Goal: Task Accomplishment & Management: Manage account settings

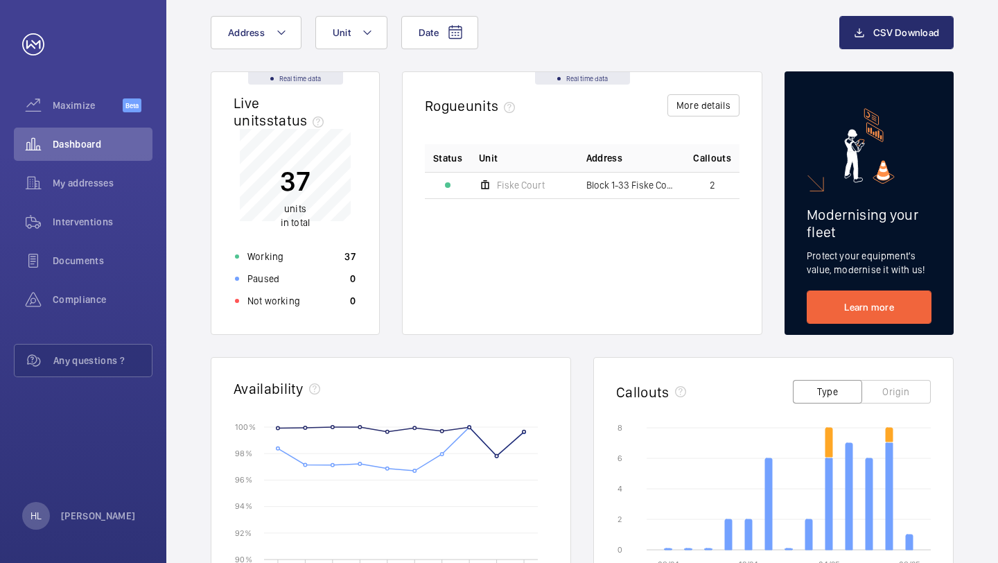
scroll to position [76, 0]
click at [90, 226] on span "Interventions" at bounding box center [103, 222] width 100 height 14
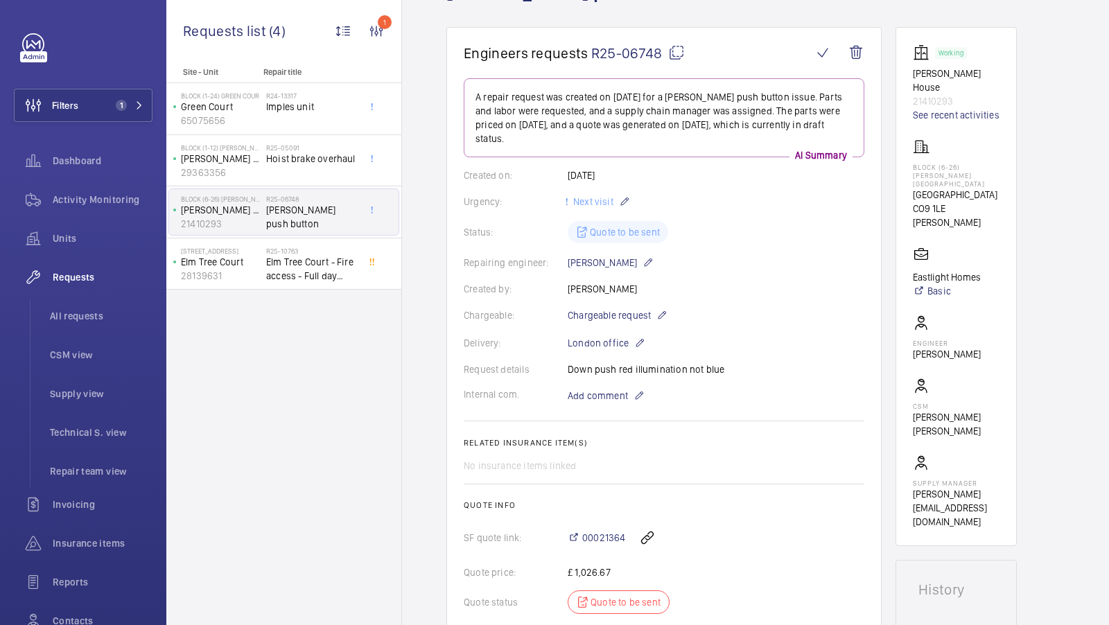
scroll to position [106, 0]
click at [87, 397] on span "Supply view" at bounding box center [101, 394] width 103 height 14
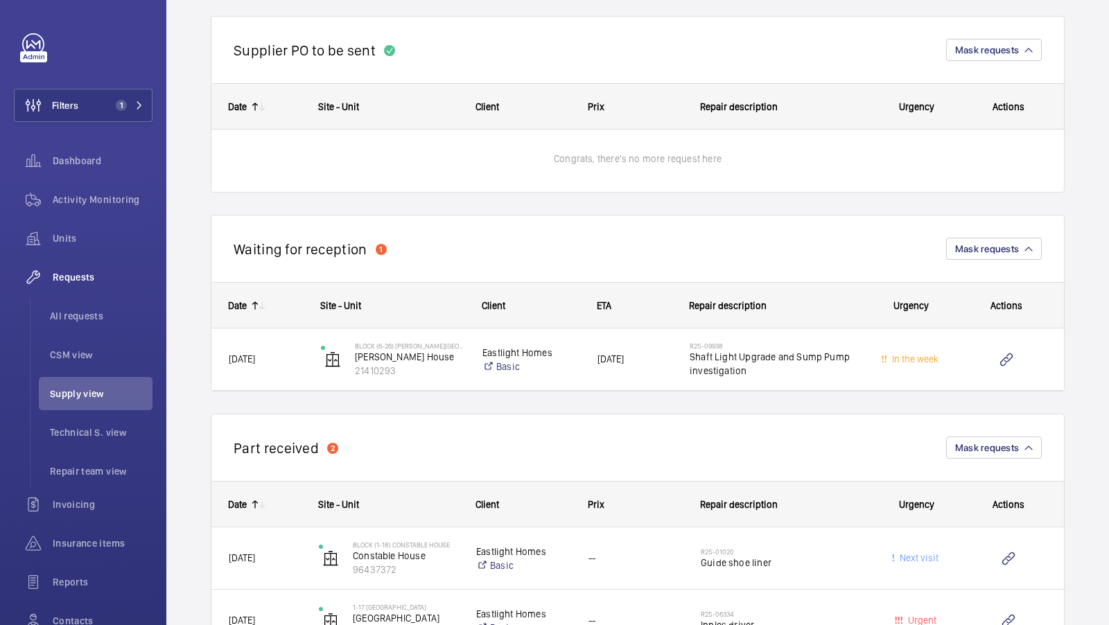
scroll to position [1043, 0]
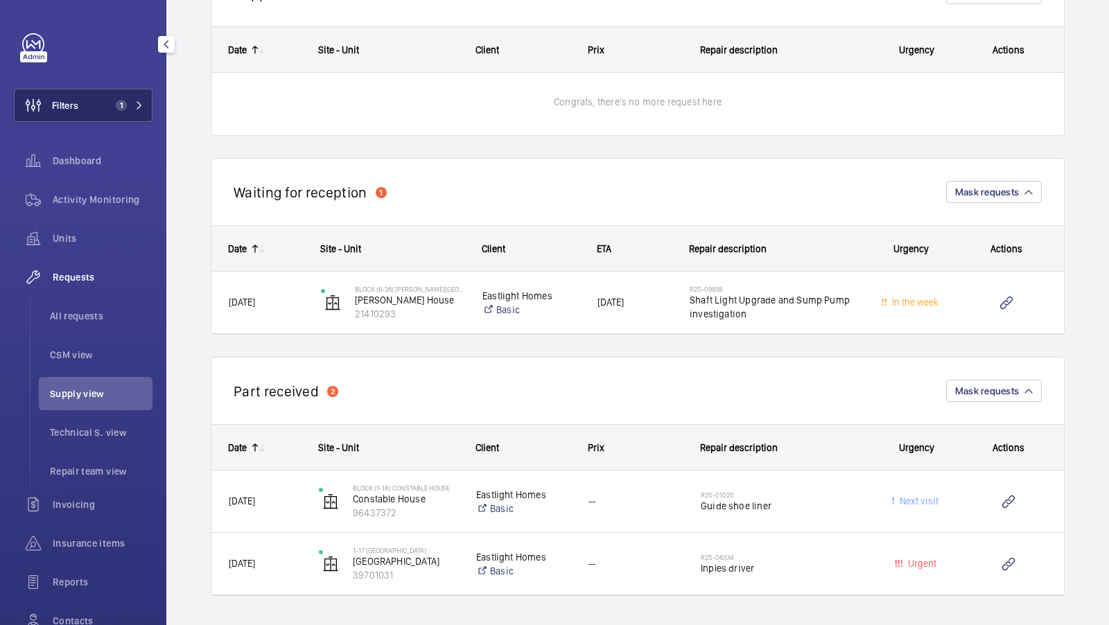
click at [110, 101] on span "1" at bounding box center [118, 105] width 17 height 11
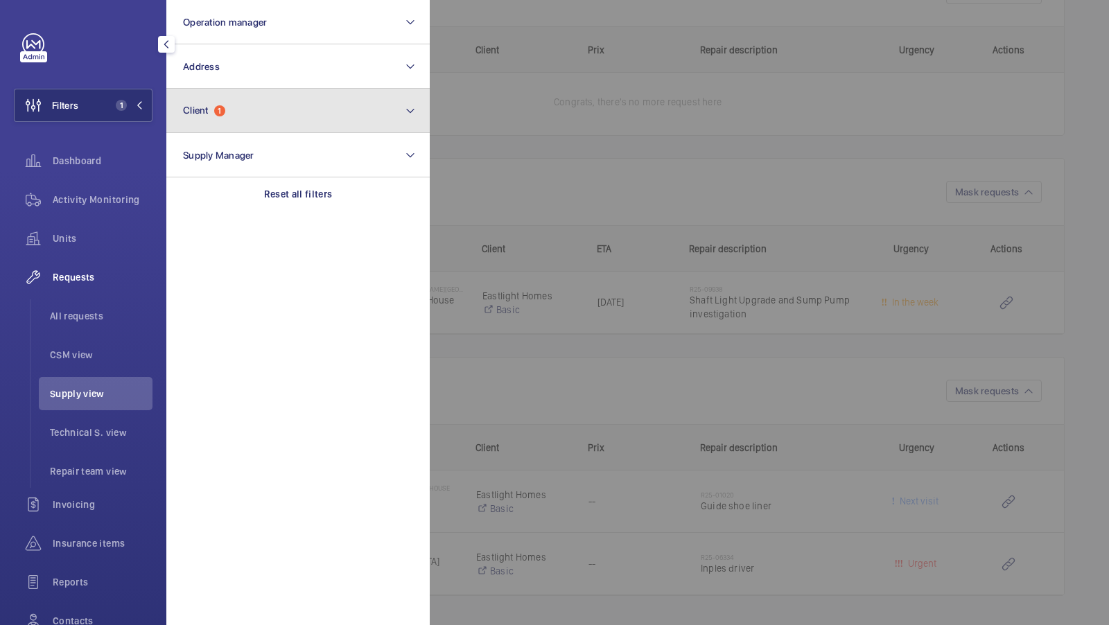
click at [265, 110] on button "Client 1" at bounding box center [297, 111] width 263 height 44
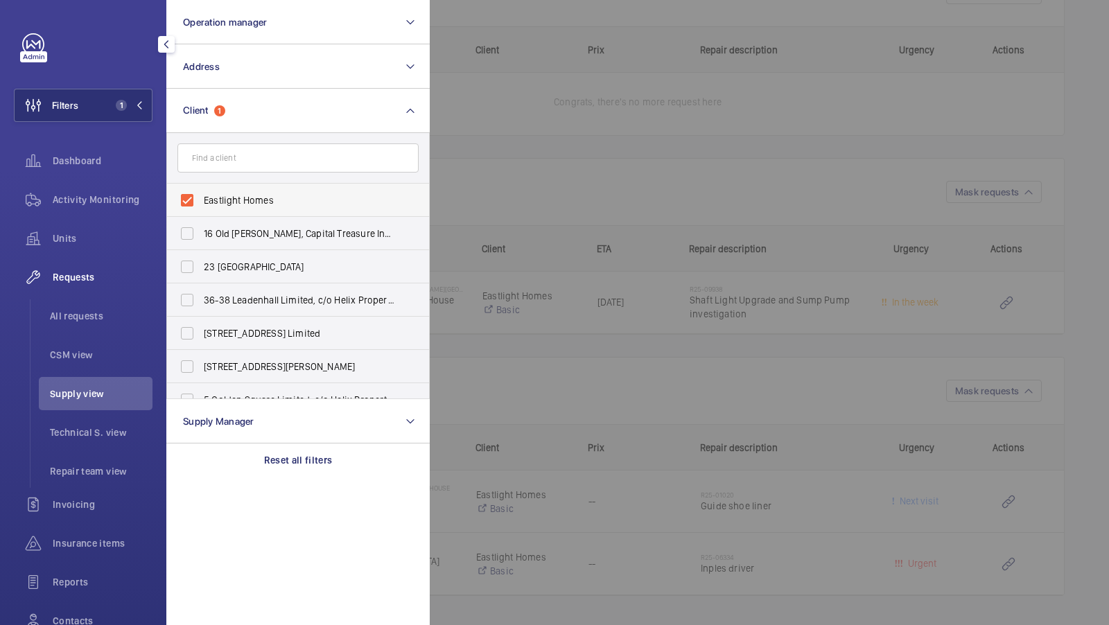
click at [250, 204] on span "Eastlight Homes" at bounding box center [299, 200] width 191 height 14
click at [201, 204] on input "Eastlight Homes" at bounding box center [187, 200] width 28 height 28
checkbox input "false"
click at [98, 172] on div "Dashboard" at bounding box center [83, 160] width 139 height 33
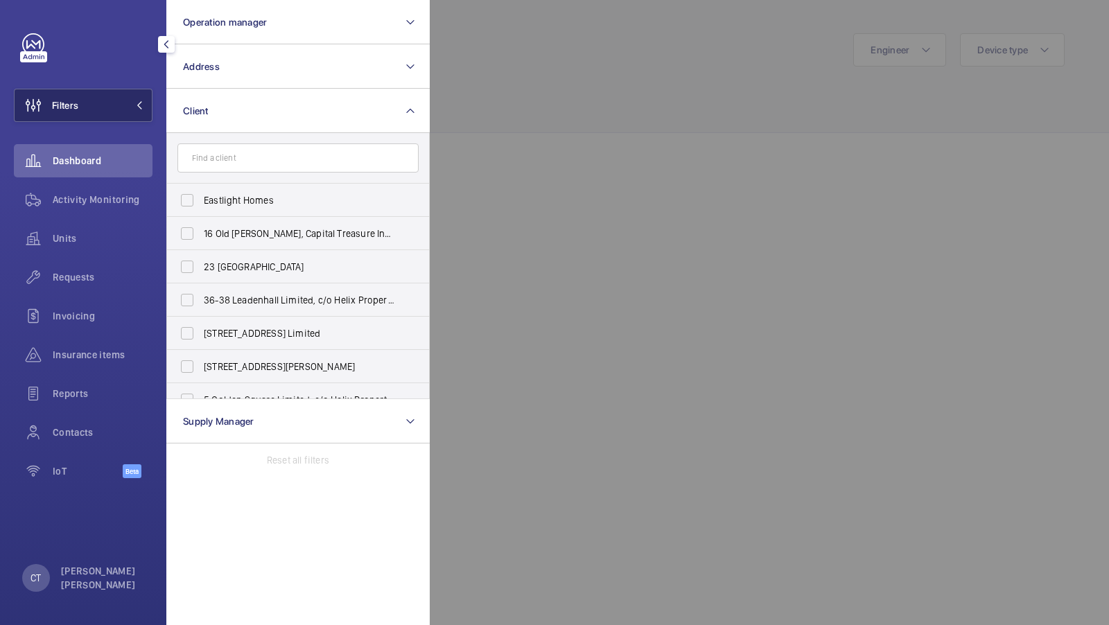
click at [112, 106] on button "Filters" at bounding box center [83, 105] width 139 height 33
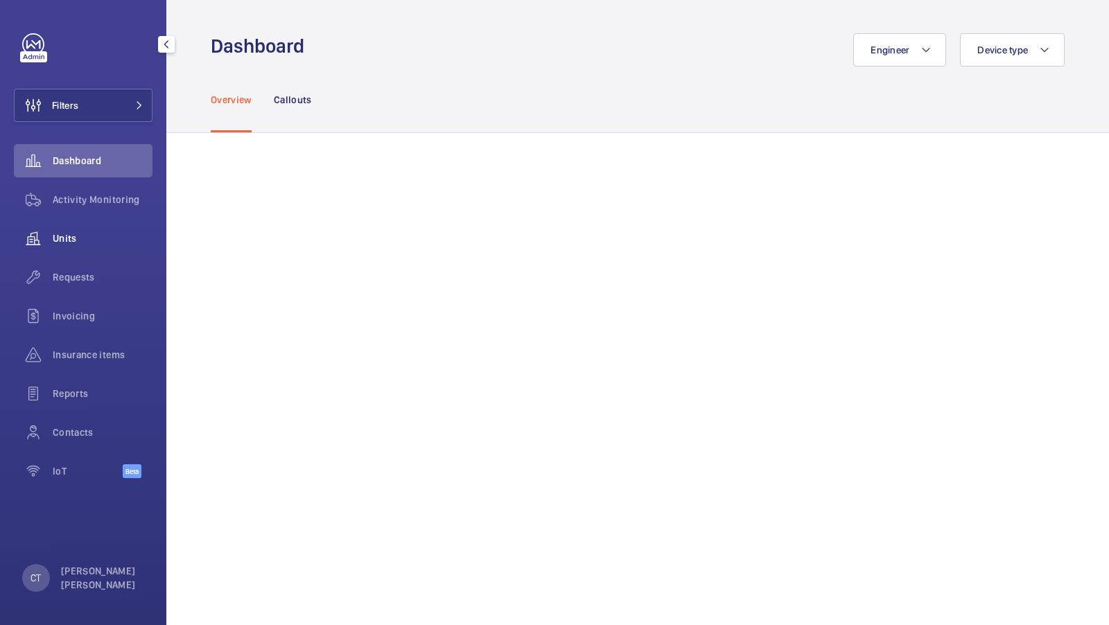
click at [80, 235] on span "Units" at bounding box center [103, 239] width 100 height 14
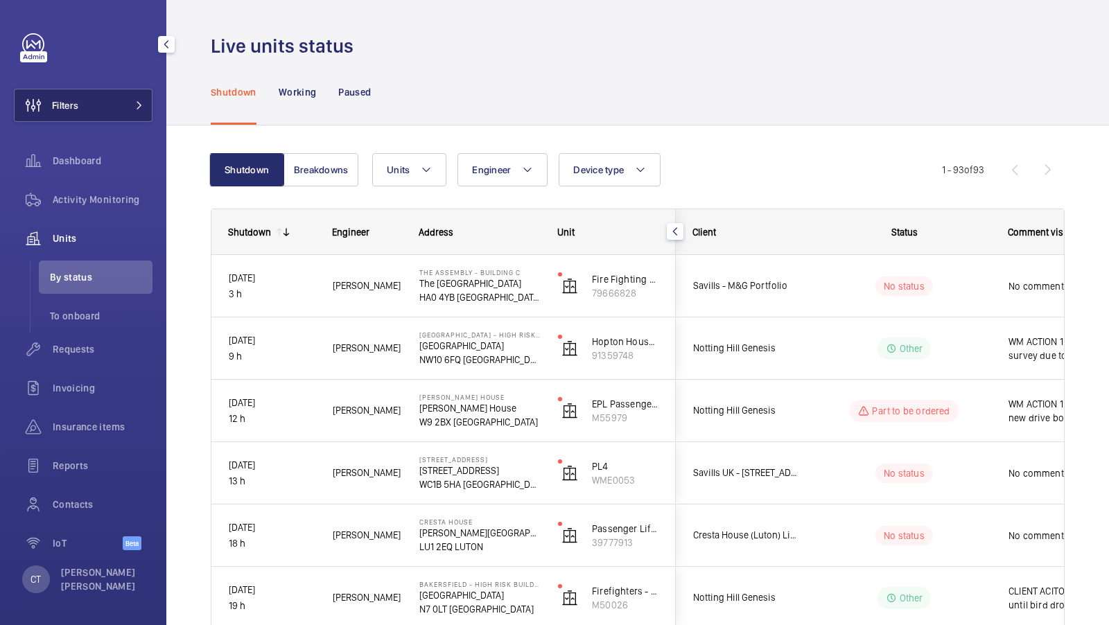
click at [116, 105] on button "Filters" at bounding box center [83, 105] width 139 height 33
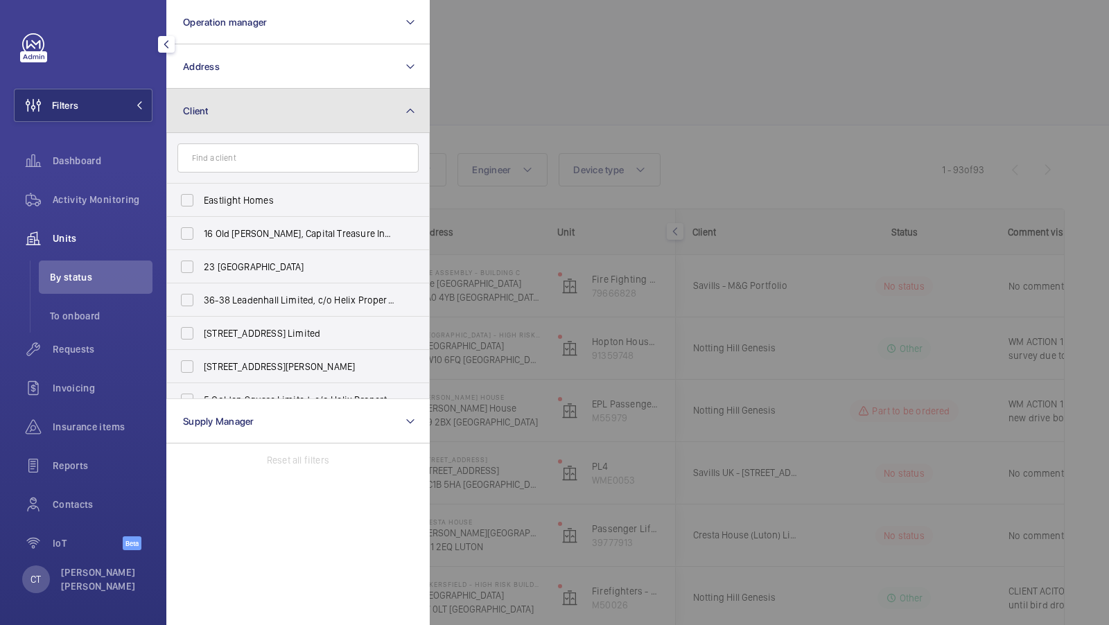
click at [284, 98] on button "Client" at bounding box center [297, 111] width 263 height 44
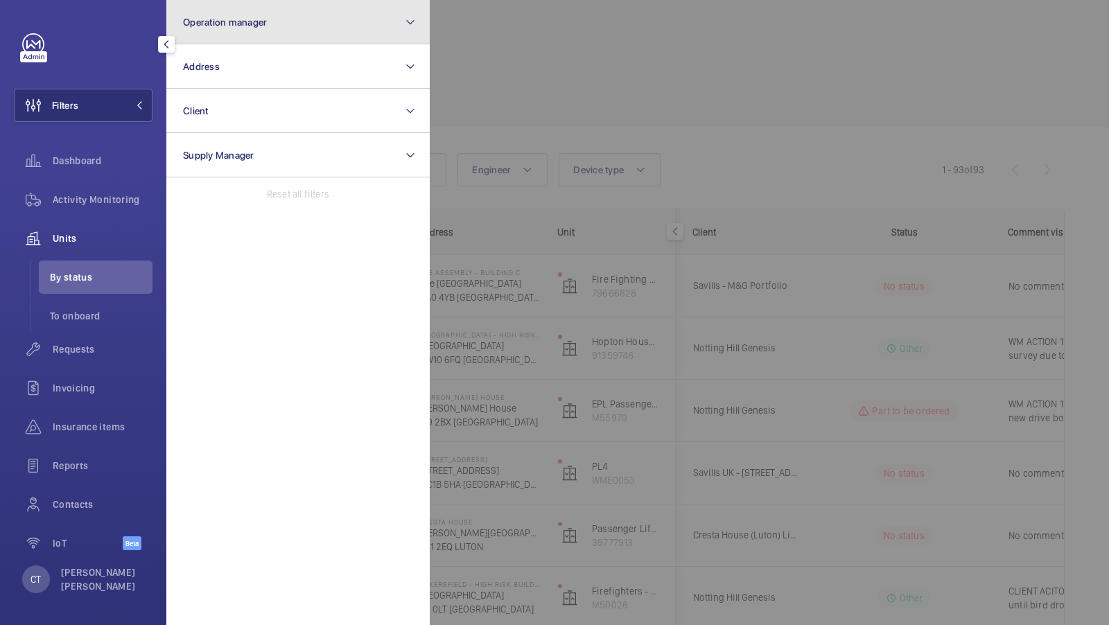
click at [319, 25] on button "Operation manager" at bounding box center [297, 22] width 263 height 44
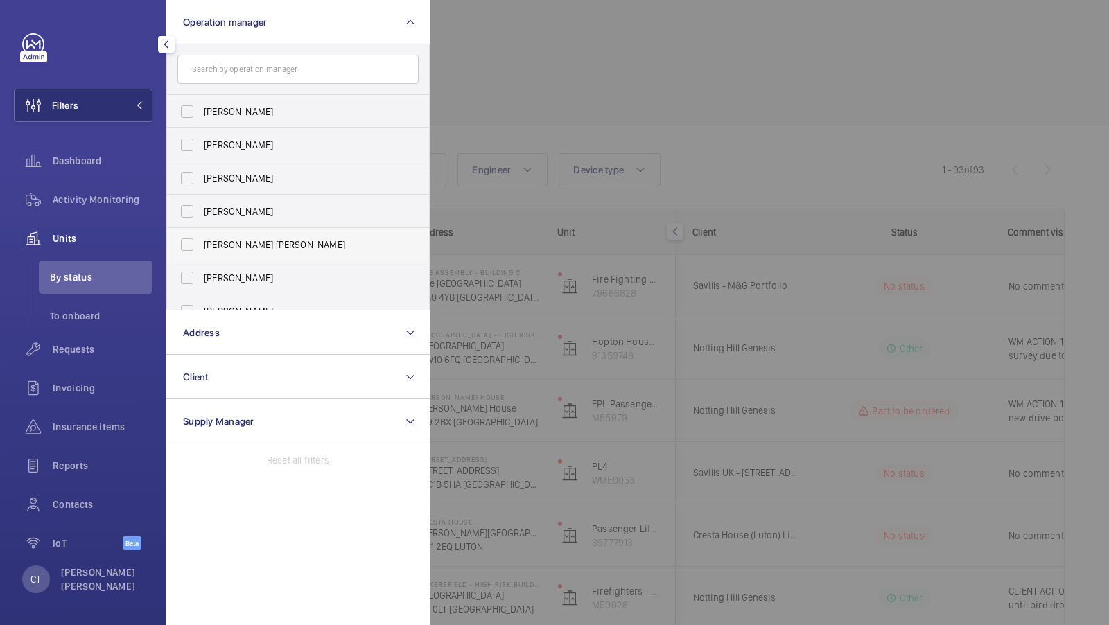
click at [268, 242] on span "Connor Tarpey" at bounding box center [299, 245] width 191 height 14
click at [201, 242] on input "Connor Tarpey" at bounding box center [187, 245] width 28 height 28
checkbox input "true"
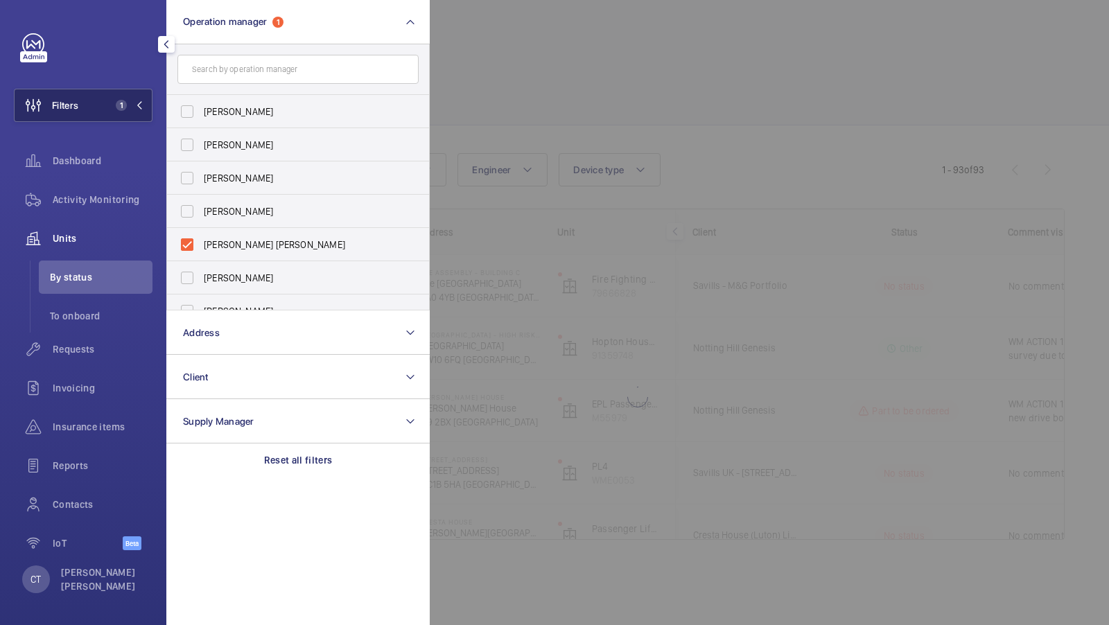
click at [122, 95] on button "Filters 1" at bounding box center [83, 105] width 139 height 33
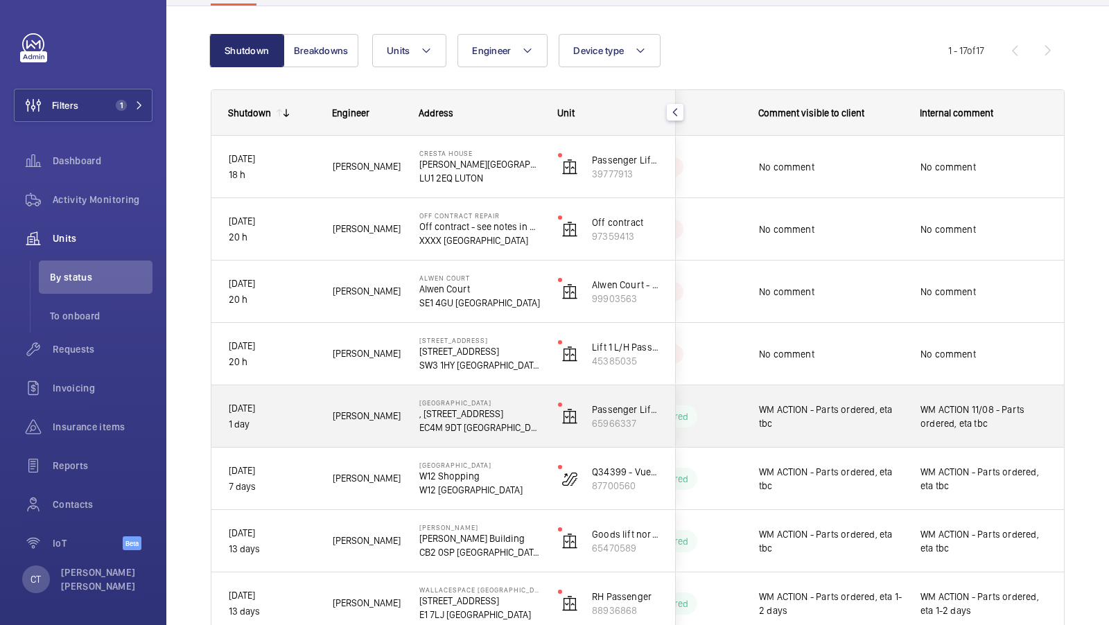
scroll to position [107, 0]
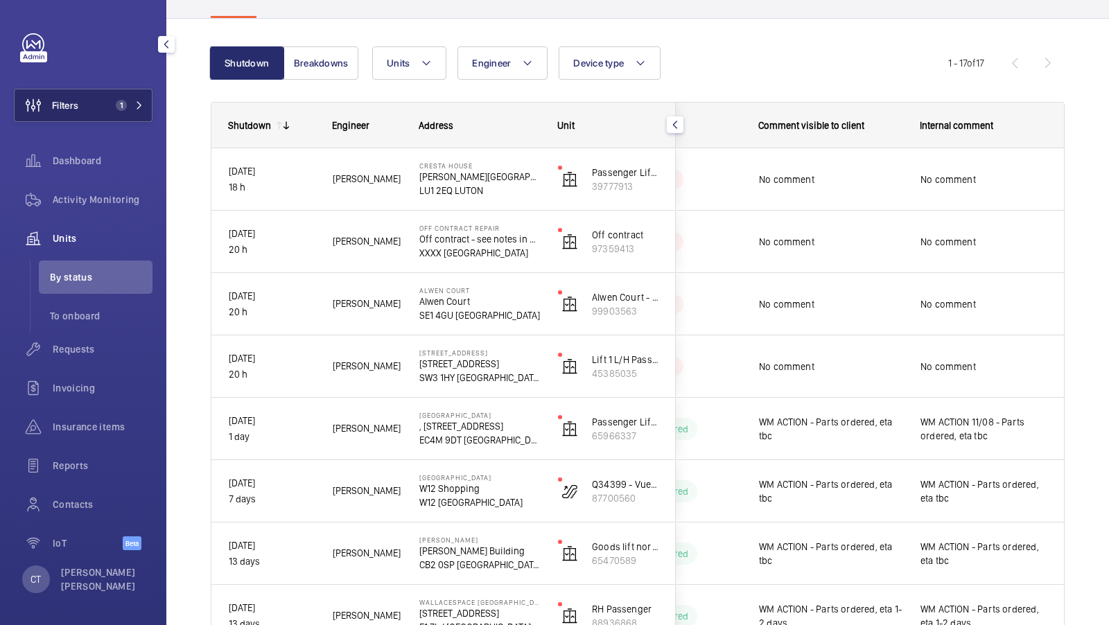
click at [115, 113] on button "Filters 1" at bounding box center [83, 105] width 139 height 33
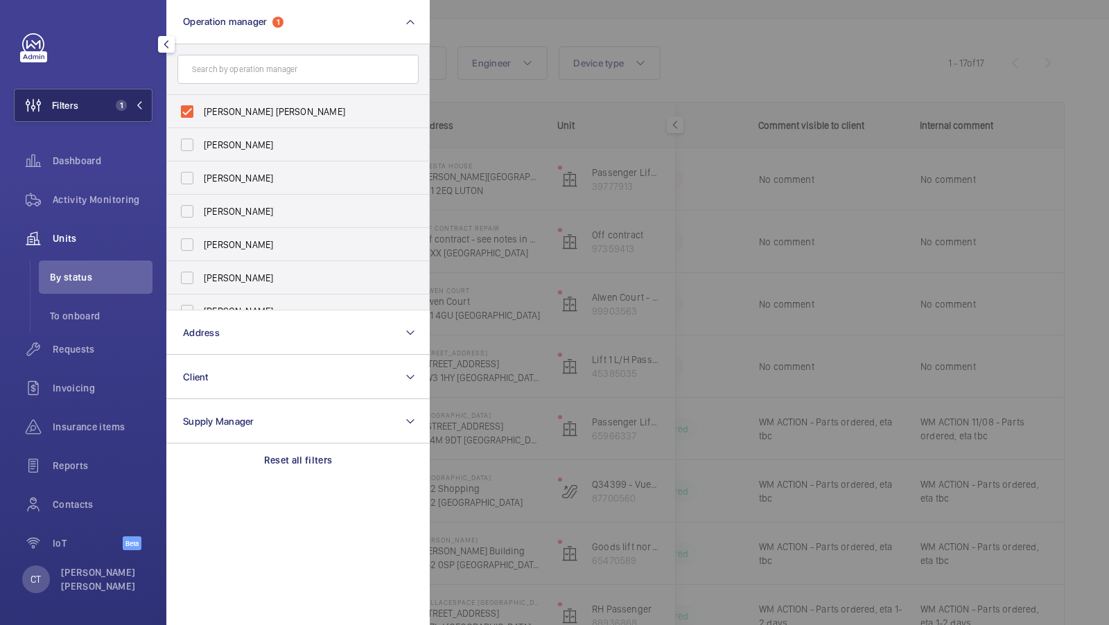
click at [123, 106] on span "1" at bounding box center [121, 105] width 11 height 11
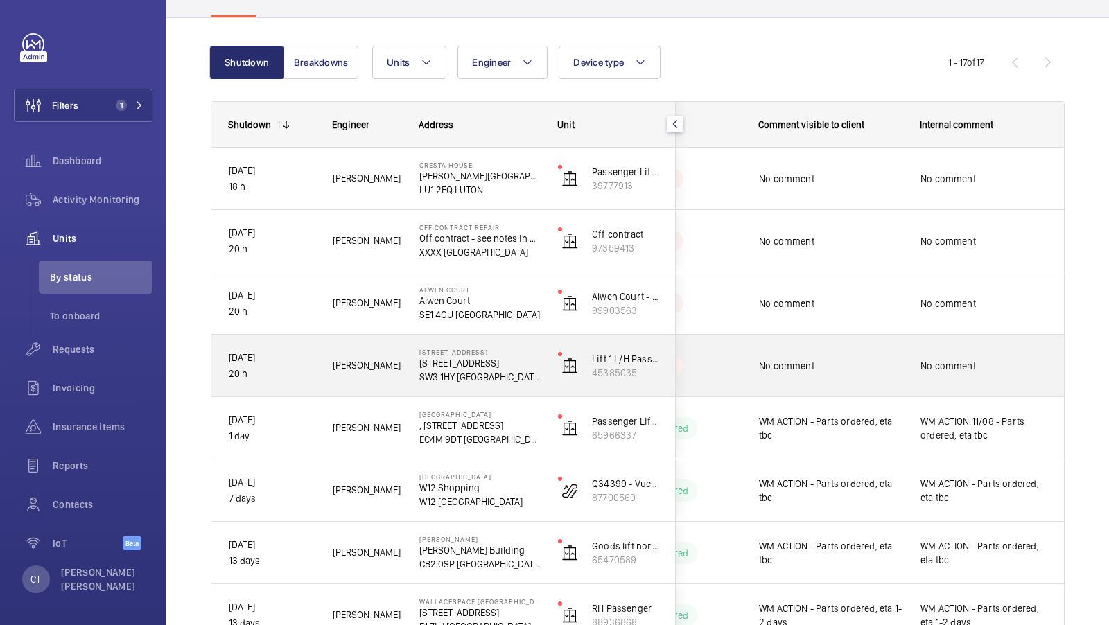
scroll to position [103, 0]
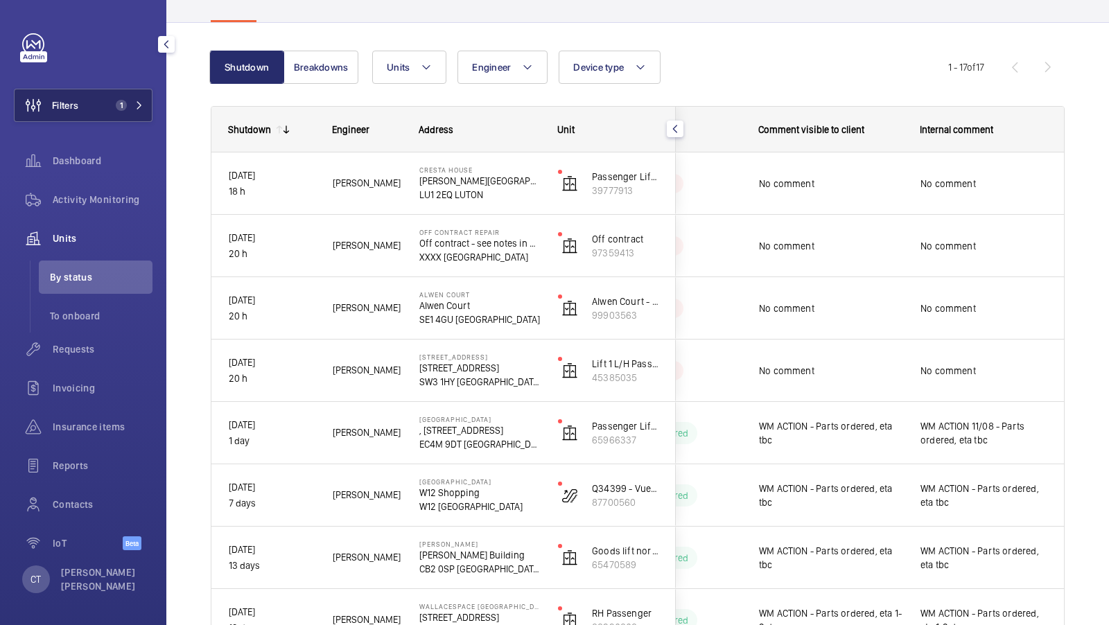
click at [121, 104] on span "1" at bounding box center [121, 105] width 11 height 11
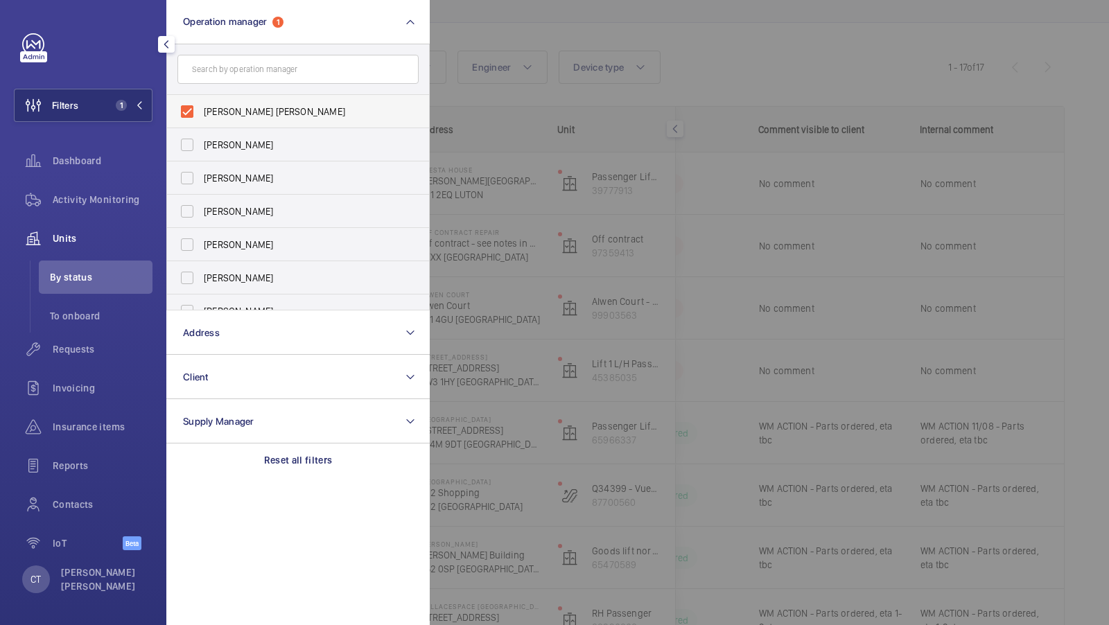
click at [229, 119] on label "[PERSON_NAME] [PERSON_NAME]" at bounding box center [287, 111] width 241 height 33
click at [201, 119] on input "[PERSON_NAME] [PERSON_NAME]" at bounding box center [187, 112] width 28 height 28
checkbox input "false"
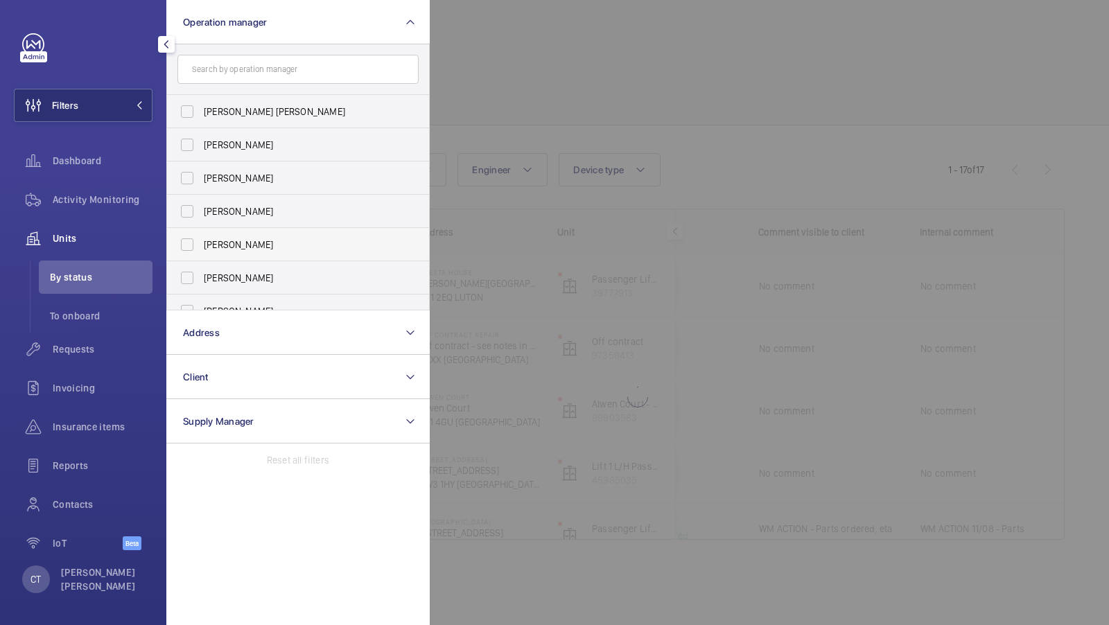
click at [237, 234] on label "Sam Williams" at bounding box center [287, 244] width 241 height 33
click at [201, 234] on input "Sam Williams" at bounding box center [187, 245] width 28 height 28
checkbox input "true"
click at [125, 111] on button "Filters 1" at bounding box center [83, 105] width 139 height 33
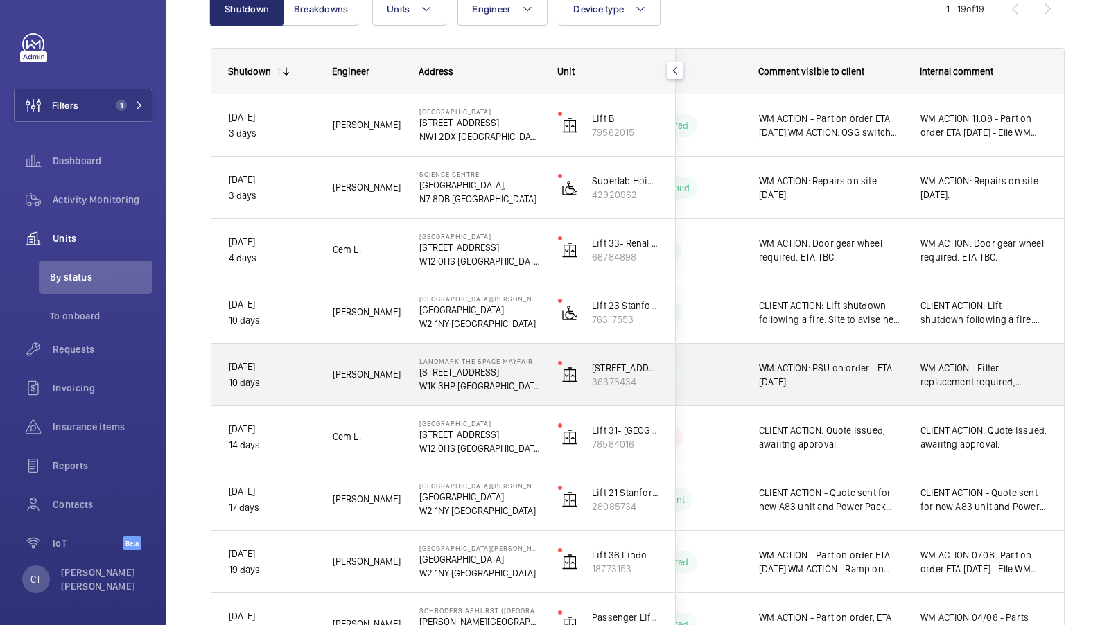
scroll to position [219, 0]
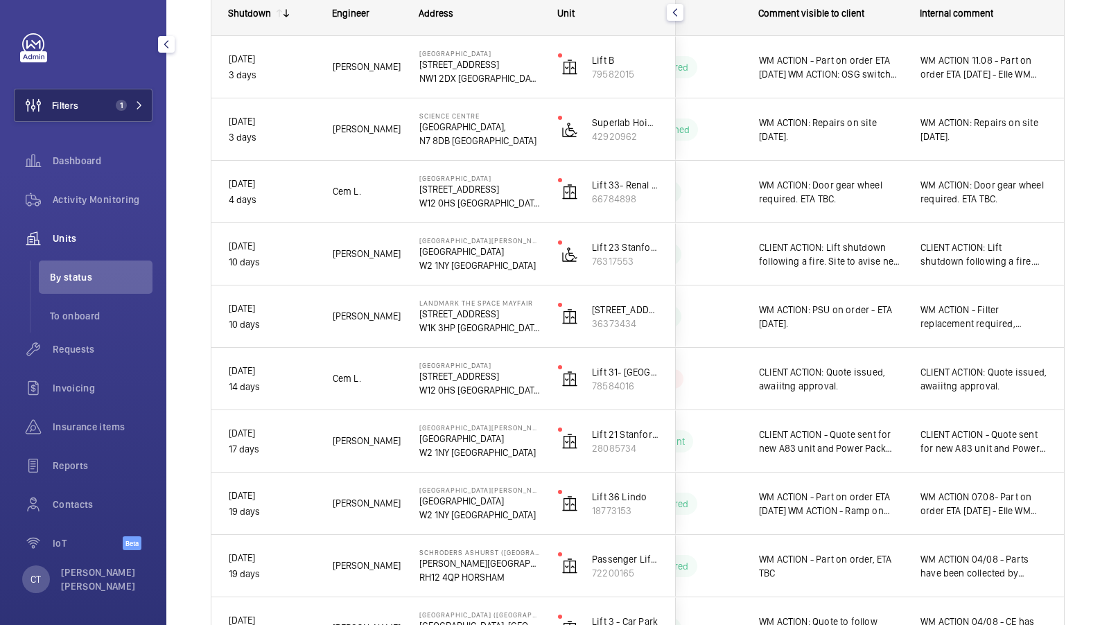
click at [124, 107] on span "1" at bounding box center [121, 105] width 11 height 11
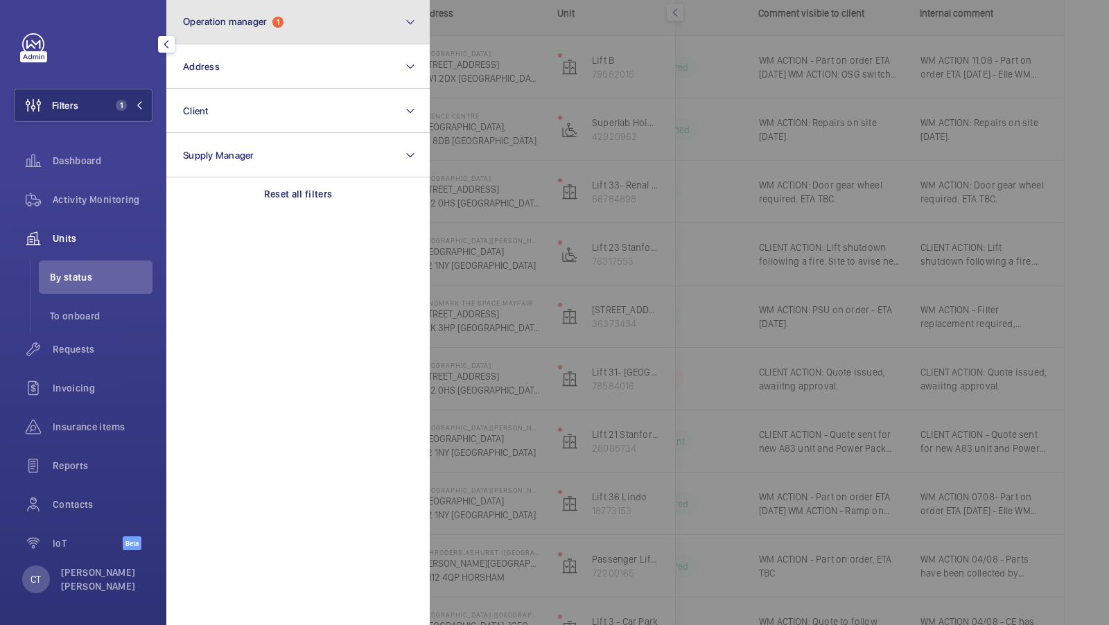
click at [321, 38] on button "Operation manager 1" at bounding box center [297, 22] width 263 height 44
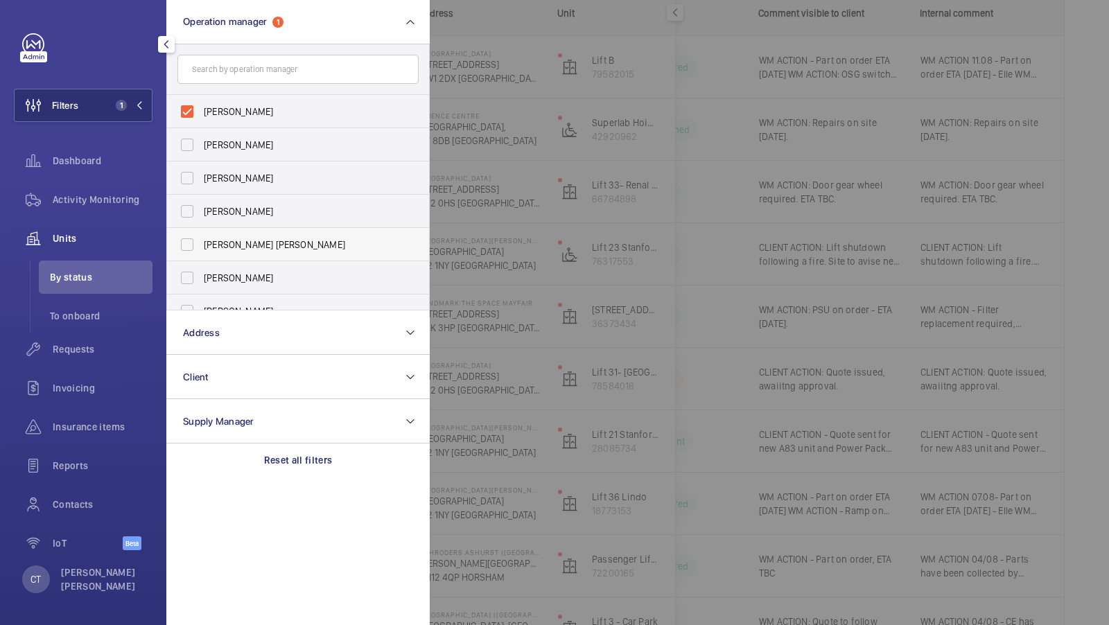
click at [238, 233] on label "Connor Tarpey" at bounding box center [287, 244] width 241 height 33
click at [201, 233] on input "Connor Tarpey" at bounding box center [187, 245] width 28 height 28
checkbox input "true"
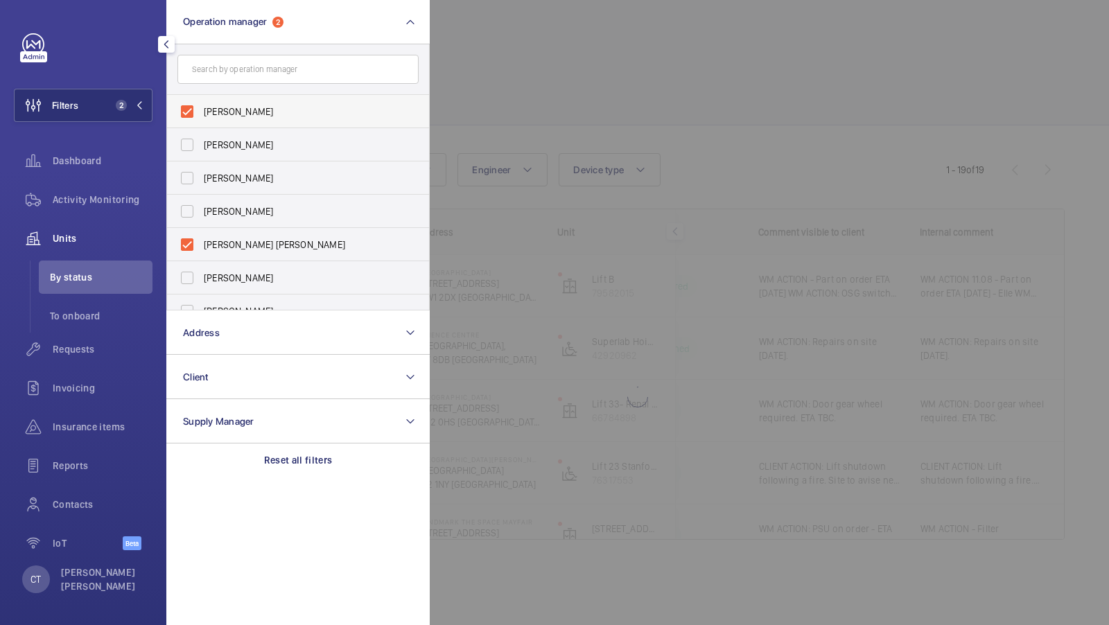
click at [227, 100] on label "Sam Williams" at bounding box center [287, 111] width 241 height 33
click at [201, 100] on input "Sam Williams" at bounding box center [187, 112] width 28 height 28
checkbox input "false"
click at [108, 101] on button "Filters 1" at bounding box center [83, 105] width 139 height 33
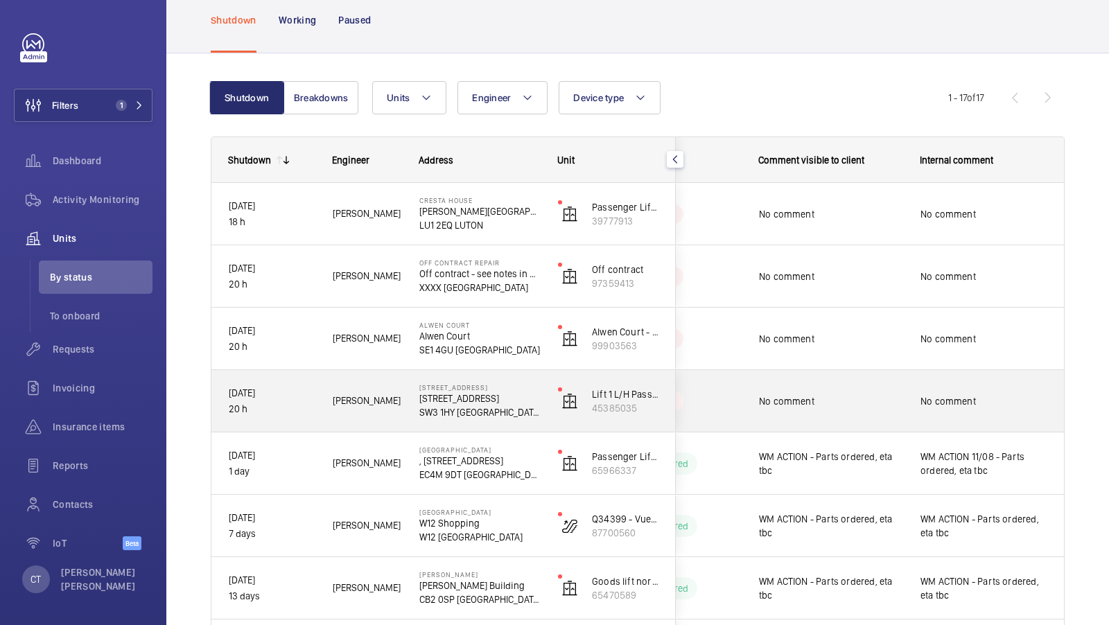
scroll to position [72, 0]
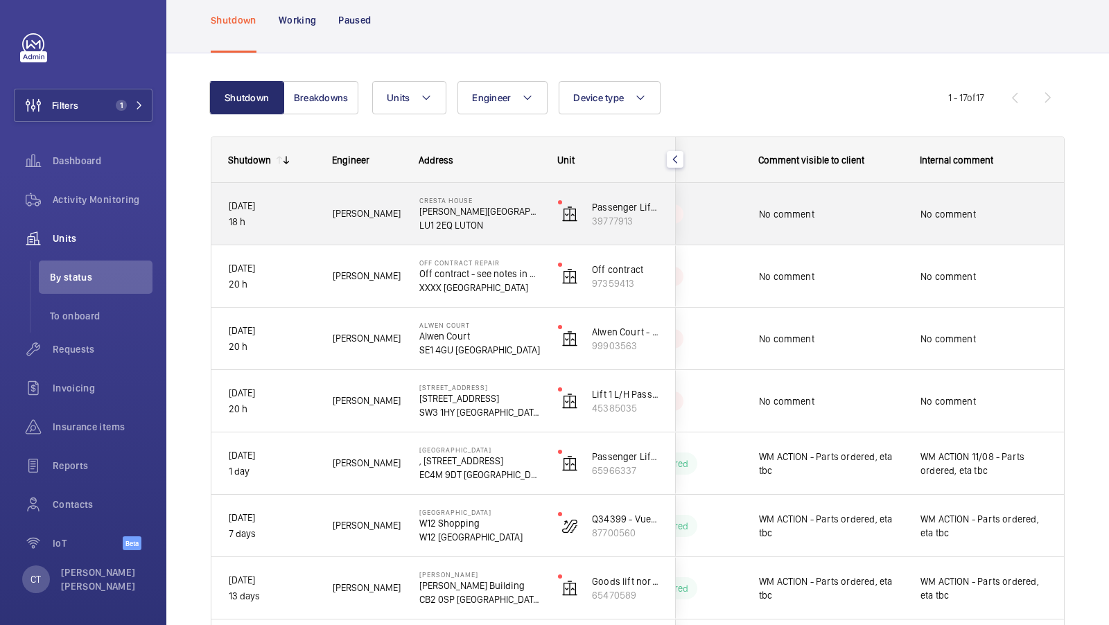
click at [944, 232] on div "No comment" at bounding box center [984, 214] width 160 height 60
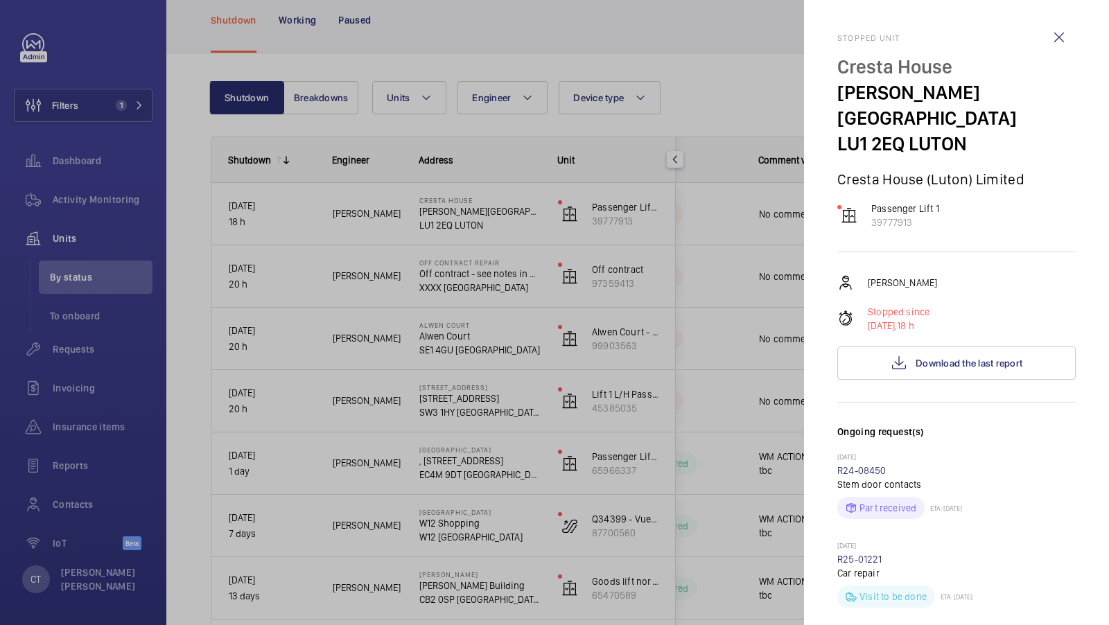
scroll to position [55, 0]
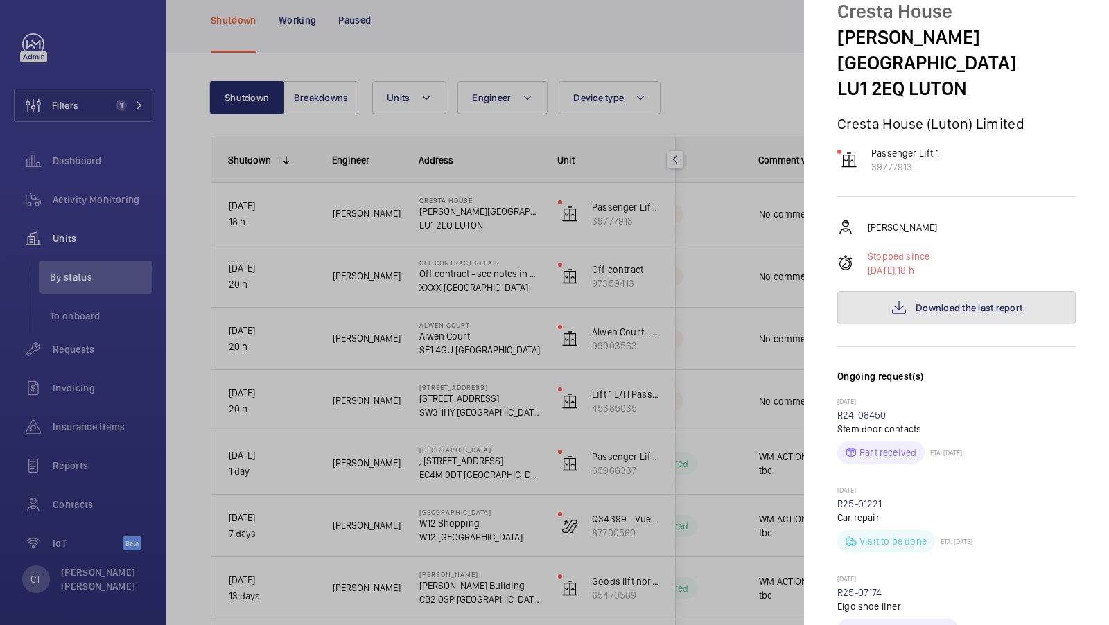
click at [964, 302] on span "Download the last report" at bounding box center [969, 307] width 107 height 11
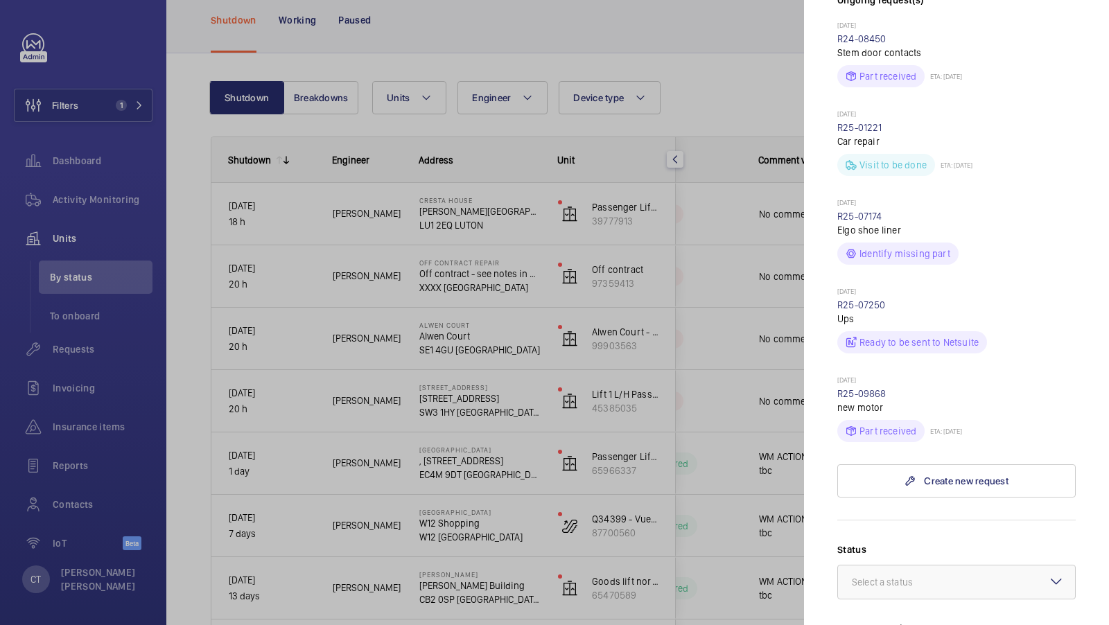
scroll to position [431, 0]
click at [665, 359] on div at bounding box center [554, 312] width 1109 height 625
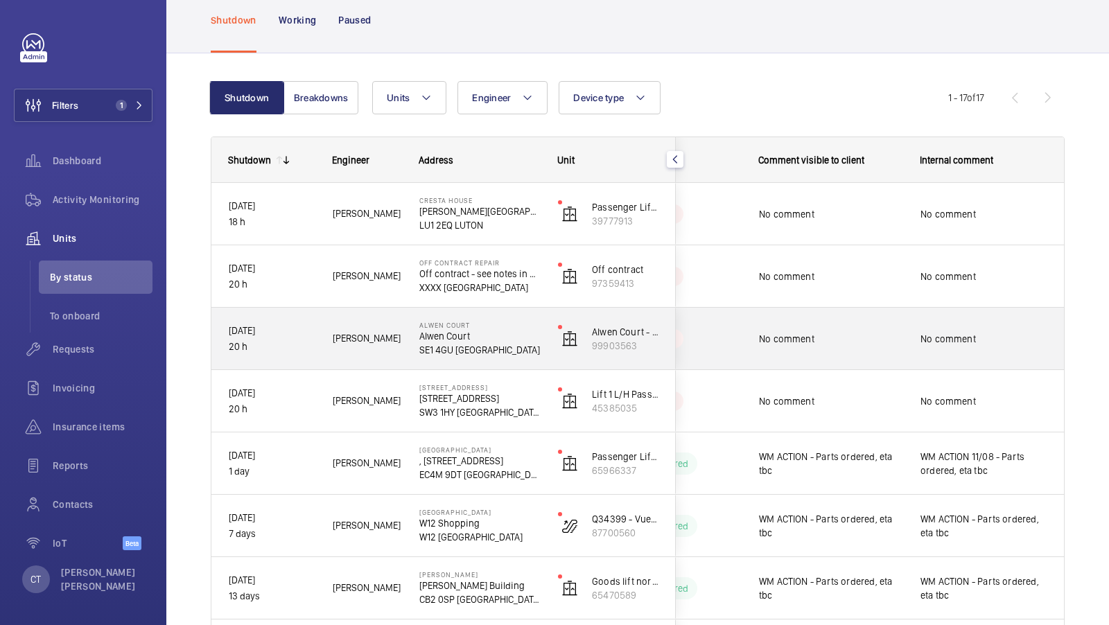
click at [939, 357] on div "No comment" at bounding box center [984, 339] width 160 height 60
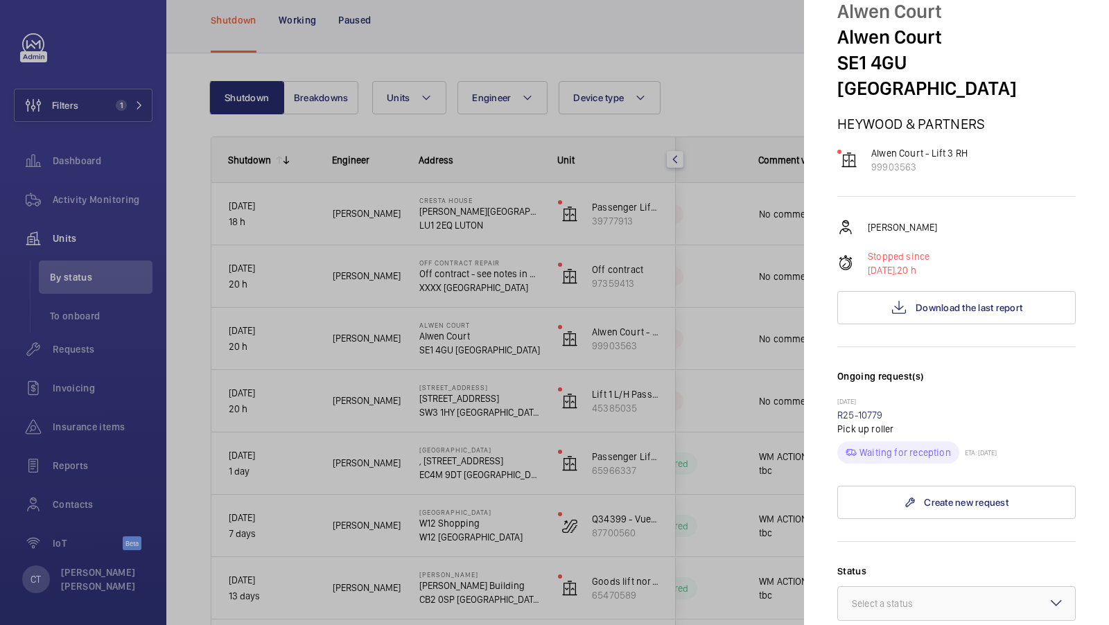
scroll to position [56, 0]
click at [948, 290] on button "Download the last report" at bounding box center [956, 306] width 238 height 33
click at [868, 409] on link "R25-10779" at bounding box center [860, 414] width 46 height 11
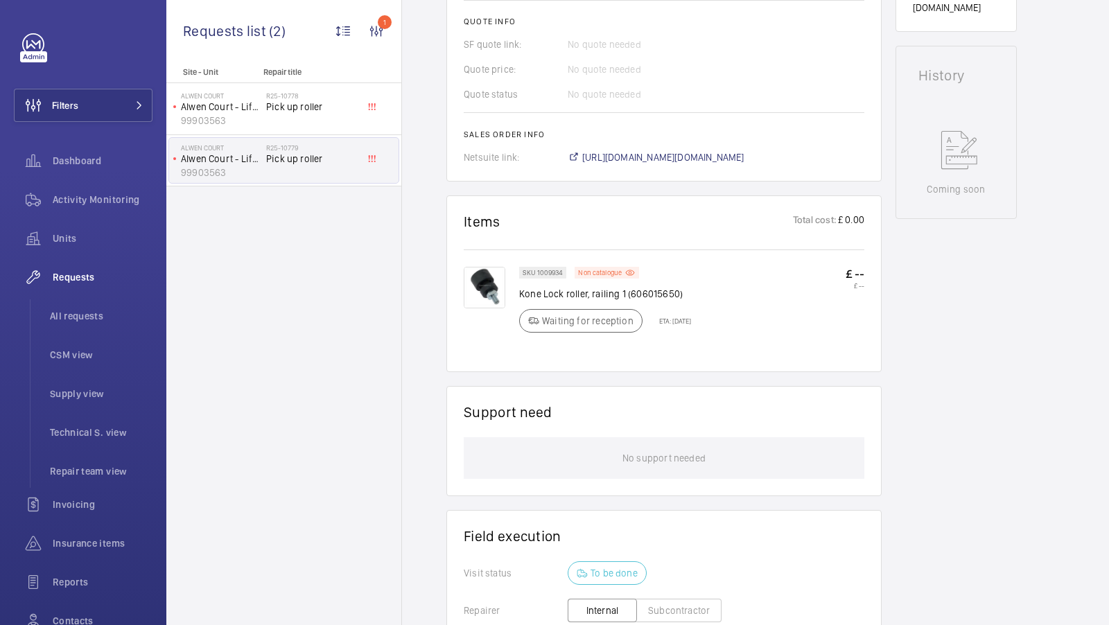
scroll to position [609, 0]
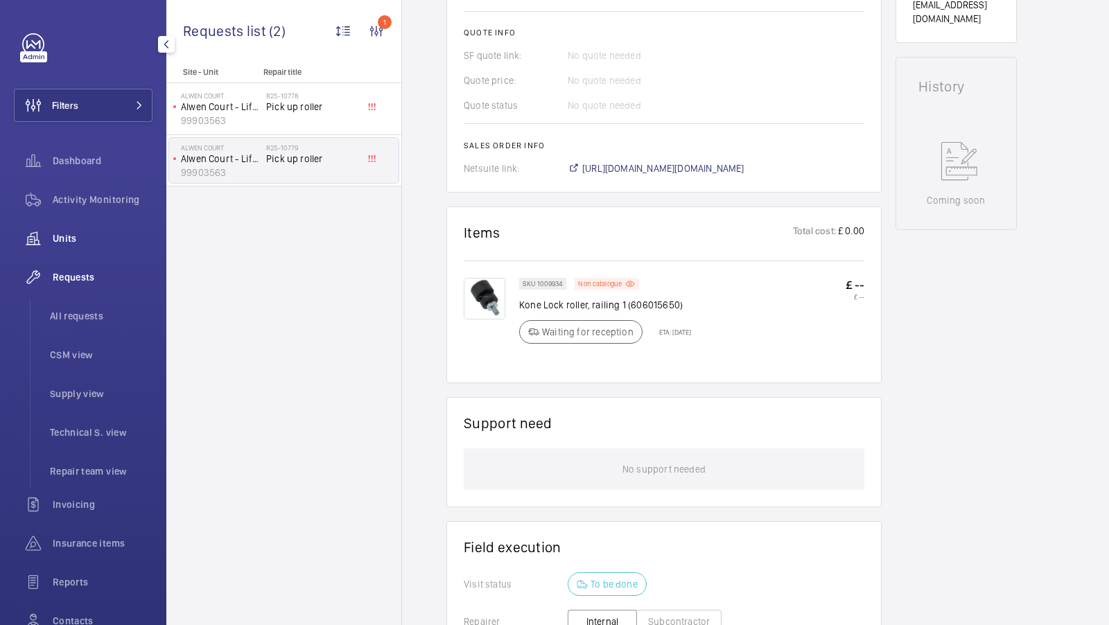
click at [85, 238] on span "Units" at bounding box center [103, 239] width 100 height 14
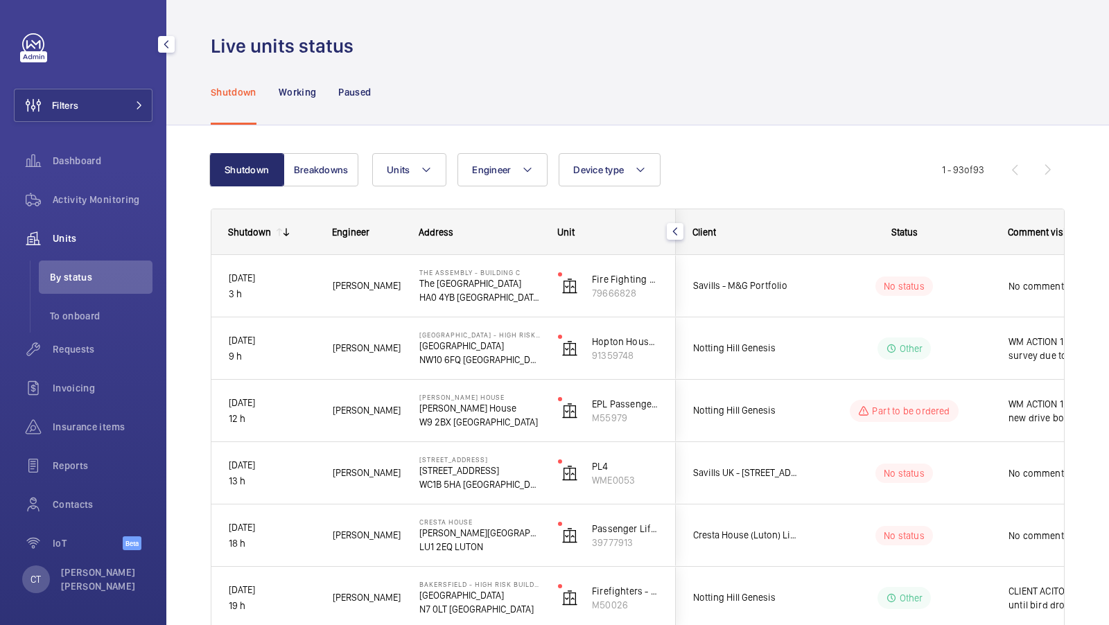
click at [103, 85] on div "Filters Dashboard Activity Monitoring Units By status To onboard Requests Invoi…" at bounding box center [83, 299] width 139 height 532
click at [120, 109] on button "Filters" at bounding box center [83, 105] width 139 height 33
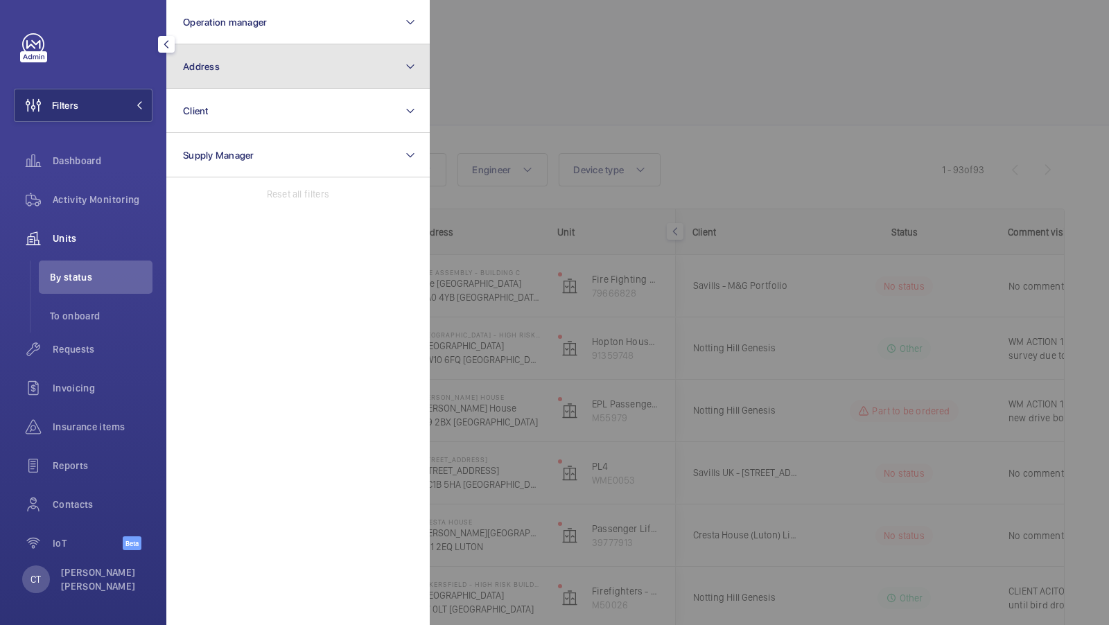
click at [295, 46] on button "Address" at bounding box center [297, 66] width 263 height 44
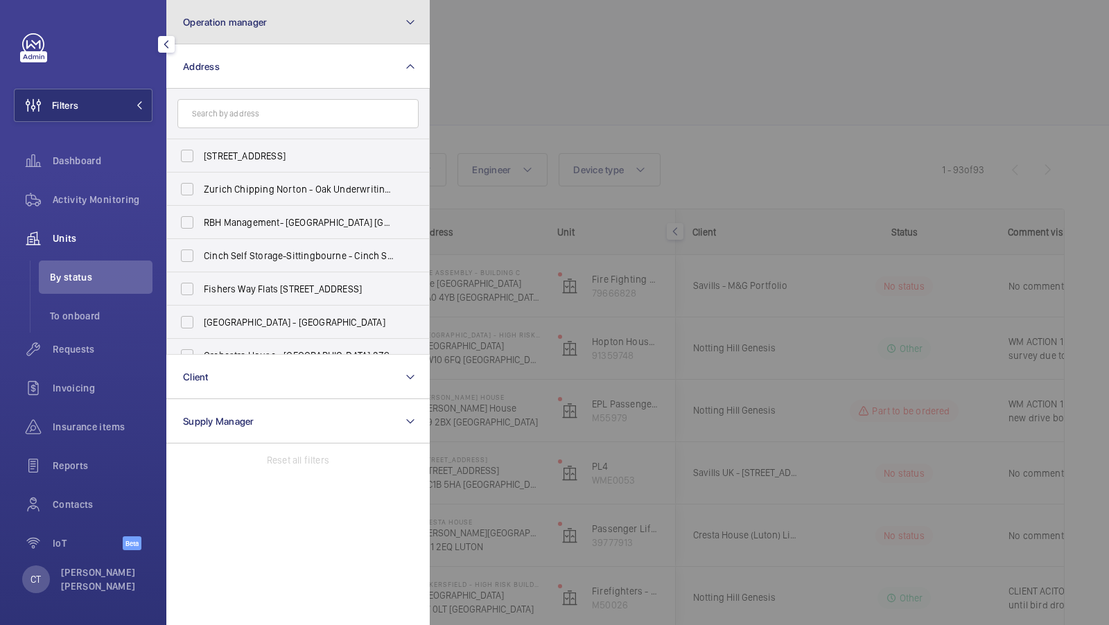
click at [266, 35] on button "Operation manager" at bounding box center [297, 22] width 263 height 44
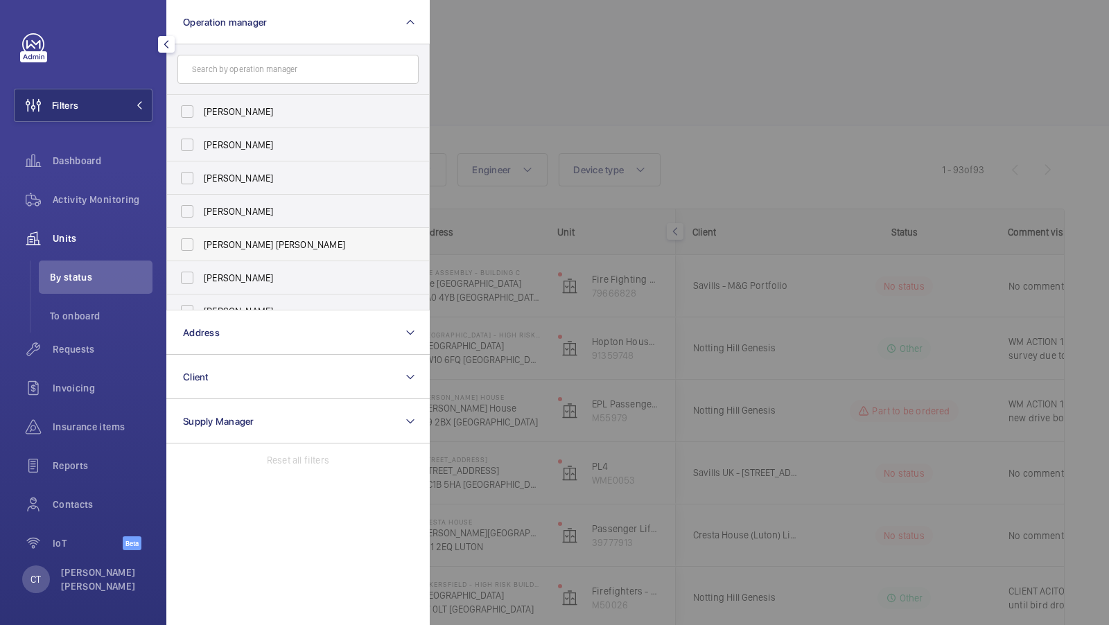
click at [245, 244] on span "Connor Tarpey" at bounding box center [299, 245] width 191 height 14
click at [201, 244] on input "Connor Tarpey" at bounding box center [187, 245] width 28 height 28
checkbox input "true"
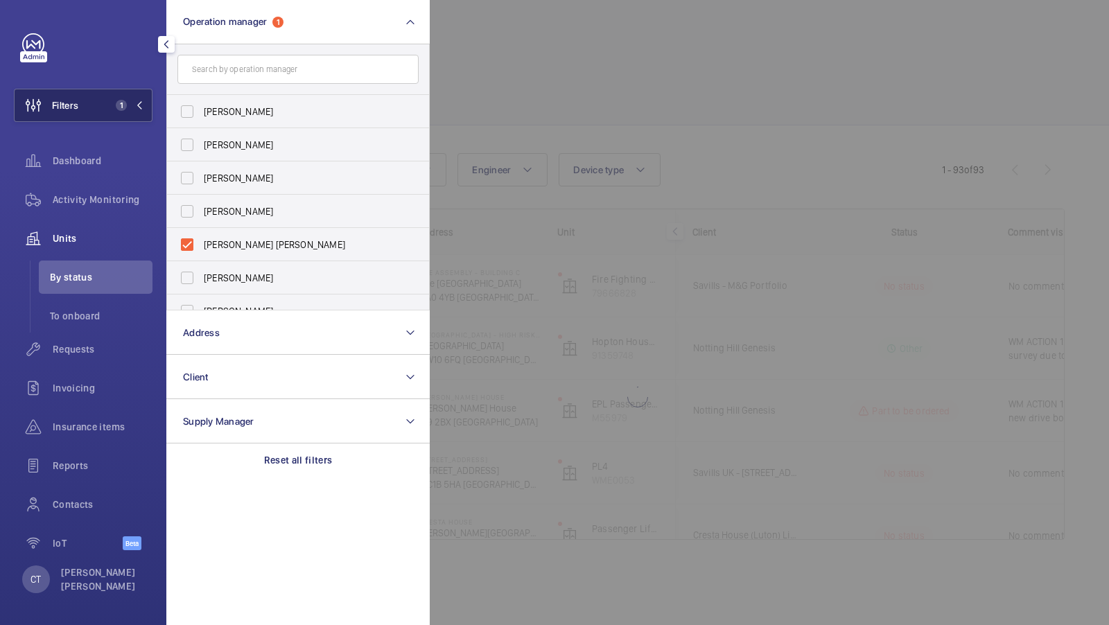
click at [79, 93] on button "Filters 1" at bounding box center [83, 105] width 139 height 33
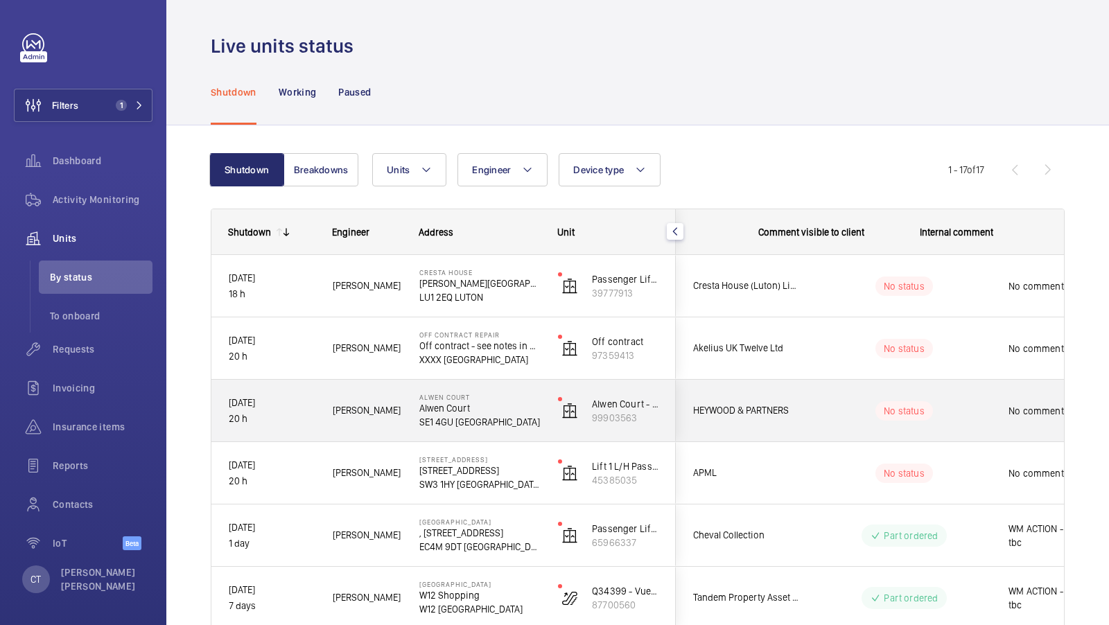
scroll to position [0, 250]
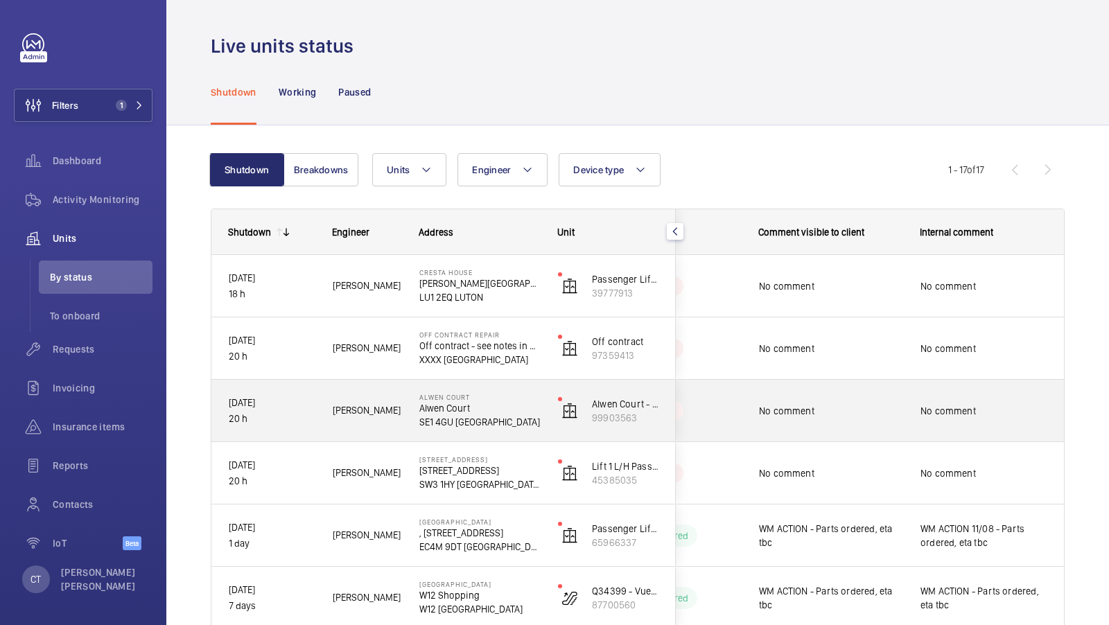
click at [932, 415] on span "No comment" at bounding box center [984, 411] width 127 height 14
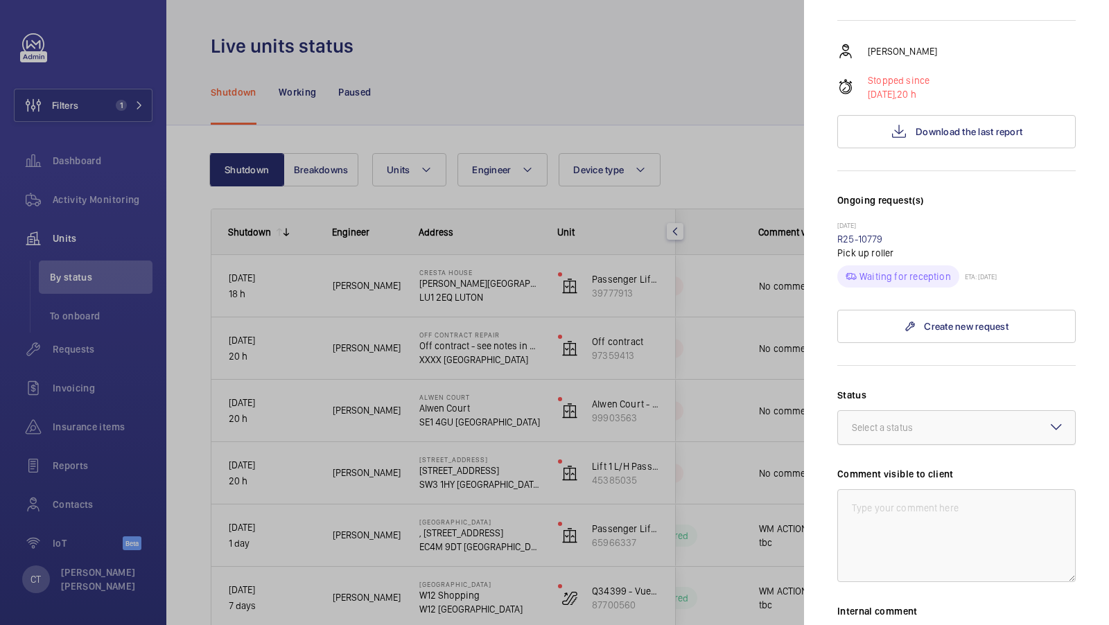
scroll to position [431, 0]
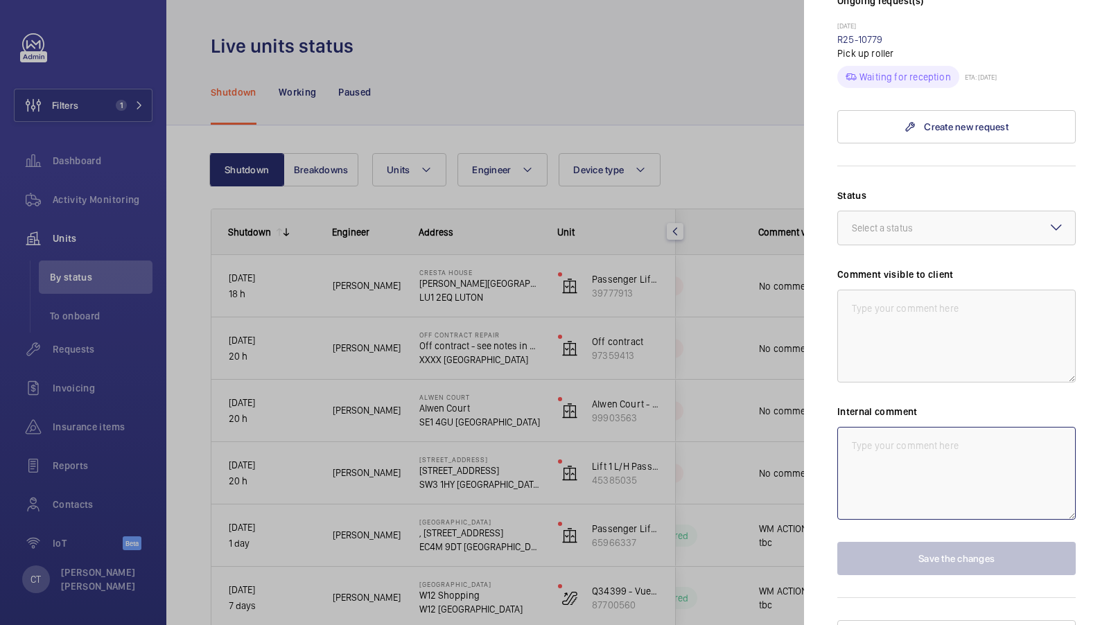
click at [934, 427] on textarea at bounding box center [956, 473] width 238 height 93
click at [894, 427] on textarea at bounding box center [956, 473] width 238 height 93
click at [901, 301] on textarea at bounding box center [956, 336] width 238 height 93
click at [905, 441] on textarea at bounding box center [956, 473] width 238 height 93
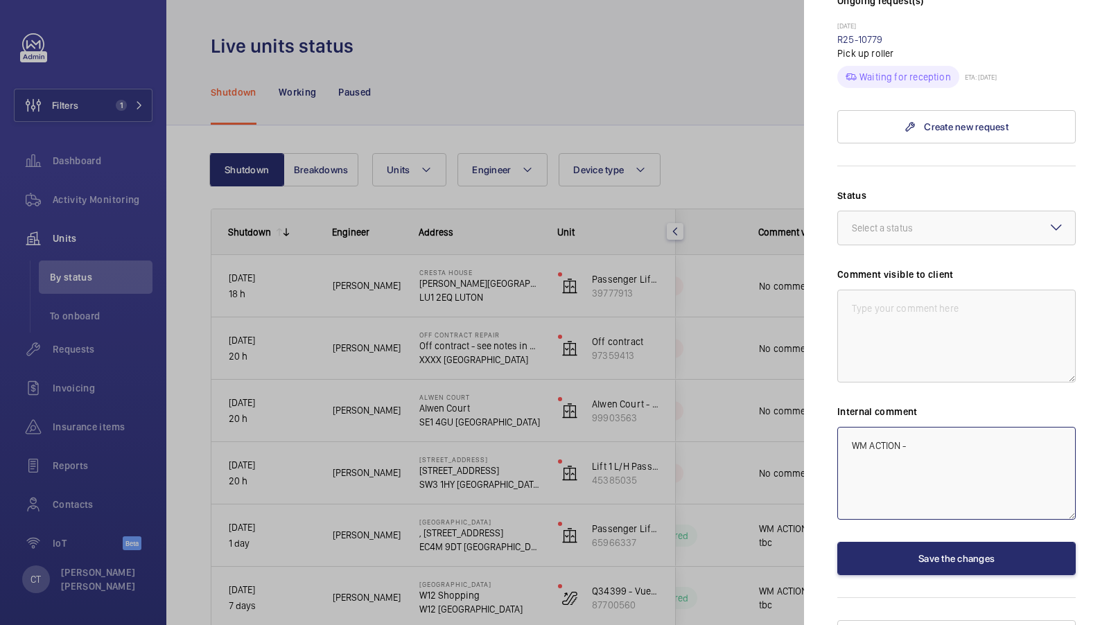
type textarea "WM ACTION -"
click at [714, 463] on div at bounding box center [554, 312] width 1109 height 625
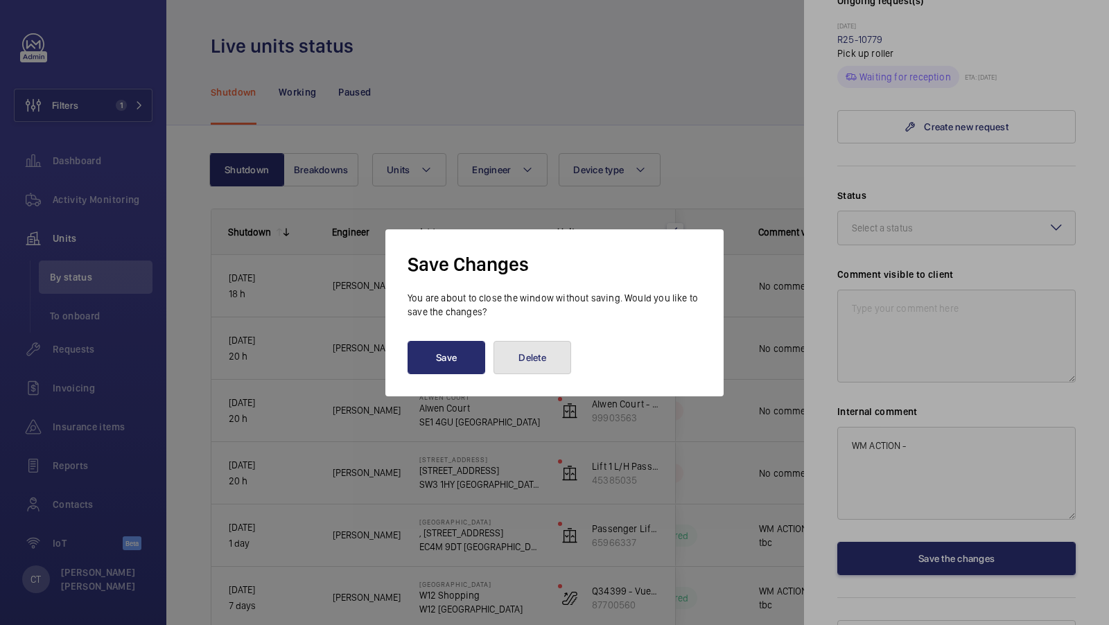
click at [544, 342] on button "Delete" at bounding box center [533, 357] width 78 height 33
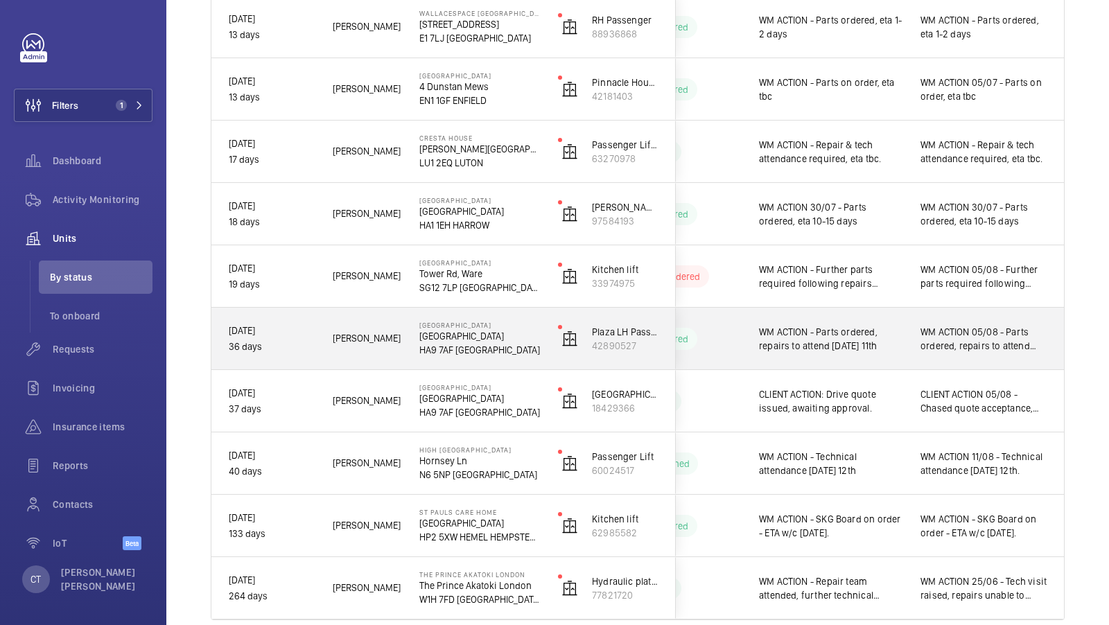
scroll to position [697, 0]
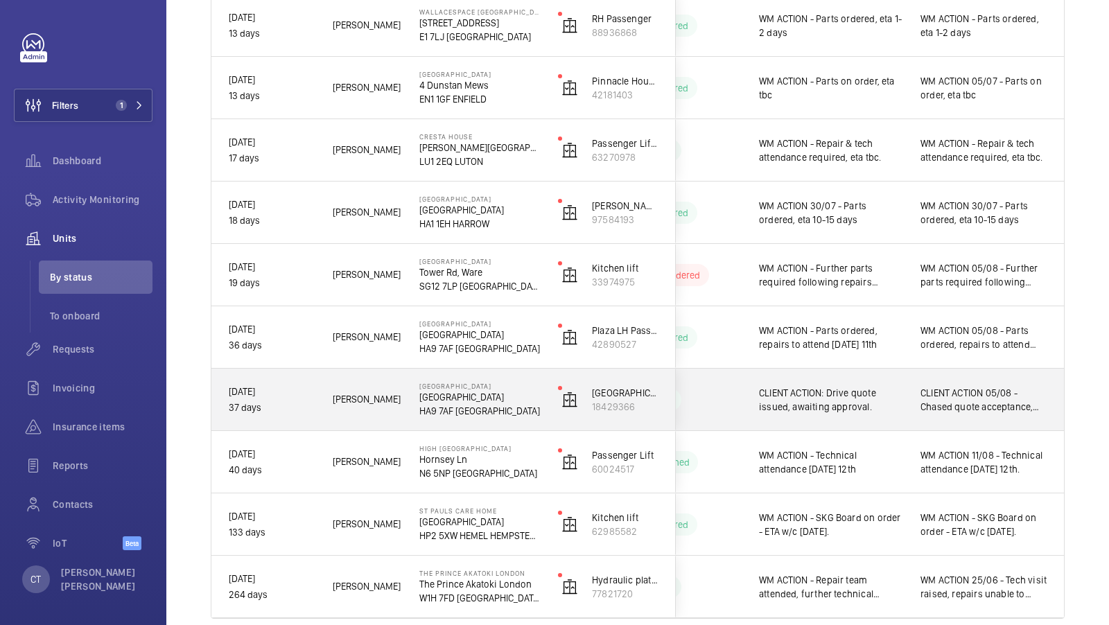
click at [976, 415] on div "CLIENT ACTION 05/08 - Chased quote acceptance, [PERSON_NAME] advised still wait…" at bounding box center [984, 400] width 160 height 60
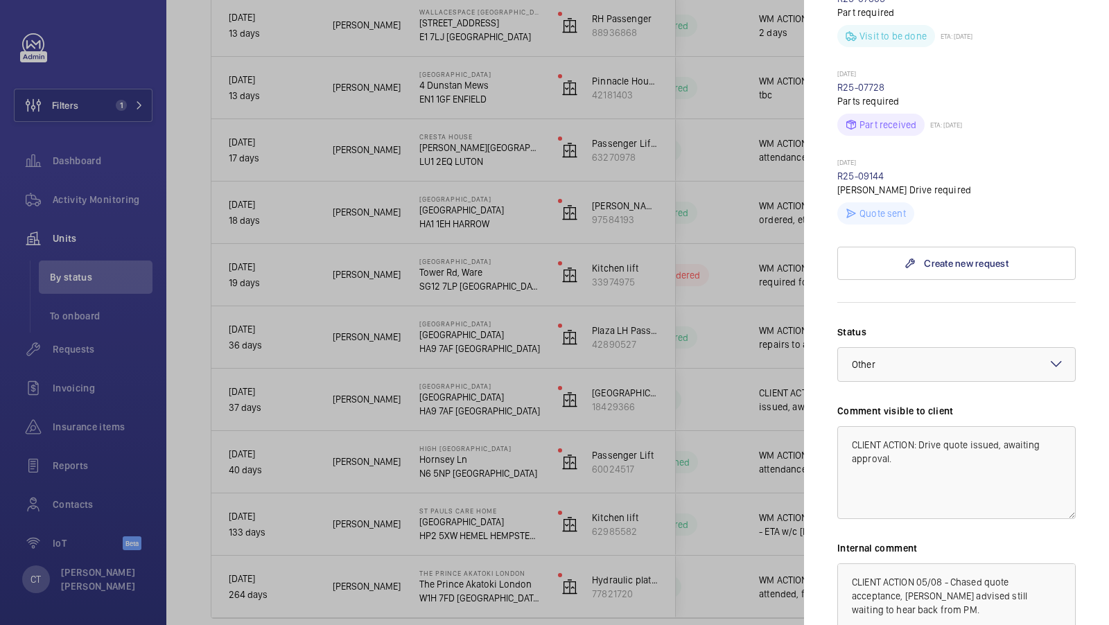
scroll to position [609, 0]
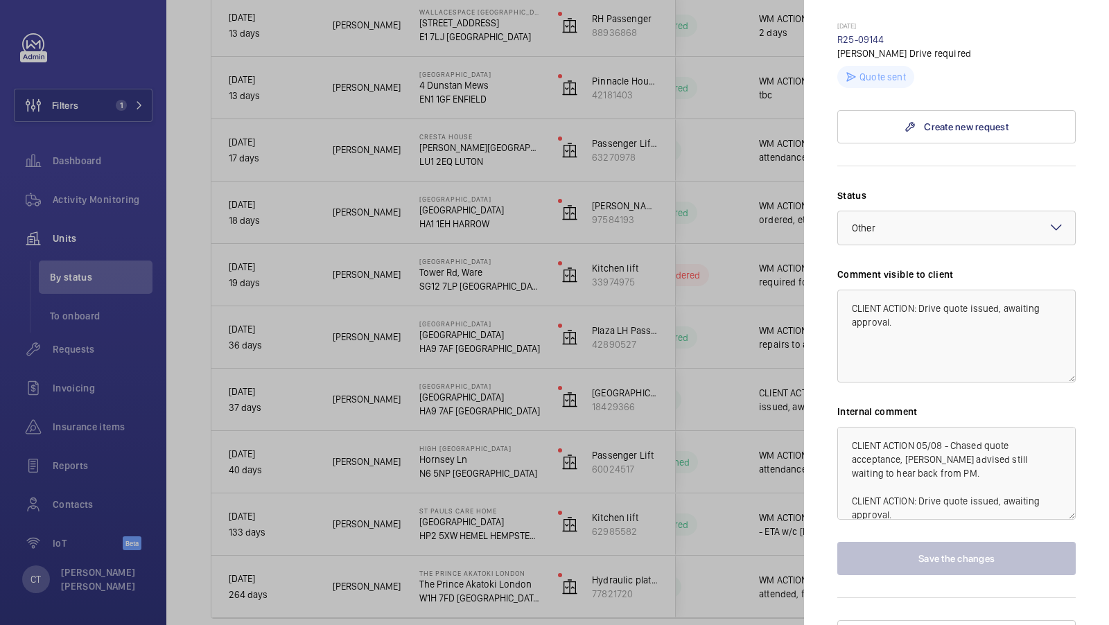
click at [757, 315] on div at bounding box center [554, 312] width 1109 height 625
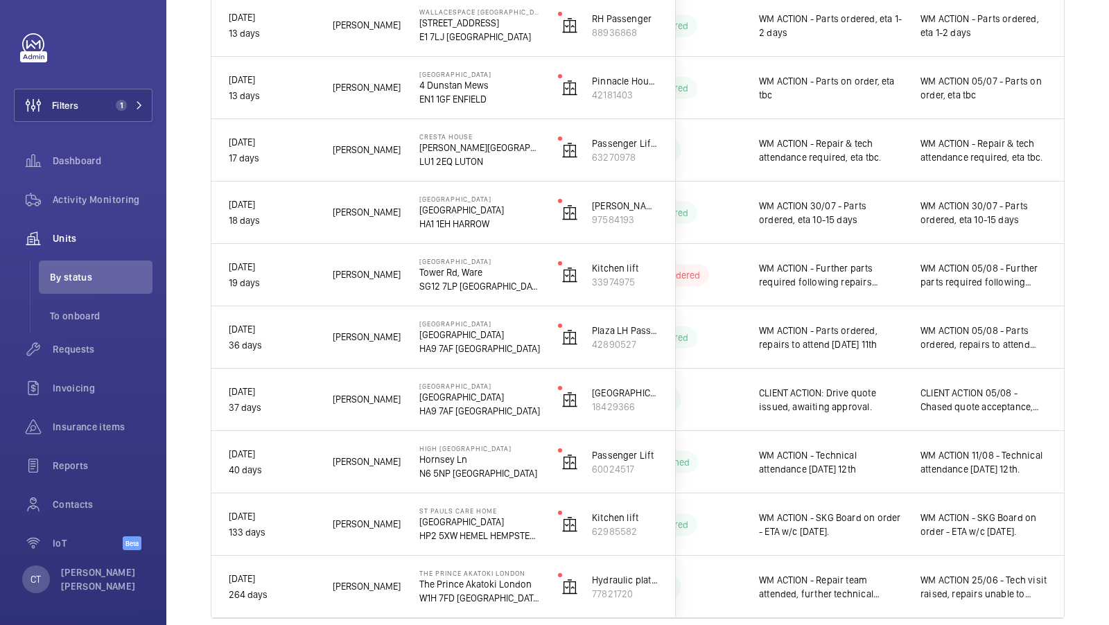
scroll to position [0, 0]
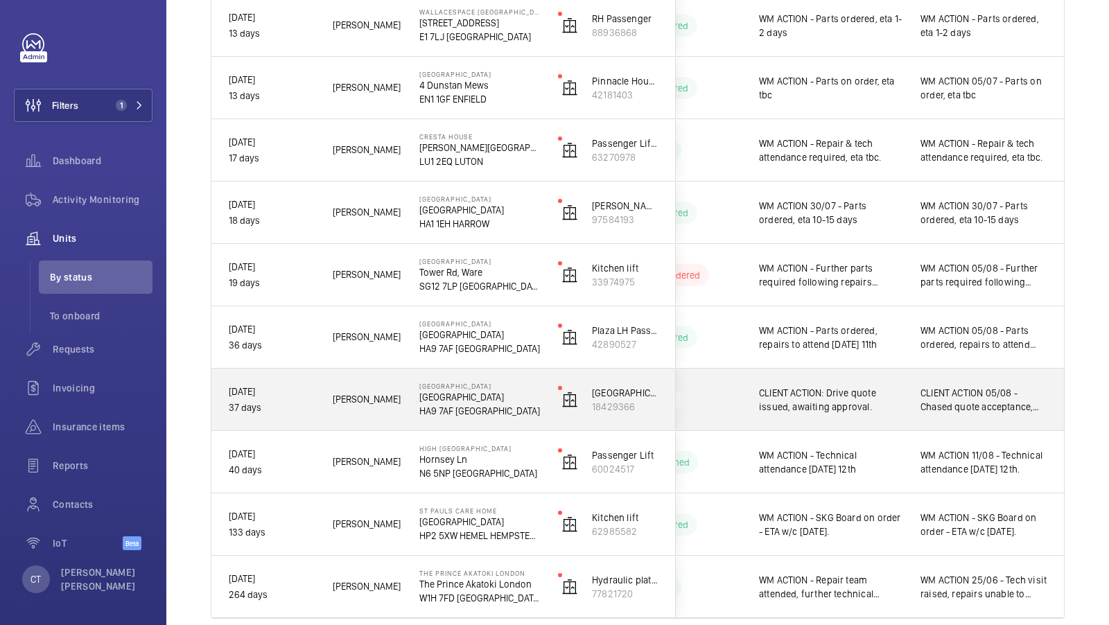
click at [960, 413] on div "CLIENT ACTION 05/08 - Chased quote acceptance, [PERSON_NAME] advised still wait…" at bounding box center [984, 400] width 127 height 32
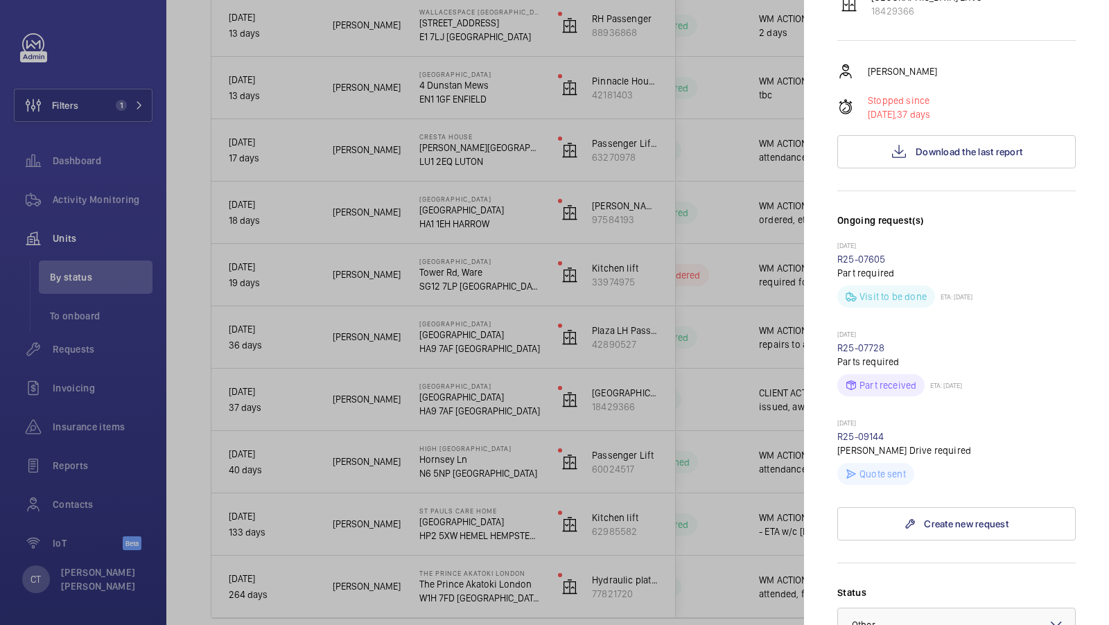
scroll to position [492, 0]
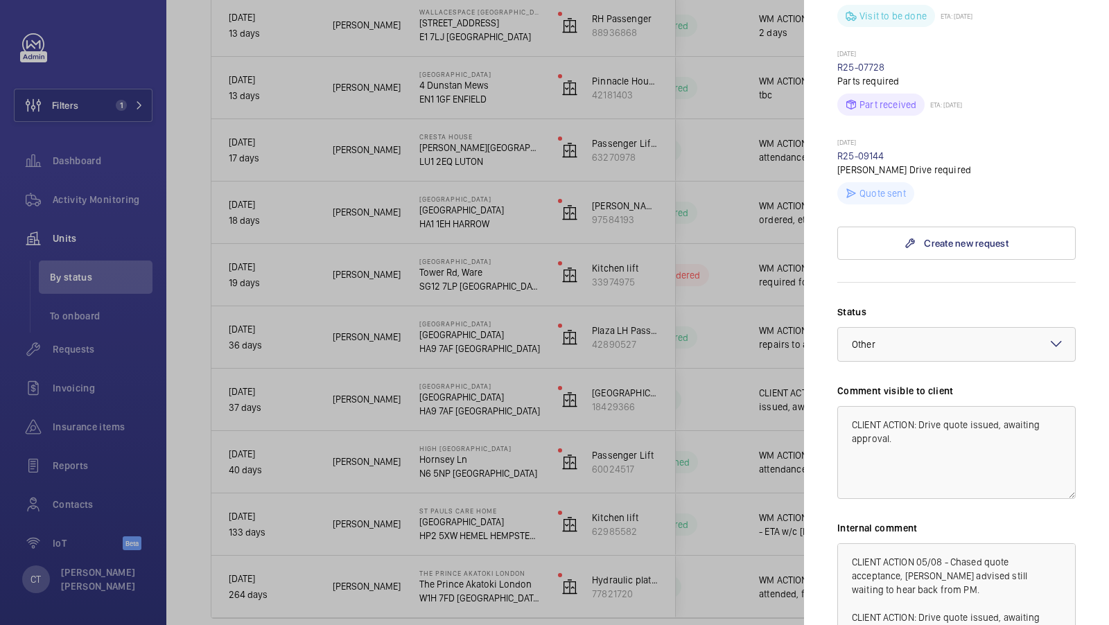
click at [634, 336] on div at bounding box center [554, 312] width 1109 height 625
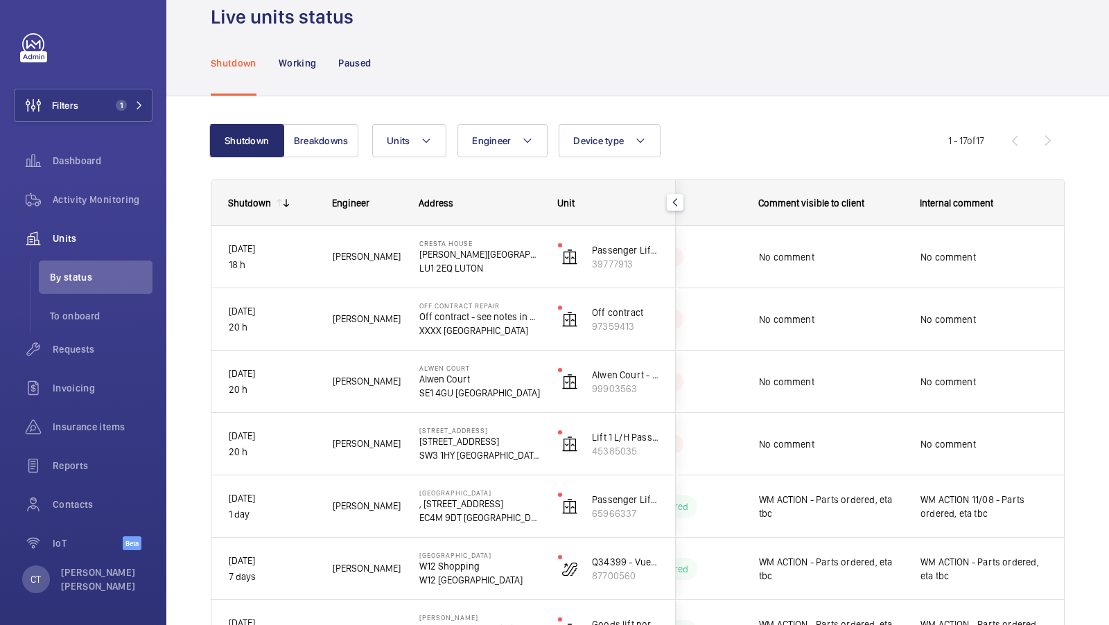
scroll to position [0, 0]
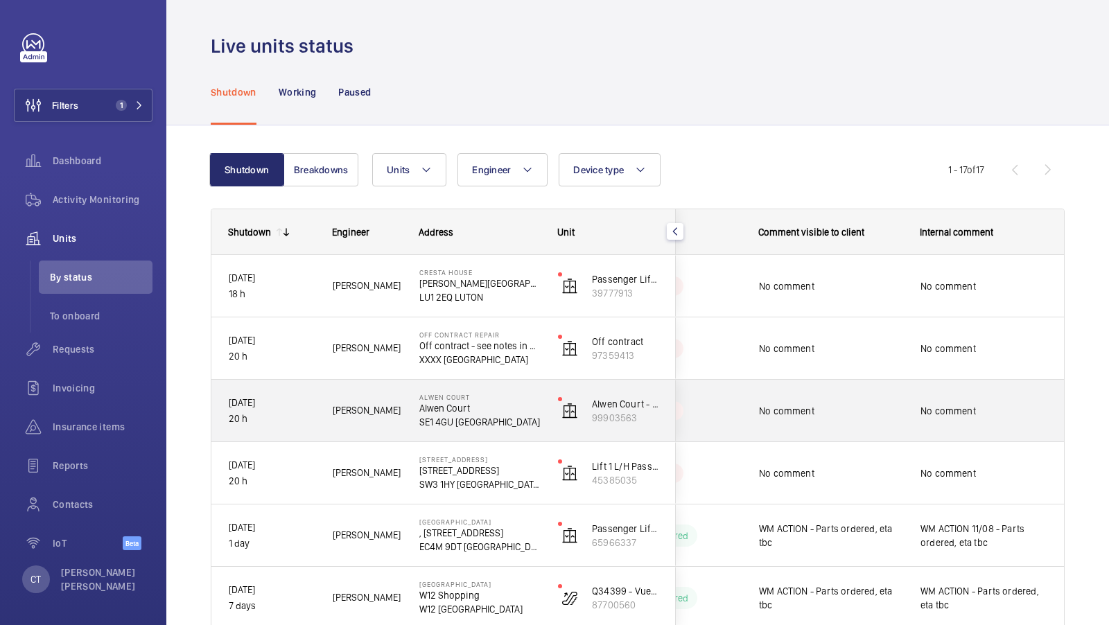
click at [871, 409] on span "No comment" at bounding box center [830, 411] width 143 height 14
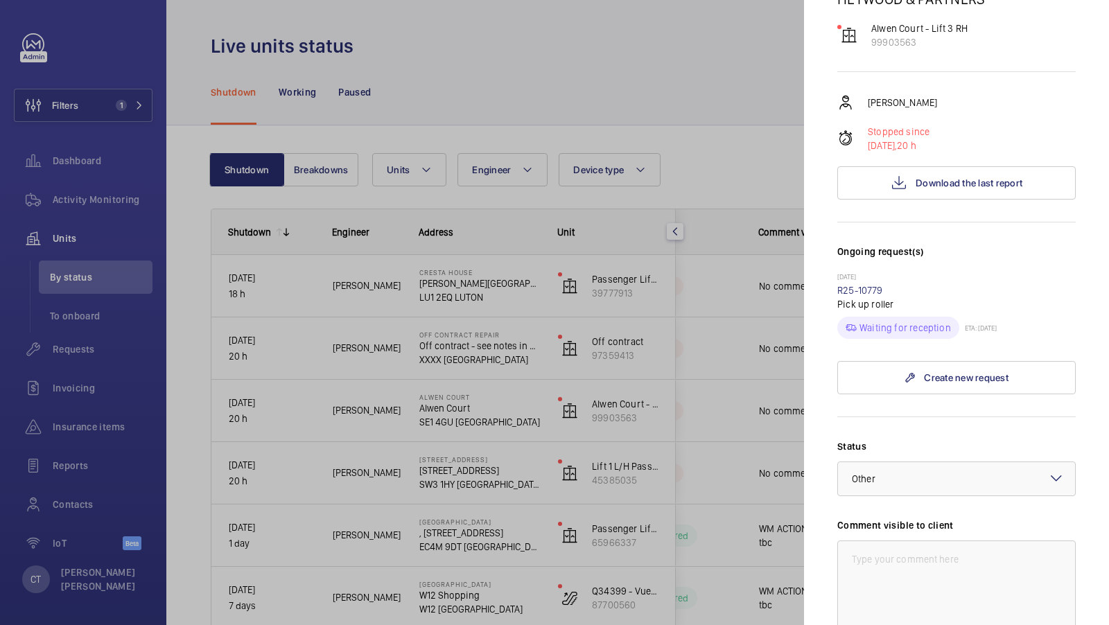
scroll to position [301, 0]
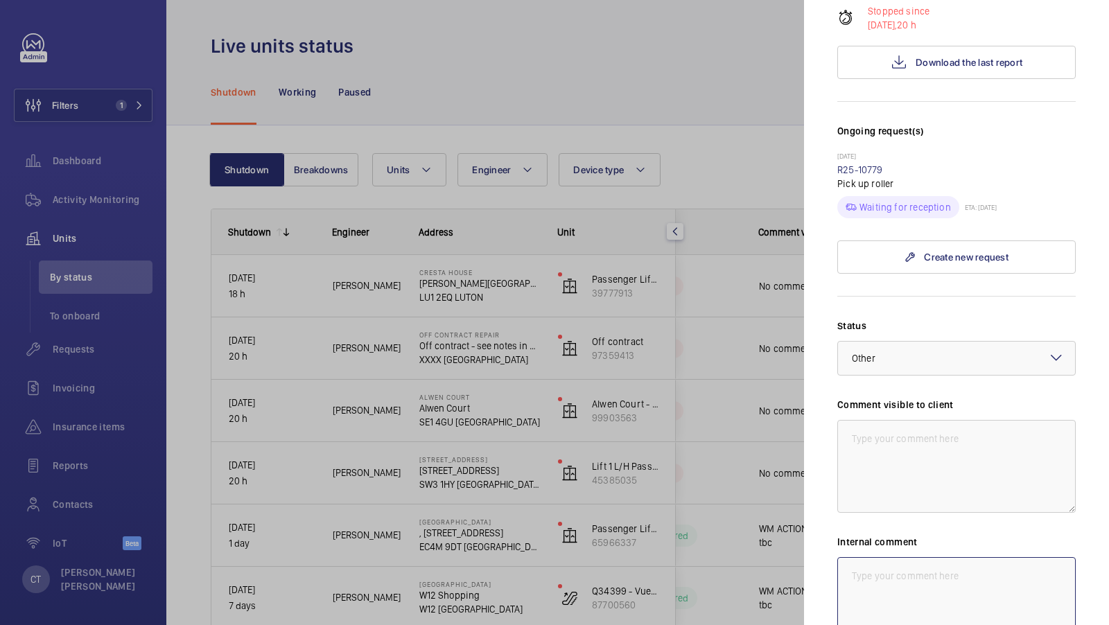
click at [899, 582] on textarea at bounding box center [956, 603] width 238 height 93
type textarea "WM ACTION 12/08 - Parts ordered, eta 13th"
click at [896, 420] on textarea at bounding box center [956, 466] width 238 height 93
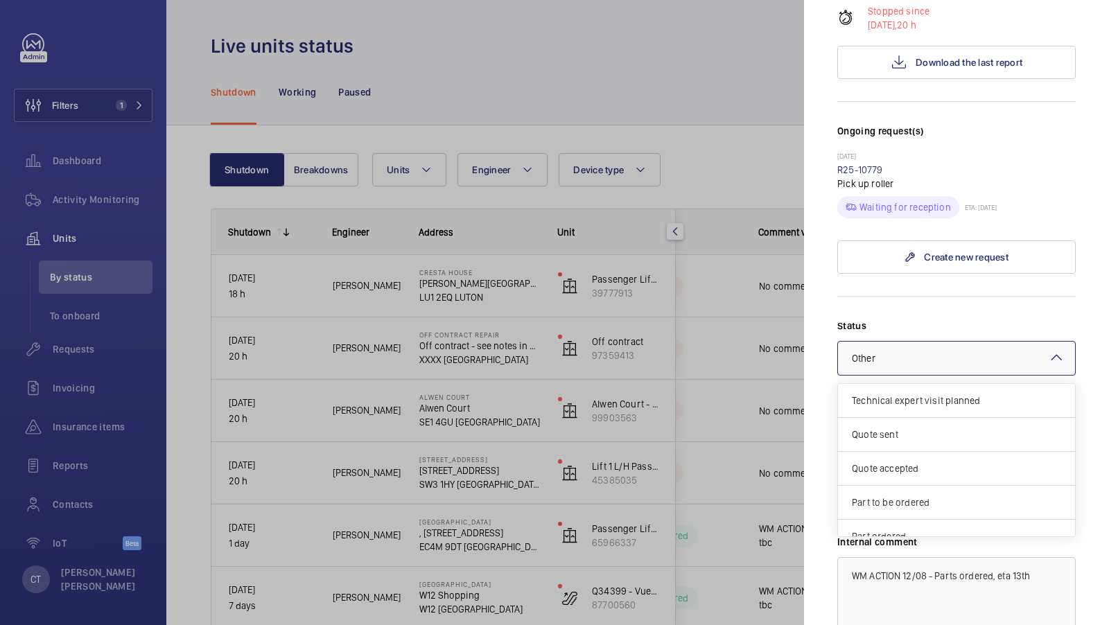
click at [942, 342] on div at bounding box center [956, 358] width 237 height 33
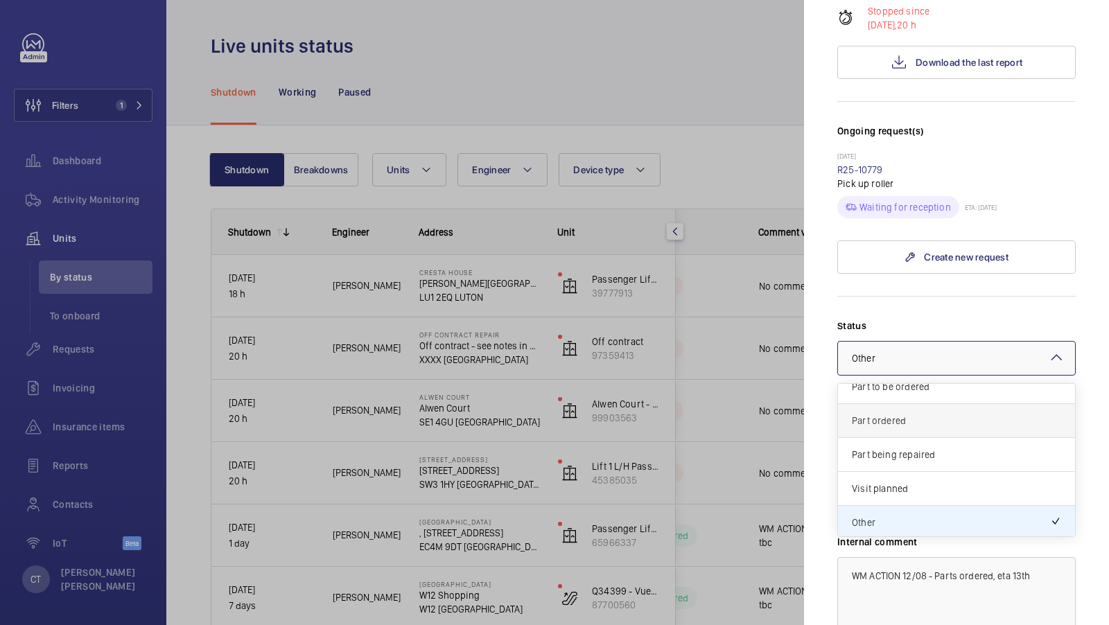
click at [938, 405] on div "Part ordered" at bounding box center [956, 421] width 237 height 34
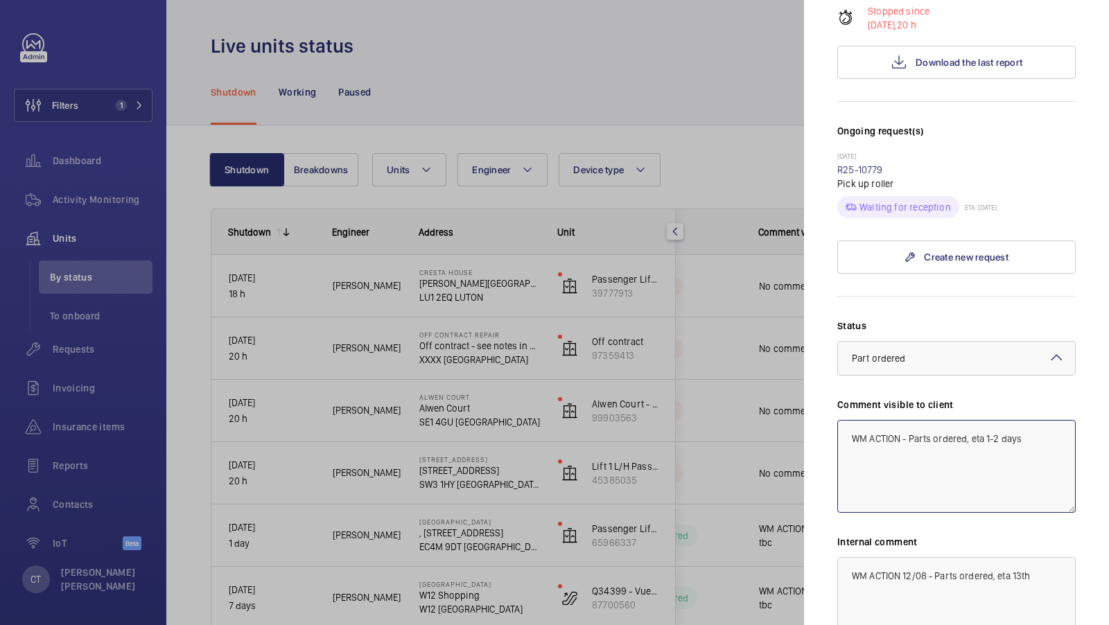
scroll to position [408, 0]
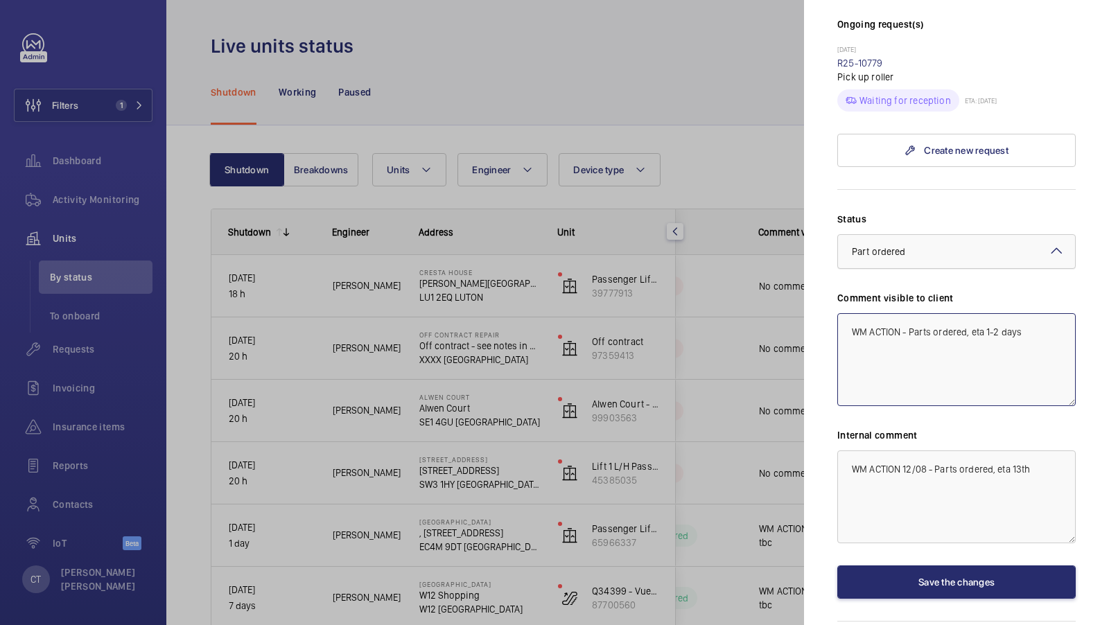
click at [894, 246] on span "Part ordered" at bounding box center [879, 251] width 54 height 11
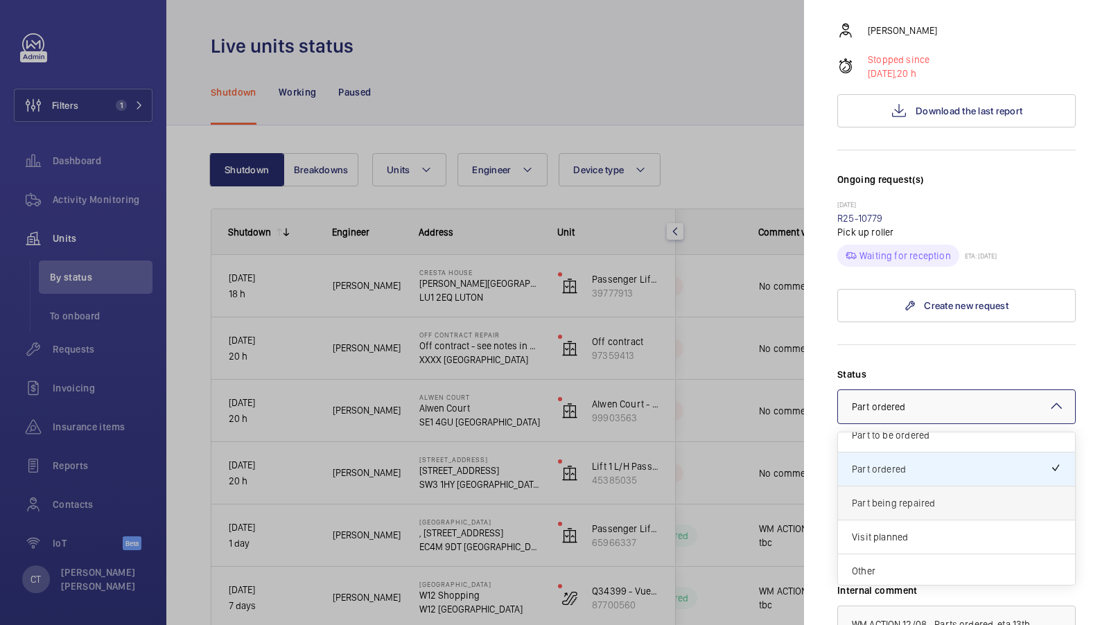
scroll to position [114, 0]
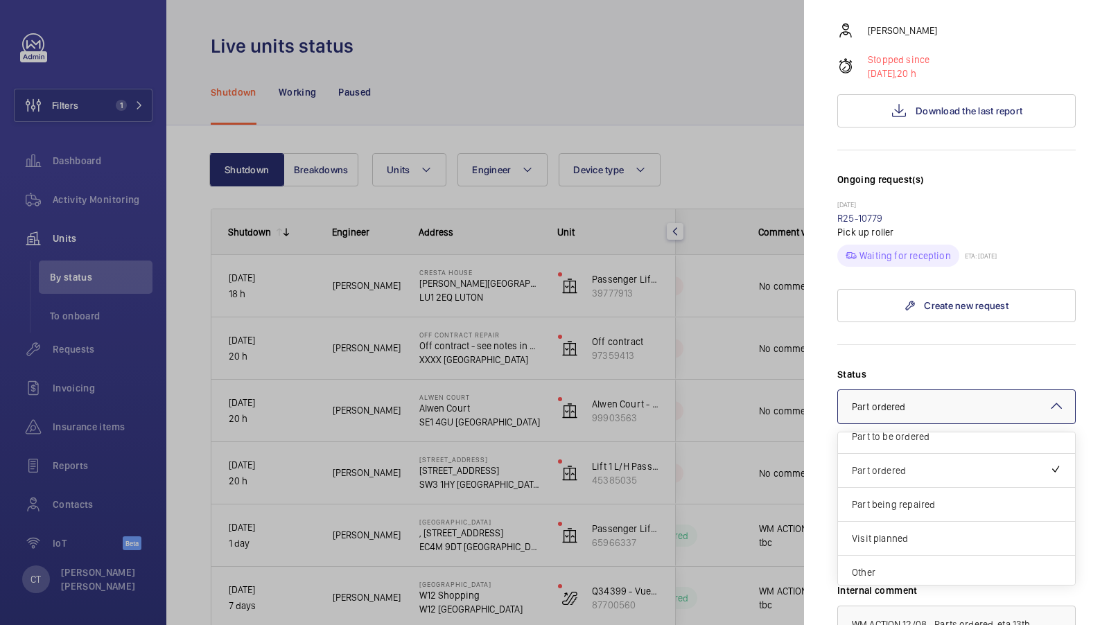
click at [944, 454] on div "Part ordered" at bounding box center [956, 471] width 237 height 34
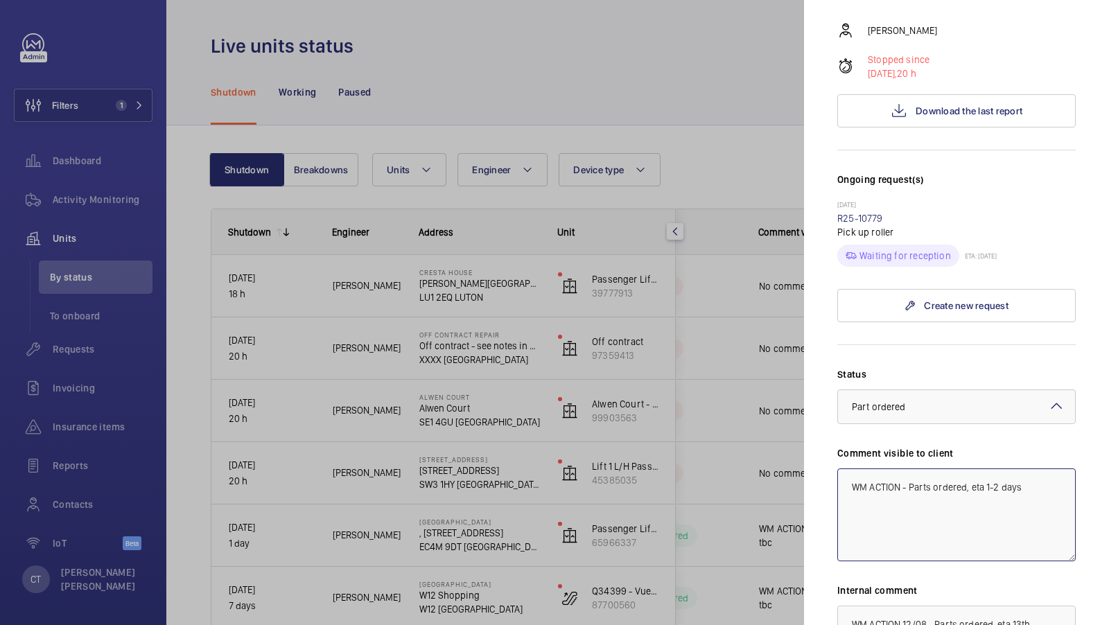
scroll to position [431, 0]
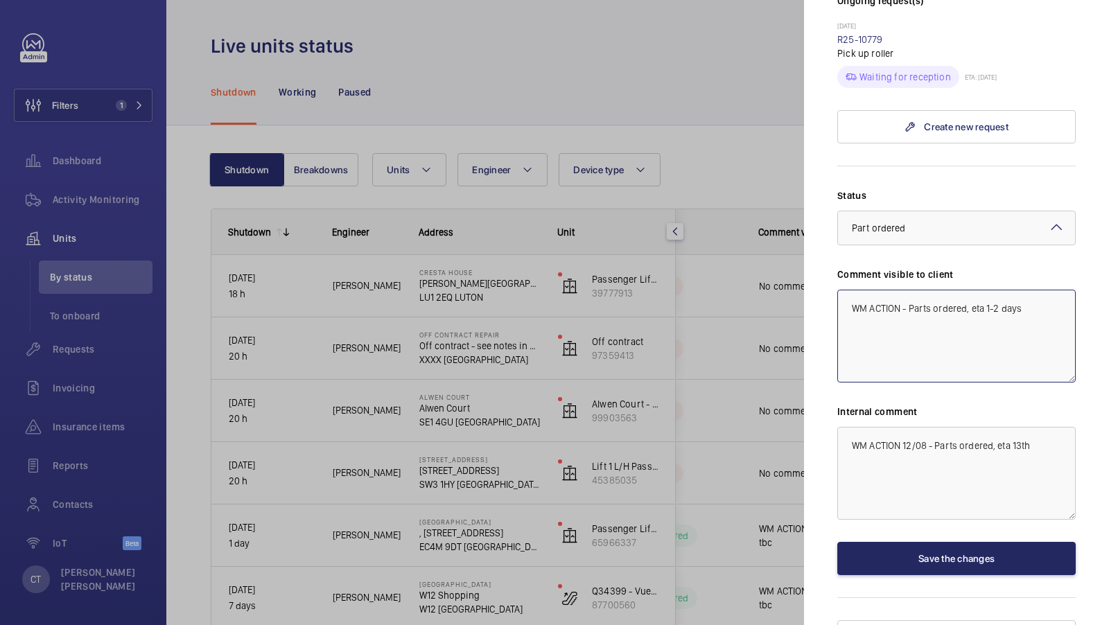
type textarea "WM ACTION - Parts ordered, eta 1-2 days"
click at [961, 542] on button "Save the changes" at bounding box center [956, 558] width 238 height 33
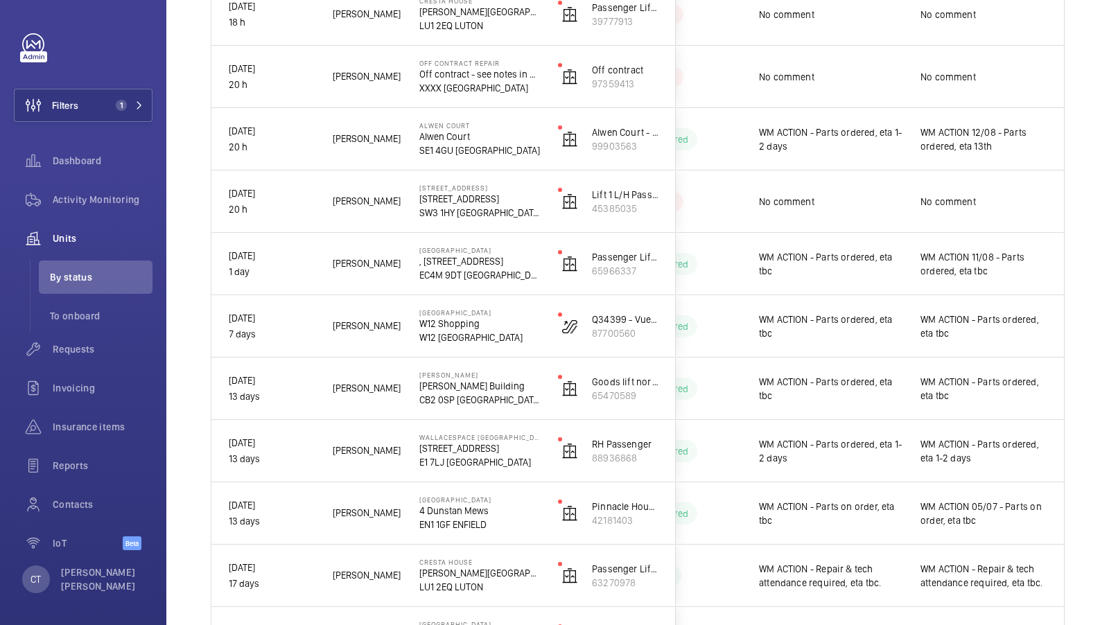
scroll to position [0, 0]
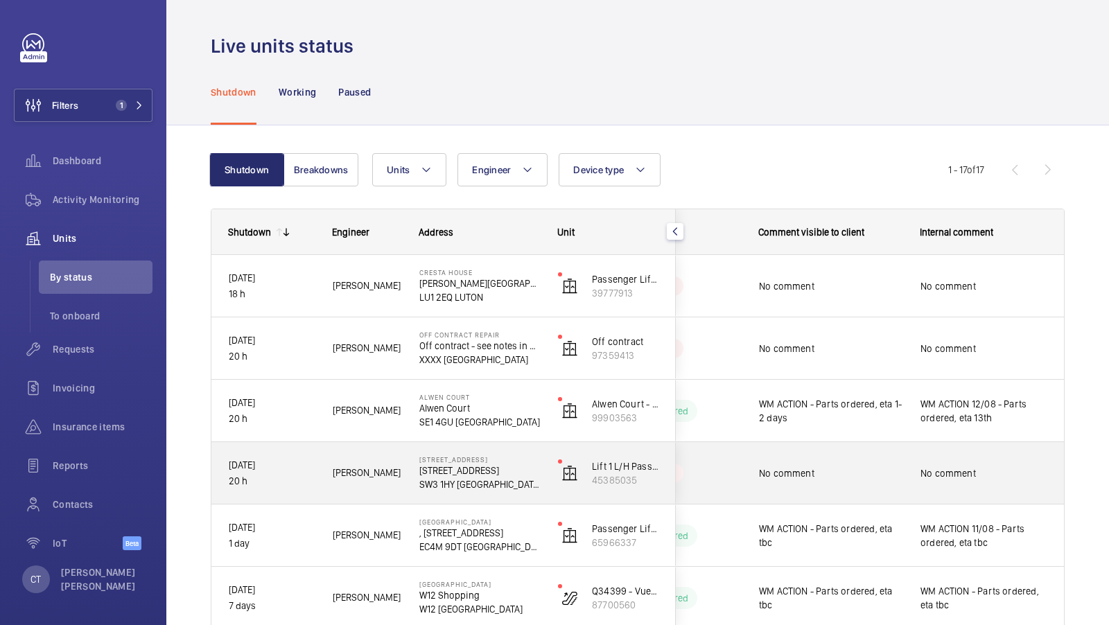
click at [891, 490] on div "No comment" at bounding box center [822, 474] width 160 height 60
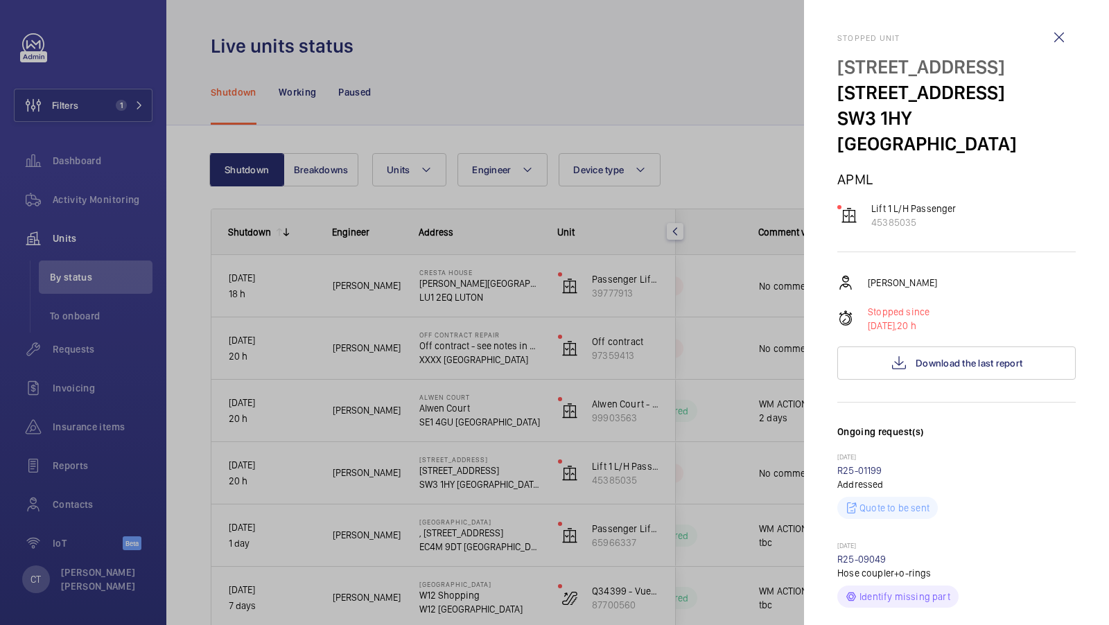
click at [748, 400] on div at bounding box center [554, 312] width 1109 height 625
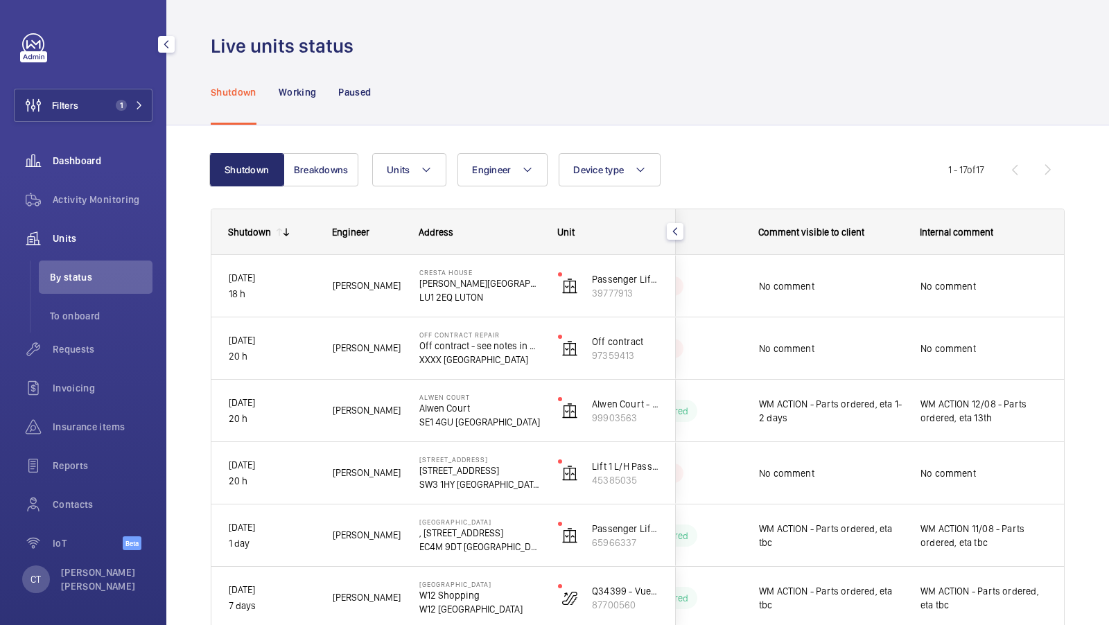
click at [88, 164] on span "Dashboard" at bounding box center [103, 161] width 100 height 14
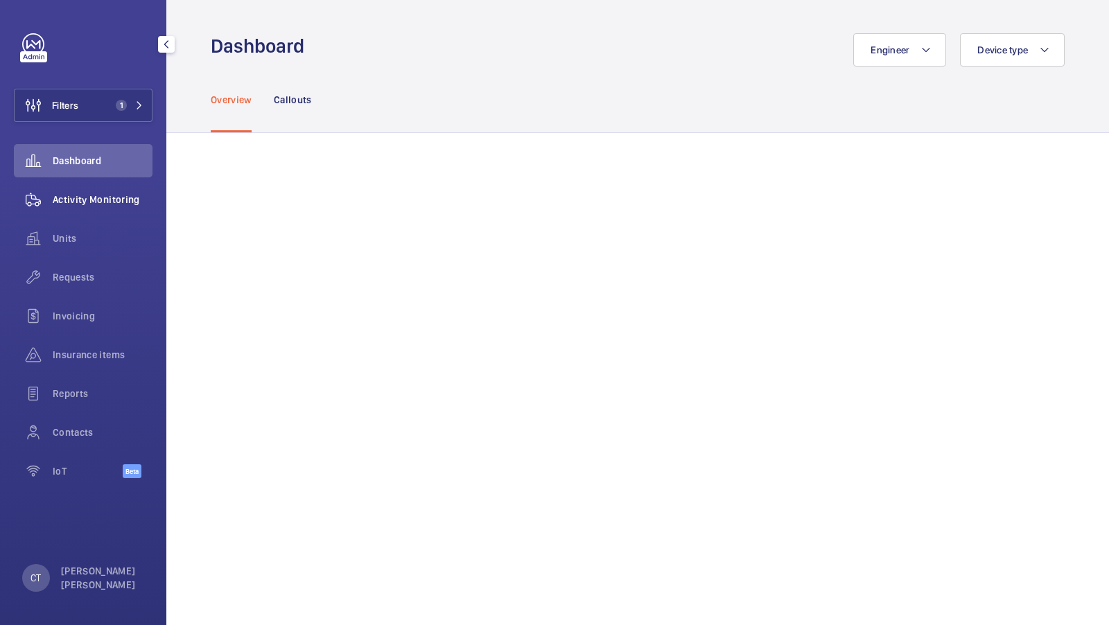
click at [90, 202] on span "Activity Monitoring" at bounding box center [103, 200] width 100 height 14
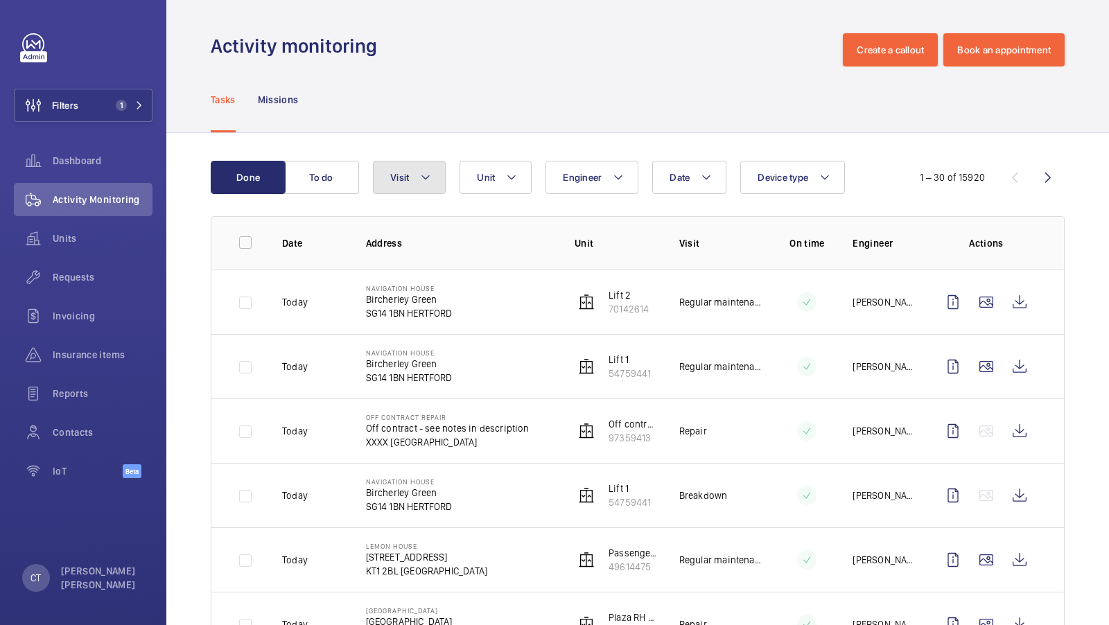
click at [421, 177] on mat-icon at bounding box center [425, 177] width 11 height 17
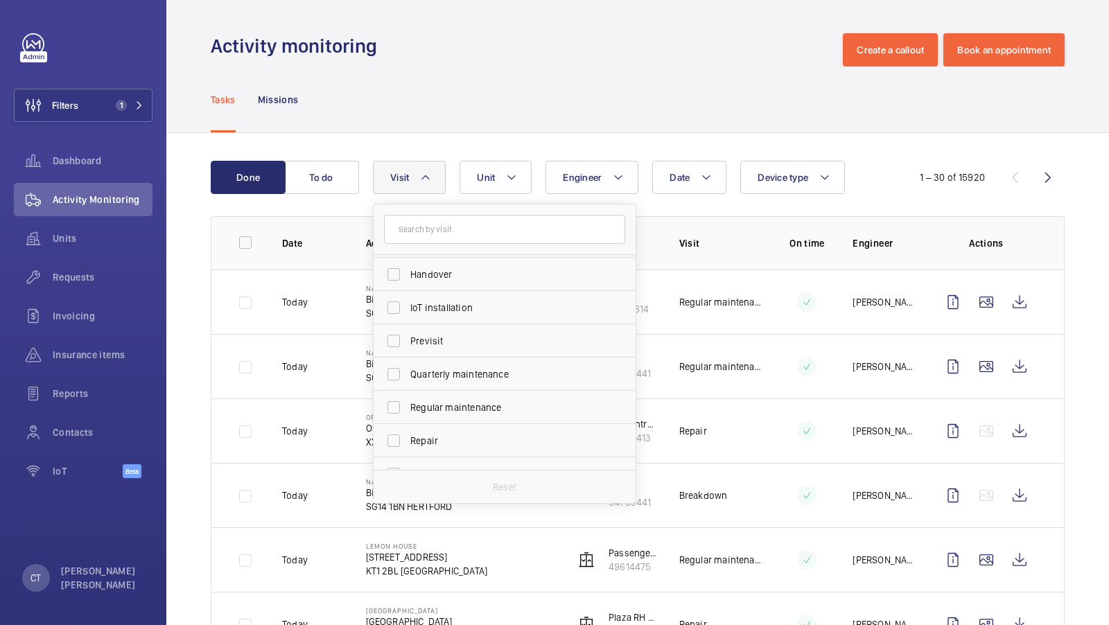
scroll to position [132, 0]
click at [442, 446] on label "Repair" at bounding box center [494, 439] width 241 height 33
click at [408, 446] on input "Repair" at bounding box center [394, 440] width 28 height 28
checkbox input "true"
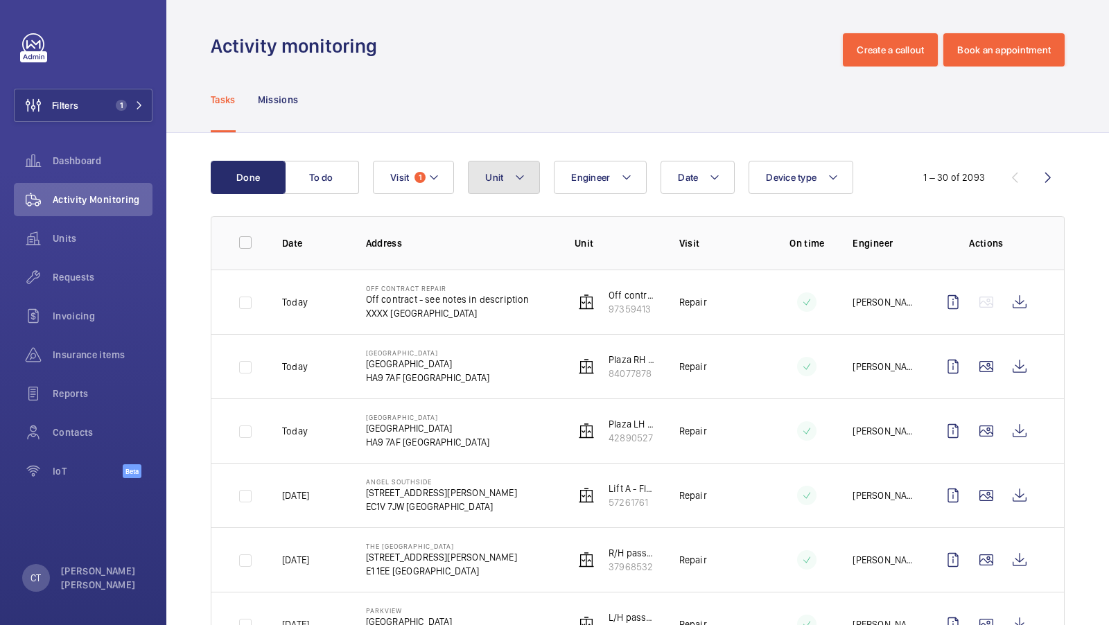
click at [519, 164] on button "Unit" at bounding box center [504, 177] width 72 height 33
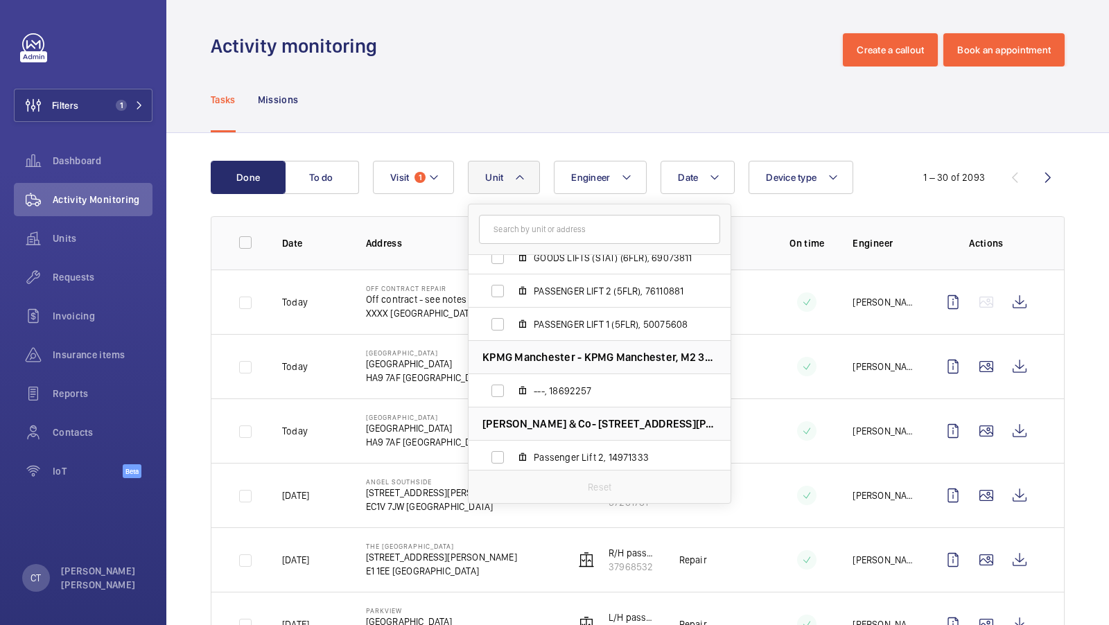
scroll to position [322, 0]
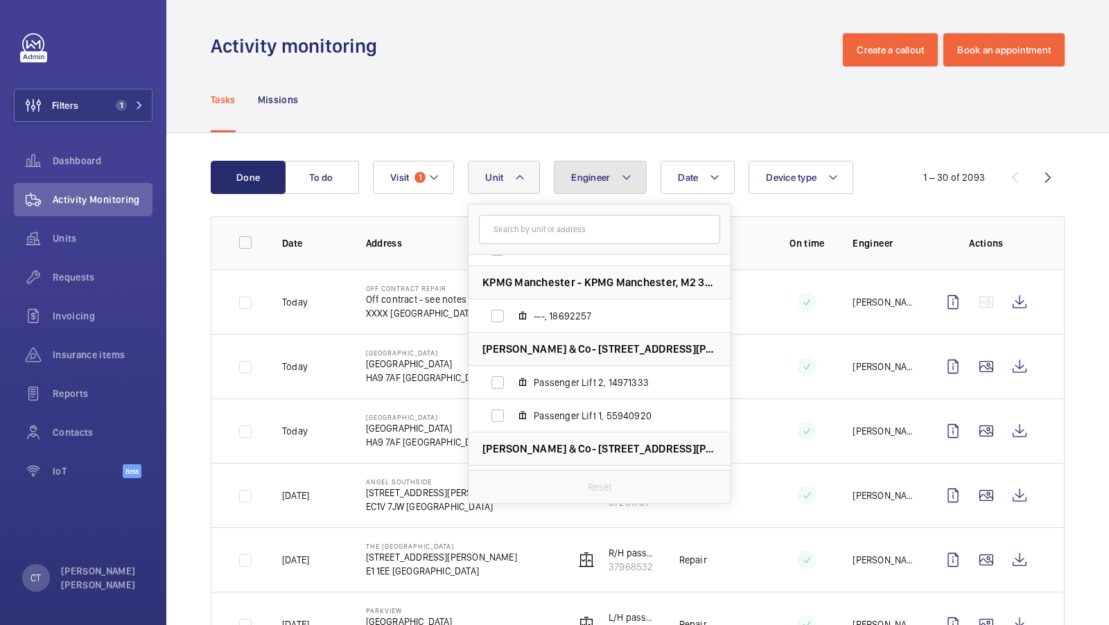
click at [606, 185] on button "Engineer" at bounding box center [600, 177] width 93 height 33
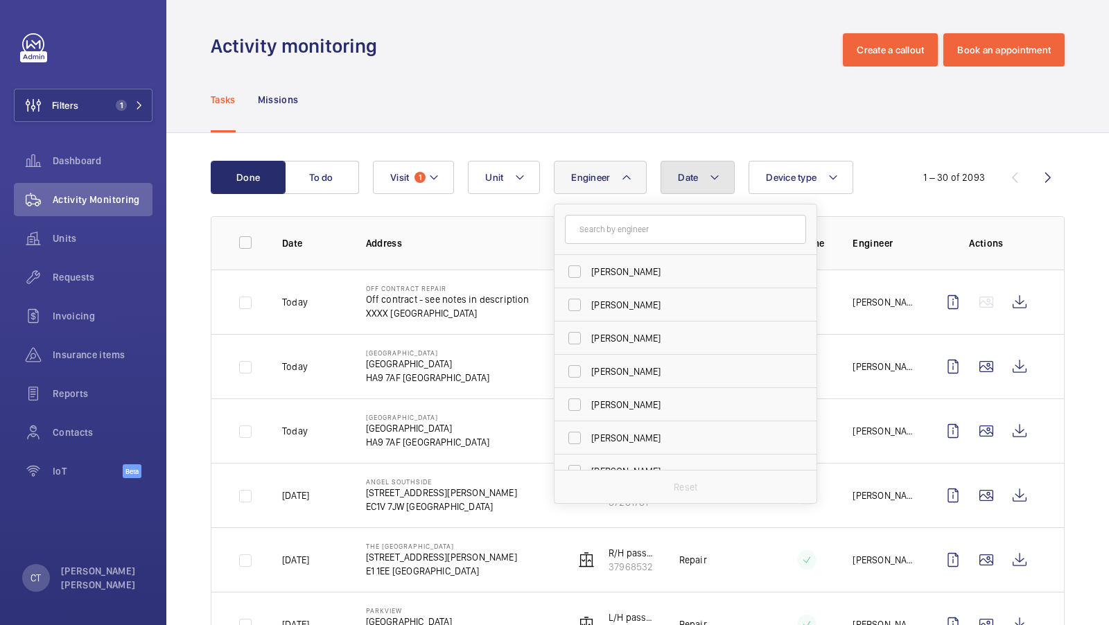
click at [702, 191] on button "Date" at bounding box center [698, 177] width 74 height 33
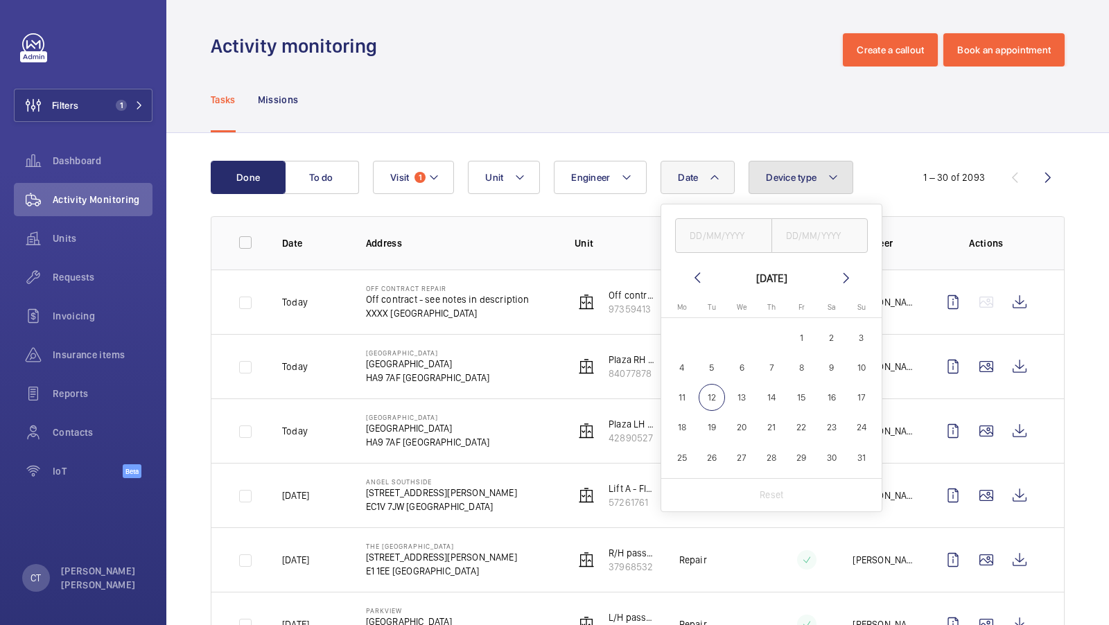
click at [795, 186] on button "Device type" at bounding box center [801, 177] width 105 height 33
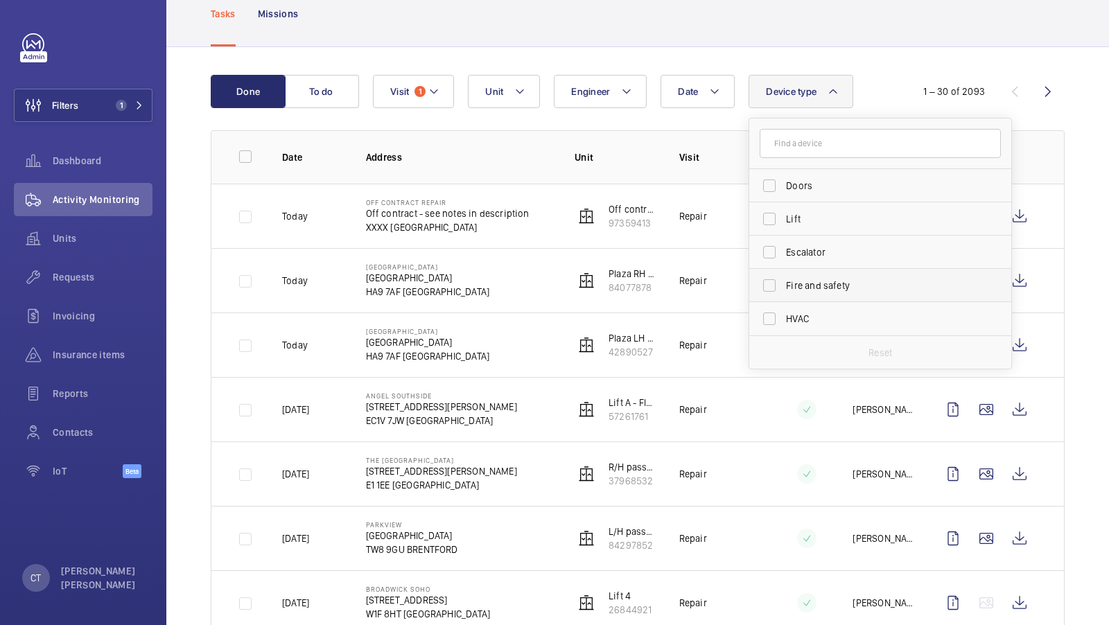
scroll to position [88, 0]
click at [791, 85] on span "Device type" at bounding box center [791, 89] width 51 height 11
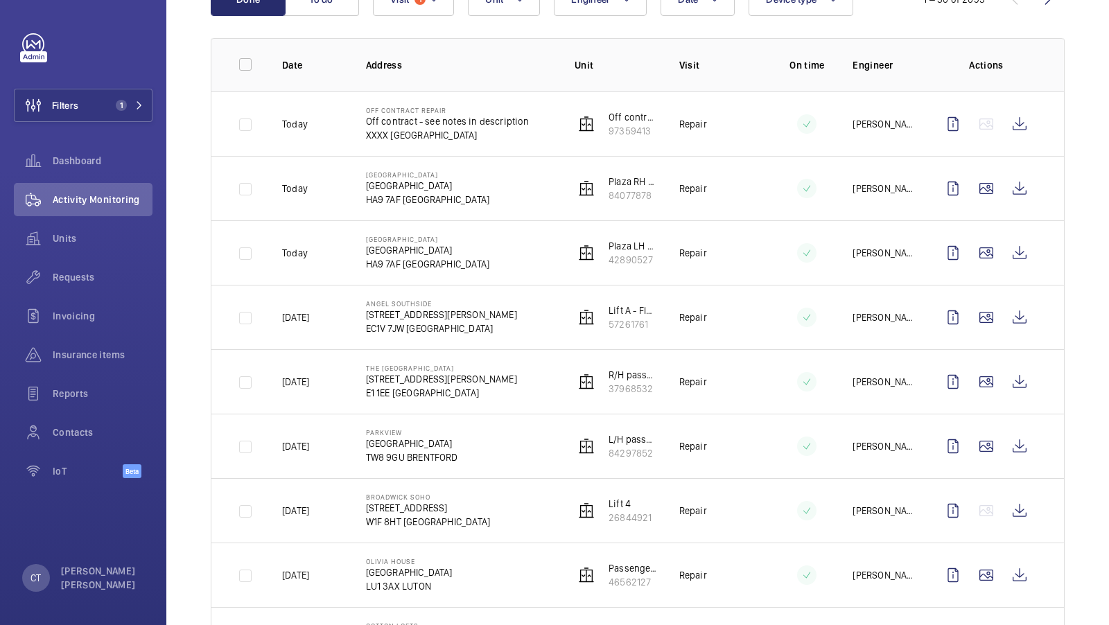
scroll to position [177, 0]
click at [114, 116] on button "Filters 1" at bounding box center [83, 105] width 139 height 33
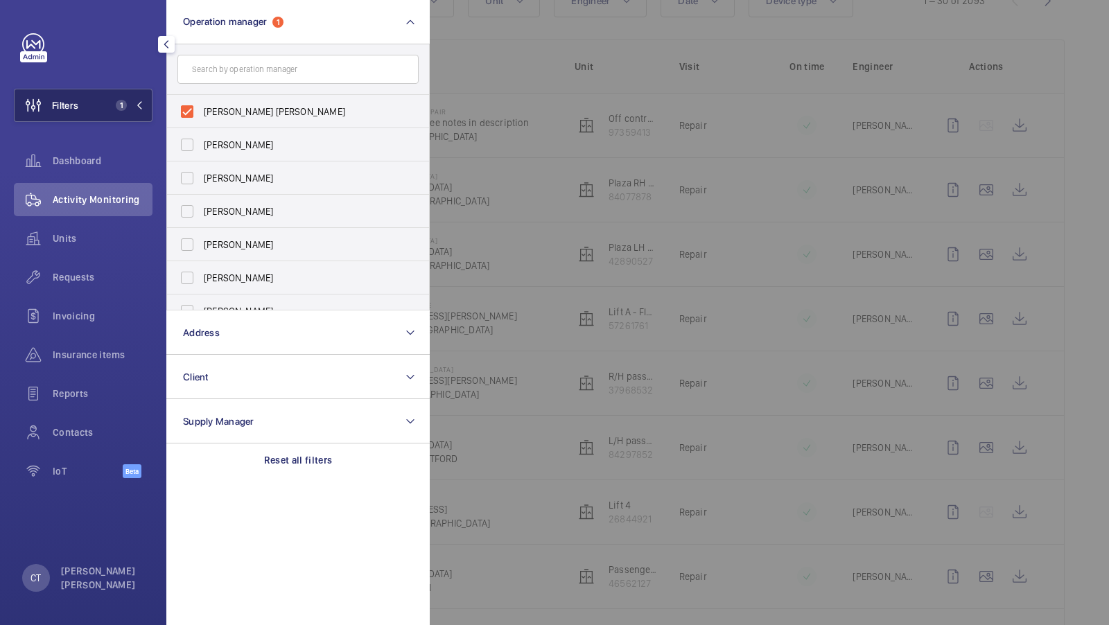
click at [73, 100] on span "Filters" at bounding box center [65, 105] width 26 height 14
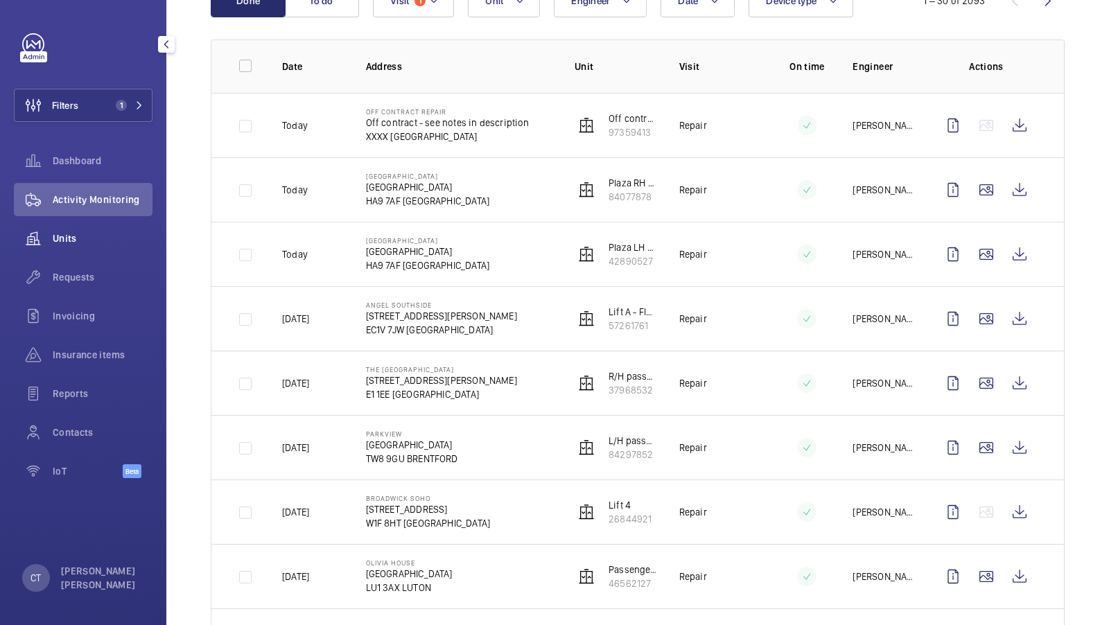
click at [59, 239] on span "Units" at bounding box center [103, 239] width 100 height 14
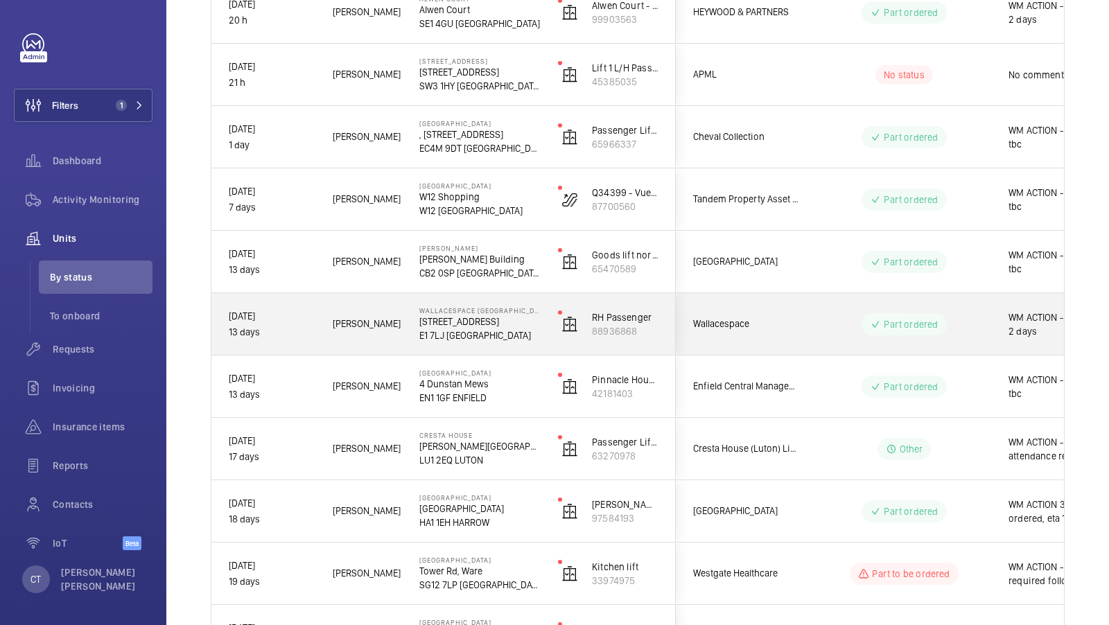
scroll to position [0, 250]
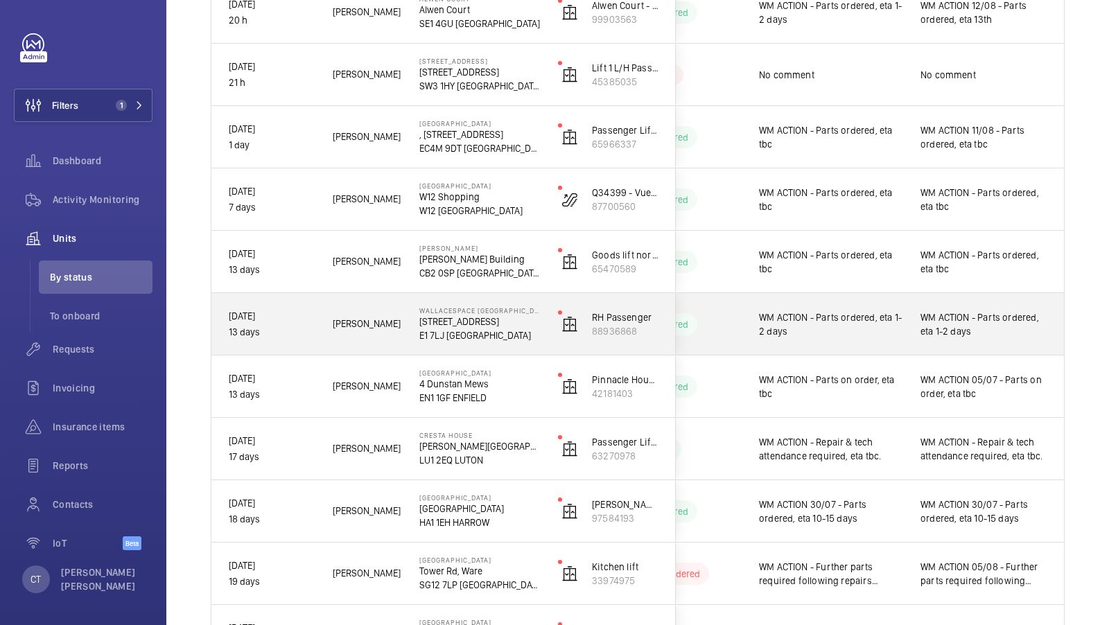
click at [956, 322] on span "WM ACTION - Parts ordered, eta 1-2 days" at bounding box center [984, 325] width 127 height 28
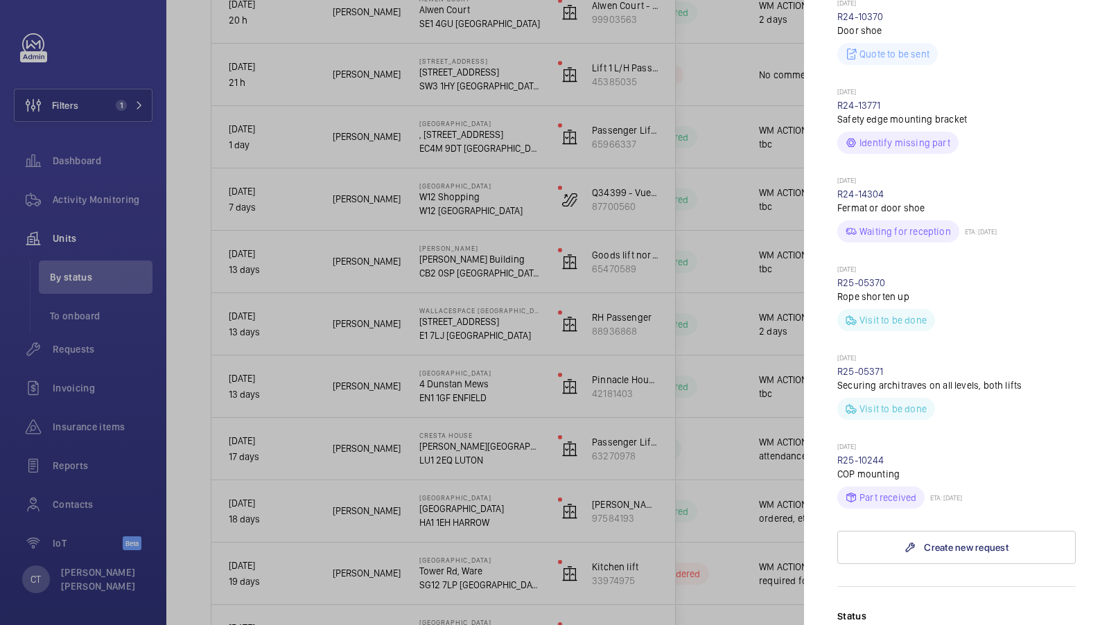
scroll to position [455, 0]
click at [716, 436] on div at bounding box center [554, 312] width 1109 height 625
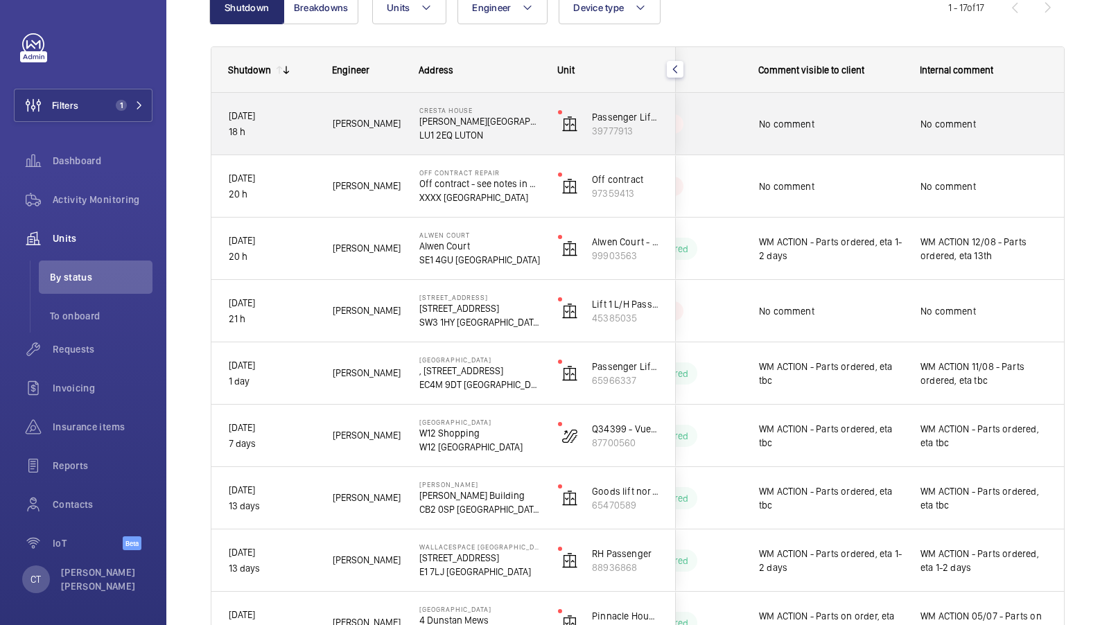
scroll to position [148, 0]
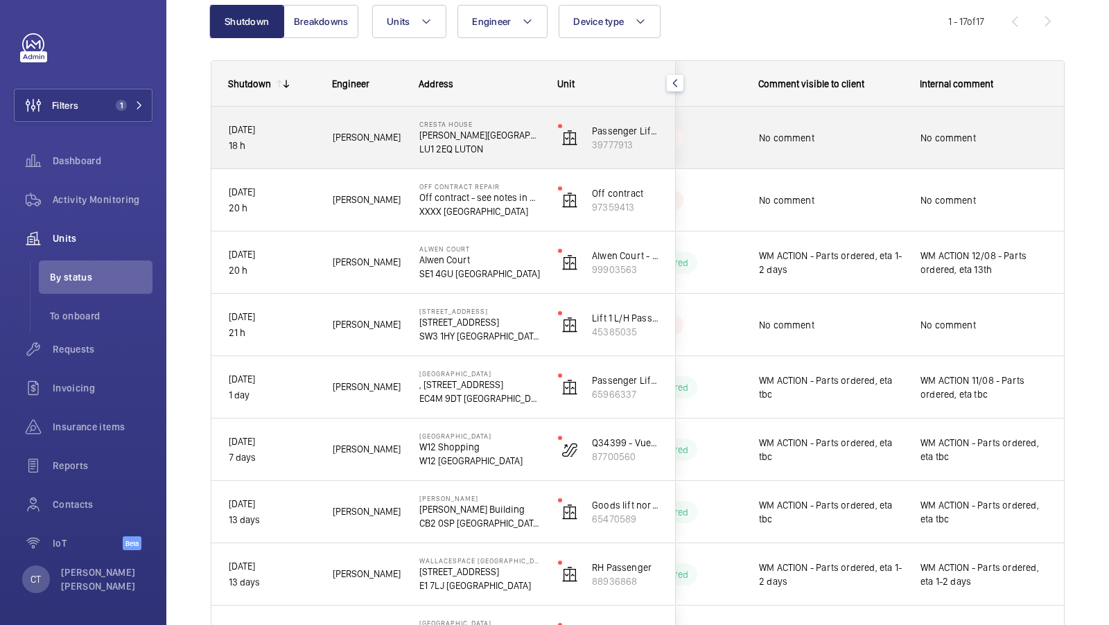
click at [933, 148] on div "No comment" at bounding box center [984, 138] width 127 height 32
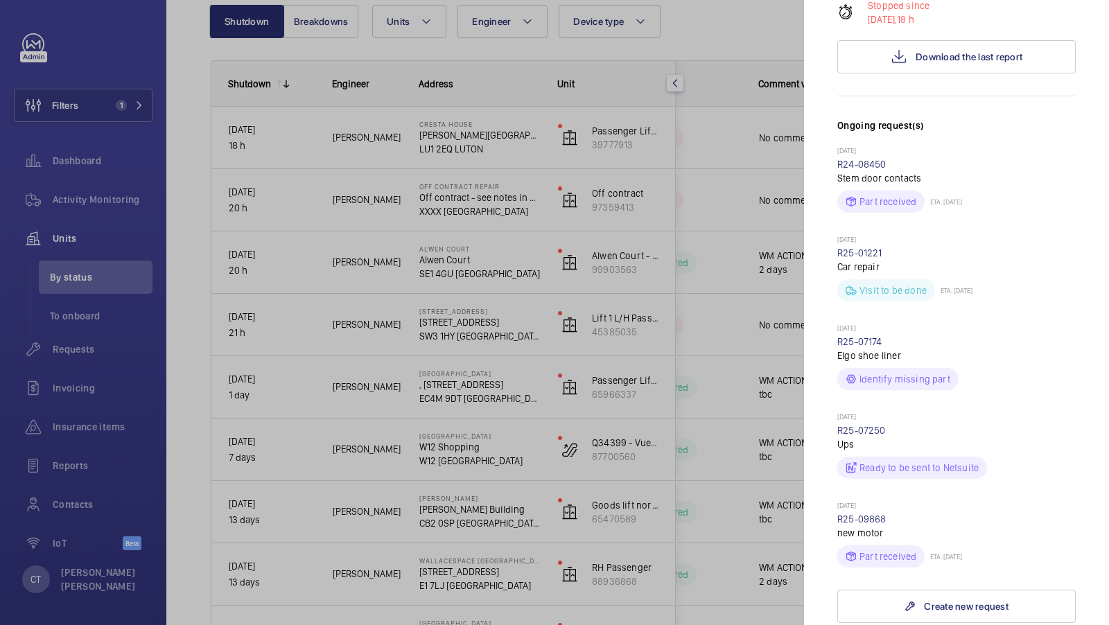
scroll to position [345, 0]
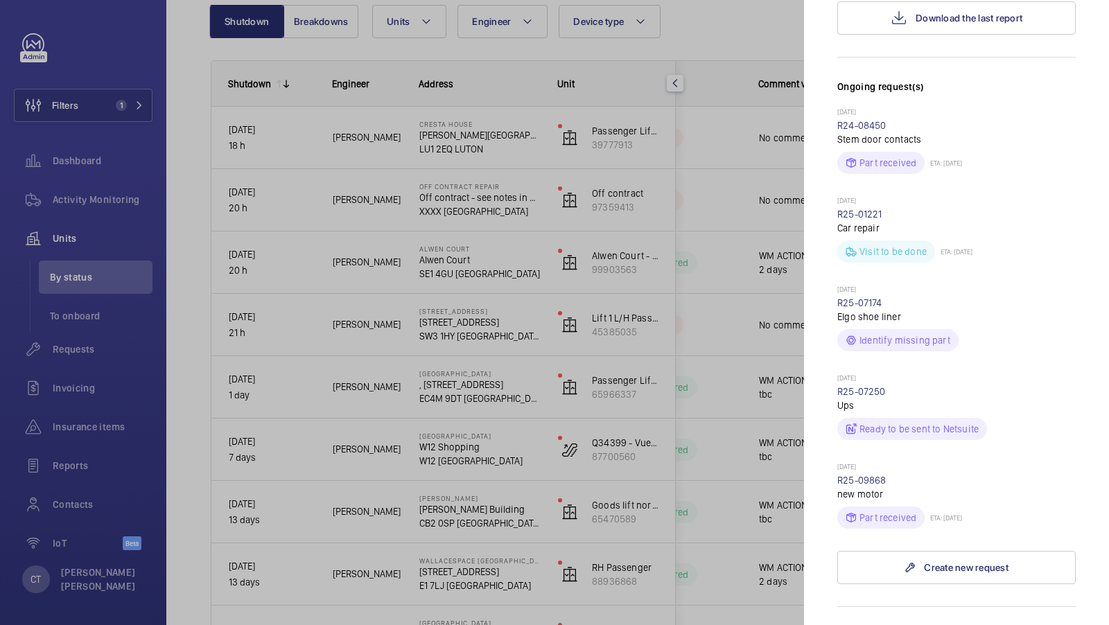
click at [668, 268] on div at bounding box center [554, 312] width 1109 height 625
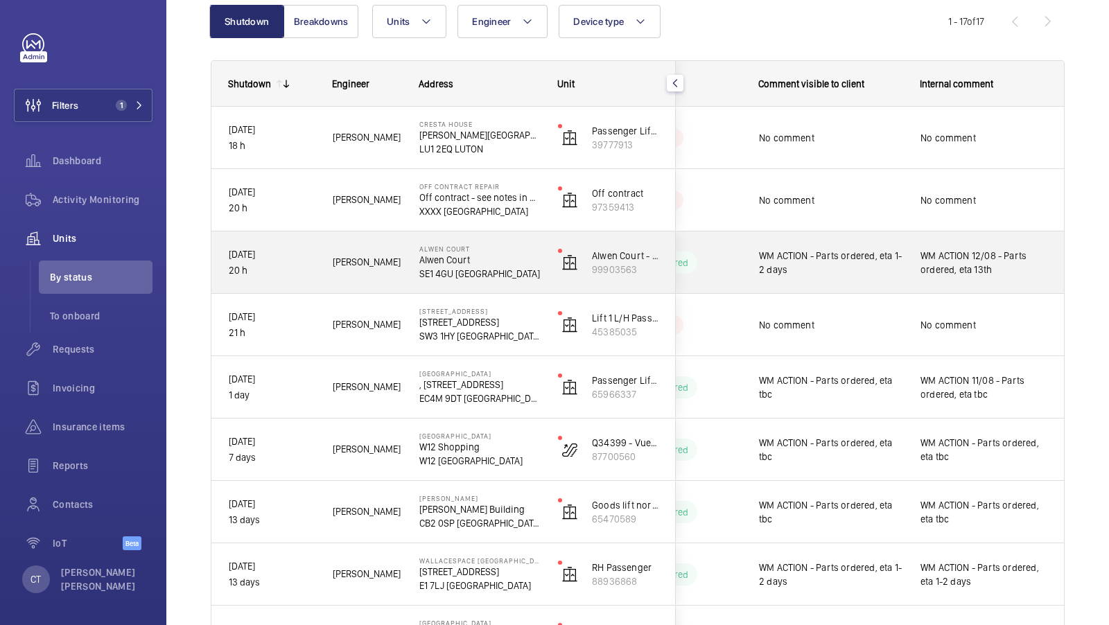
scroll to position [279, 0]
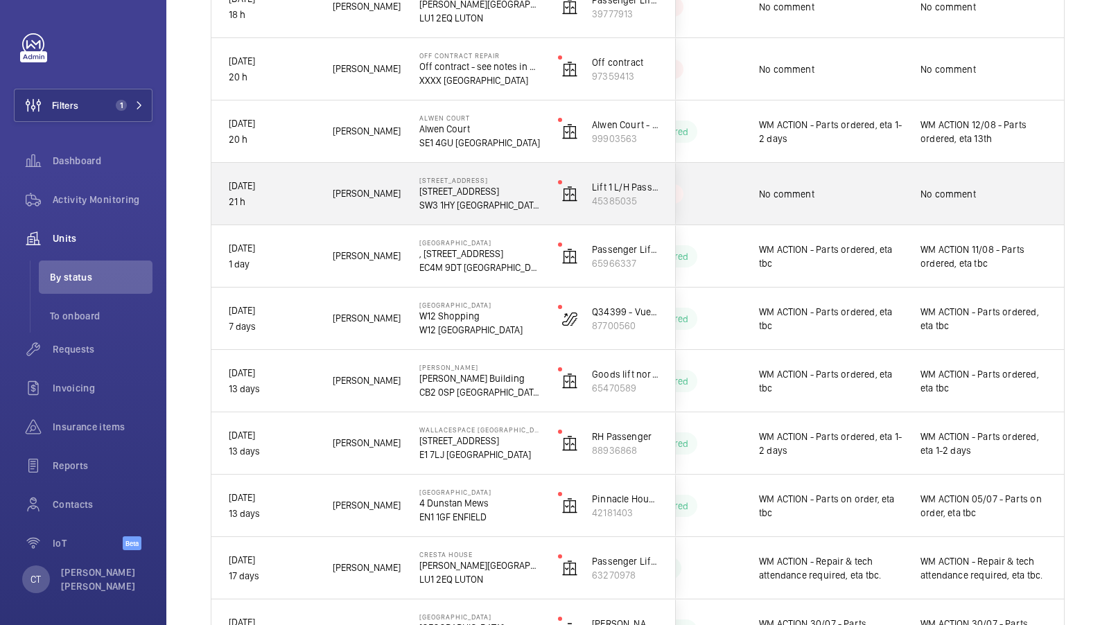
click at [940, 218] on div "No comment" at bounding box center [984, 194] width 160 height 60
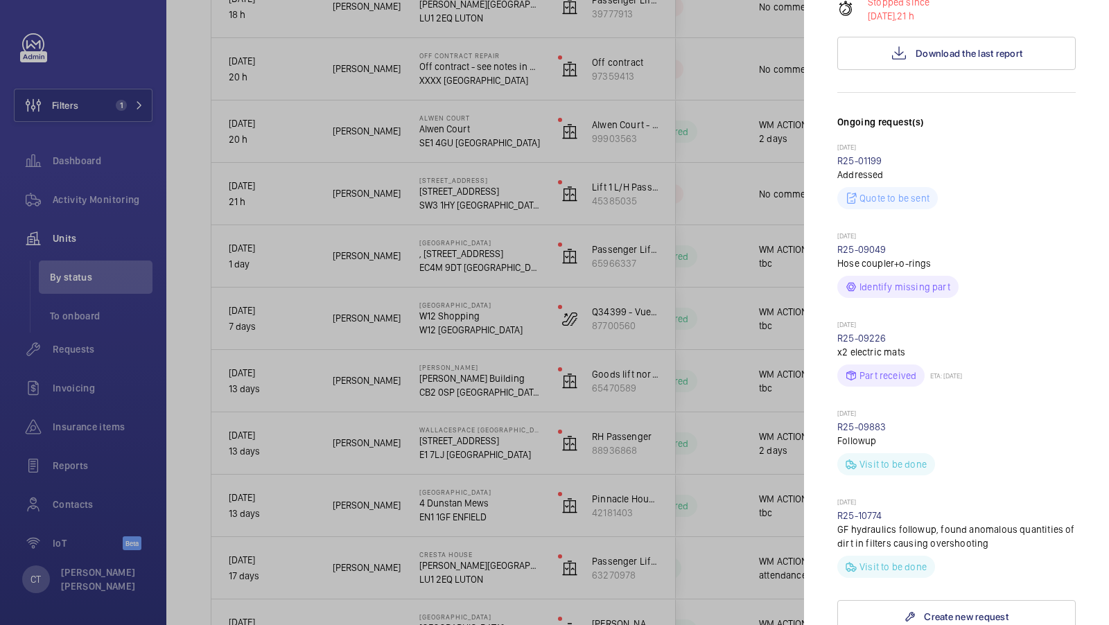
scroll to position [537, 0]
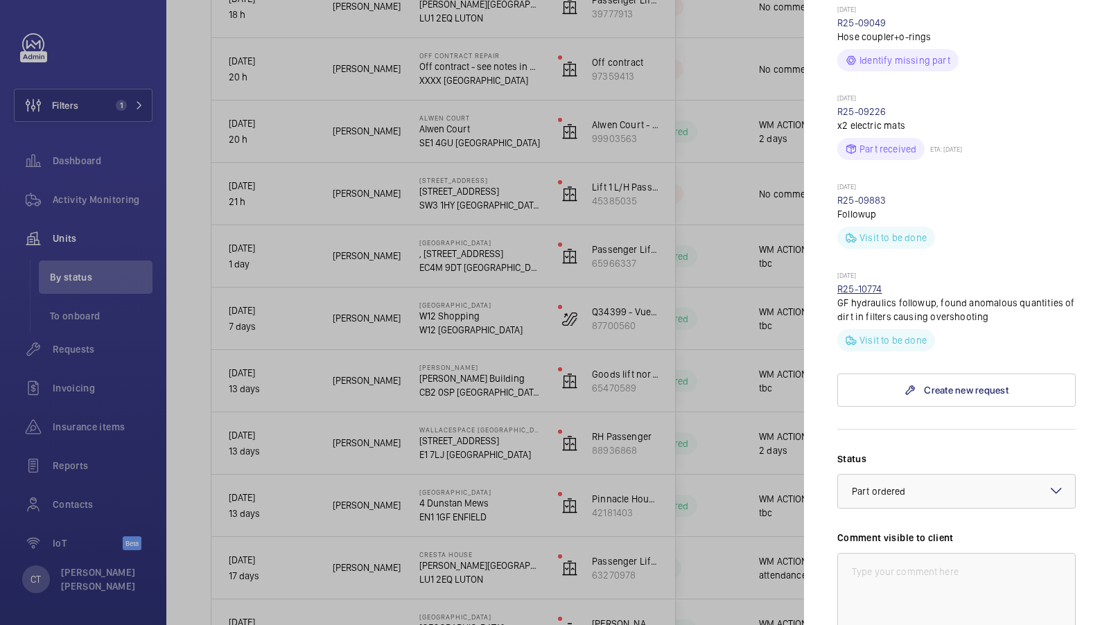
click at [867, 290] on link "R25-10774" at bounding box center [859, 289] width 45 height 11
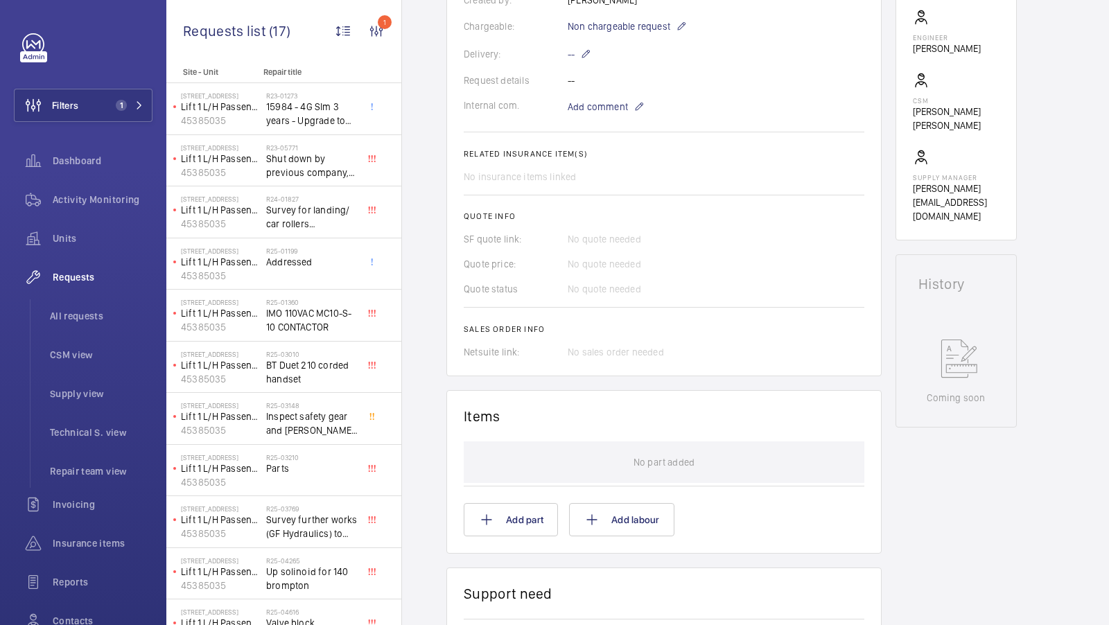
scroll to position [424, 0]
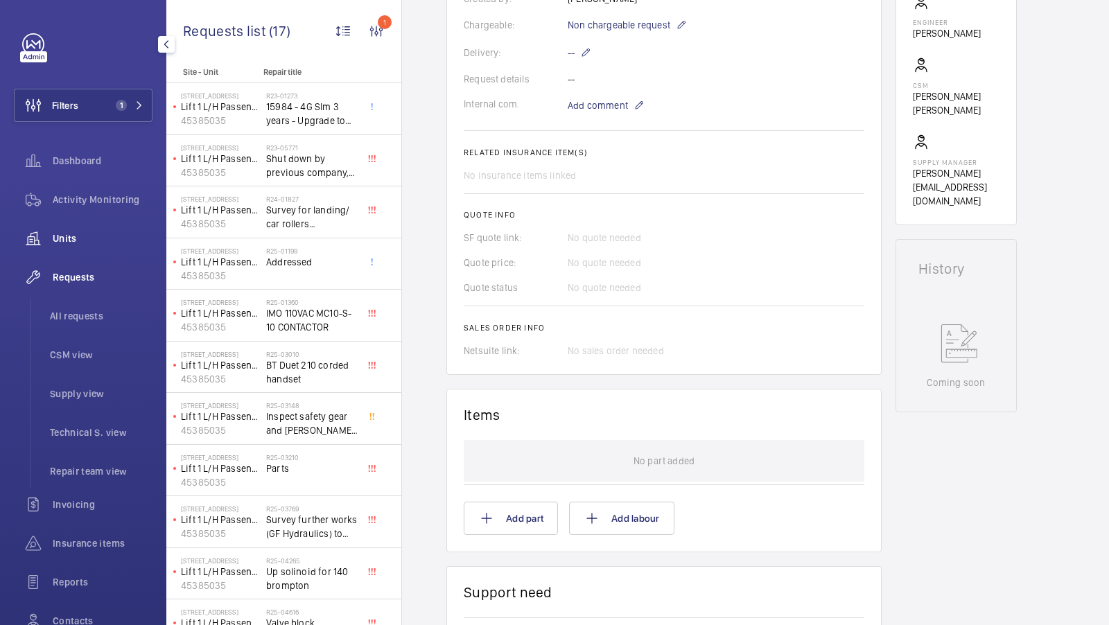
click at [82, 242] on span "Units" at bounding box center [103, 239] width 100 height 14
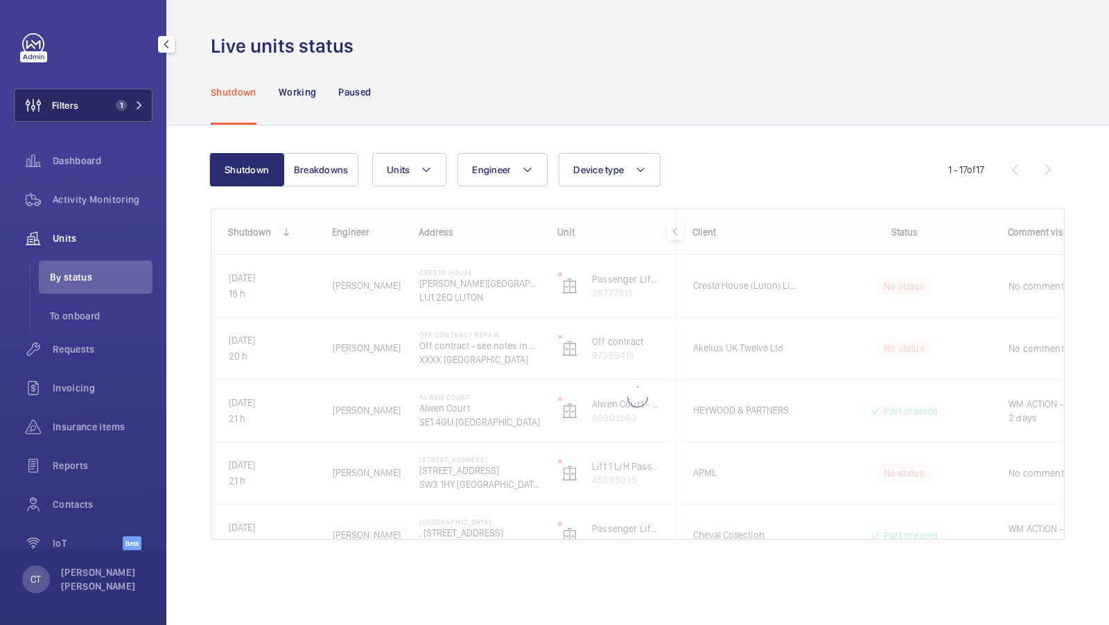
click at [115, 106] on span "1" at bounding box center [118, 105] width 17 height 11
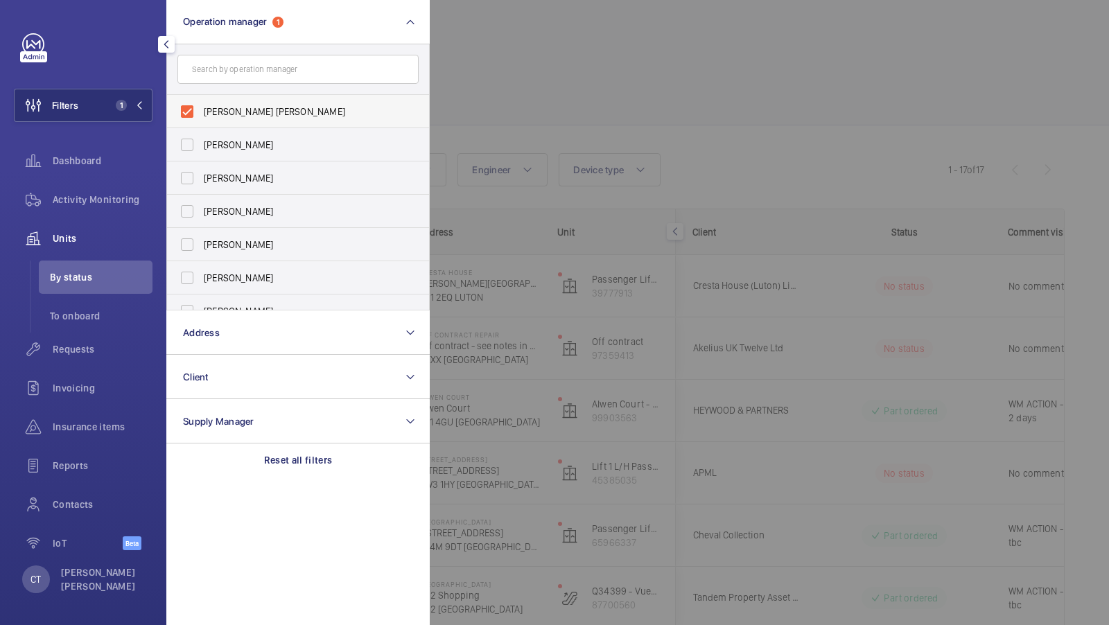
click at [281, 113] on span "[PERSON_NAME] [PERSON_NAME]" at bounding box center [299, 112] width 191 height 14
click at [201, 113] on input "[PERSON_NAME] [PERSON_NAME]" at bounding box center [187, 112] width 28 height 28
checkbox input "false"
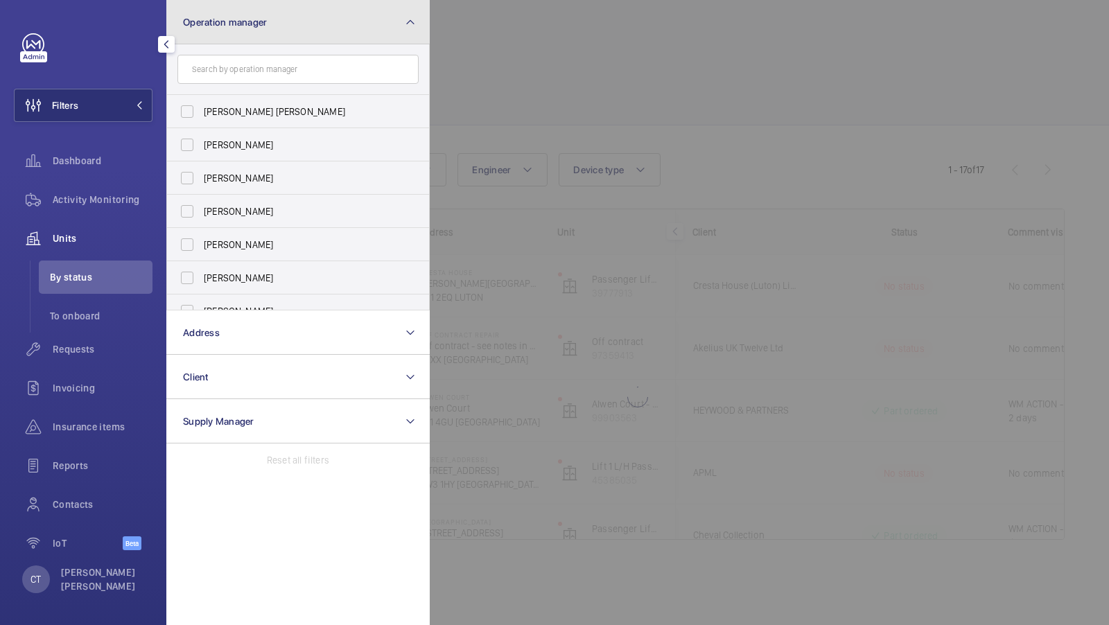
click at [286, 37] on button "Operation manager" at bounding box center [297, 22] width 263 height 44
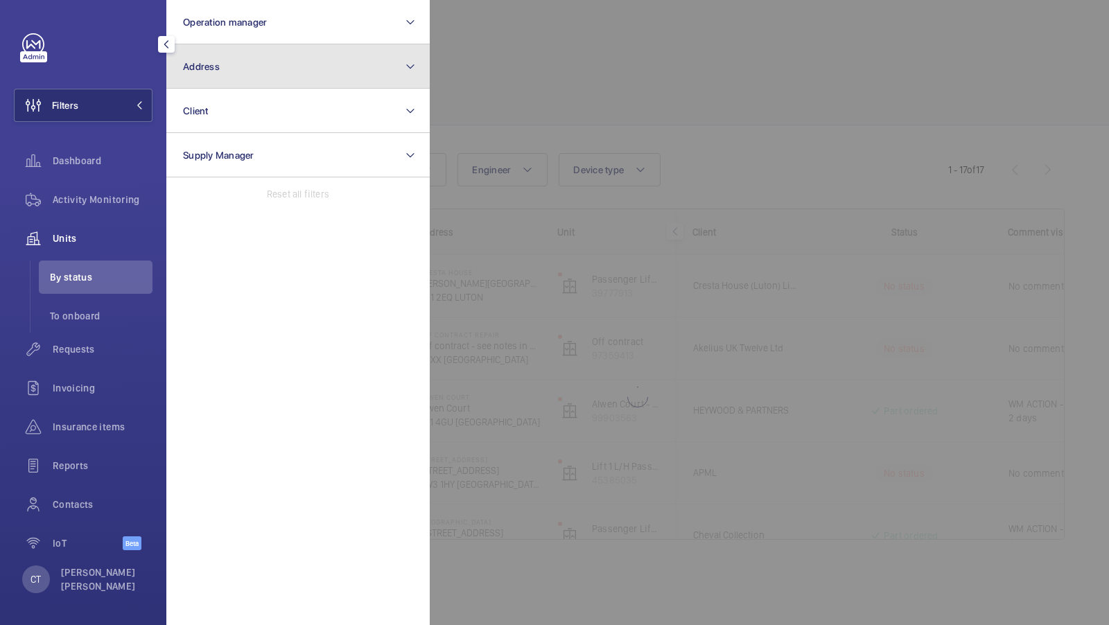
click at [270, 71] on button "Address" at bounding box center [297, 66] width 263 height 44
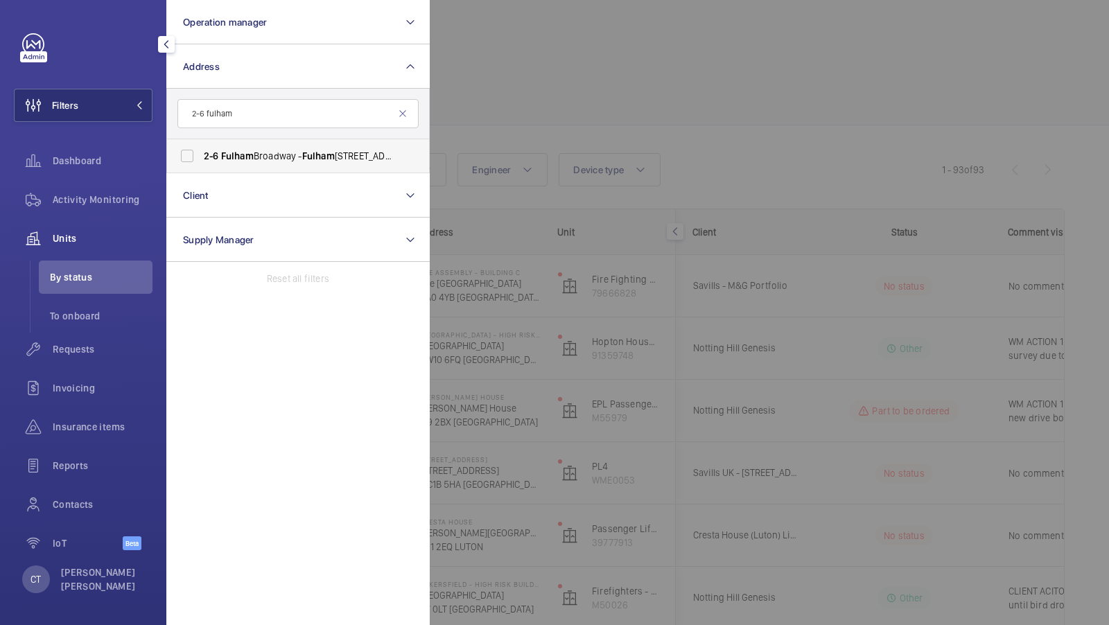
type input "2-6 fulham"
click at [276, 164] on label "2-6 Fulham Broadway - Fulham Broadway, LONDON SW6 1AA" at bounding box center [287, 155] width 241 height 33
click at [201, 164] on input "2-6 Fulham Broadway - Fulham Broadway, LONDON SW6 1AA" at bounding box center [187, 156] width 28 height 28
checkbox input "true"
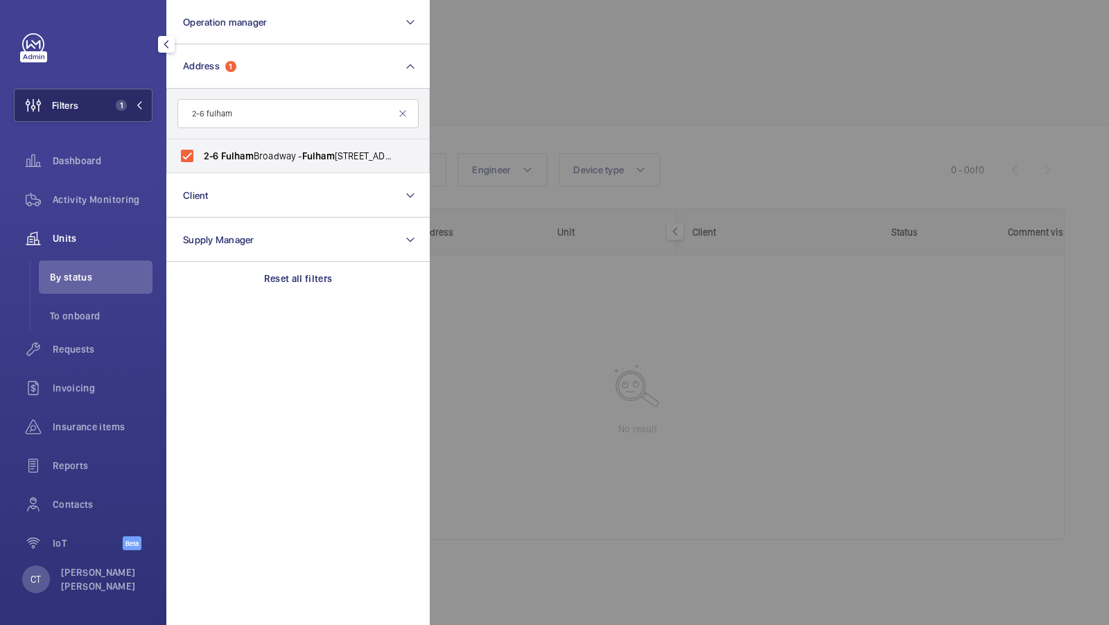
click at [113, 103] on span "1" at bounding box center [118, 105] width 17 height 11
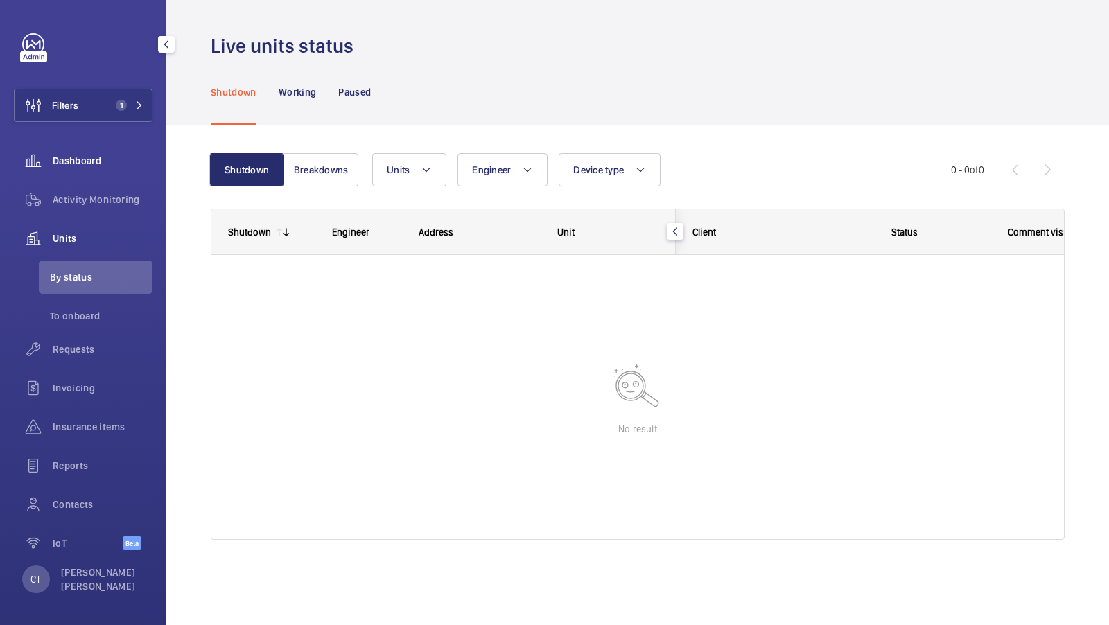
click at [97, 168] on div "Dashboard" at bounding box center [83, 160] width 139 height 33
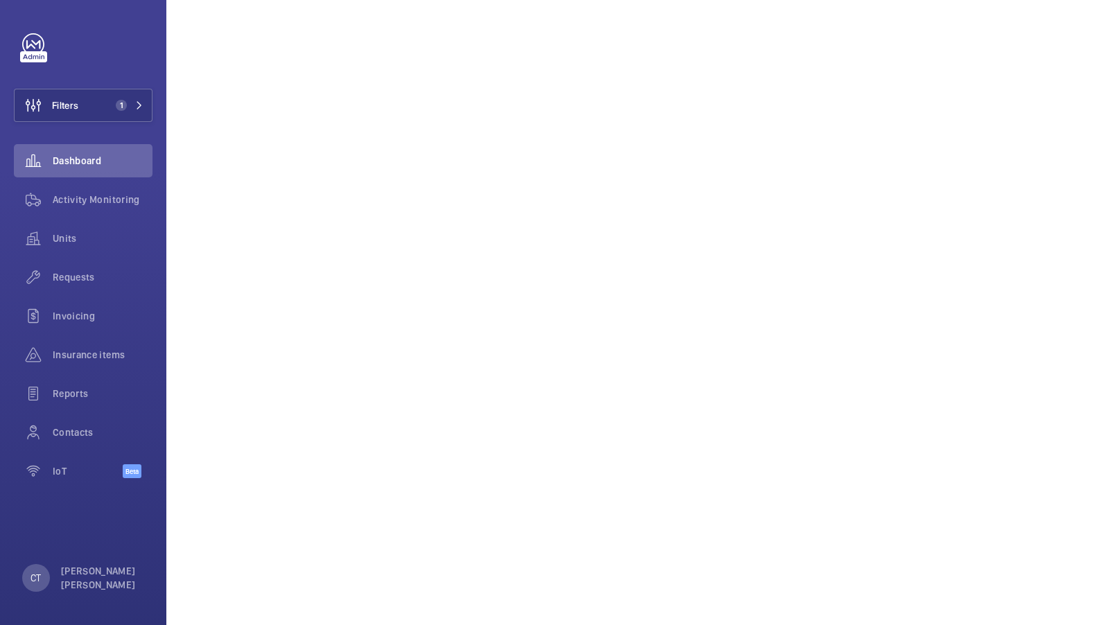
scroll to position [364, 0]
click at [115, 89] on button "Filters 1" at bounding box center [83, 105] width 139 height 33
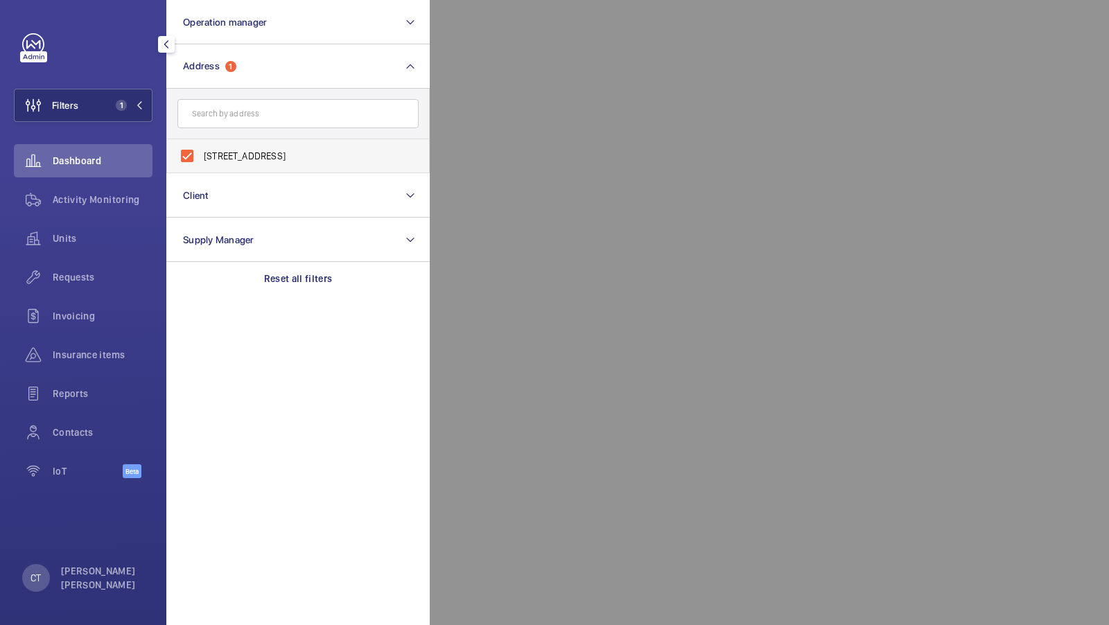
click at [241, 159] on span "2-6 Fulham Broadway - Fulham Broadway, LONDON SW6 1AA" at bounding box center [299, 156] width 191 height 14
click at [201, 159] on input "2-6 Fulham Broadway - Fulham Broadway, LONDON SW6 1AA" at bounding box center [187, 156] width 28 height 28
checkbox input "false"
click at [257, 107] on input "text" at bounding box center [297, 113] width 241 height 29
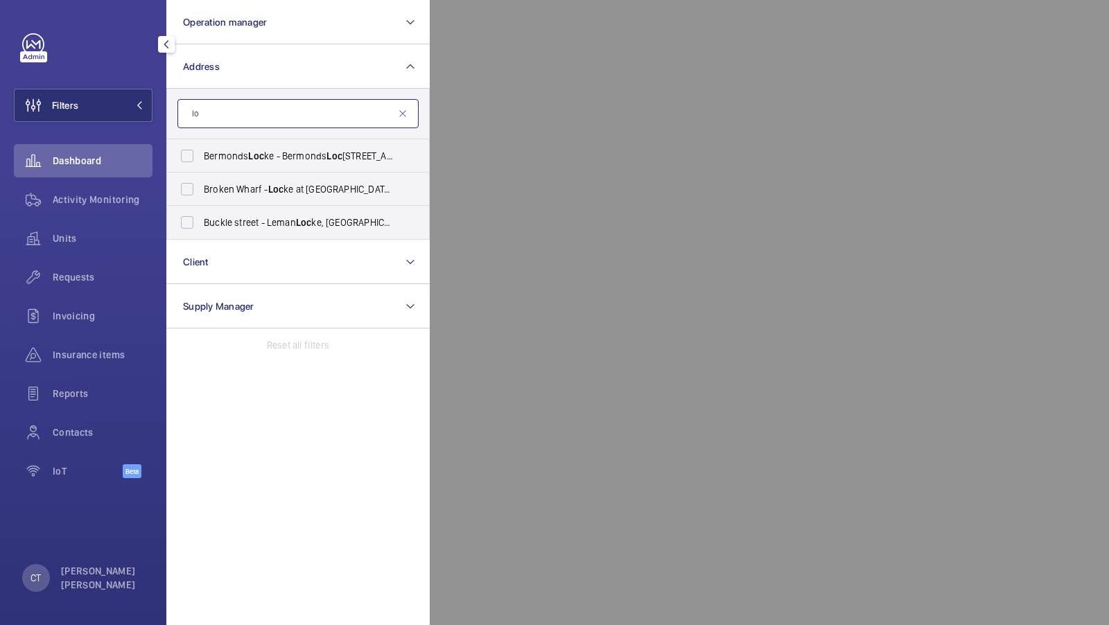
type input "l"
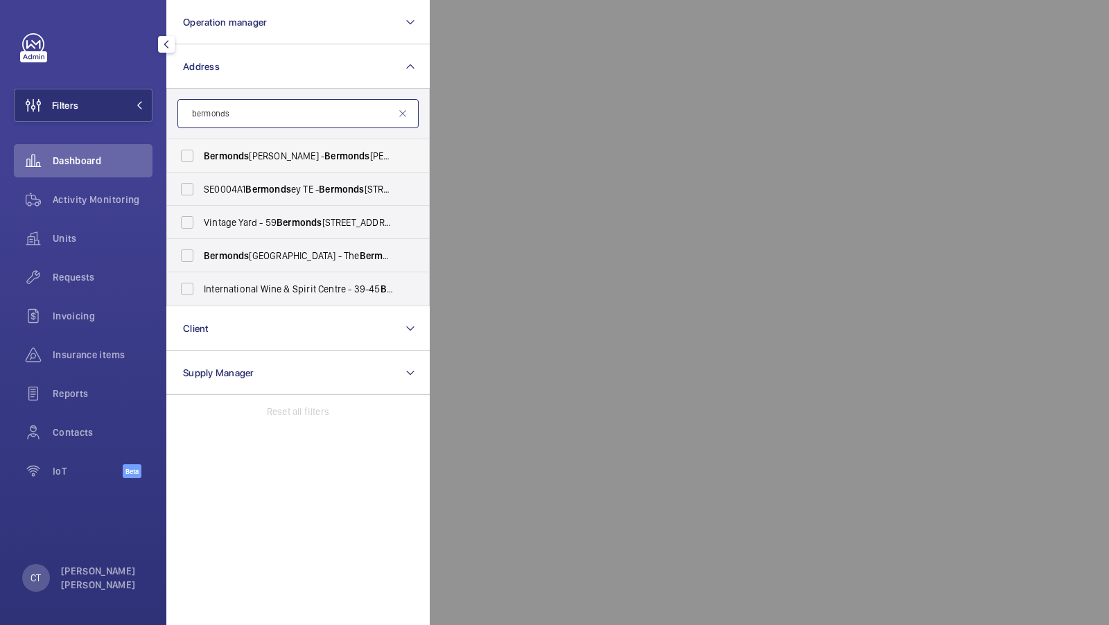
type input "bermonds"
click at [251, 156] on span "Bermonds Locke - Bermonds Locke, Tower Bridge, LONDON SE1 3LW" at bounding box center [299, 156] width 191 height 14
click at [201, 156] on input "Bermonds Locke - Bermonds Locke, Tower Bridge, LONDON SE1 3LW" at bounding box center [187, 156] width 28 height 28
checkbox input "true"
click at [114, 103] on span "1" at bounding box center [118, 105] width 17 height 11
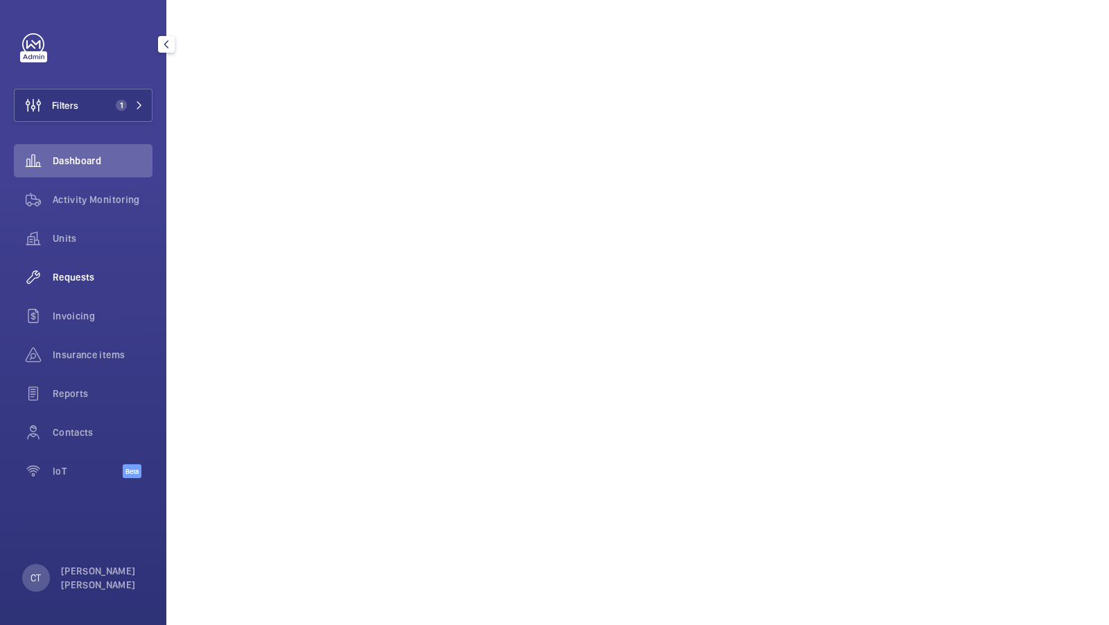
click at [64, 286] on div "Requests" at bounding box center [83, 277] width 139 height 33
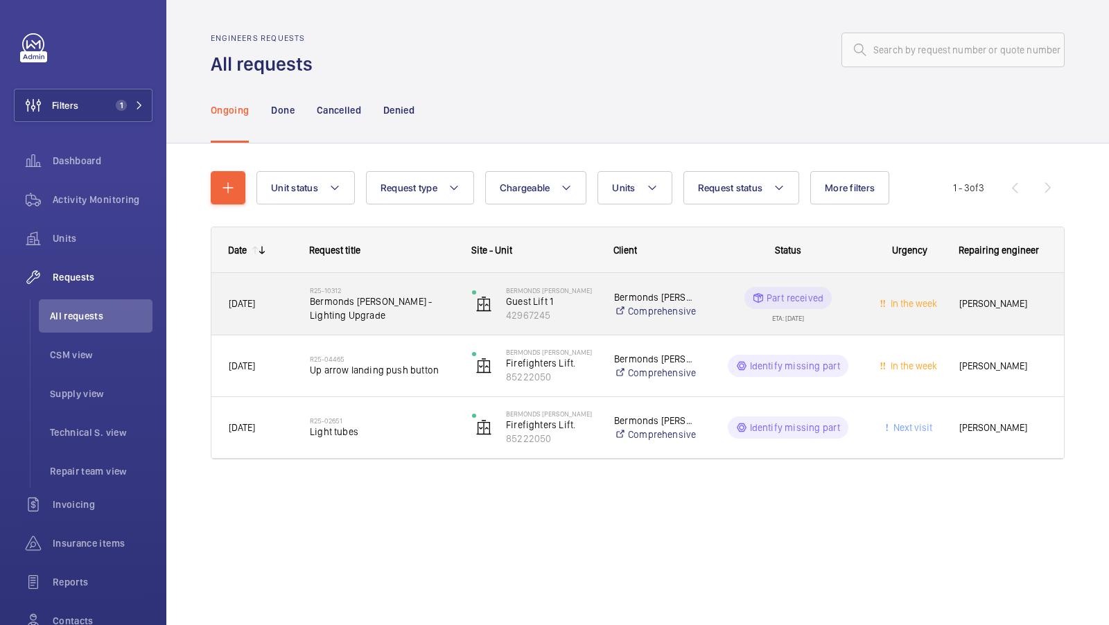
click at [414, 316] on span "Bermonds Locke - Lighting Upgrade" at bounding box center [382, 309] width 144 height 28
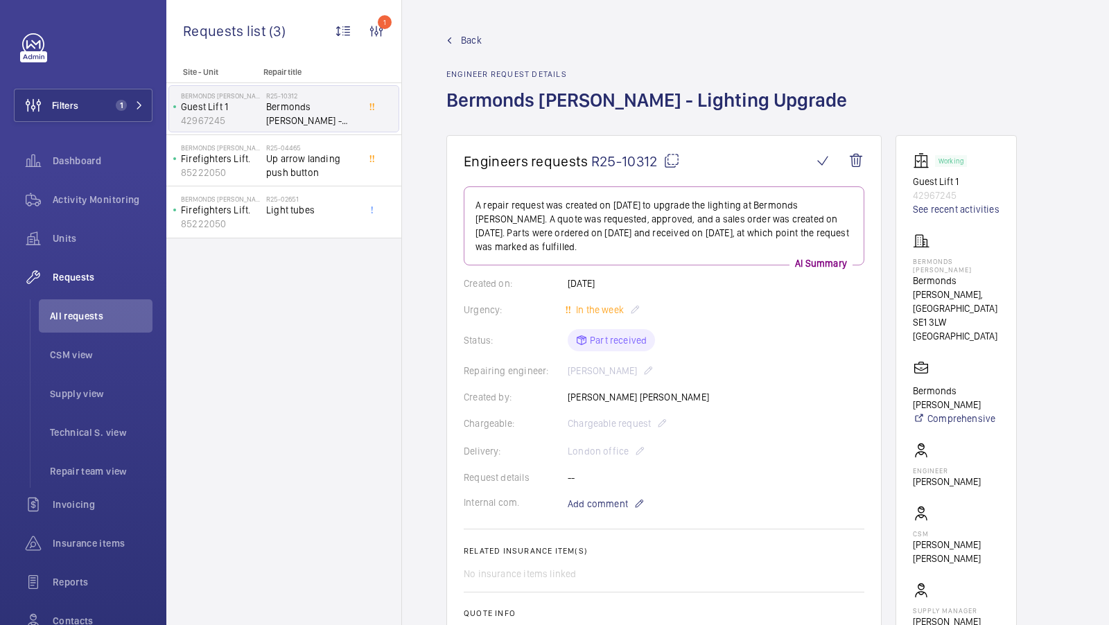
click at [669, 160] on mat-icon at bounding box center [671, 161] width 17 height 17
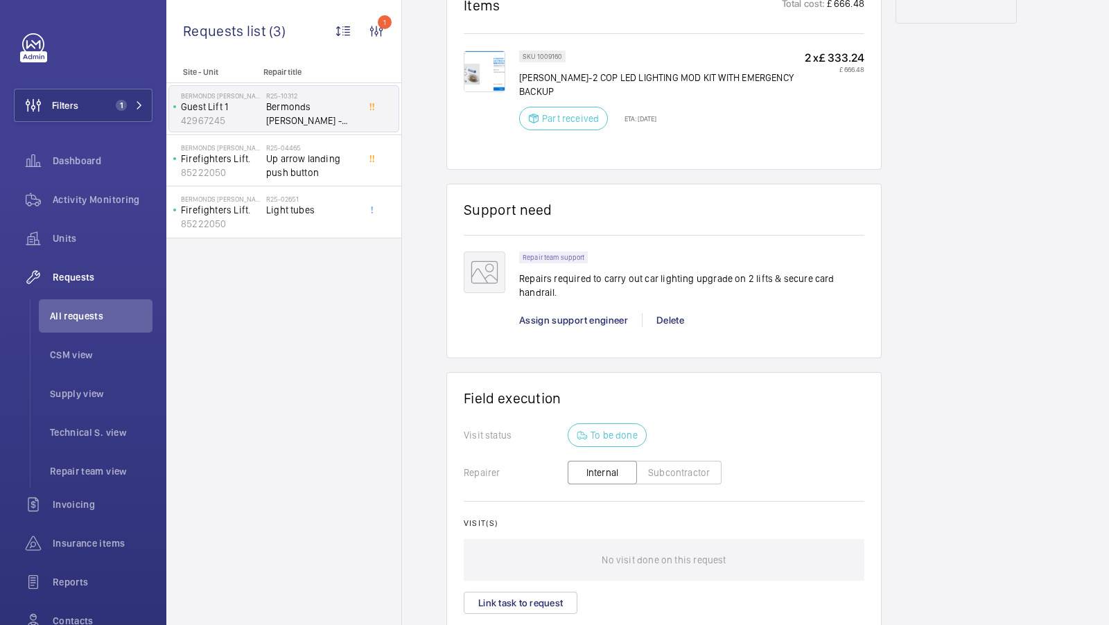
scroll to position [837, 0]
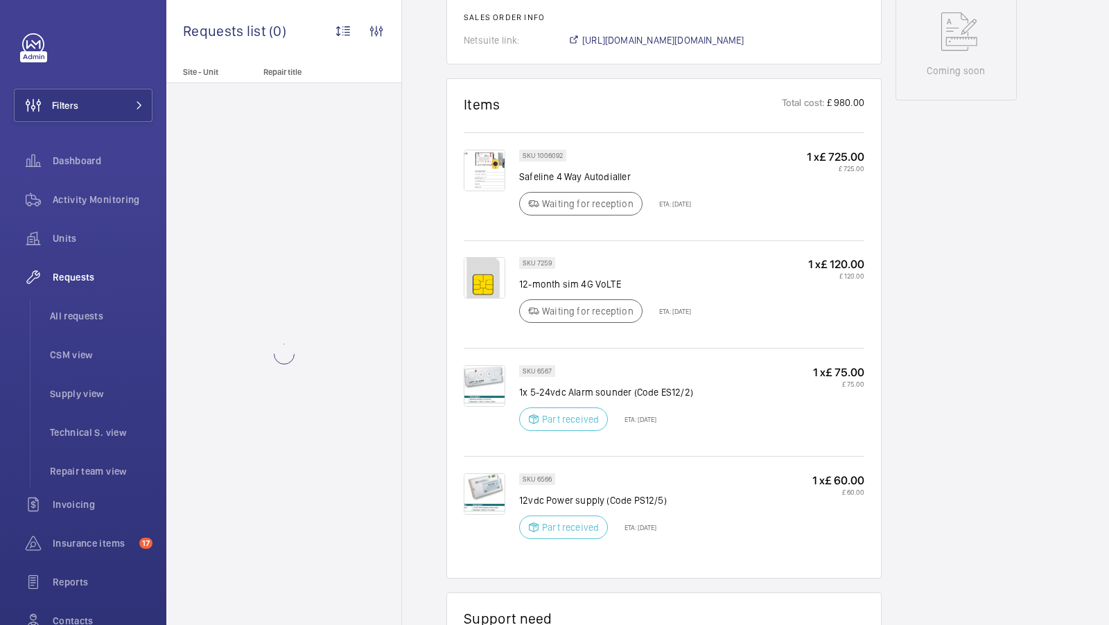
scroll to position [750, 0]
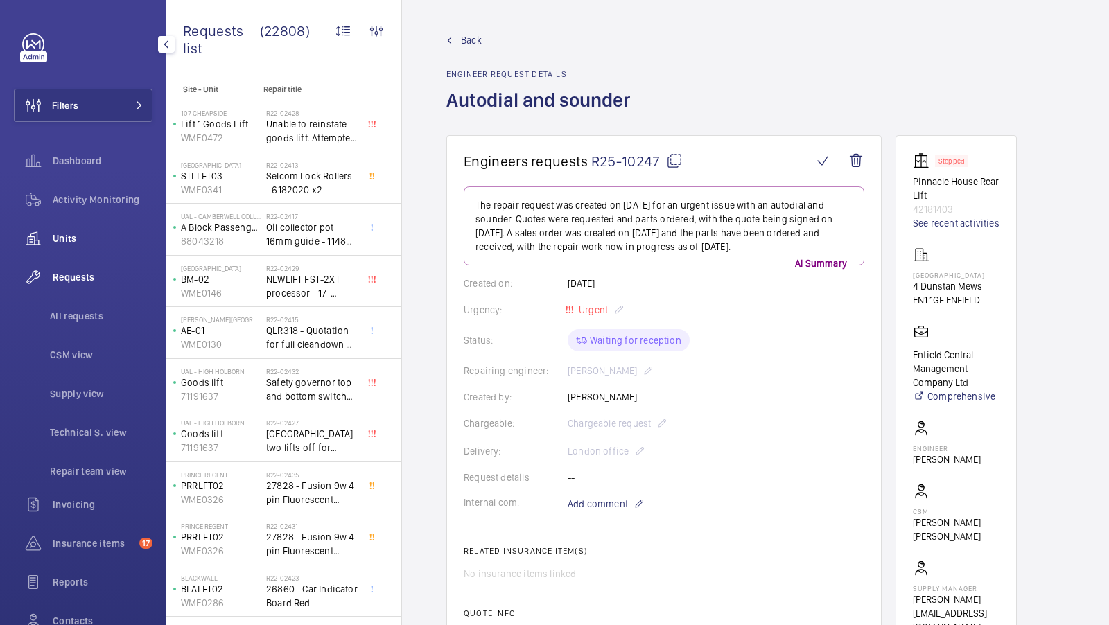
click at [71, 222] on div "Units" at bounding box center [83, 238] width 139 height 33
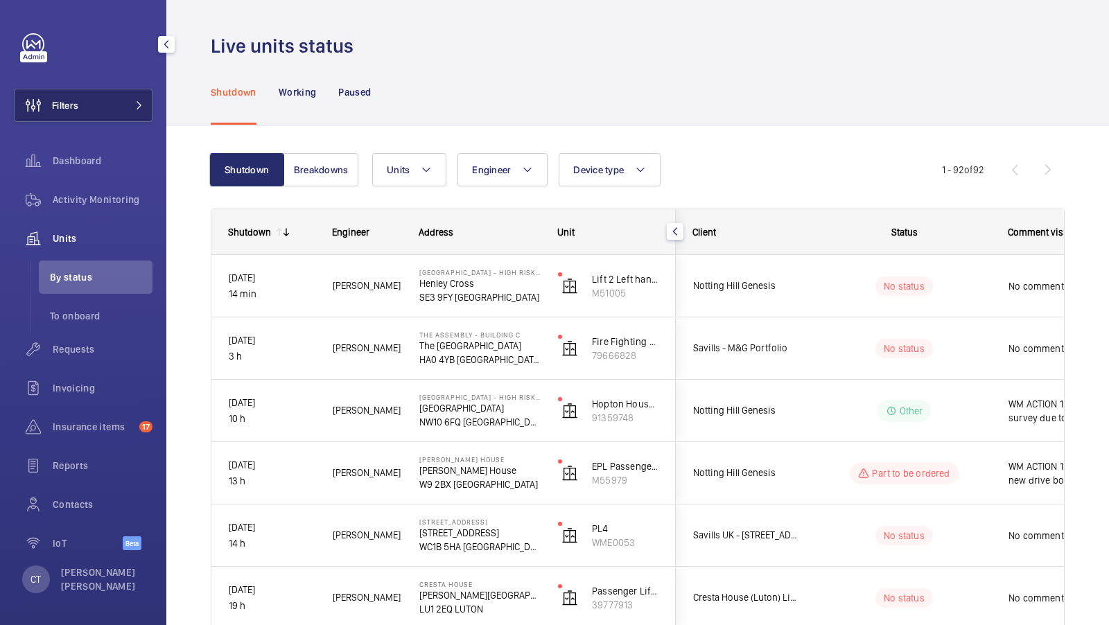
click at [110, 105] on button "Filters" at bounding box center [83, 105] width 139 height 33
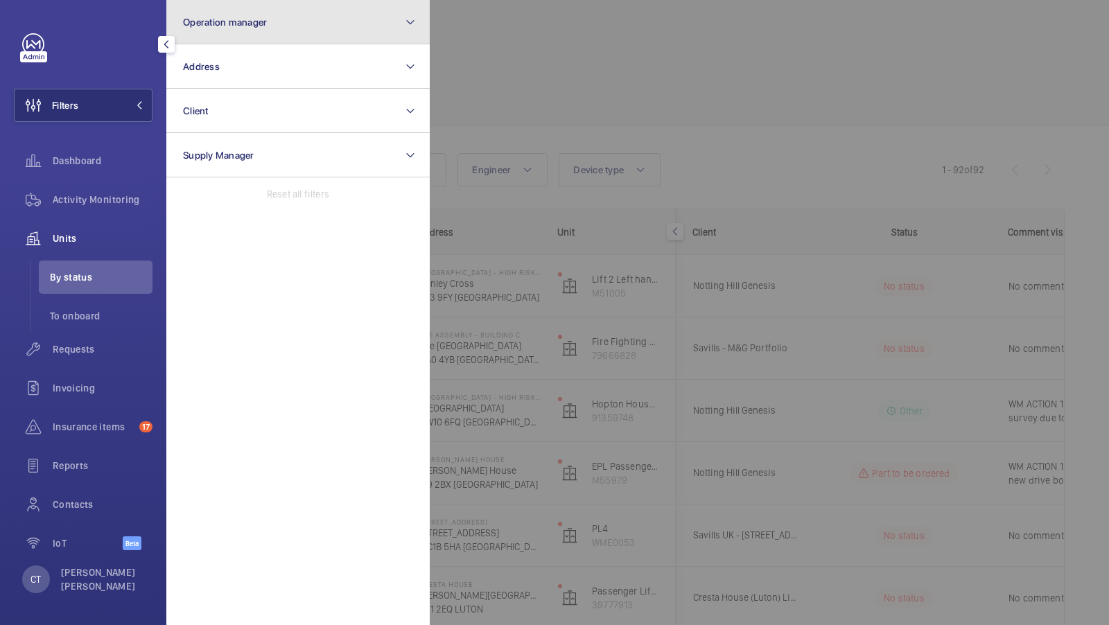
click at [287, 42] on button "Operation manager" at bounding box center [297, 22] width 263 height 44
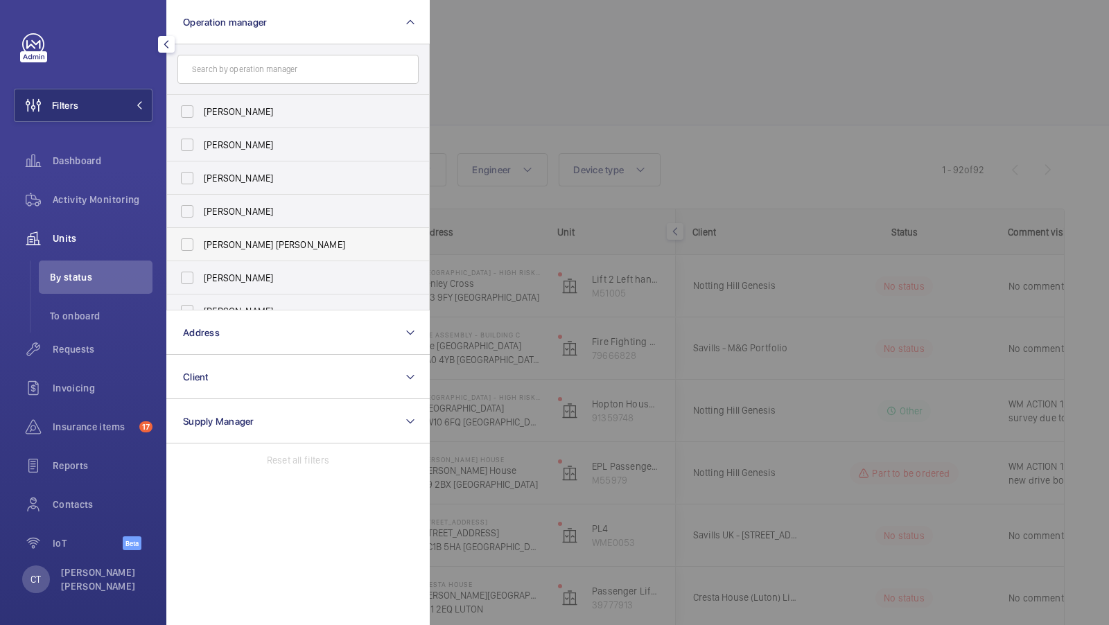
click at [255, 236] on label "[PERSON_NAME] [PERSON_NAME]" at bounding box center [287, 244] width 241 height 33
click at [201, 236] on input "[PERSON_NAME] [PERSON_NAME]" at bounding box center [187, 245] width 28 height 28
checkbox input "true"
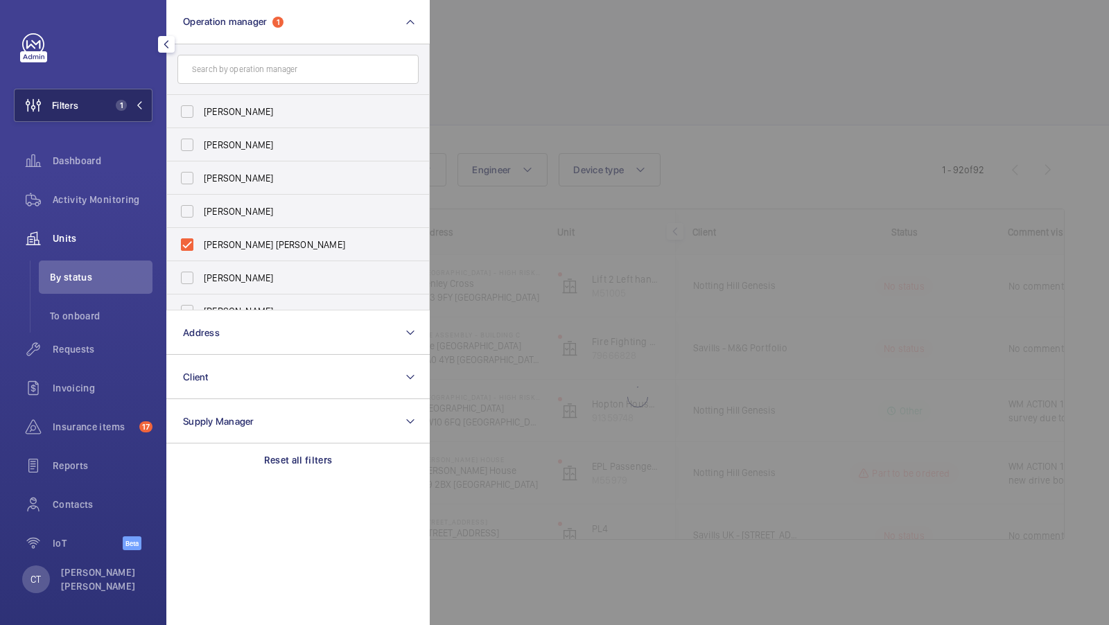
click at [104, 111] on button "Filters 1" at bounding box center [83, 105] width 139 height 33
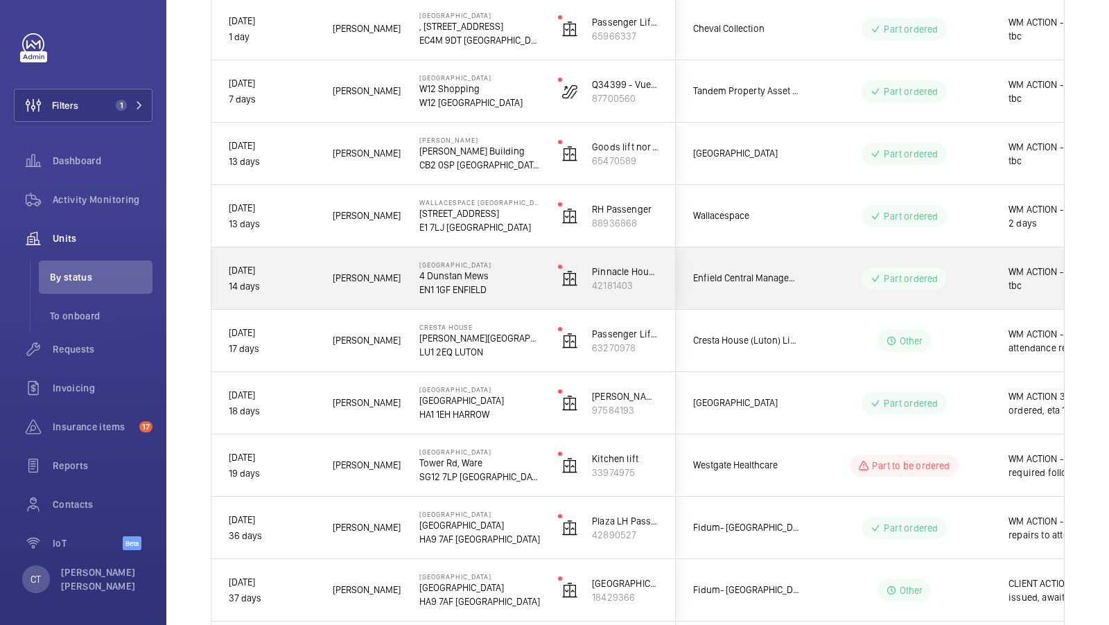
scroll to position [0, 250]
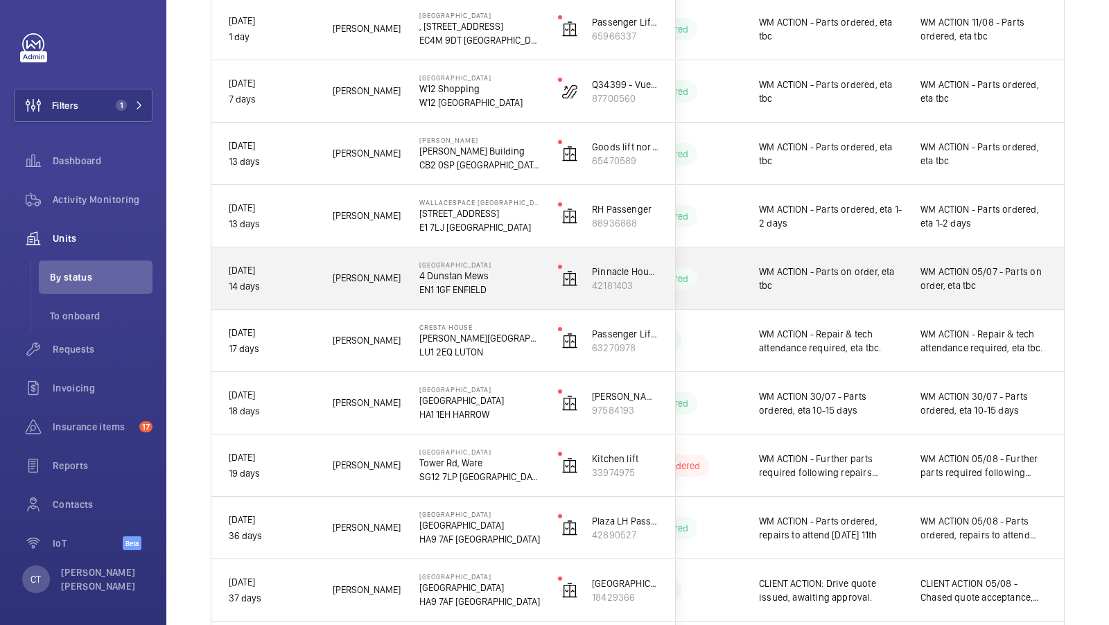
click at [969, 293] on div "WM ACTION 05/07 - Parts on order, eta tbc" at bounding box center [984, 279] width 127 height 32
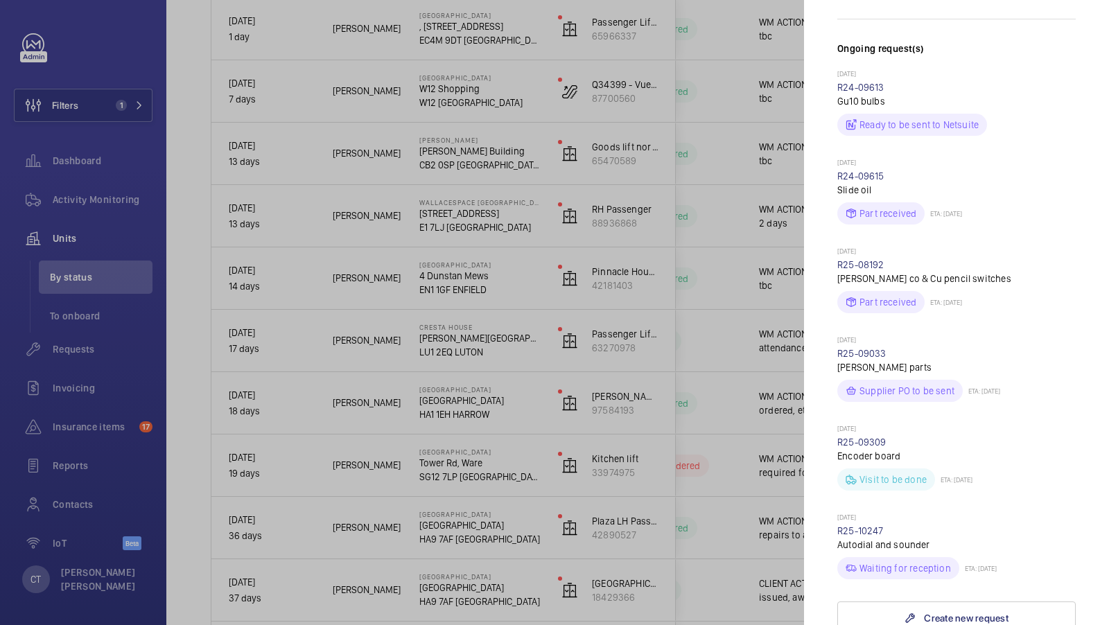
scroll to position [523, 0]
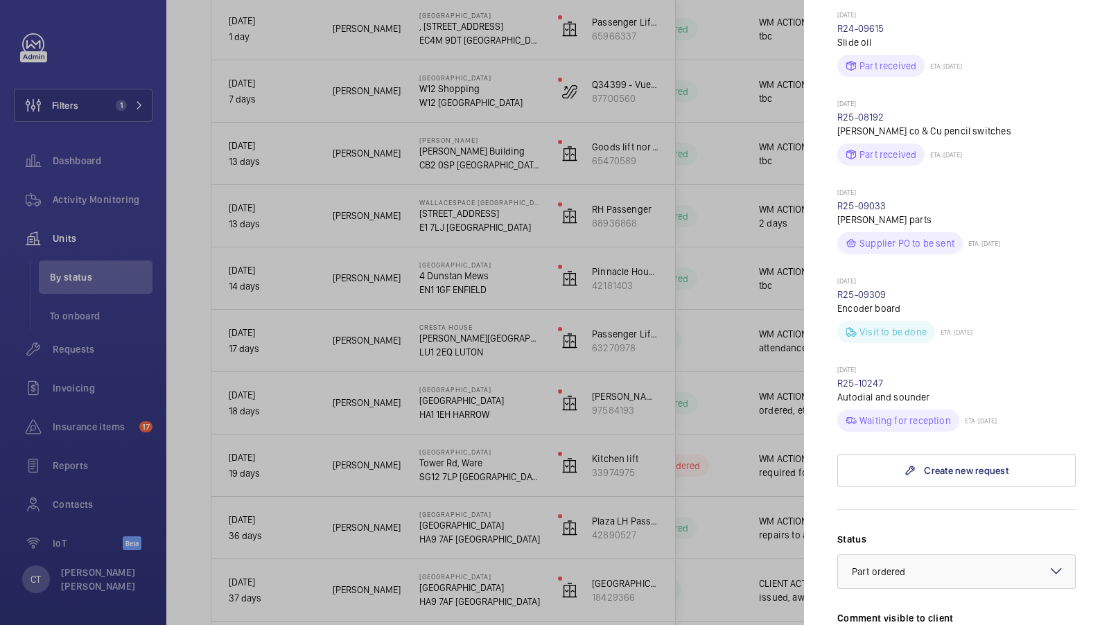
click at [756, 365] on div at bounding box center [554, 312] width 1109 height 625
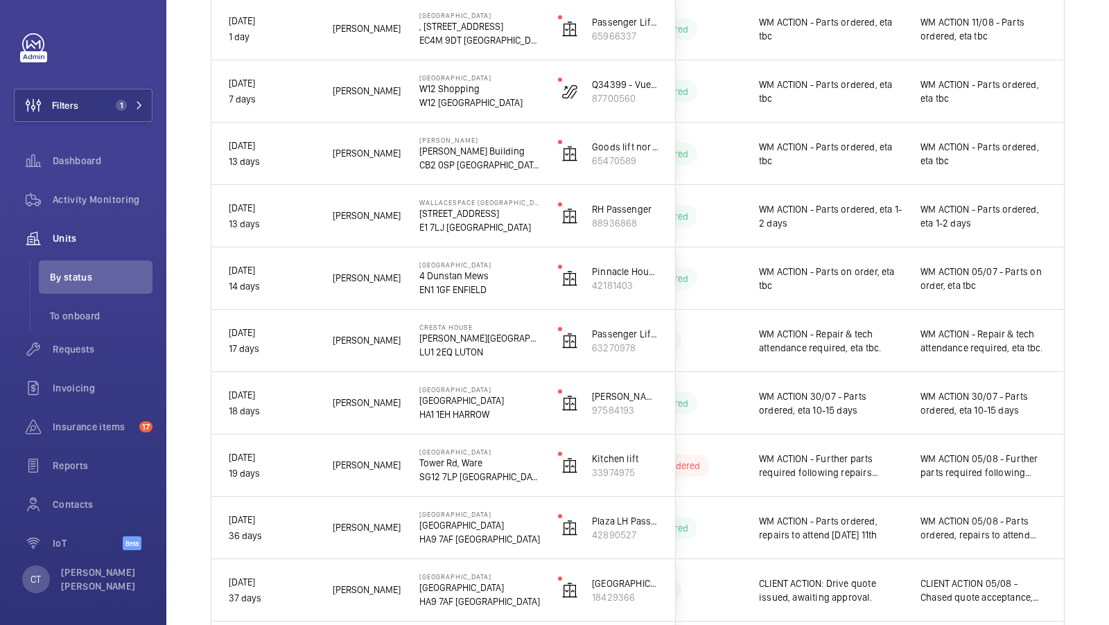
scroll to position [0, 0]
click at [114, 86] on div "Filters 1 Dashboard Activity Monitoring Units By status To onboard Requests Inv…" at bounding box center [83, 299] width 139 height 532
click at [117, 94] on button "Filters 1" at bounding box center [83, 105] width 139 height 33
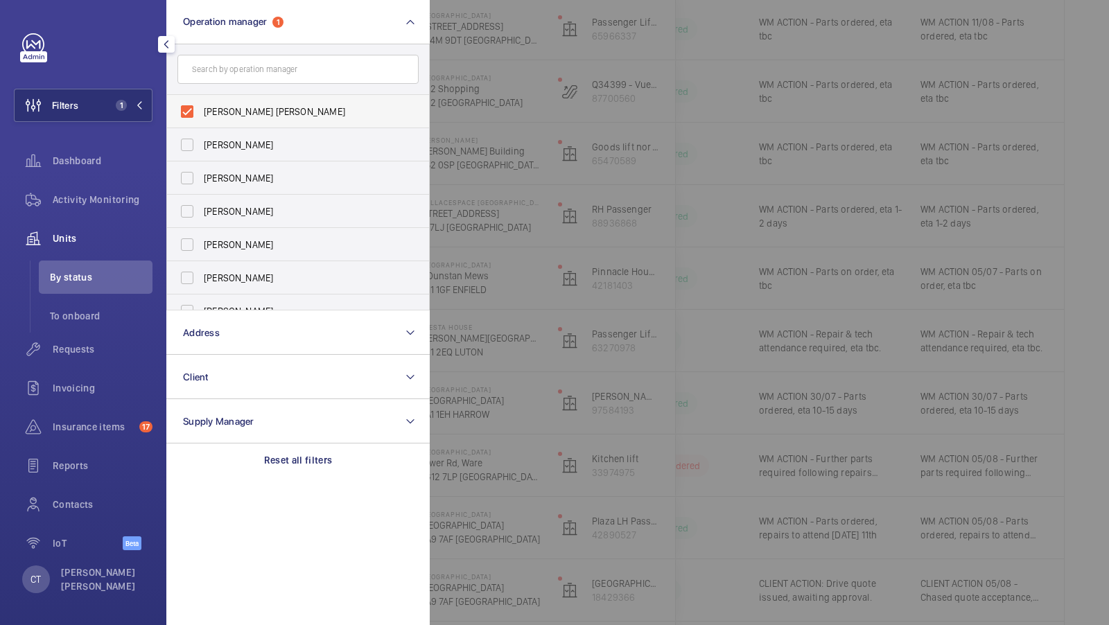
click at [217, 125] on label "[PERSON_NAME] [PERSON_NAME]" at bounding box center [287, 111] width 241 height 33
click at [201, 125] on input "[PERSON_NAME] [PERSON_NAME]" at bounding box center [187, 112] width 28 height 28
click at [217, 125] on label "[PERSON_NAME] [PERSON_NAME]" at bounding box center [287, 111] width 241 height 33
click at [201, 125] on input "[PERSON_NAME] [PERSON_NAME]" at bounding box center [187, 112] width 28 height 28
checkbox input "true"
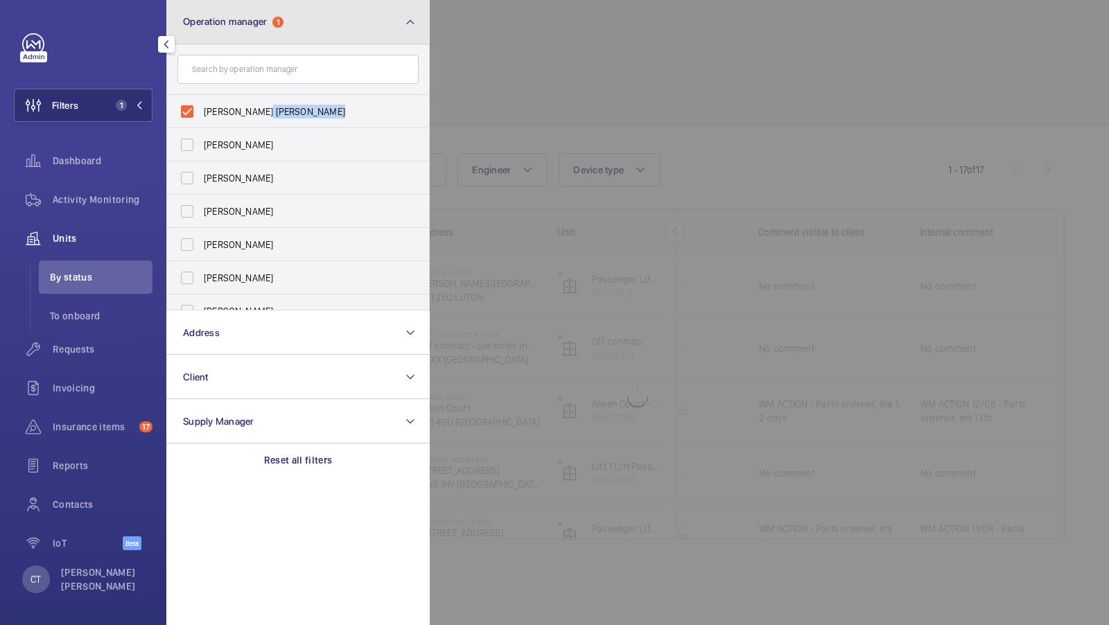
click at [247, 32] on button "Operation manager 1" at bounding box center [297, 22] width 263 height 44
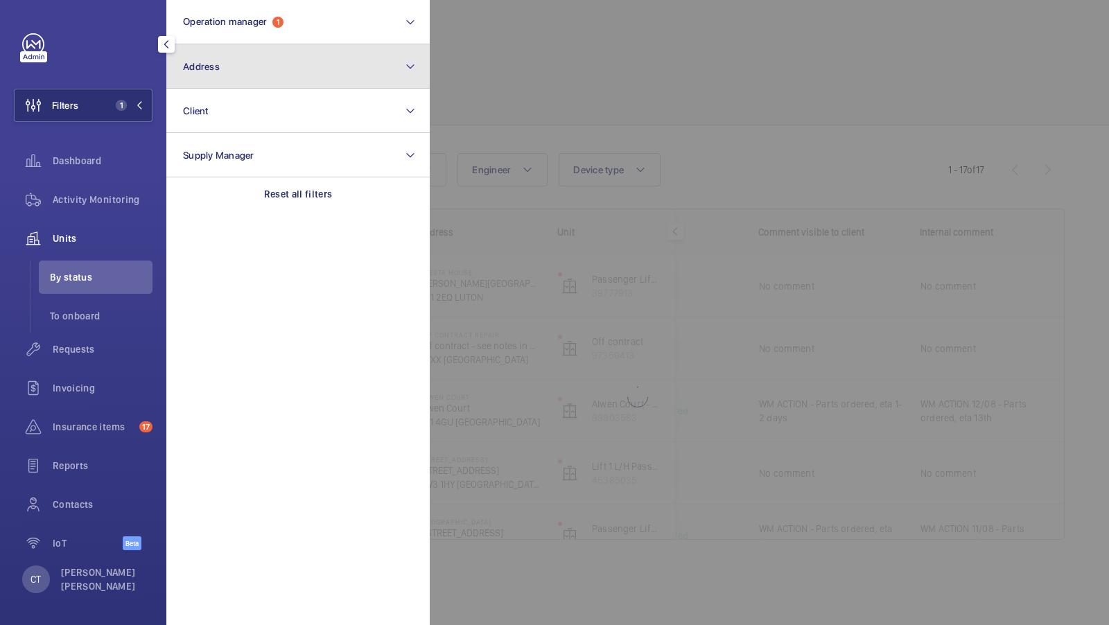
click at [243, 81] on button "Address" at bounding box center [297, 66] width 263 height 44
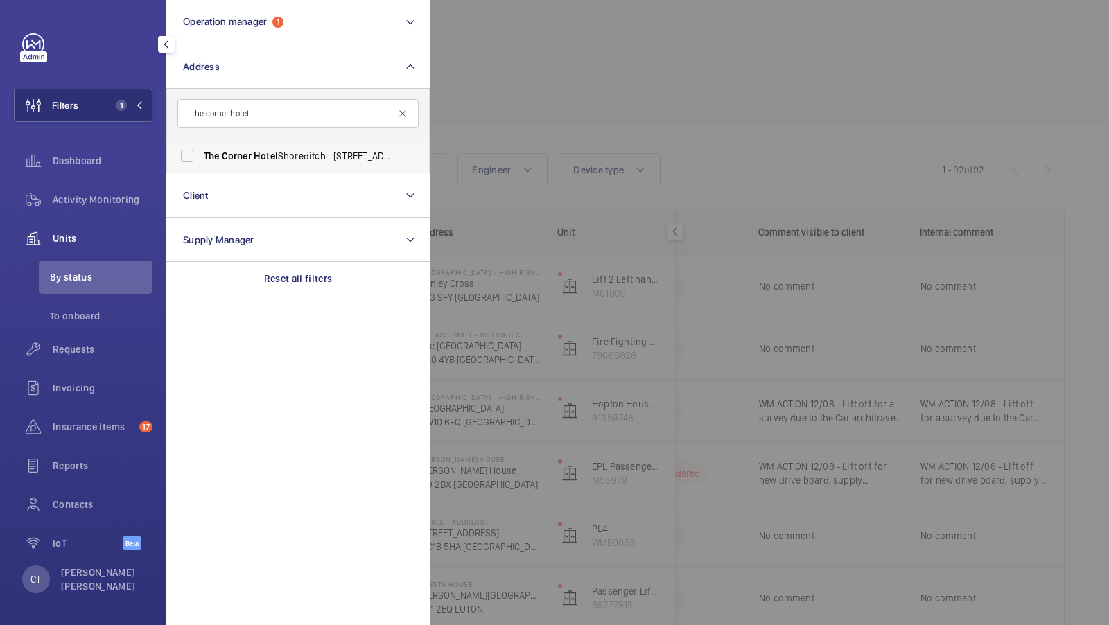
type input "the corner hotel"
click at [247, 158] on span "Corner" at bounding box center [237, 155] width 30 height 11
click at [201, 158] on input "The Corner Hotel Shoreditch - 42 Adler St, LONDON E1 1EE" at bounding box center [187, 156] width 28 height 28
checkbox input "true"
click at [58, 82] on div "Filters 2 Operation manager 1 Address 1 the corner hotel The Corner Hotel Shore…" at bounding box center [83, 299] width 139 height 532
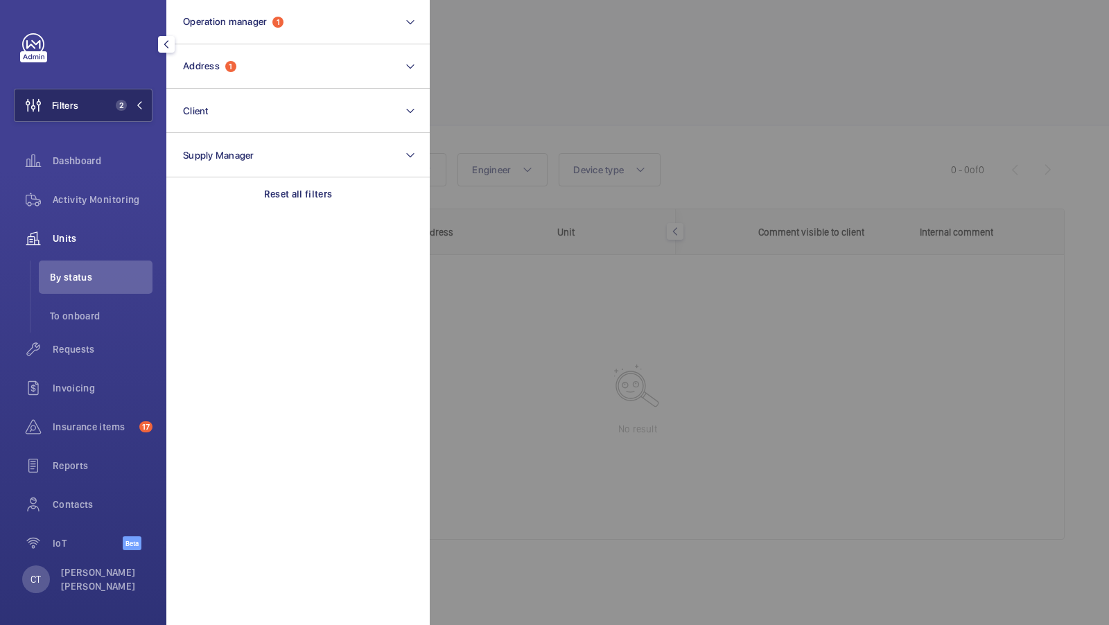
click at [69, 117] on span "Filters" at bounding box center [47, 105] width 64 height 33
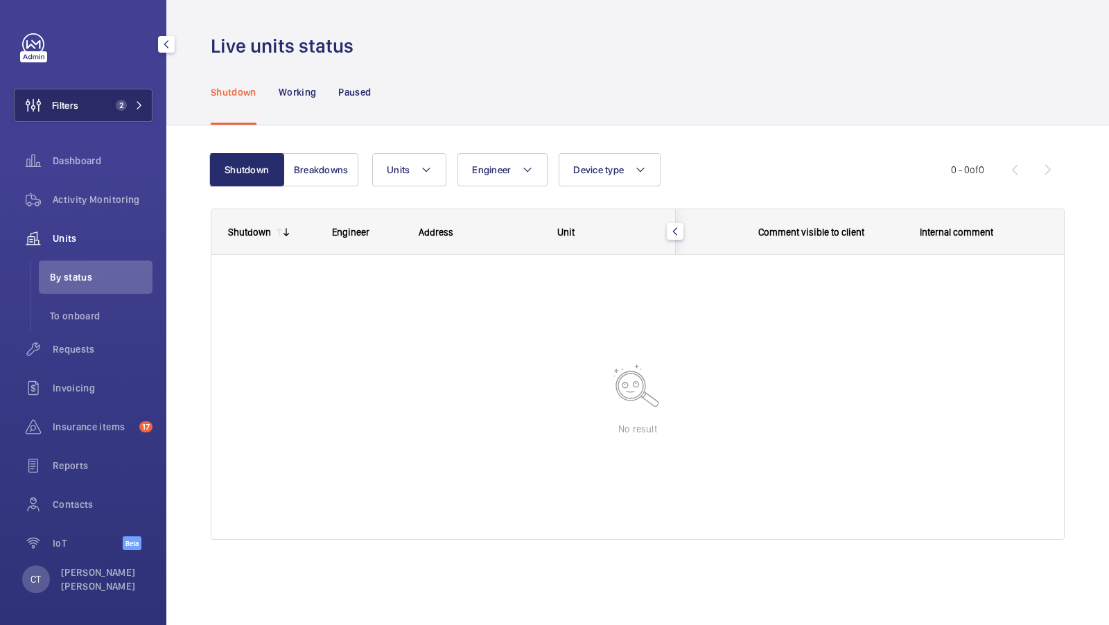
click at [114, 102] on span "2" at bounding box center [118, 105] width 17 height 11
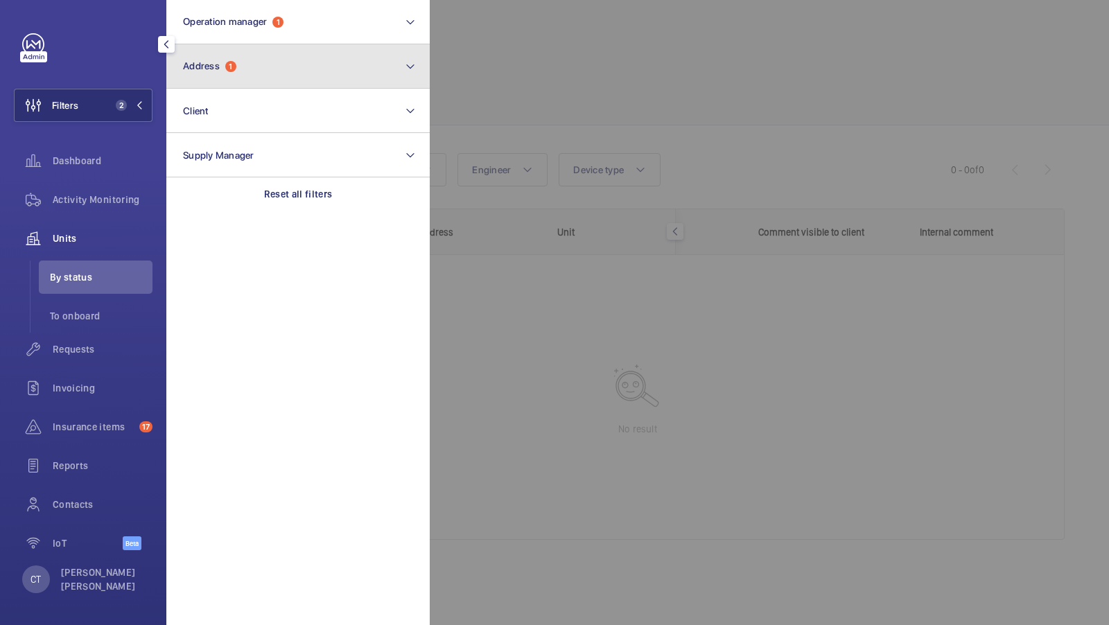
click at [253, 81] on button "Address 1" at bounding box center [297, 66] width 263 height 44
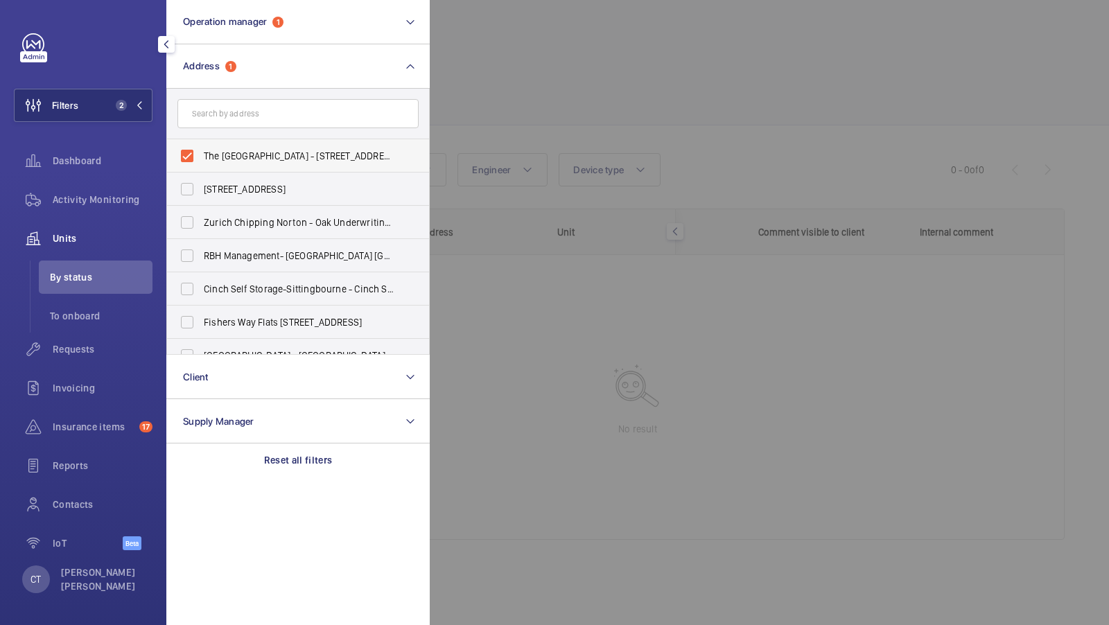
click at [231, 144] on label "The Corner Hotel Shoreditch - 42 Adler St, LONDON E1 1EE" at bounding box center [287, 155] width 241 height 33
click at [201, 144] on input "The Corner Hotel Shoreditch - 42 Adler St, LONDON E1 1EE" at bounding box center [187, 156] width 28 height 28
checkbox input "false"
click at [116, 96] on button "Filters 1" at bounding box center [83, 105] width 139 height 33
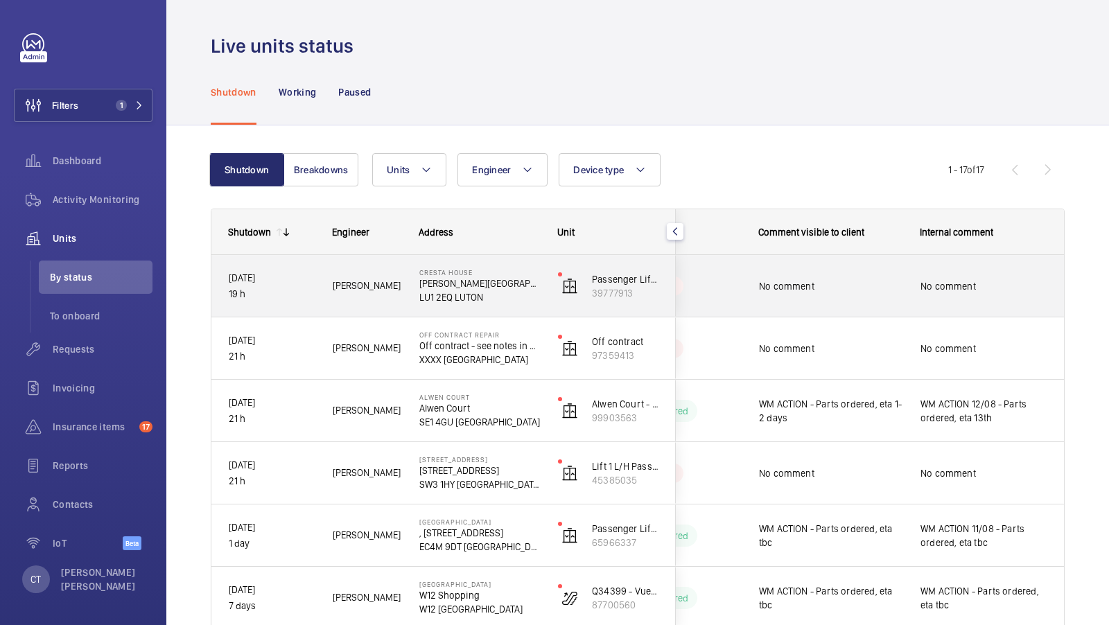
click at [943, 291] on span "No comment" at bounding box center [984, 286] width 127 height 14
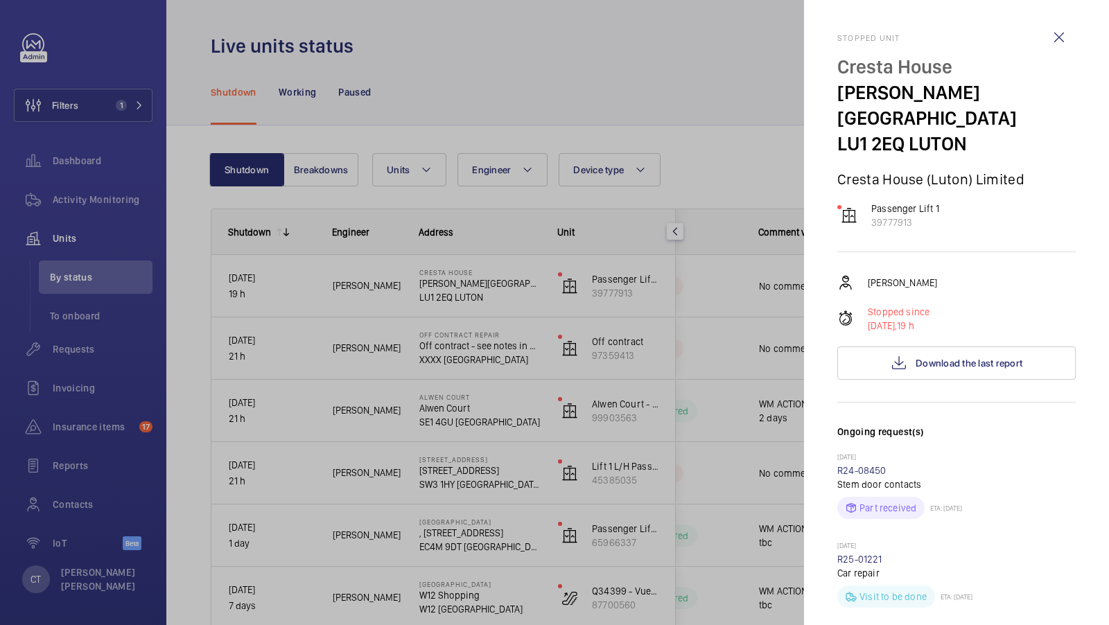
click at [715, 366] on div at bounding box center [554, 312] width 1109 height 625
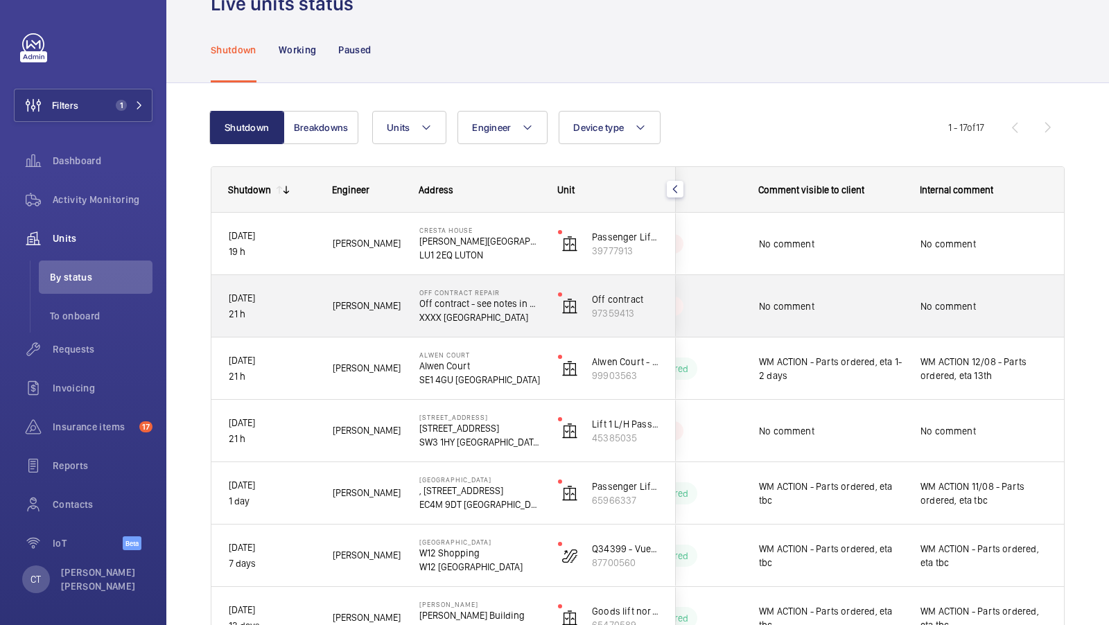
scroll to position [44, 0]
click at [888, 279] on div "No comment" at bounding box center [822, 305] width 160 height 60
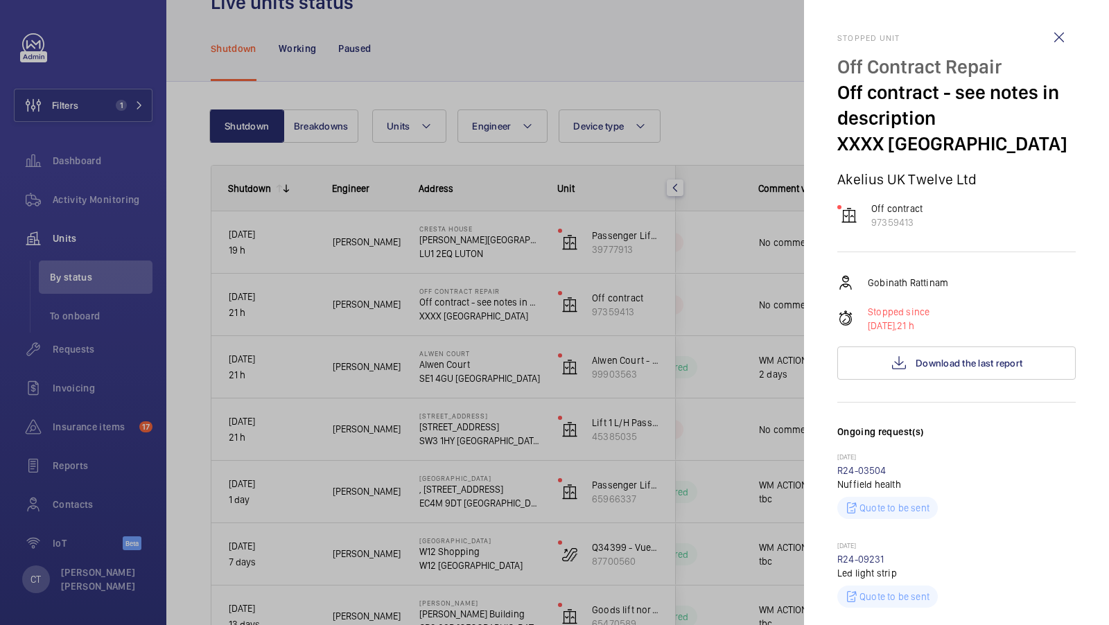
click at [940, 374] on button "Download the last report" at bounding box center [956, 363] width 238 height 33
click at [667, 274] on div at bounding box center [554, 312] width 1109 height 625
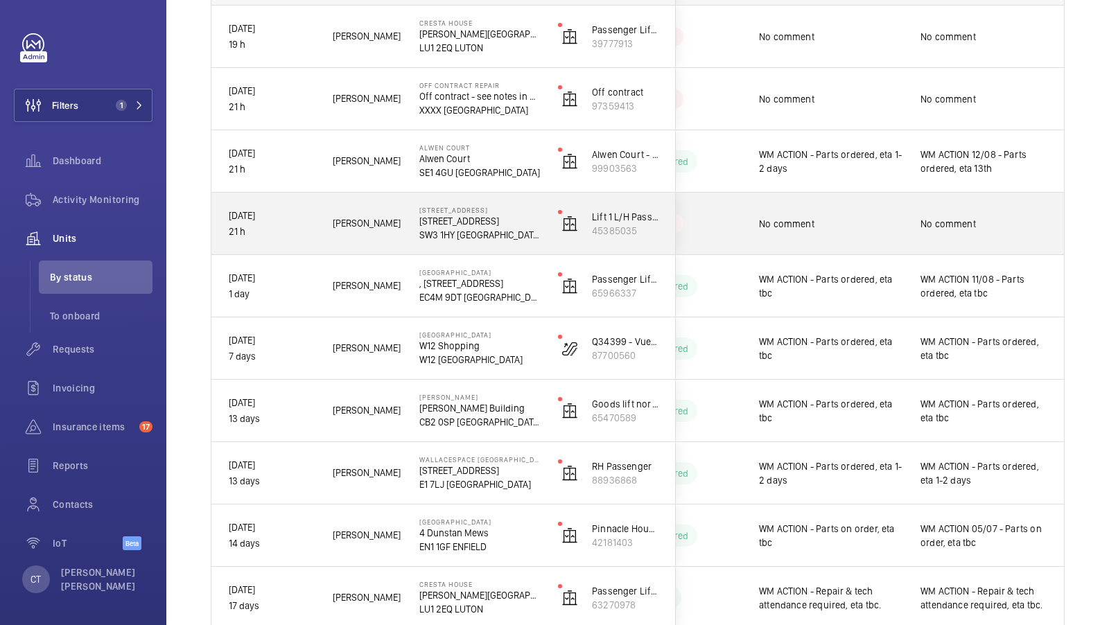
scroll to position [254, 0]
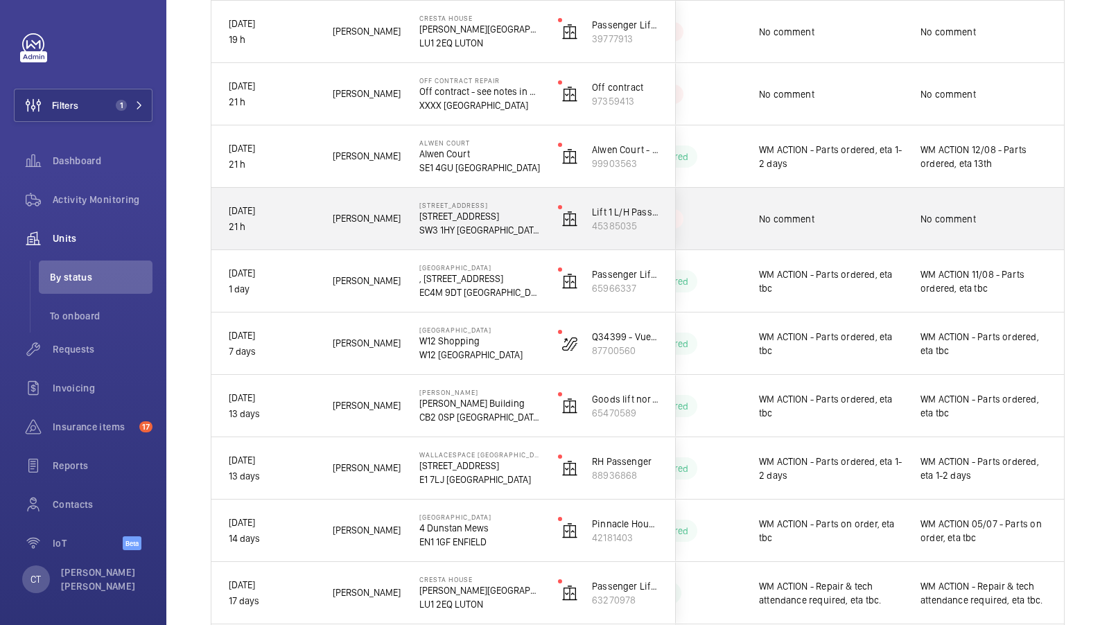
click at [936, 204] on div "No comment" at bounding box center [984, 219] width 127 height 32
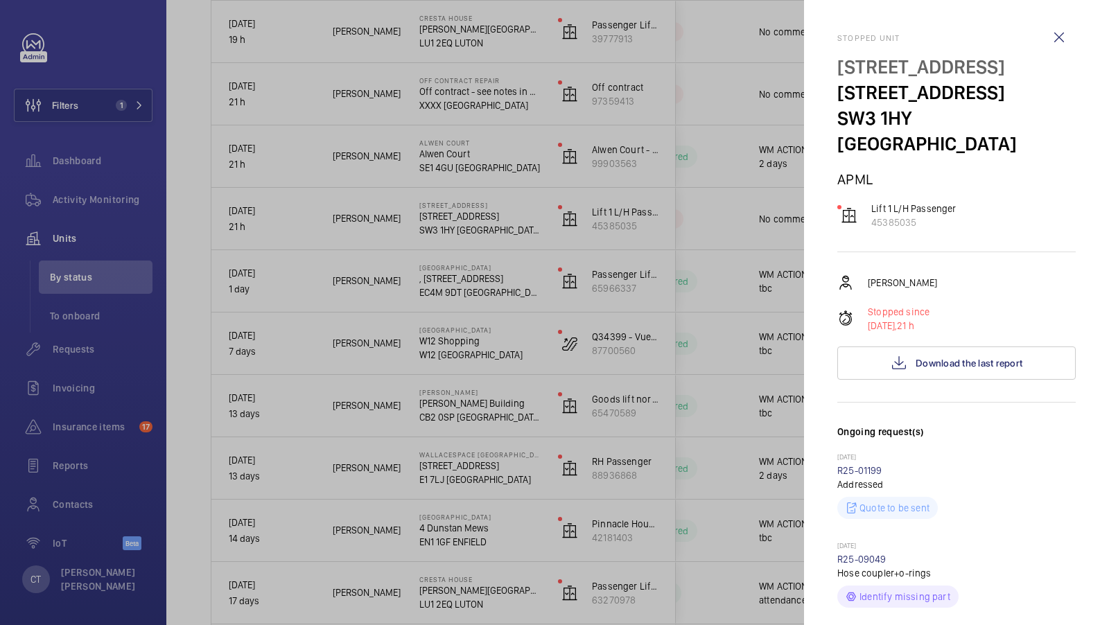
click at [746, 166] on div at bounding box center [554, 312] width 1109 height 625
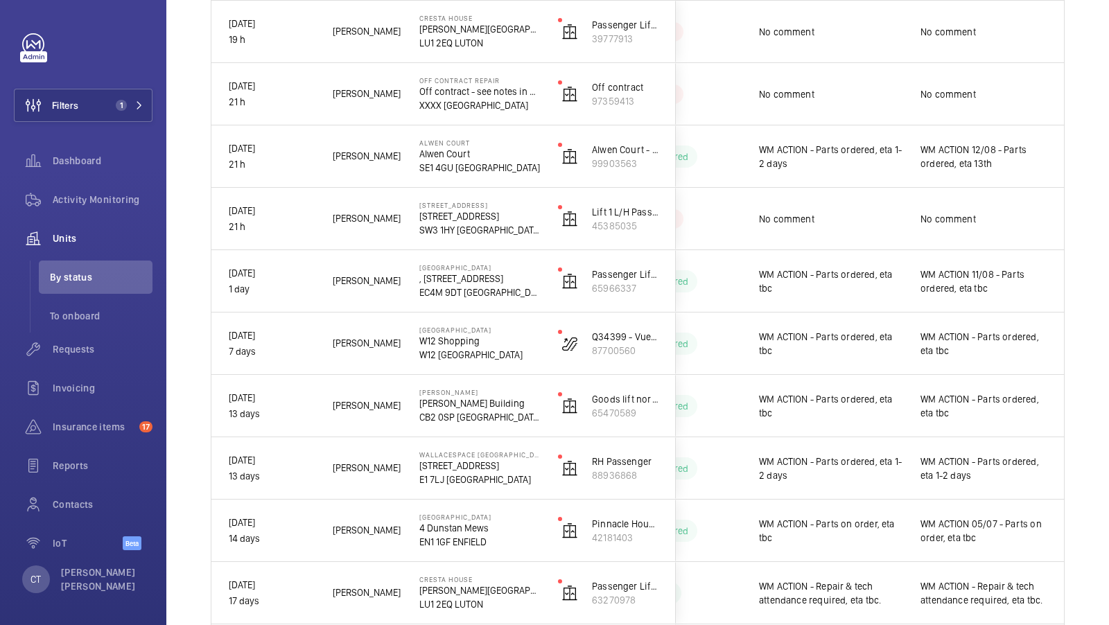
click at [979, 67] on mat-sidenav-container "Filters 1 Dashboard Activity Monitoring Units By status To onboard Requests Inv…" at bounding box center [554, 312] width 1109 height 625
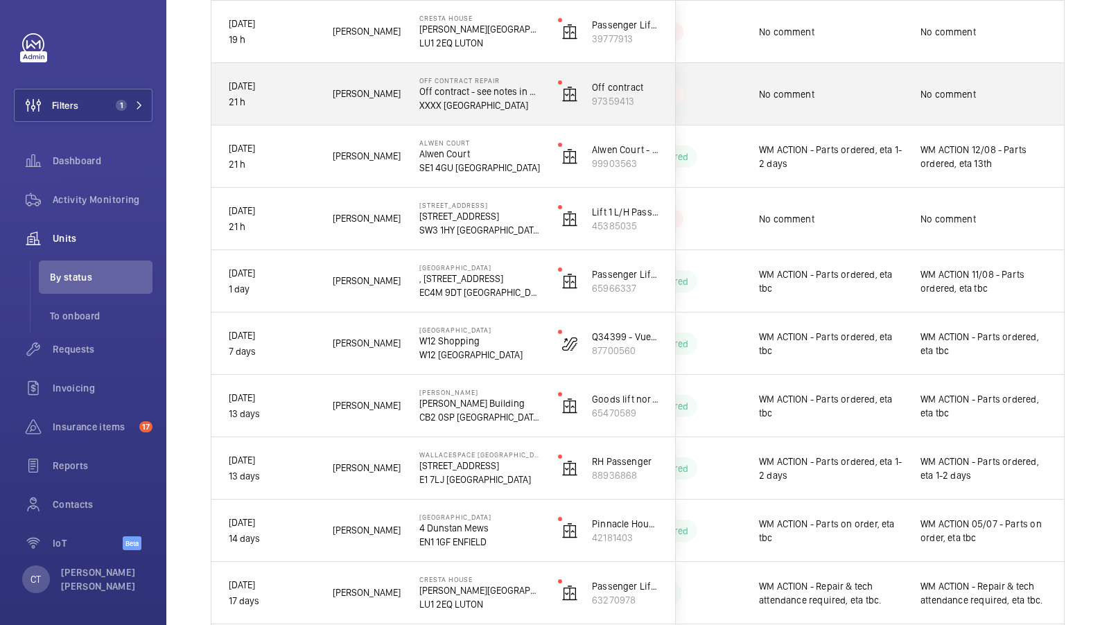
click at [923, 101] on div "No comment" at bounding box center [984, 94] width 127 height 32
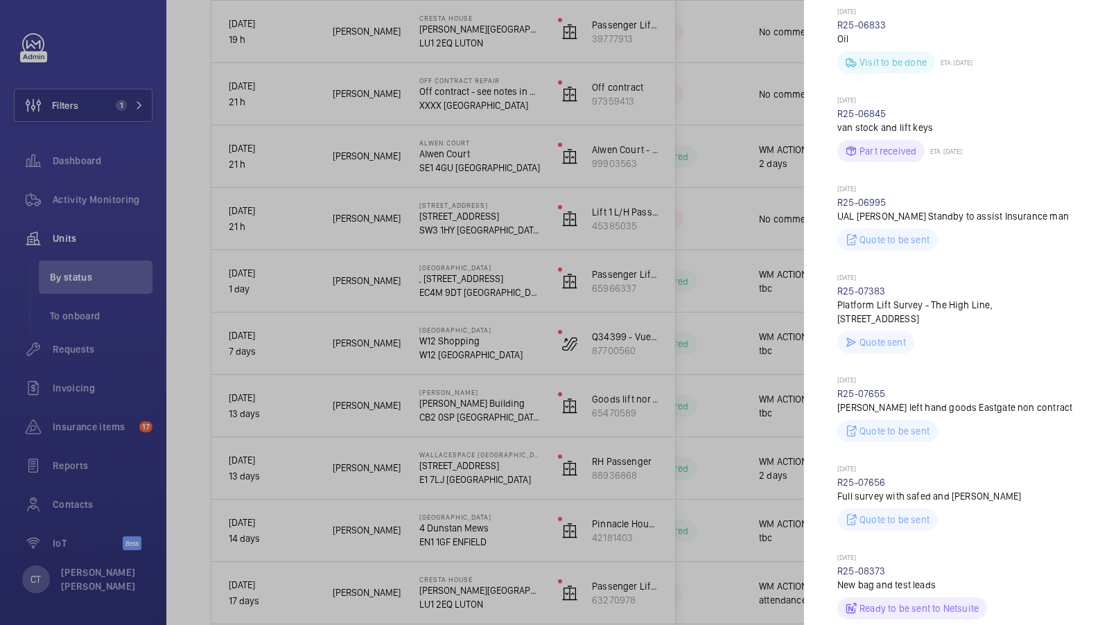
scroll to position [5848, 0]
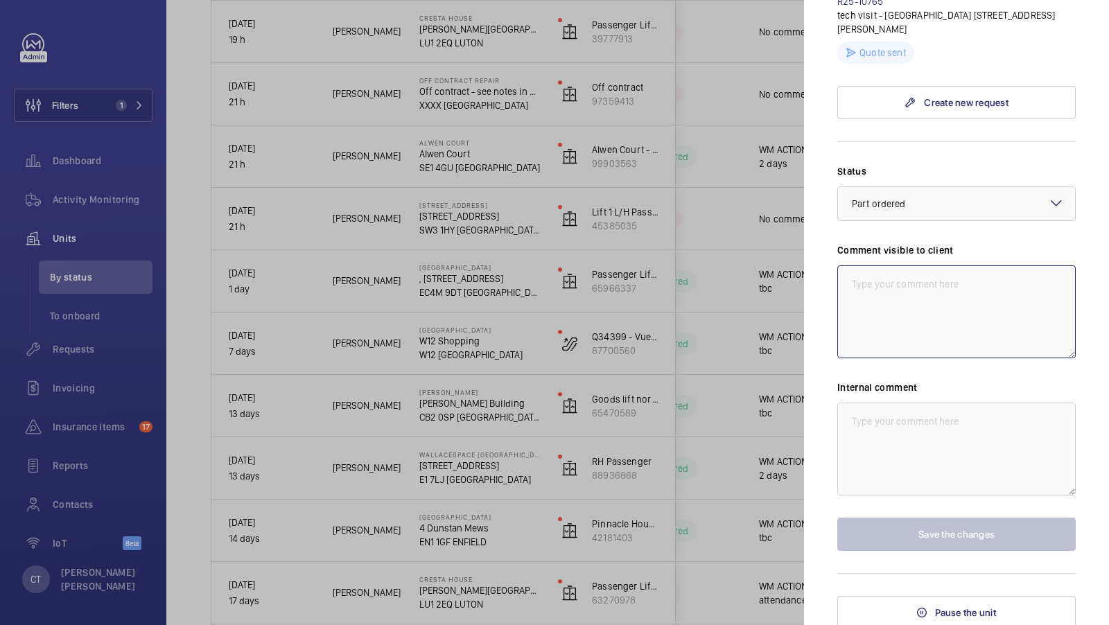
click at [916, 306] on textarea at bounding box center [956, 311] width 238 height 93
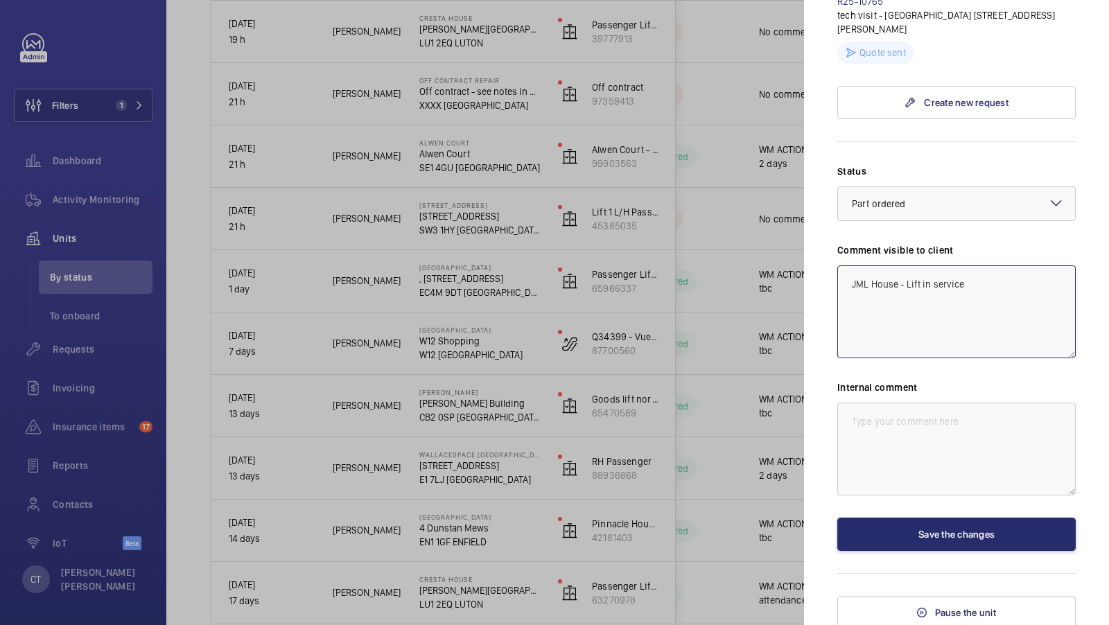
drag, startPoint x: 966, startPoint y: 284, endPoint x: 775, endPoint y: 279, distance: 191.4
click at [792, 279] on mat-sidenav-container "Filters 1 Dashboard Activity Monitoring Units By status To onboard Requests Inv…" at bounding box center [554, 312] width 1109 height 625
type textarea "JML House - Lift in service"
click at [886, 399] on div "Internal comment" at bounding box center [956, 438] width 238 height 115
click at [887, 412] on textarea at bounding box center [956, 449] width 238 height 93
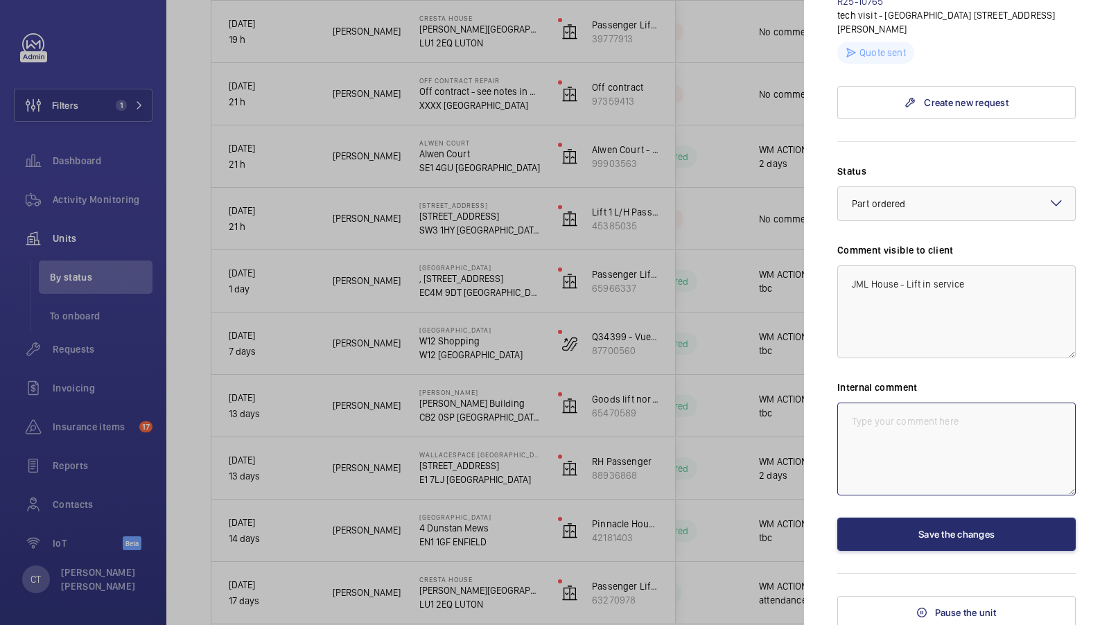
paste textarea "JML House - Lift in service"
click at [965, 204] on div at bounding box center [956, 203] width 237 height 33
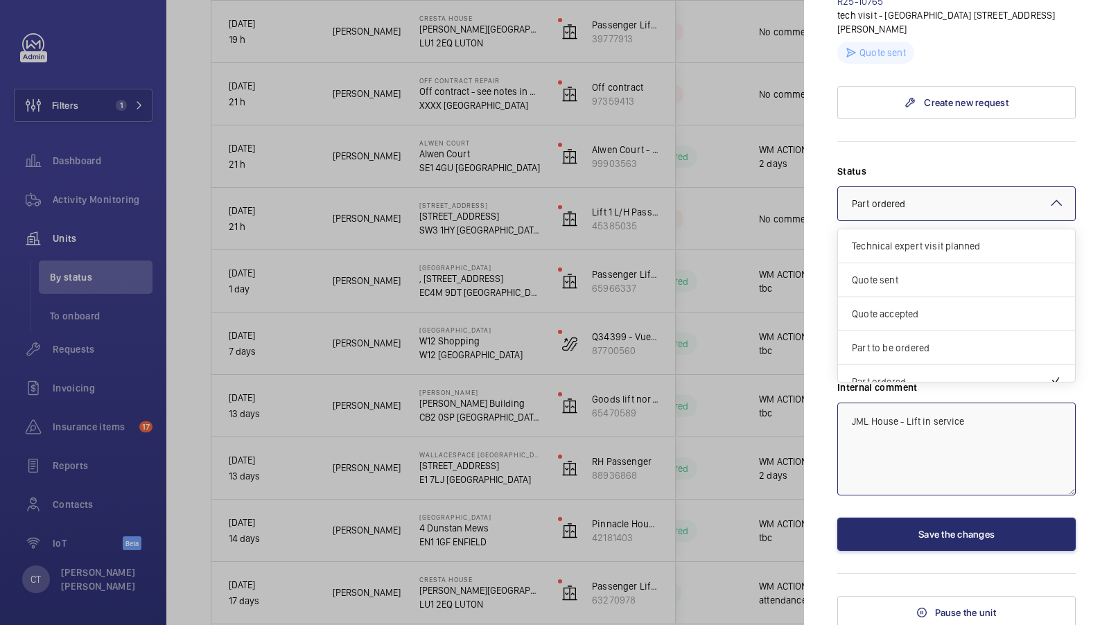
scroll to position [116, 0]
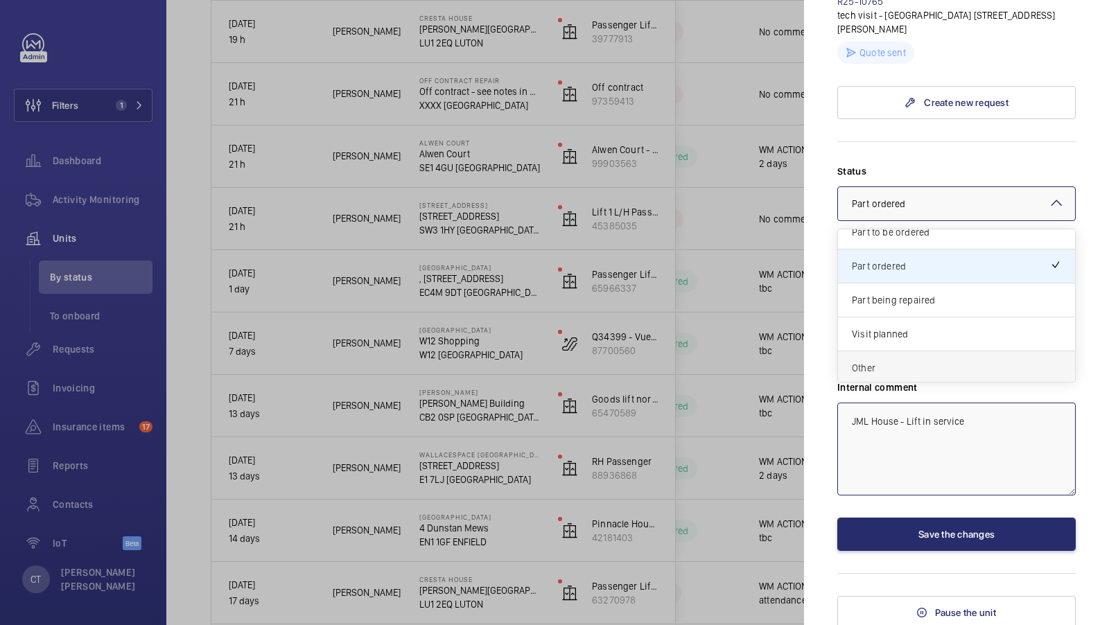
click at [932, 363] on span "Other" at bounding box center [956, 368] width 209 height 14
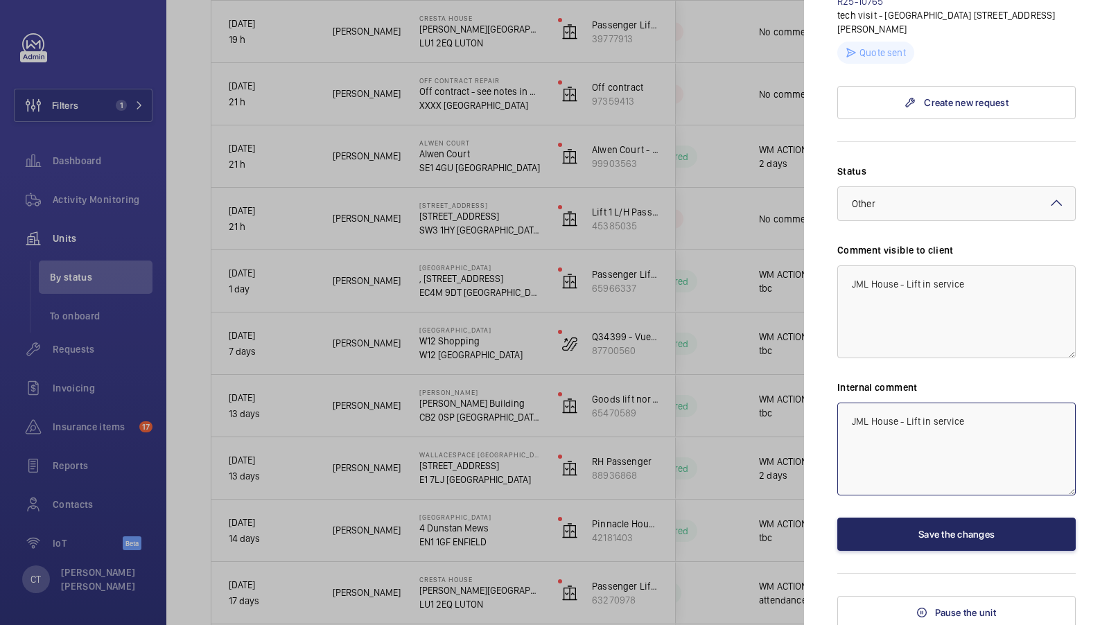
type textarea "JML House - Lift in service"
click at [950, 534] on button "Save the changes" at bounding box center [956, 534] width 238 height 33
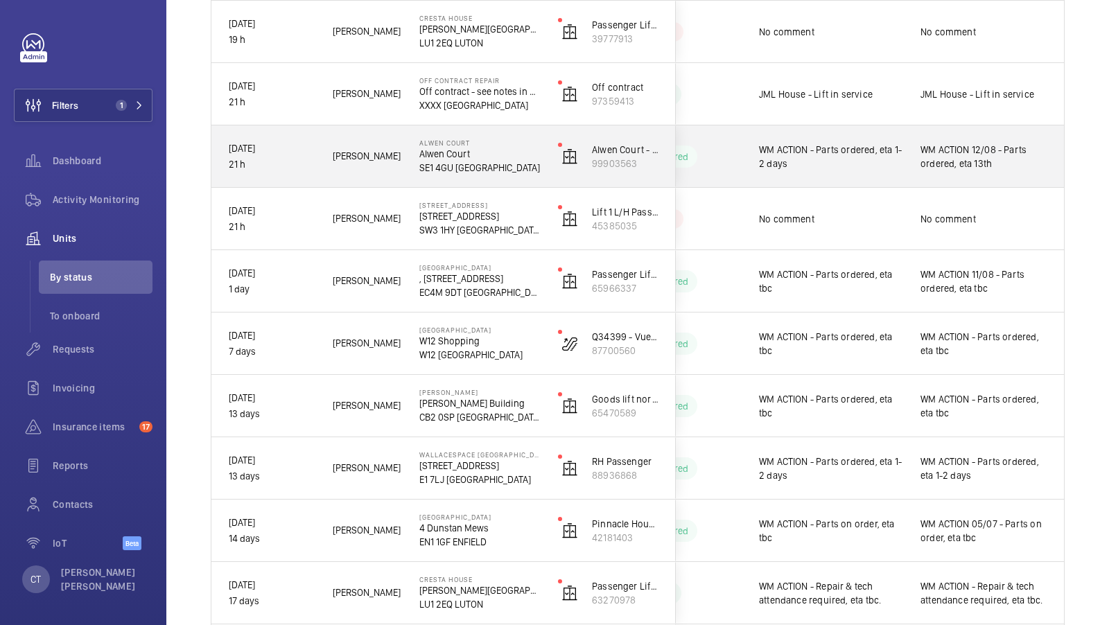
scroll to position [133, 0]
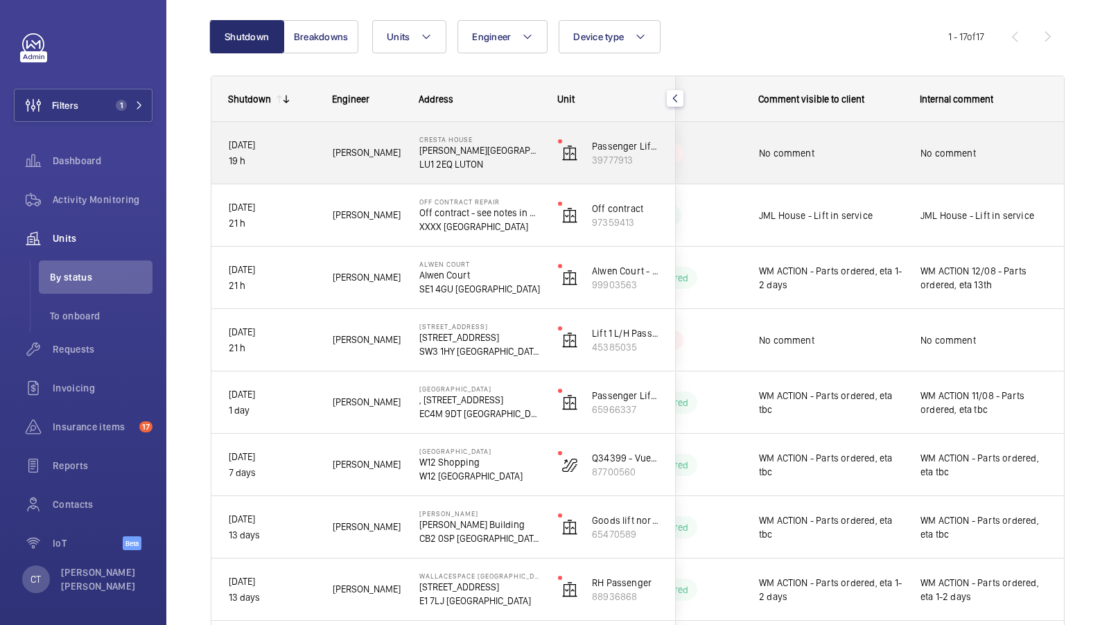
click at [914, 155] on div "No comment" at bounding box center [984, 153] width 160 height 60
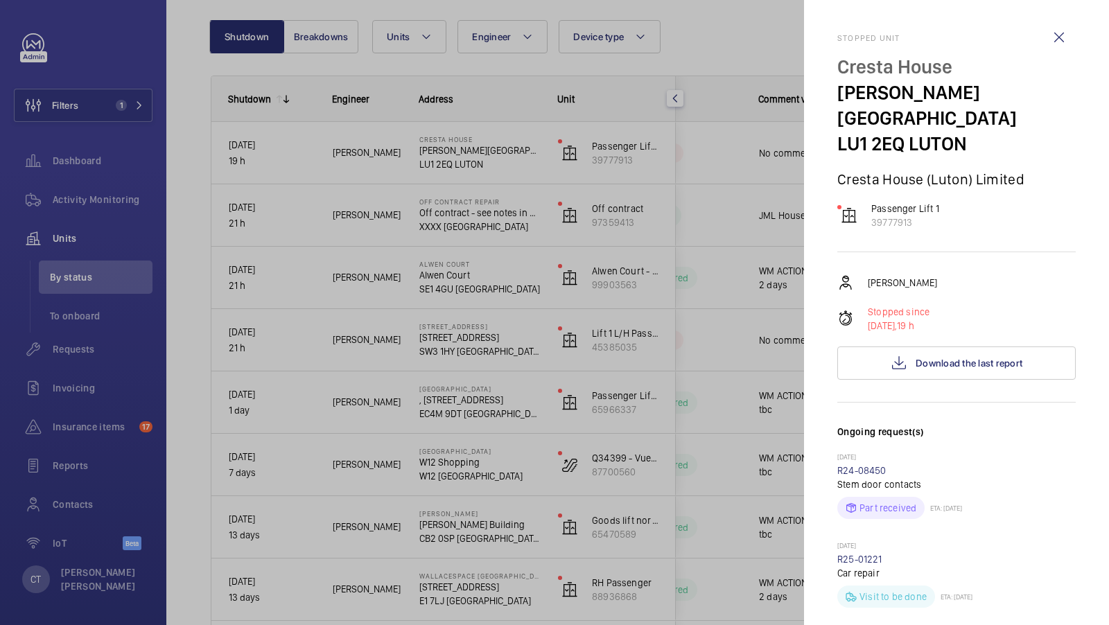
click at [677, 310] on div at bounding box center [554, 312] width 1109 height 625
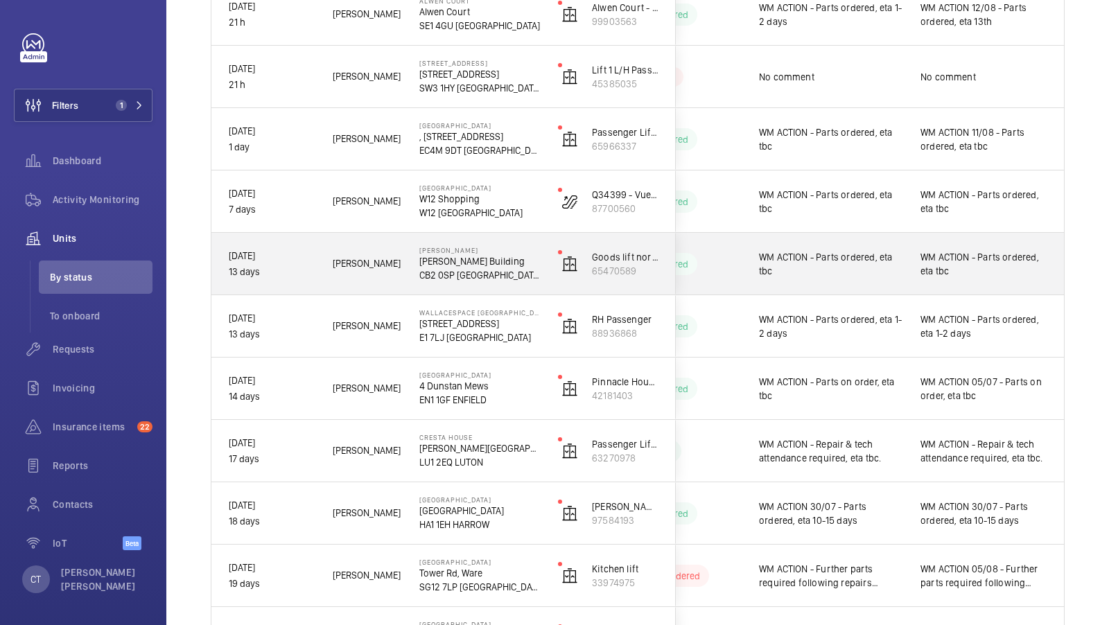
scroll to position [394, 0]
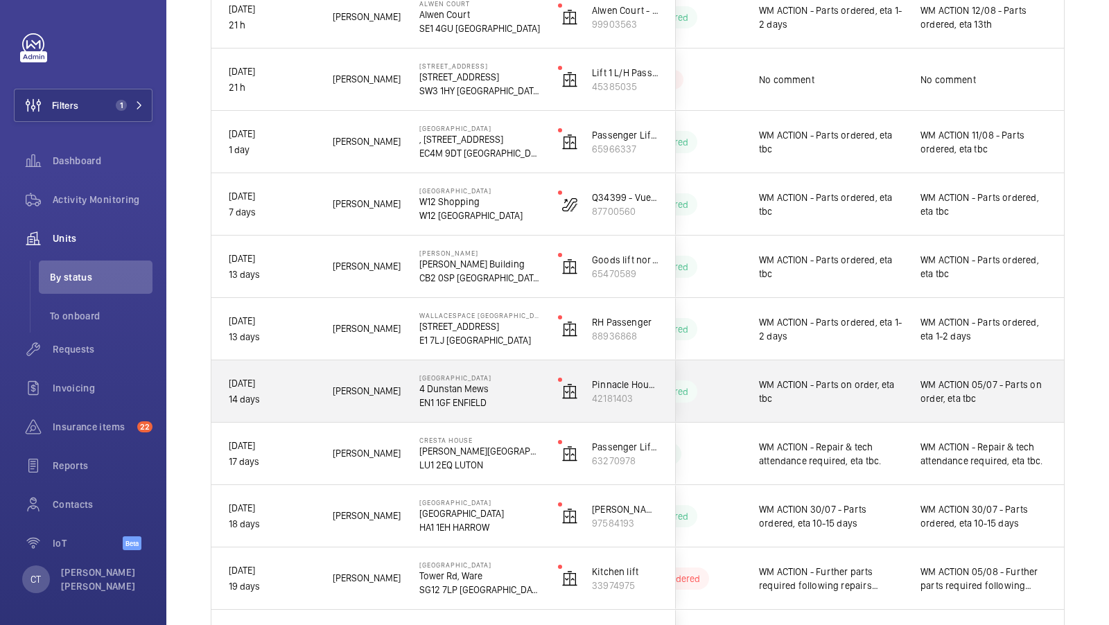
click at [996, 389] on span "WM ACTION 05/07 - Parts on order, eta tbc" at bounding box center [984, 392] width 127 height 28
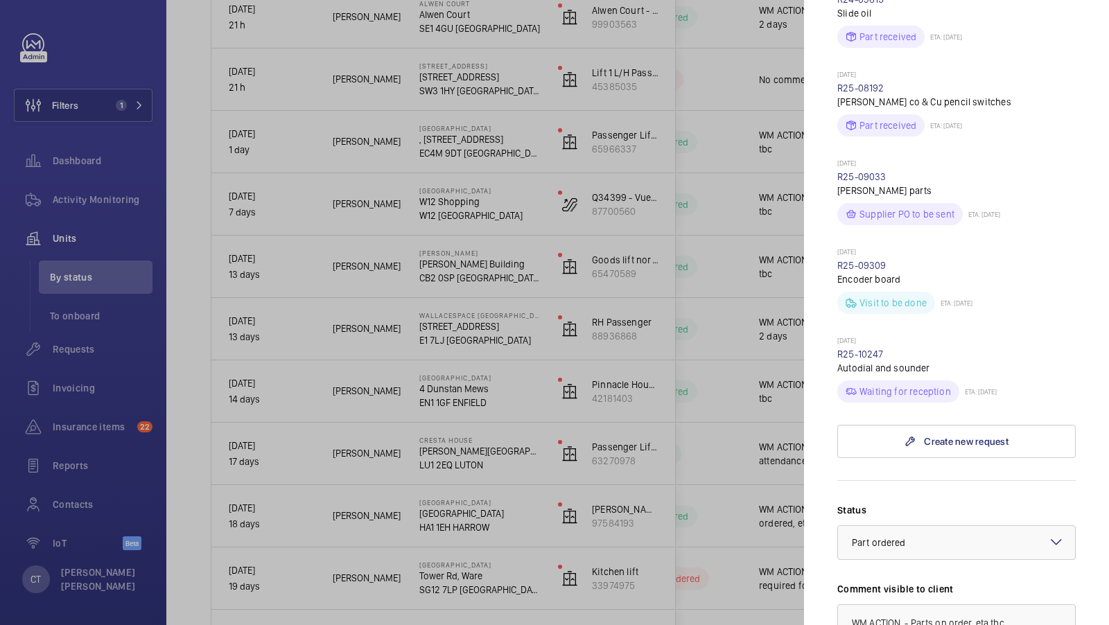
scroll to position [556, 0]
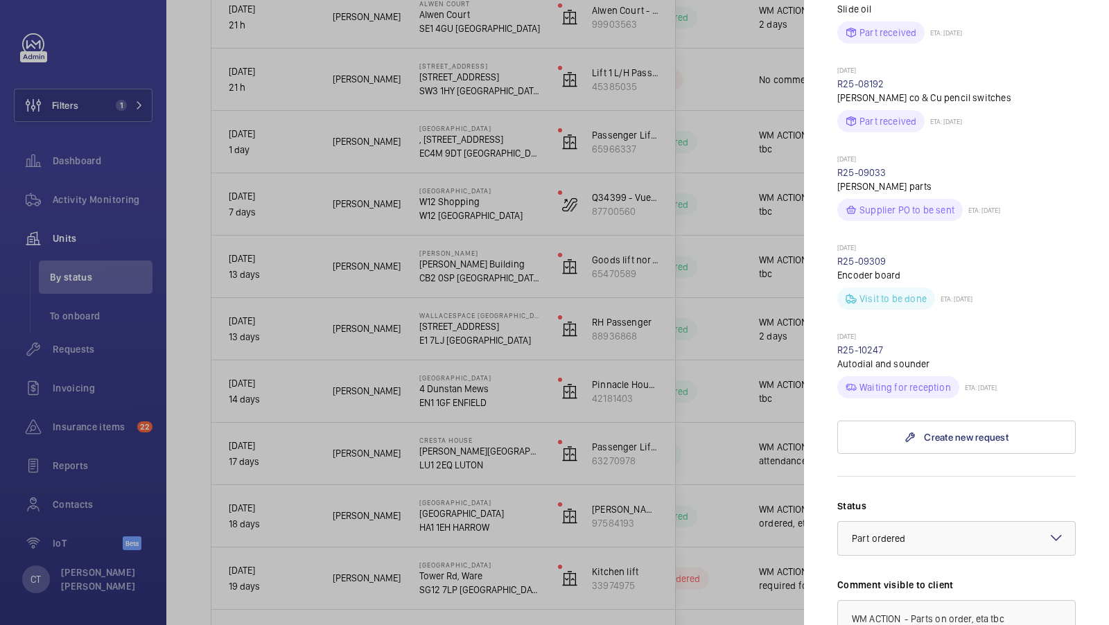
click at [375, 179] on div at bounding box center [554, 312] width 1109 height 625
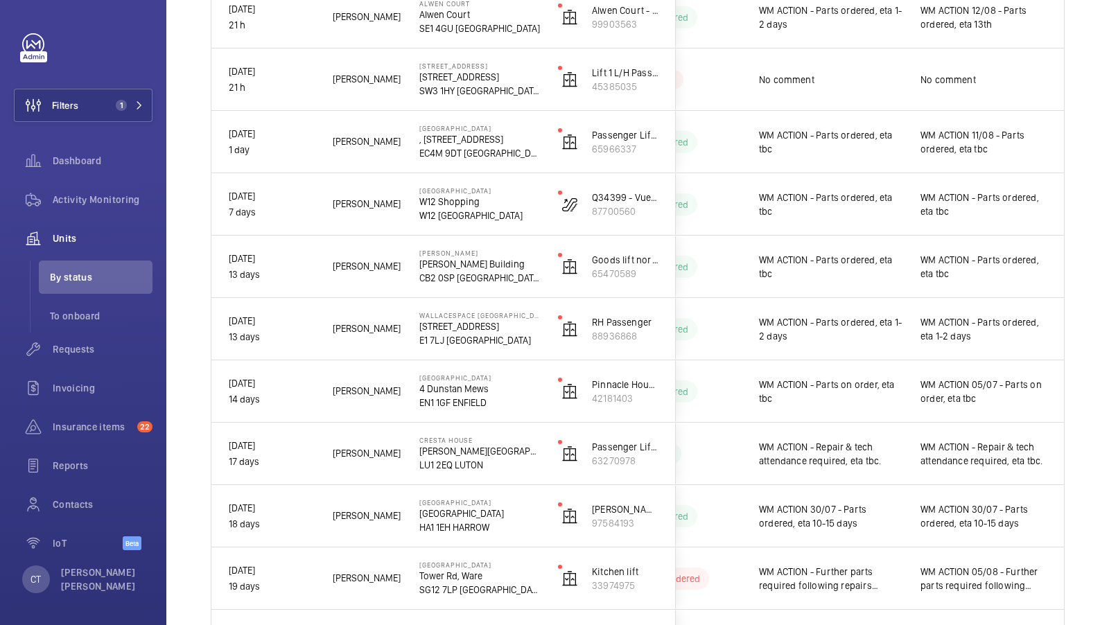
scroll to position [0, 0]
click at [126, 107] on span "1" at bounding box center [121, 105] width 11 height 11
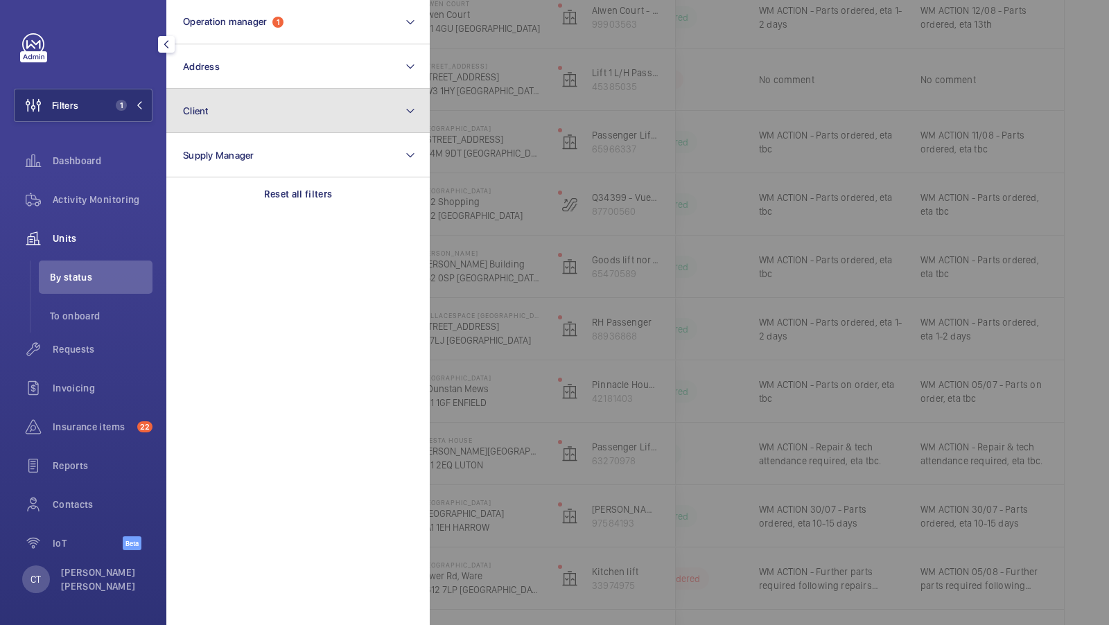
click at [256, 92] on button "Client" at bounding box center [297, 111] width 263 height 44
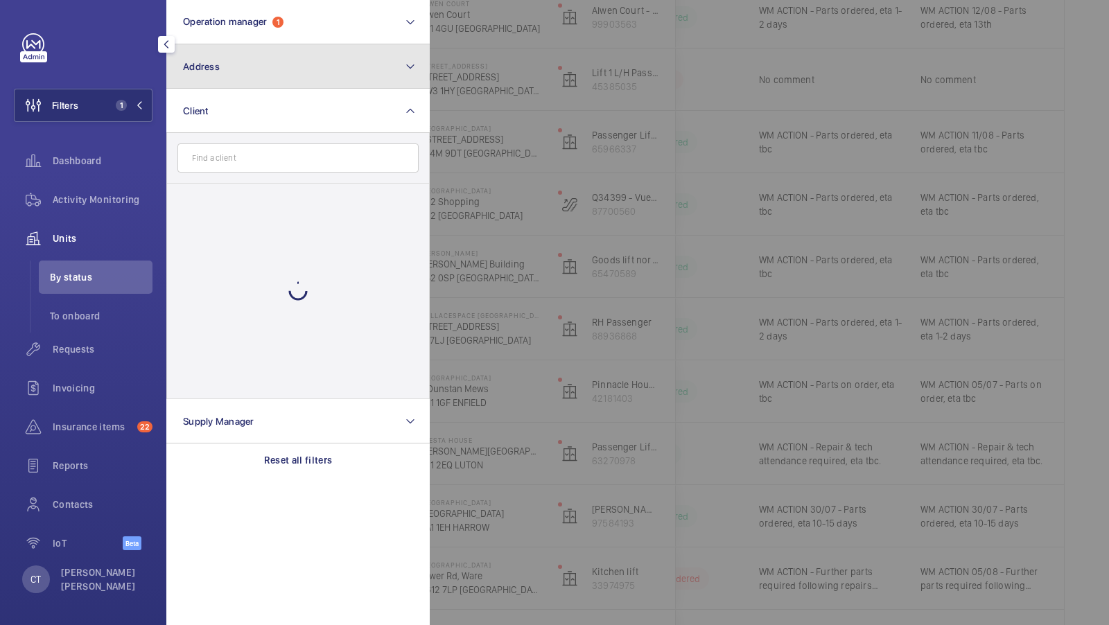
click at [260, 82] on button "Address" at bounding box center [297, 66] width 263 height 44
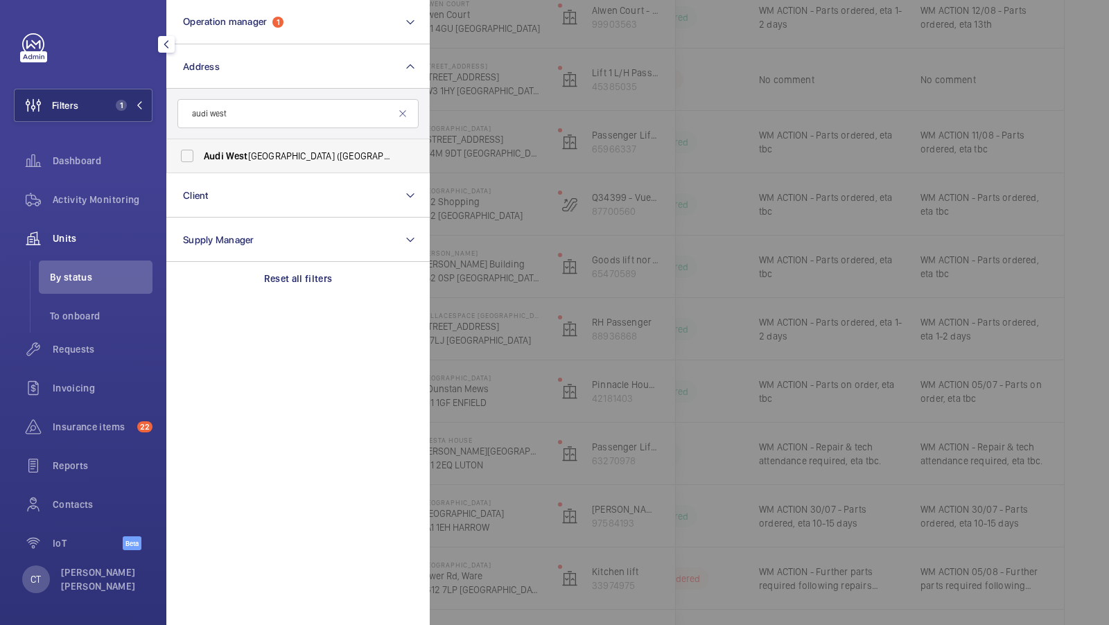
type input "audi west"
click at [239, 159] on span "West" at bounding box center [237, 155] width 22 height 11
click at [201, 159] on input "Audi West London (Brentford) - 958 Great West Road, BRENTFORD TW8 9BQ" at bounding box center [187, 156] width 28 height 28
checkbox input "true"
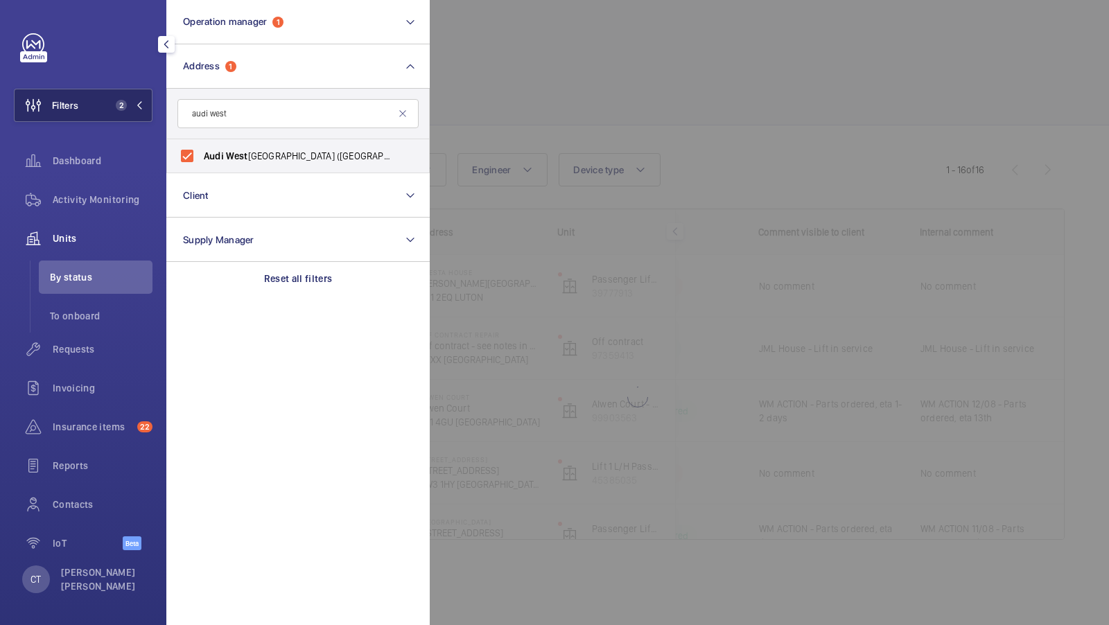
click at [136, 114] on button "Filters 2" at bounding box center [83, 105] width 139 height 33
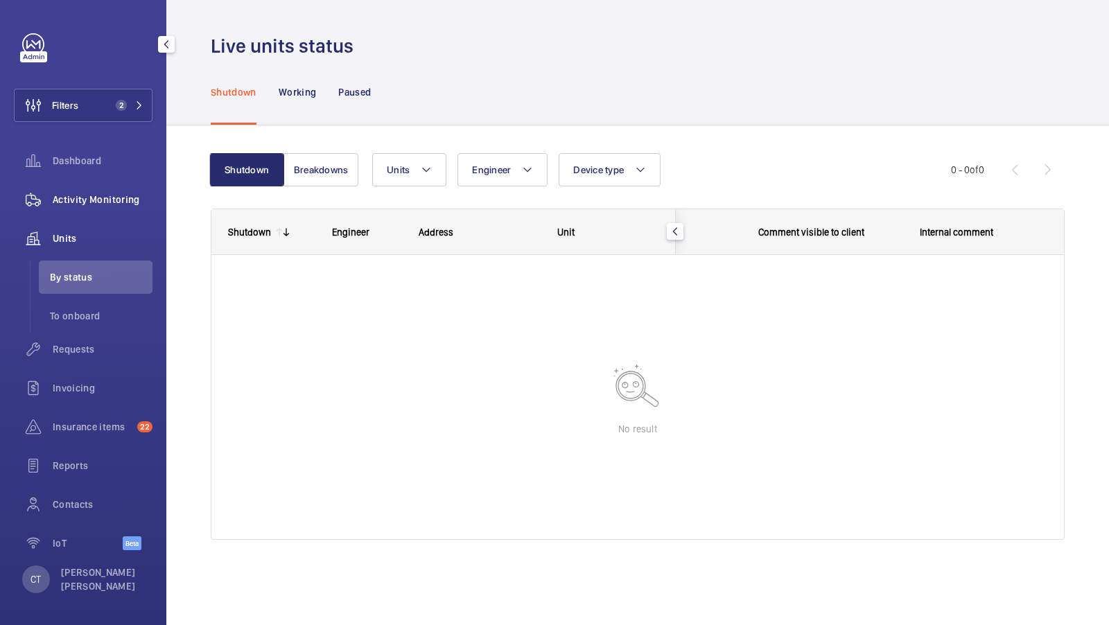
click at [101, 204] on span "Activity Monitoring" at bounding box center [103, 200] width 100 height 14
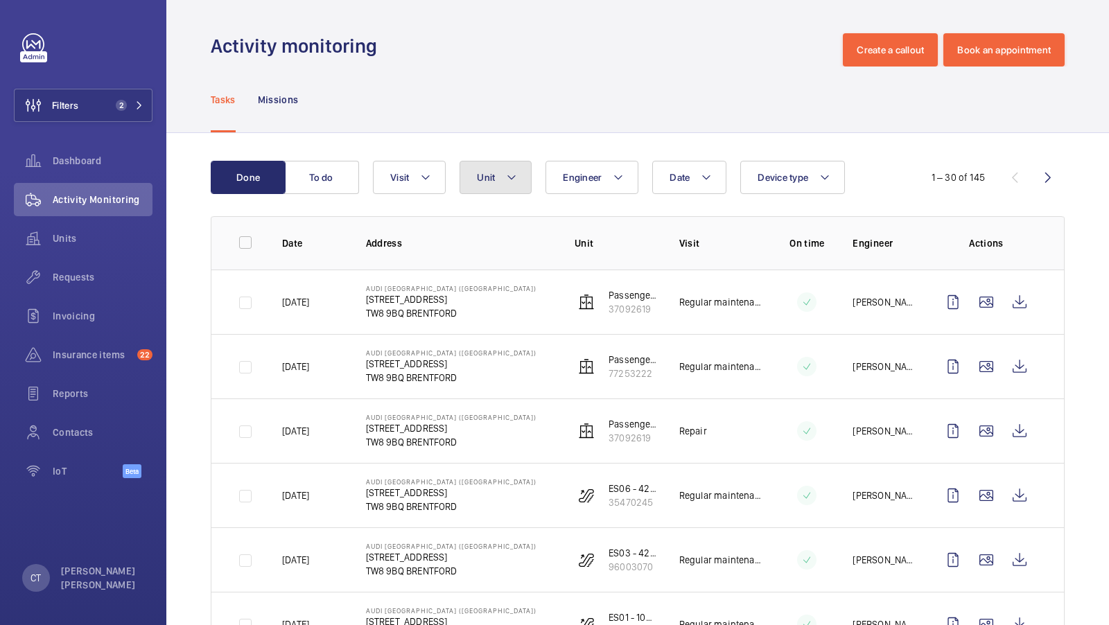
click at [490, 169] on button "Unit" at bounding box center [496, 177] width 72 height 33
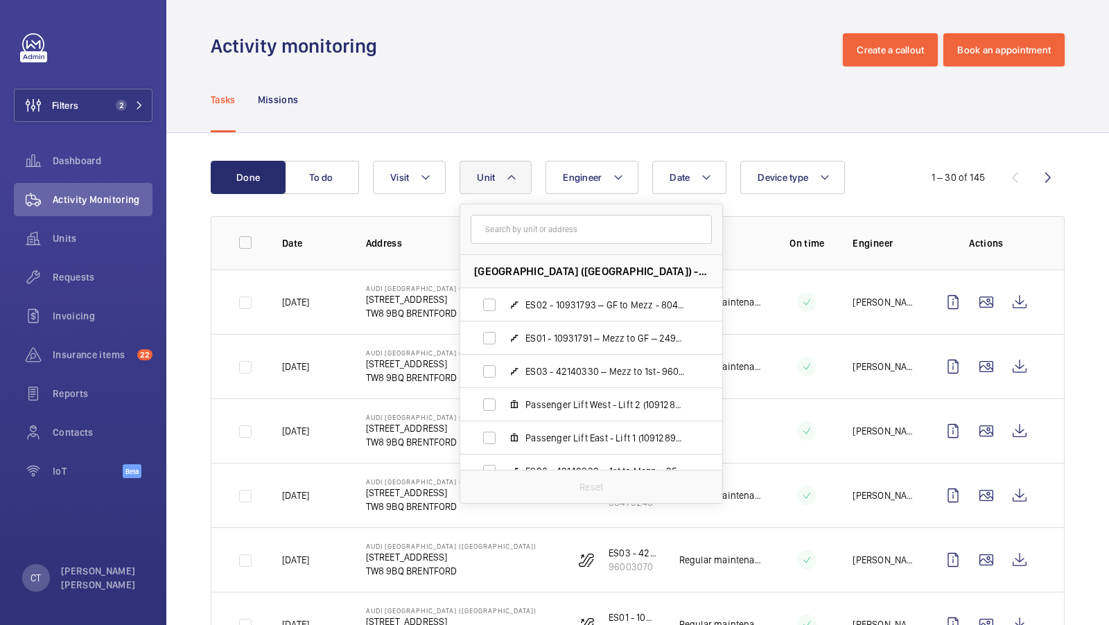
click at [582, 122] on div "Tasks Missions" at bounding box center [638, 100] width 854 height 66
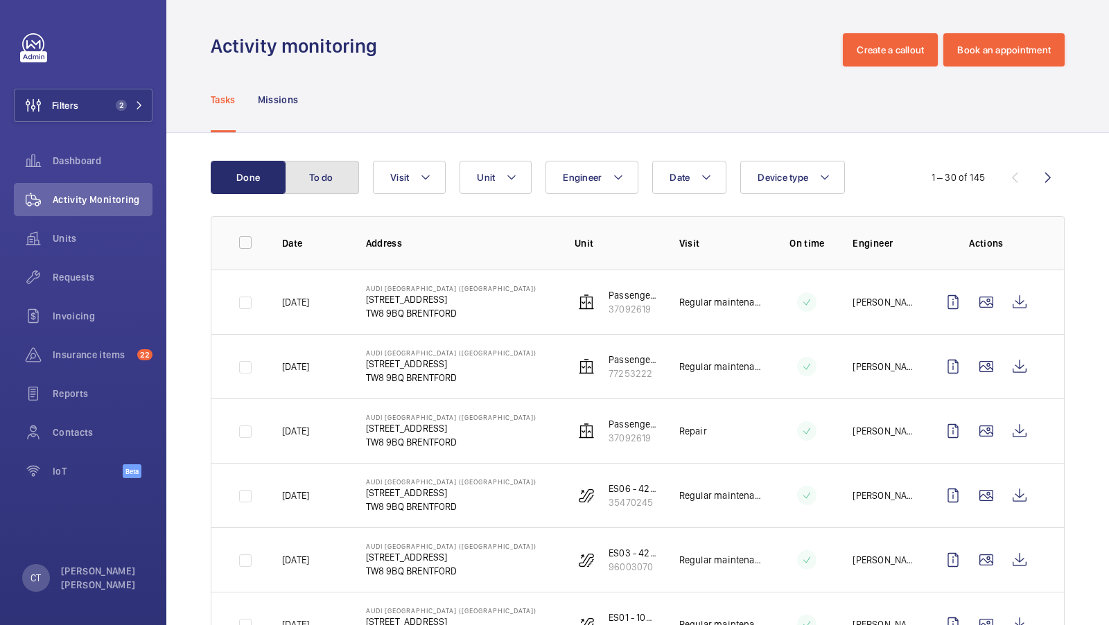
click at [324, 187] on button "To do" at bounding box center [321, 177] width 75 height 33
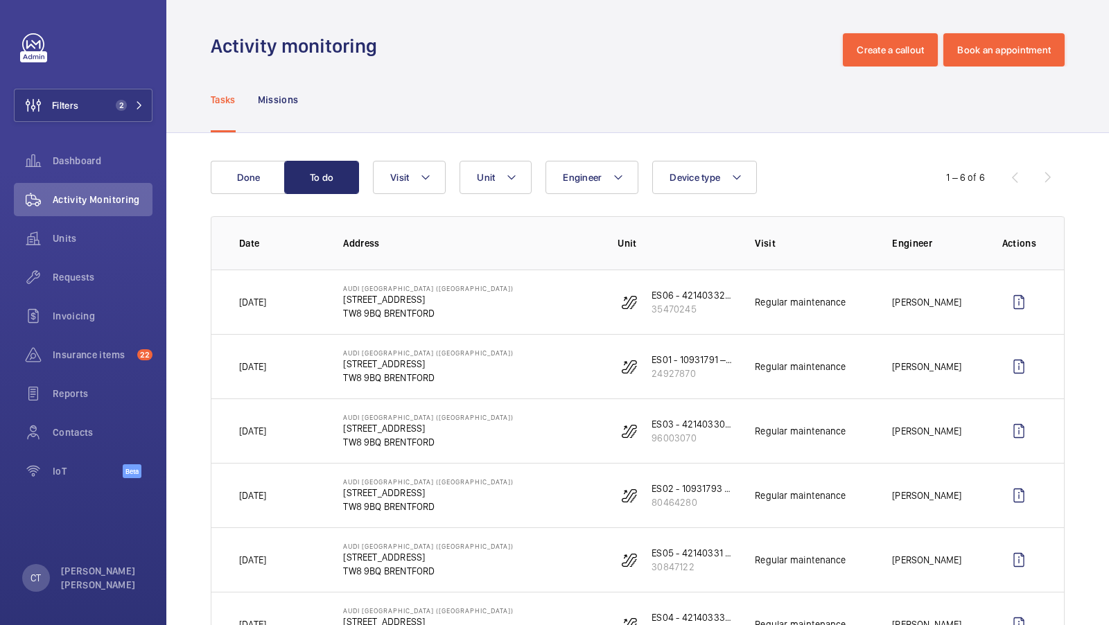
scroll to position [61, 0]
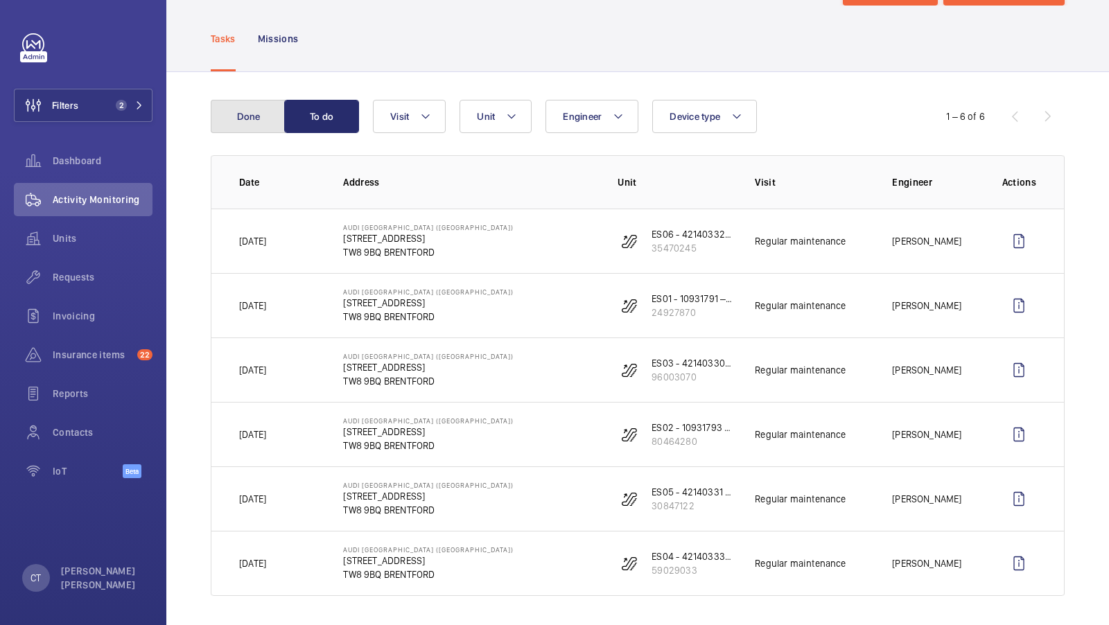
click at [236, 110] on button "Done" at bounding box center [248, 116] width 75 height 33
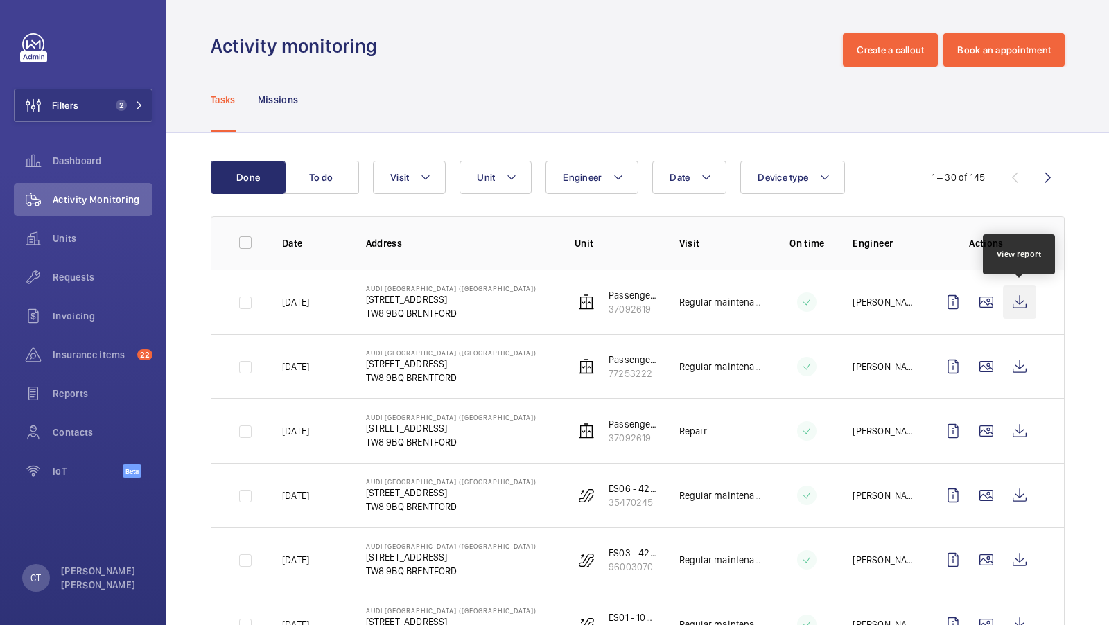
click at [1016, 290] on wm-front-icon-button at bounding box center [1019, 302] width 33 height 33
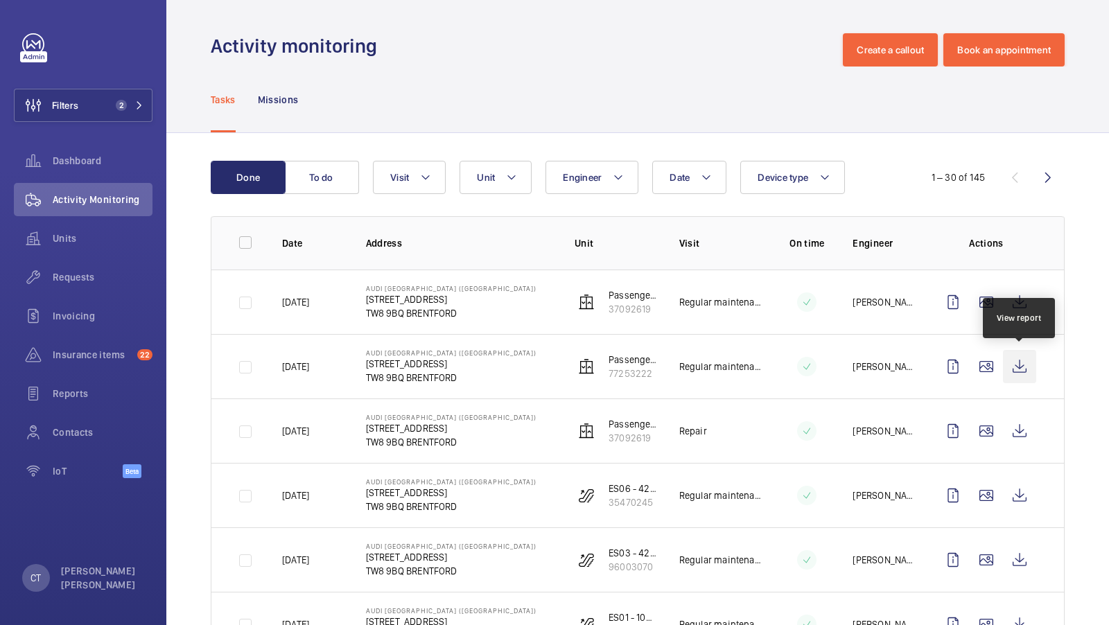
click at [1016, 360] on wm-front-icon-button at bounding box center [1019, 366] width 33 height 33
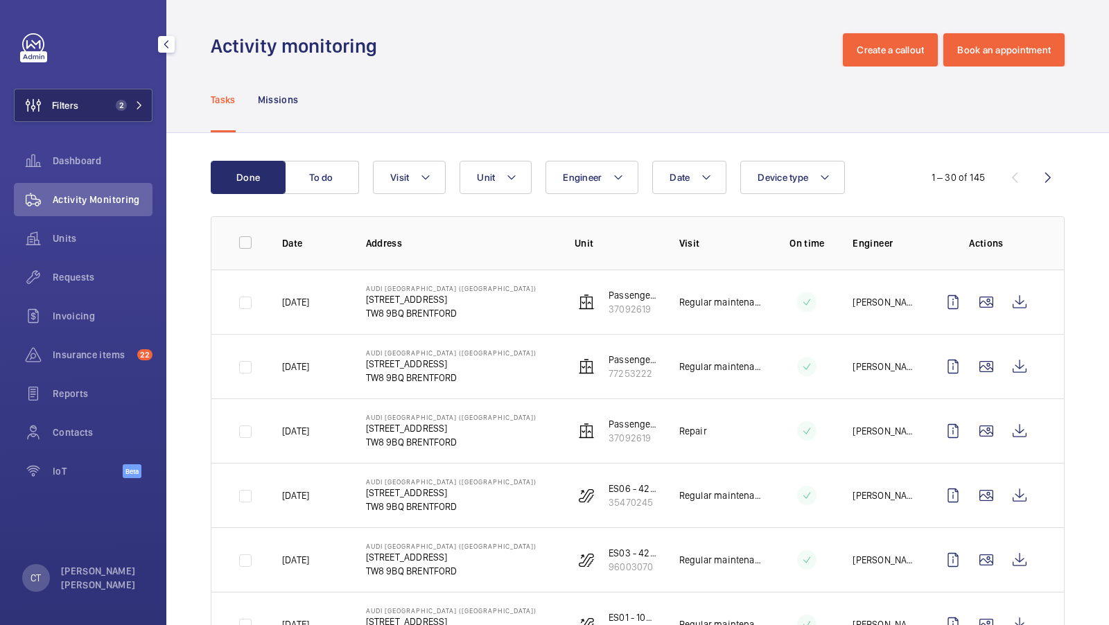
click at [123, 107] on span "2" at bounding box center [121, 105] width 11 height 11
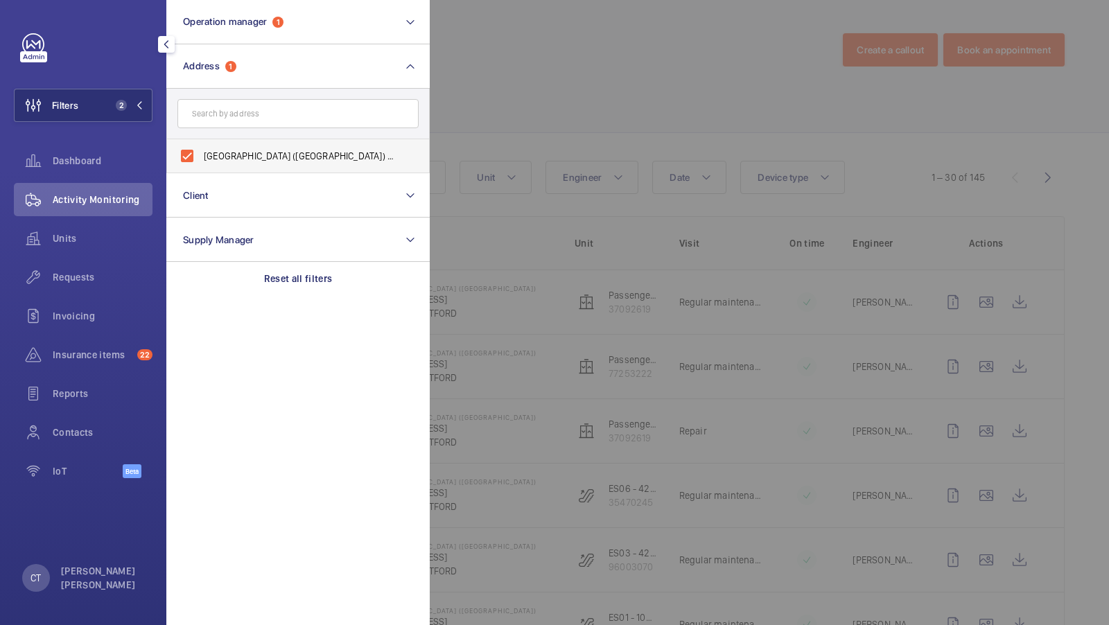
click at [247, 159] on span "Audi West London (Brentford) - 958 Great West Road, BRENTFORD TW8 9BQ" at bounding box center [299, 156] width 191 height 14
click at [201, 159] on input "Audi West London (Brentford) - 958 Great West Road, BRENTFORD TW8 9BQ" at bounding box center [187, 156] width 28 height 28
checkbox input "false"
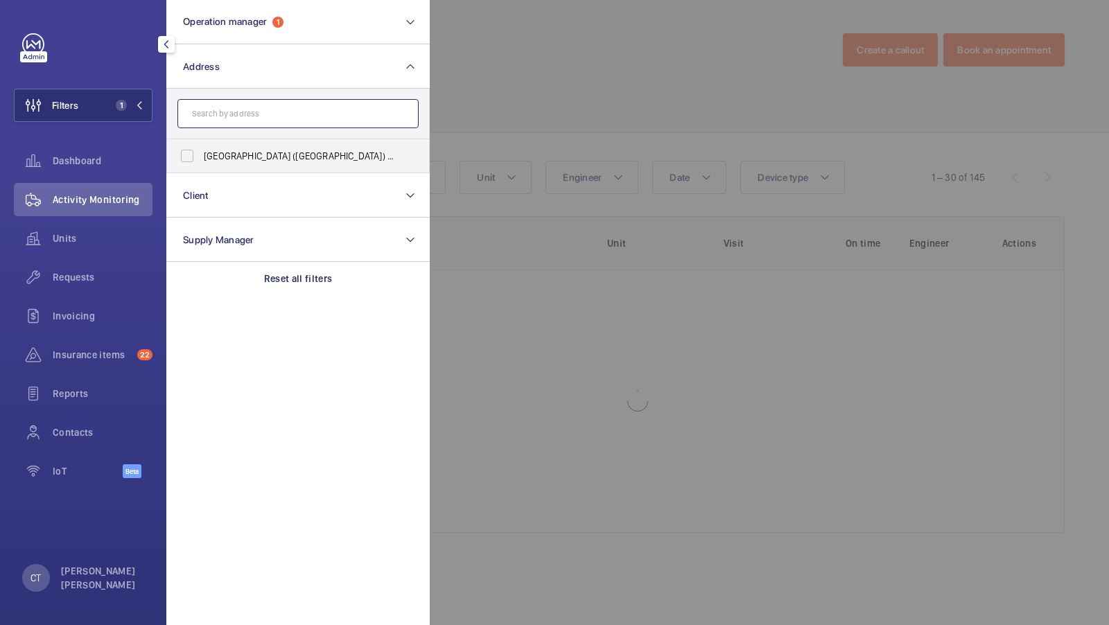
click at [248, 121] on input "text" at bounding box center [297, 113] width 241 height 29
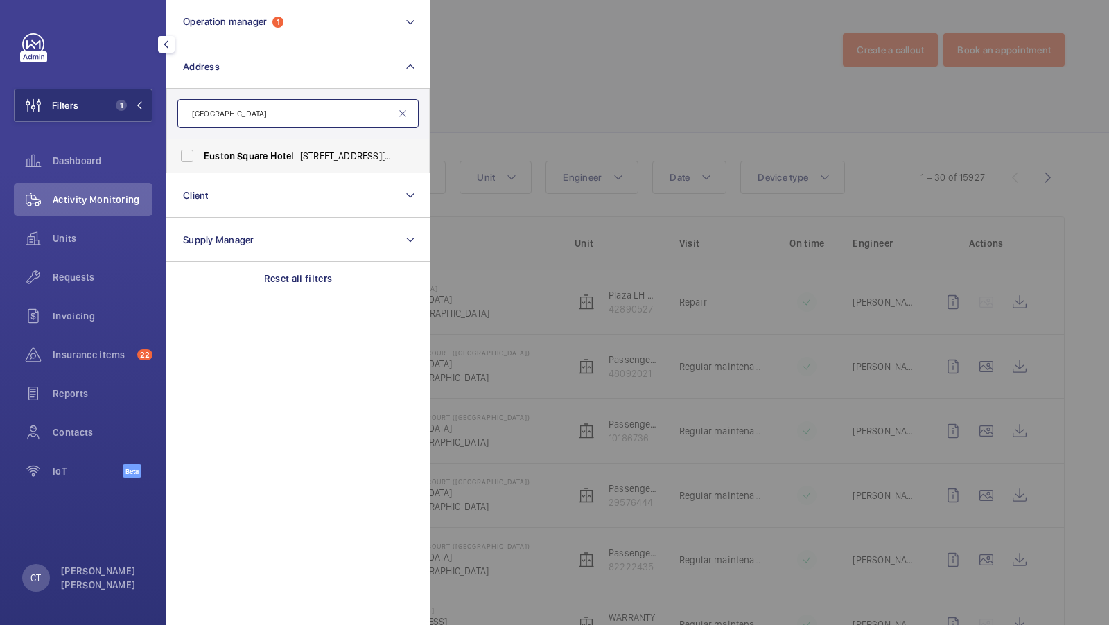
type input "Euston square hotel"
click at [220, 154] on span "Euston" at bounding box center [219, 155] width 31 height 11
click at [201, 154] on input "Euston Square Hotel - 152-156 North Gower Street, LONDON NW1 2LU" at bounding box center [187, 156] width 28 height 28
checkbox input "true"
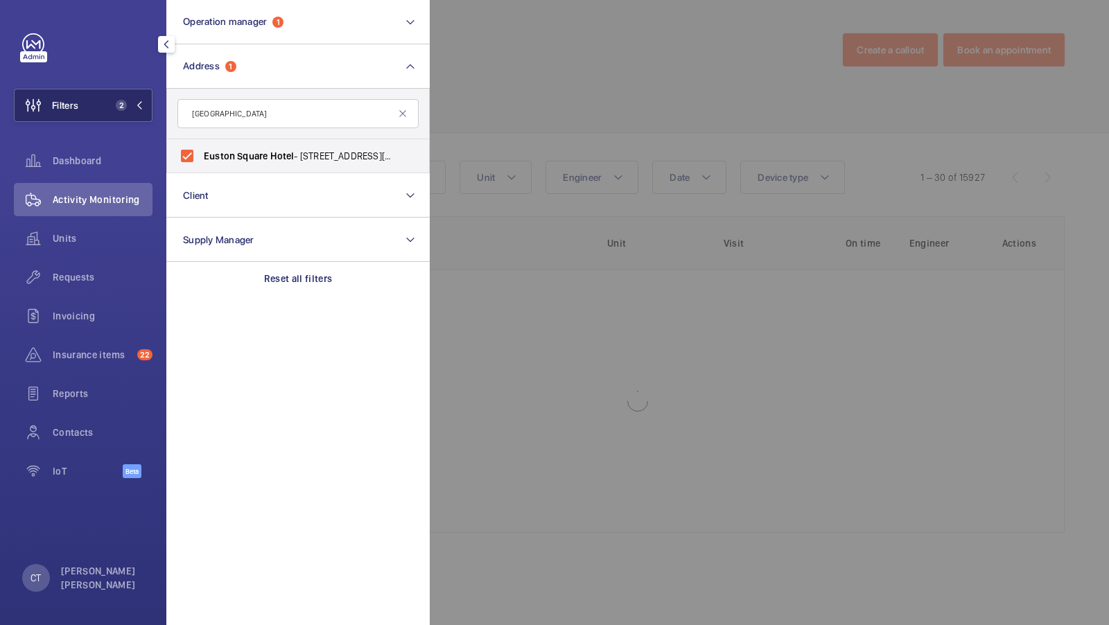
click at [130, 119] on button "Filters 2" at bounding box center [83, 105] width 139 height 33
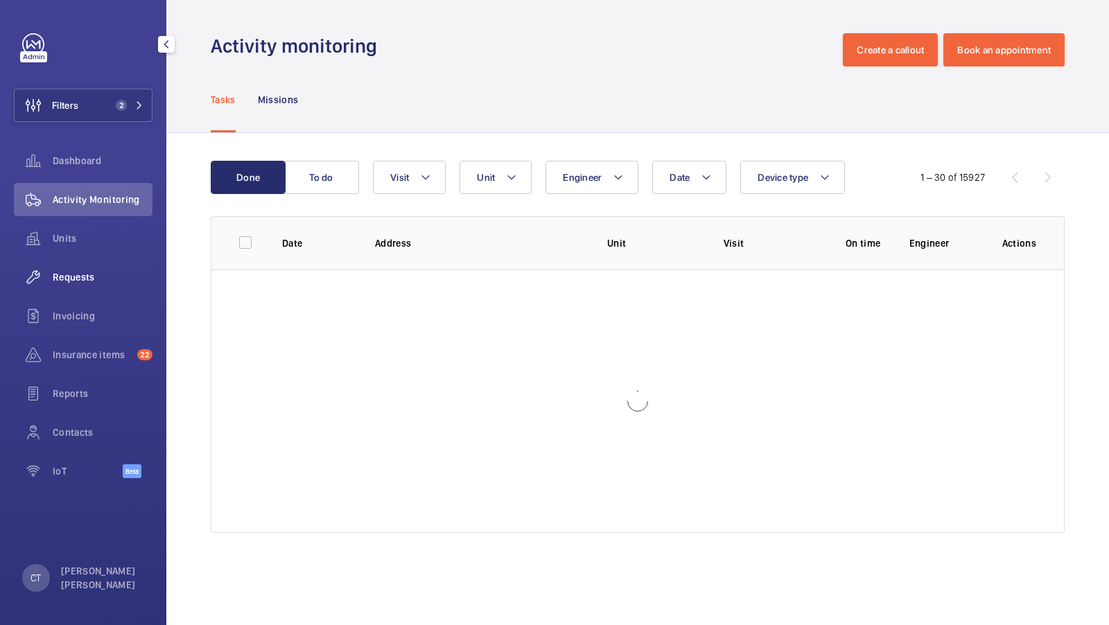
click at [101, 282] on span "Requests" at bounding box center [103, 277] width 100 height 14
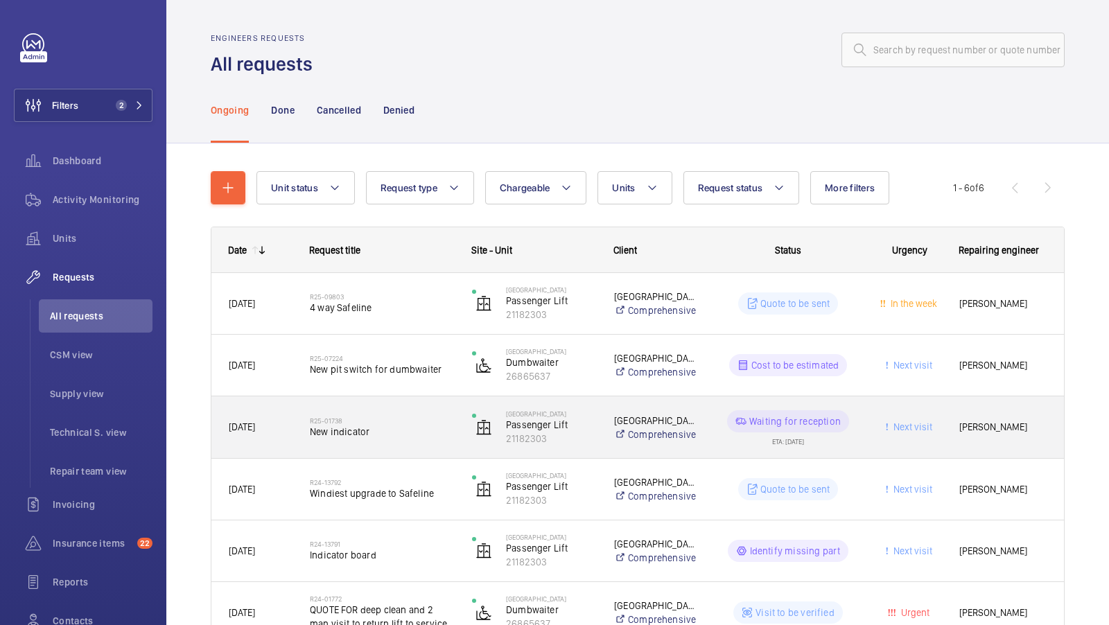
click at [404, 436] on span "New indicator" at bounding box center [382, 432] width 144 height 14
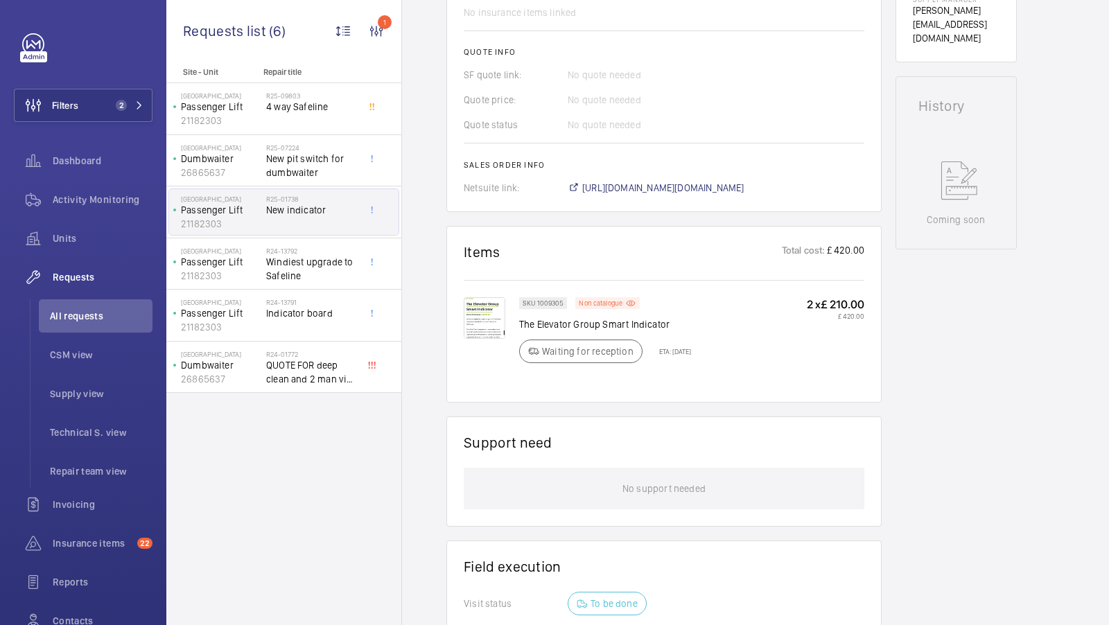
scroll to position [581, 0]
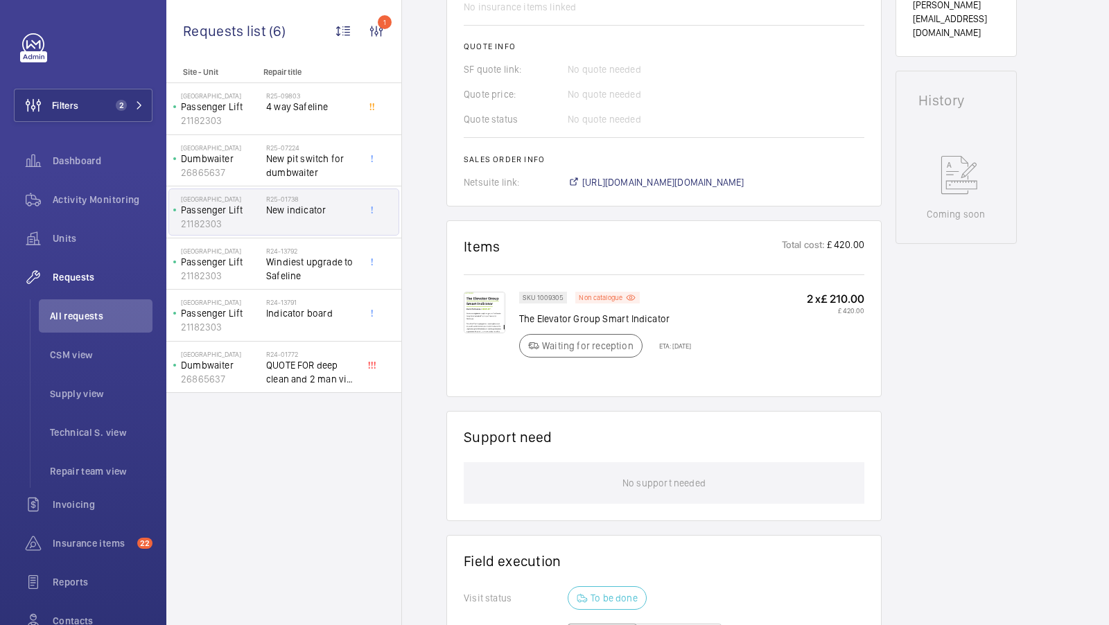
click at [489, 308] on img at bounding box center [485, 313] width 42 height 42
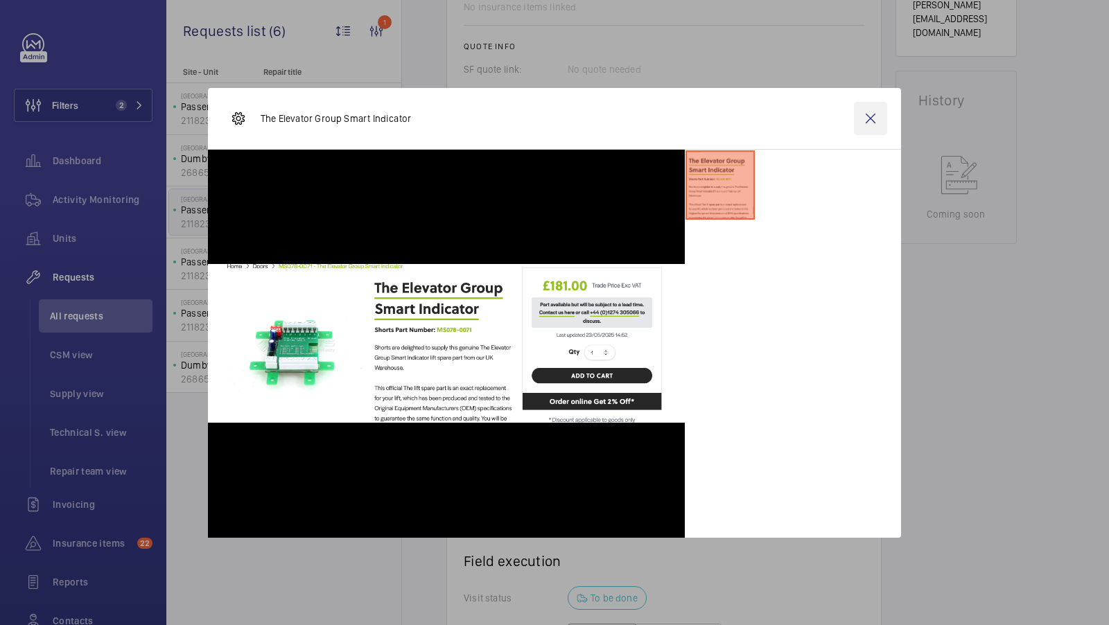
click at [864, 119] on wm-front-icon-button at bounding box center [870, 118] width 33 height 33
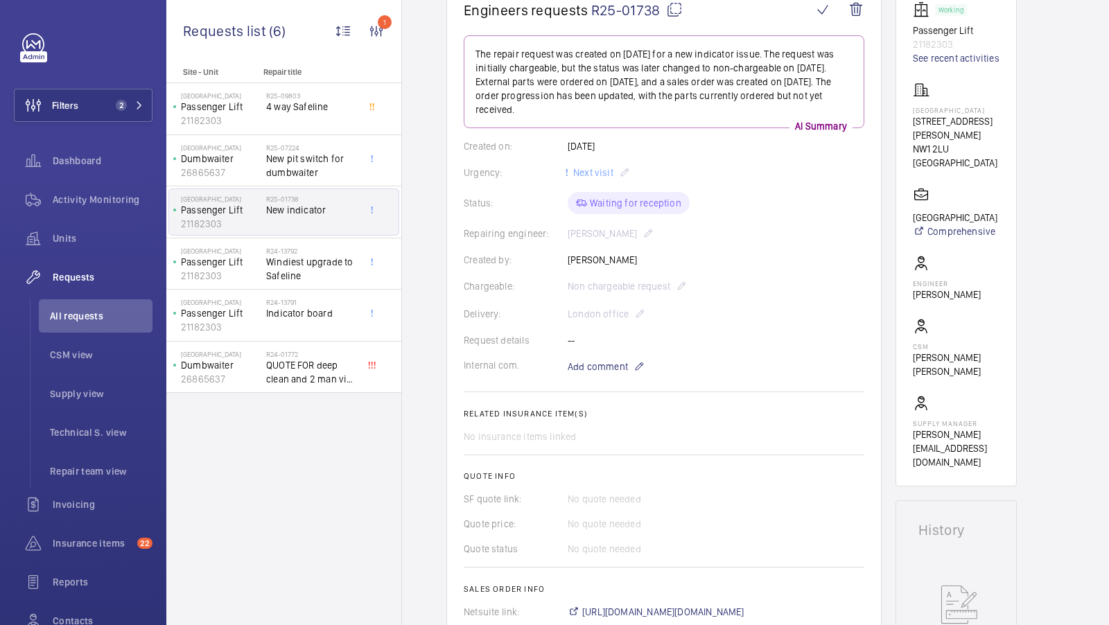
scroll to position [268, 0]
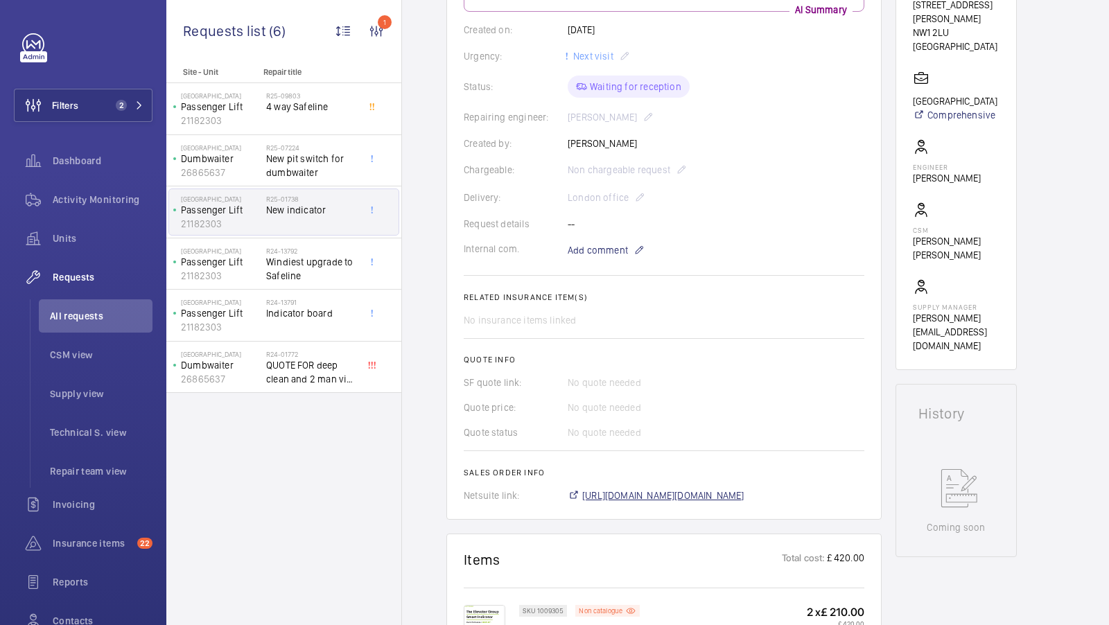
click at [744, 491] on span "[URL][DOMAIN_NAME][DOMAIN_NAME]" at bounding box center [663, 496] width 162 height 14
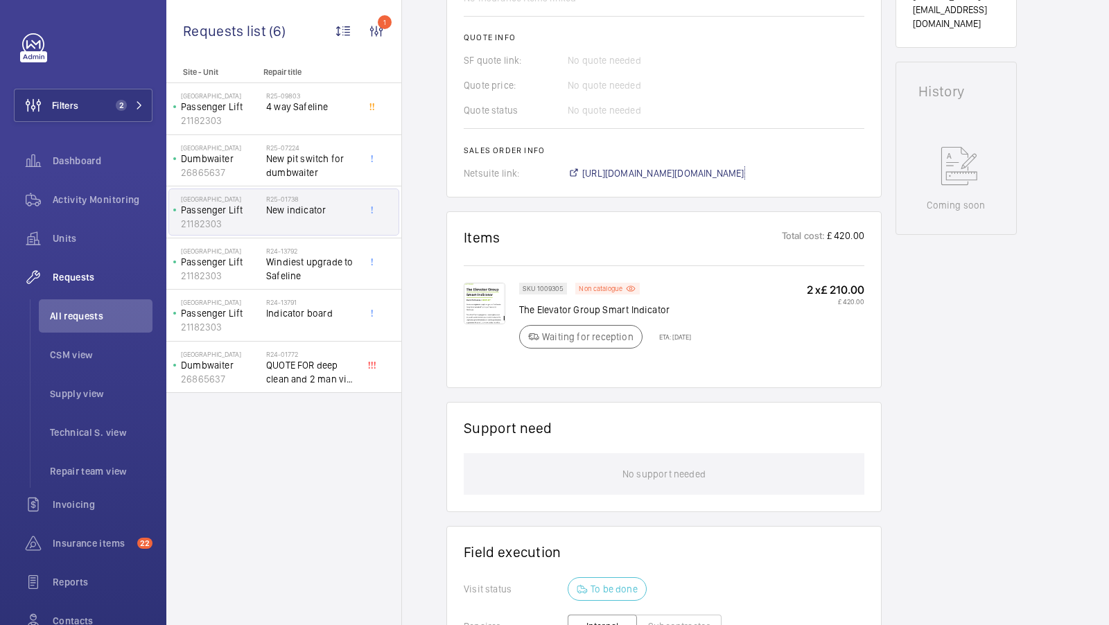
scroll to position [609, 0]
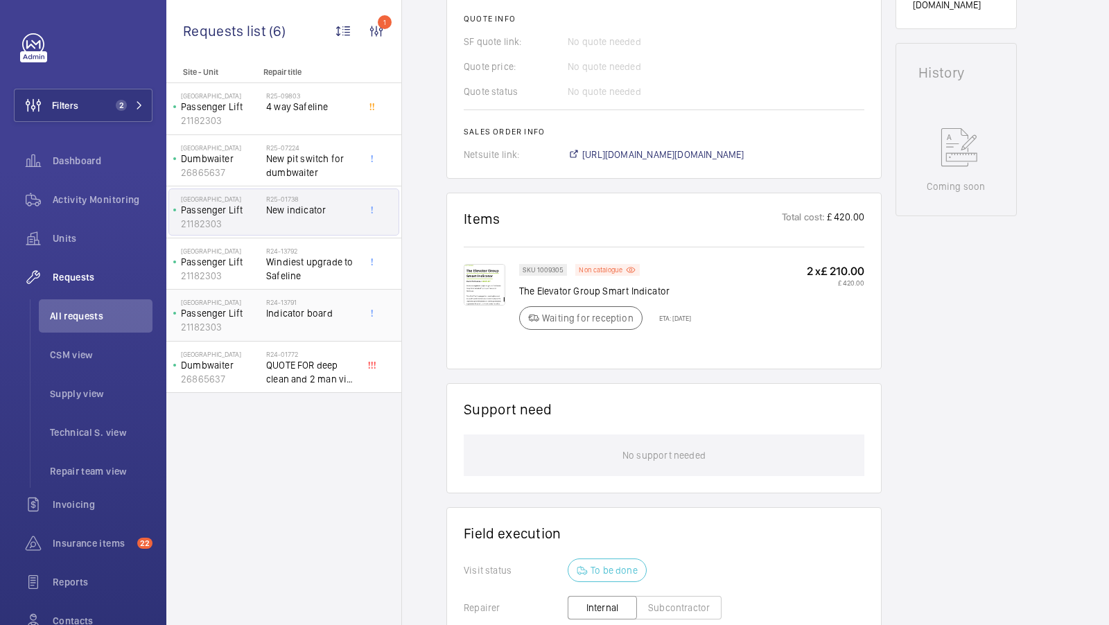
click at [305, 320] on div "R24-13791 Indicator board" at bounding box center [312, 318] width 92 height 40
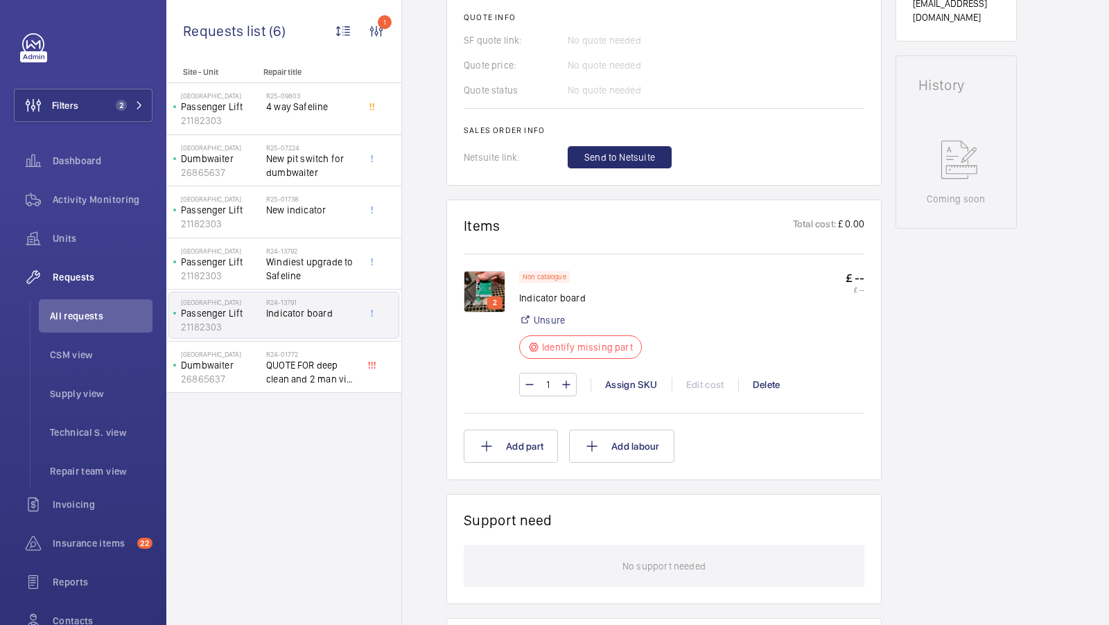
scroll to position [598, 0]
click at [481, 289] on img at bounding box center [485, 290] width 42 height 42
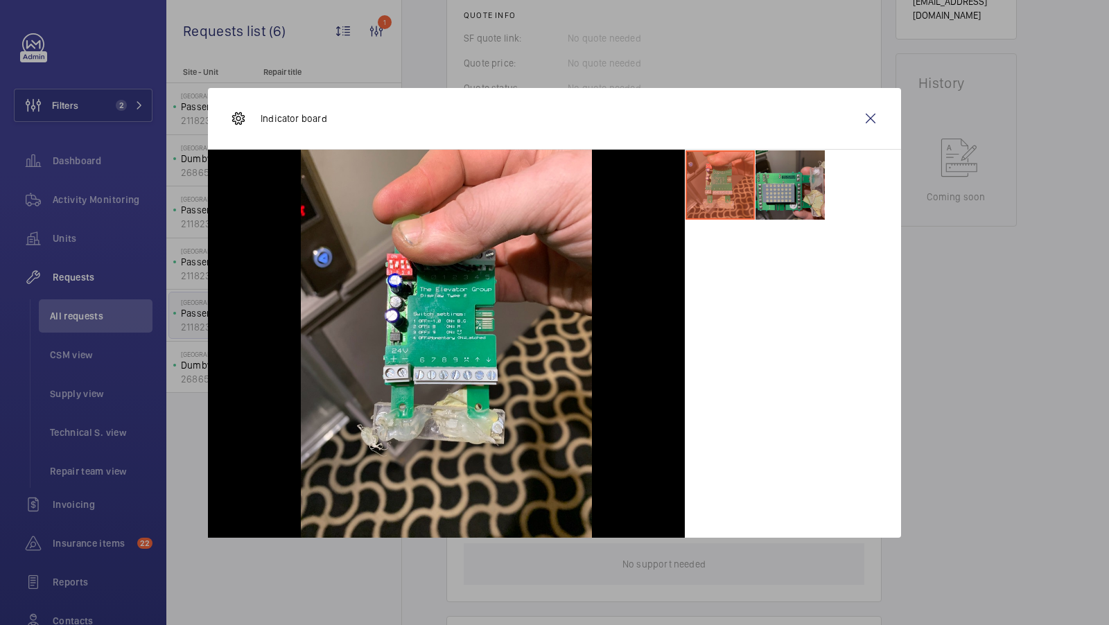
click at [774, 181] on li at bounding box center [790, 184] width 69 height 69
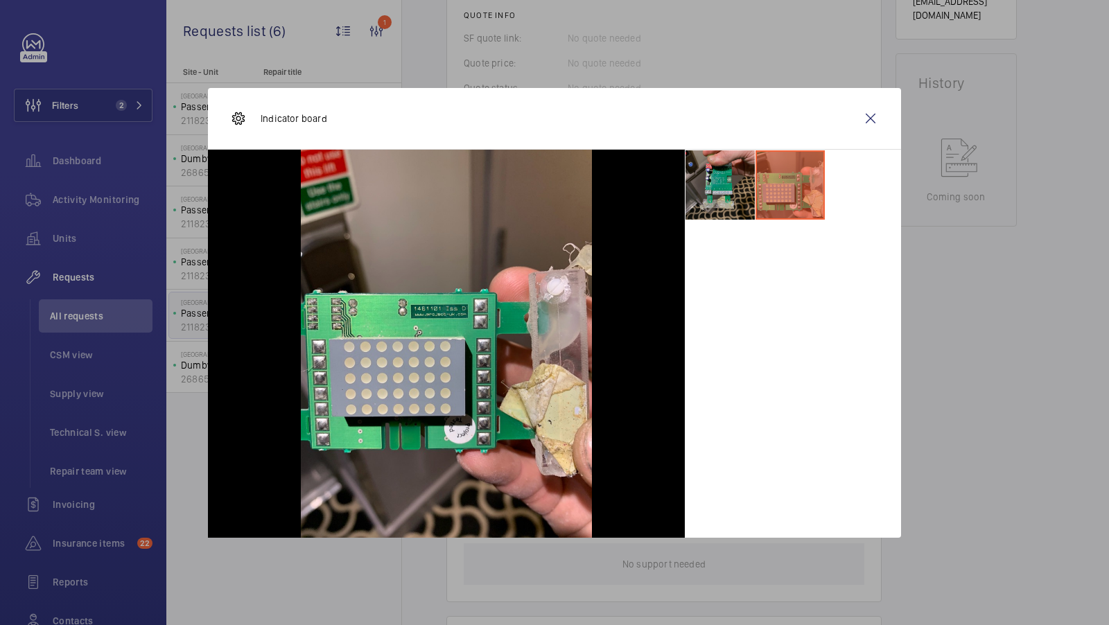
click at [714, 188] on li at bounding box center [720, 184] width 69 height 69
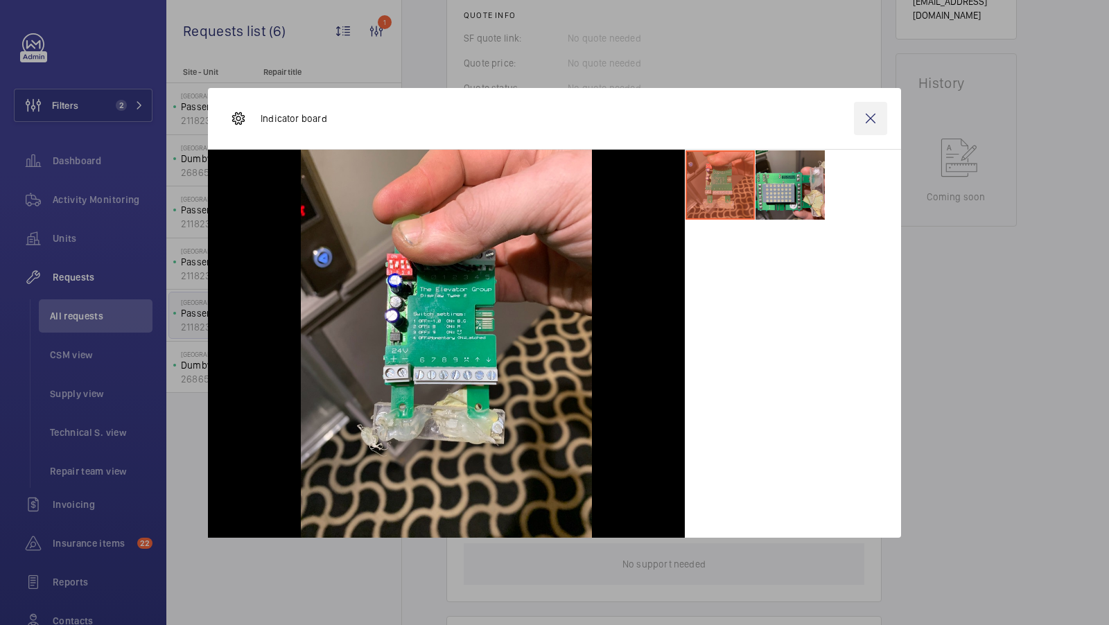
click at [866, 127] on wm-front-icon-button at bounding box center [870, 118] width 33 height 33
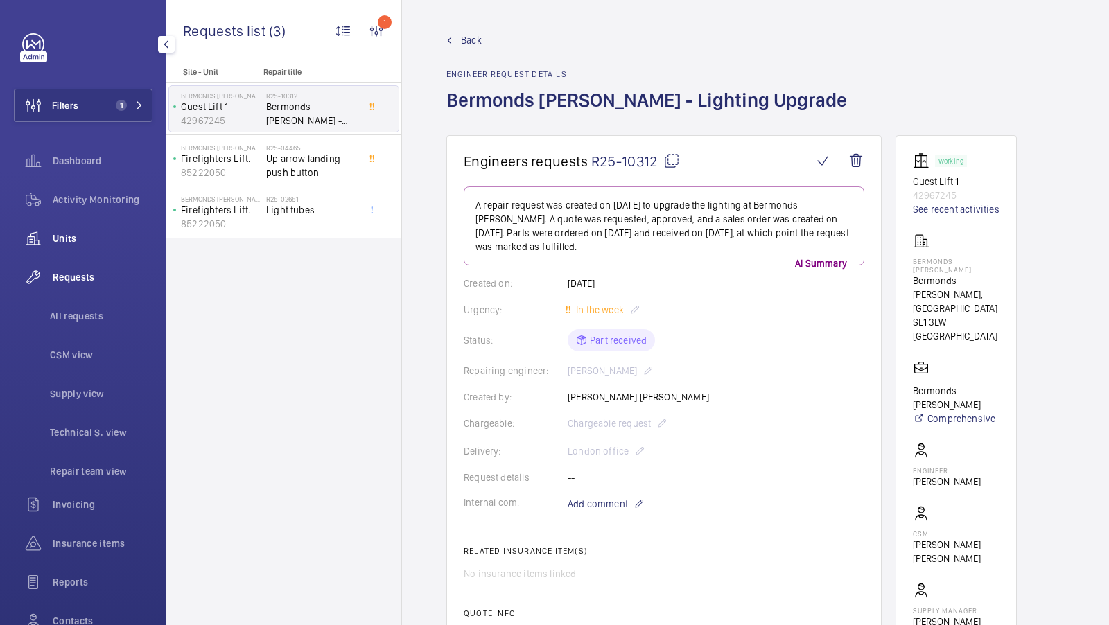
scroll to position [837, 0]
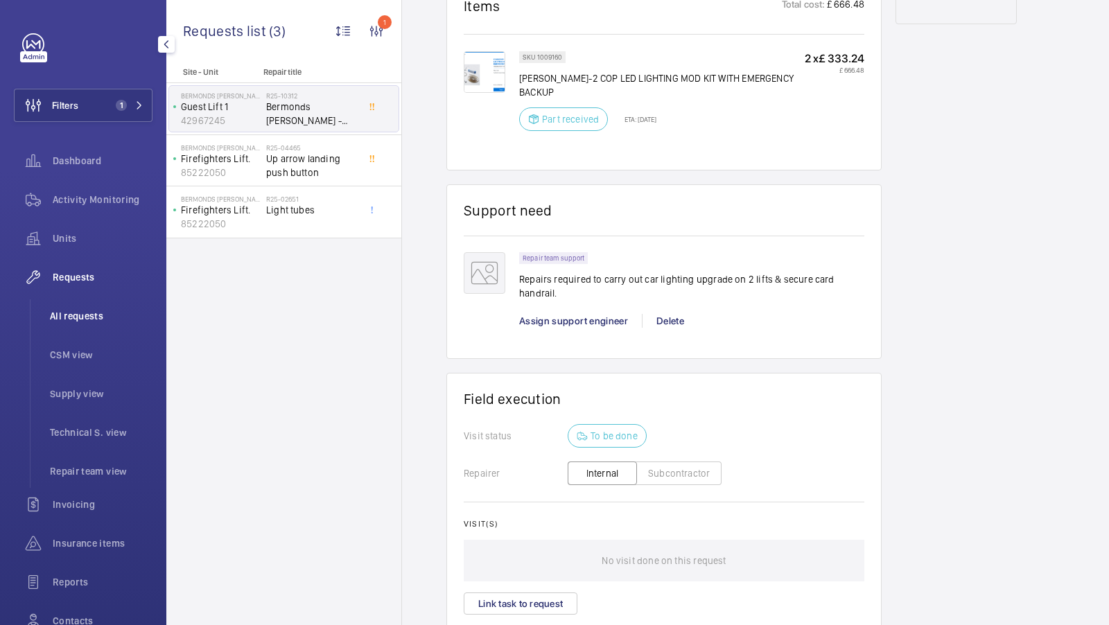
click at [112, 315] on span "All requests" at bounding box center [101, 316] width 103 height 14
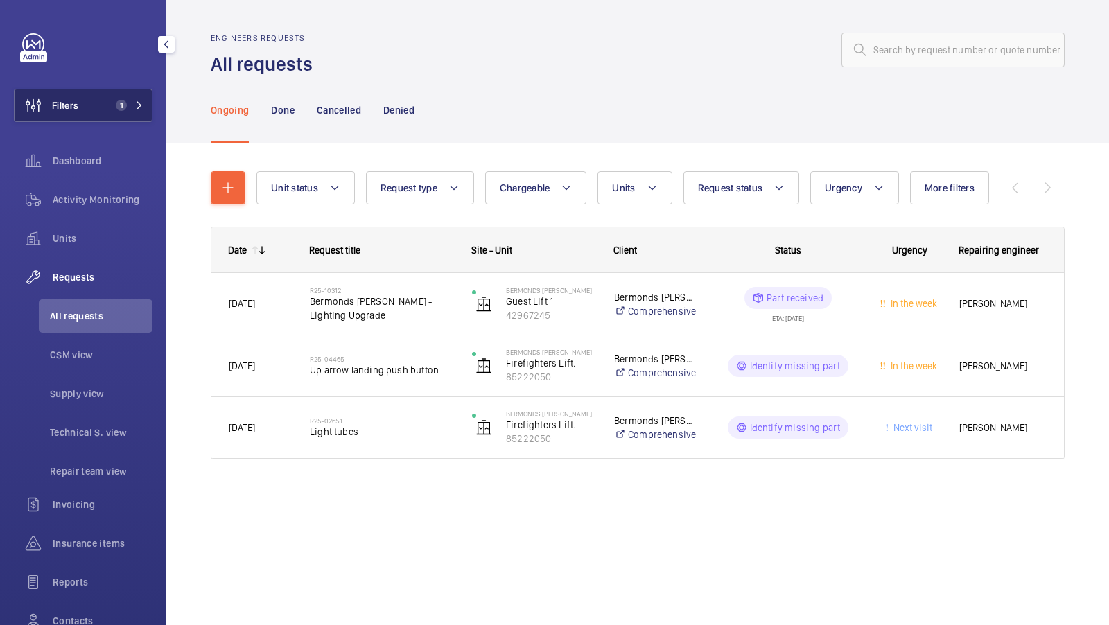
click at [133, 98] on button "Filters 1" at bounding box center [83, 105] width 139 height 33
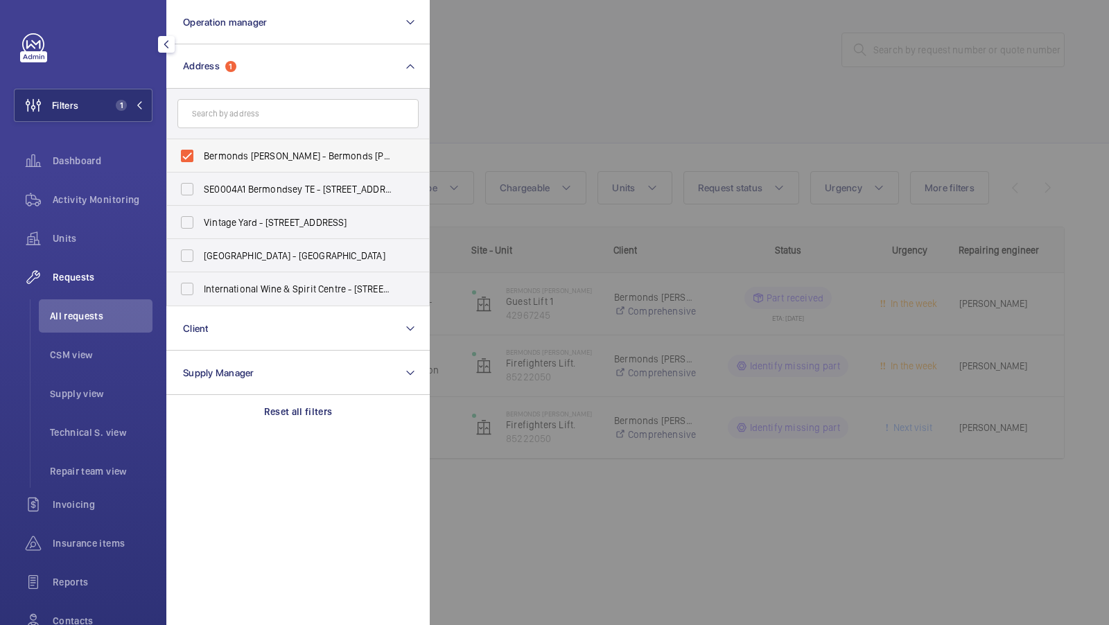
click at [281, 153] on span "Bermonds [PERSON_NAME] - Bermonds [PERSON_NAME], [GEOGRAPHIC_DATA]" at bounding box center [299, 156] width 191 height 14
click at [201, 153] on input "Bermonds [PERSON_NAME] - Bermonds [PERSON_NAME], [GEOGRAPHIC_DATA]" at bounding box center [187, 156] width 28 height 28
checkbox input "false"
click at [267, 95] on form at bounding box center [298, 114] width 262 height 51
click at [261, 116] on input "text" at bounding box center [297, 113] width 241 height 29
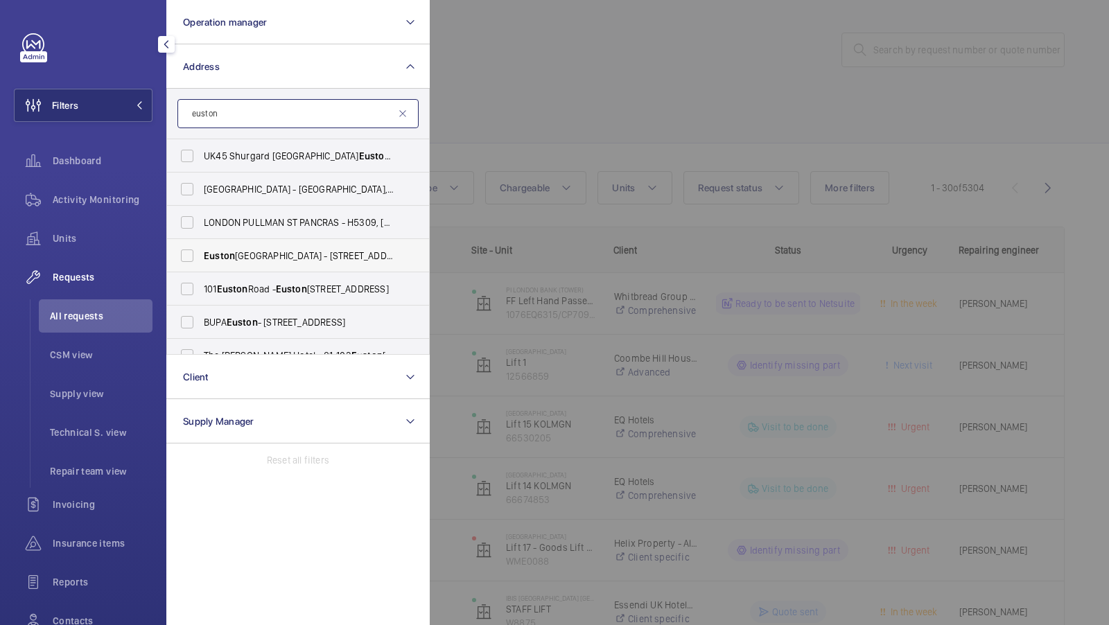
type input "euston"
click at [291, 252] on span "[GEOGRAPHIC_DATA] - [STREET_ADDRESS][PERSON_NAME]" at bounding box center [299, 256] width 191 height 14
click at [201, 252] on input "[GEOGRAPHIC_DATA] - [STREET_ADDRESS][PERSON_NAME]" at bounding box center [187, 256] width 28 height 28
checkbox input "true"
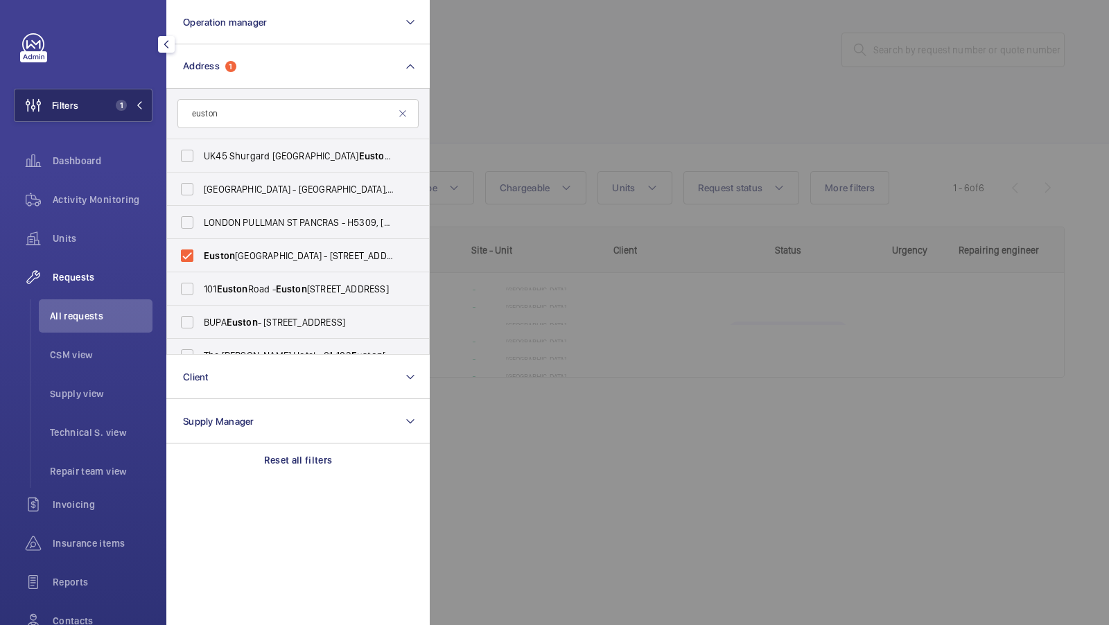
click at [146, 105] on button "Filters 1" at bounding box center [83, 105] width 139 height 33
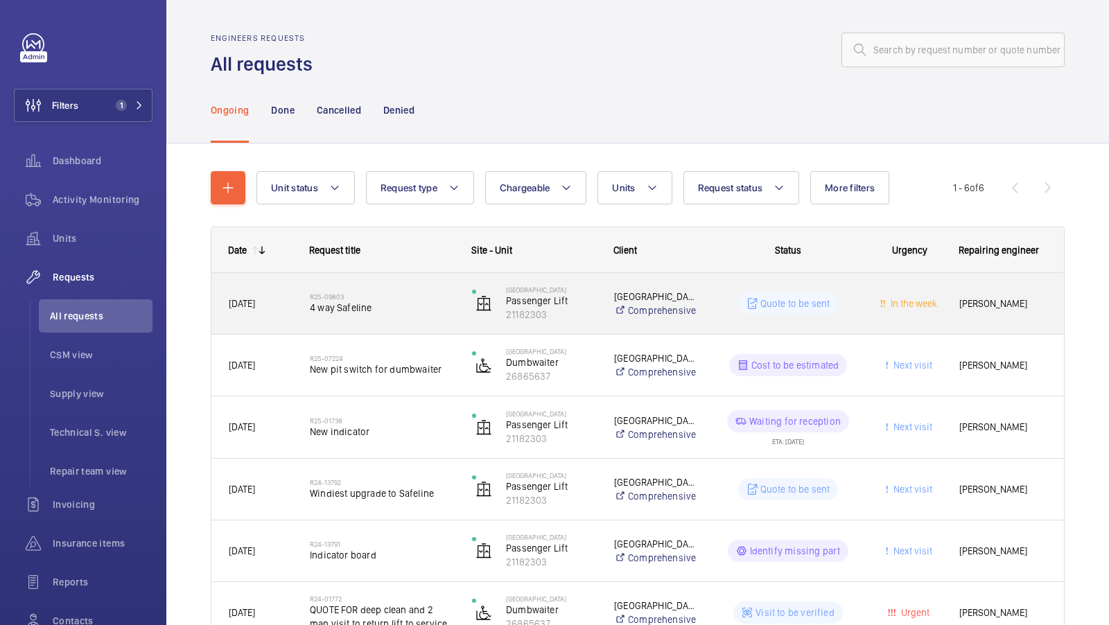
click at [422, 295] on h2 "R25-09803" at bounding box center [382, 297] width 144 height 8
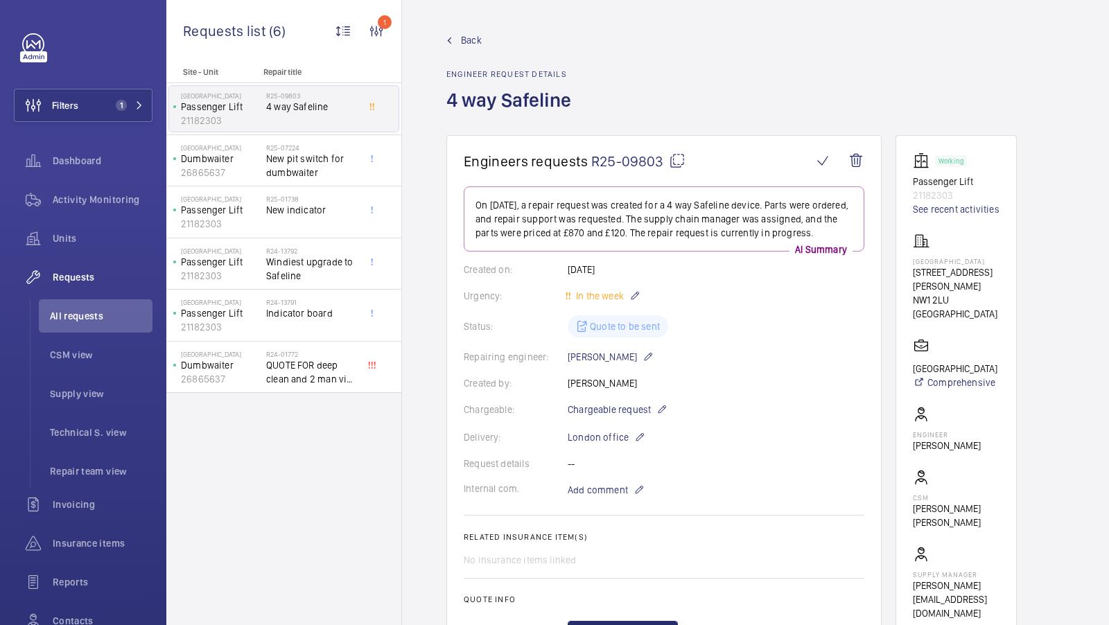
click at [470, 42] on span "Back" at bounding box center [471, 40] width 21 height 14
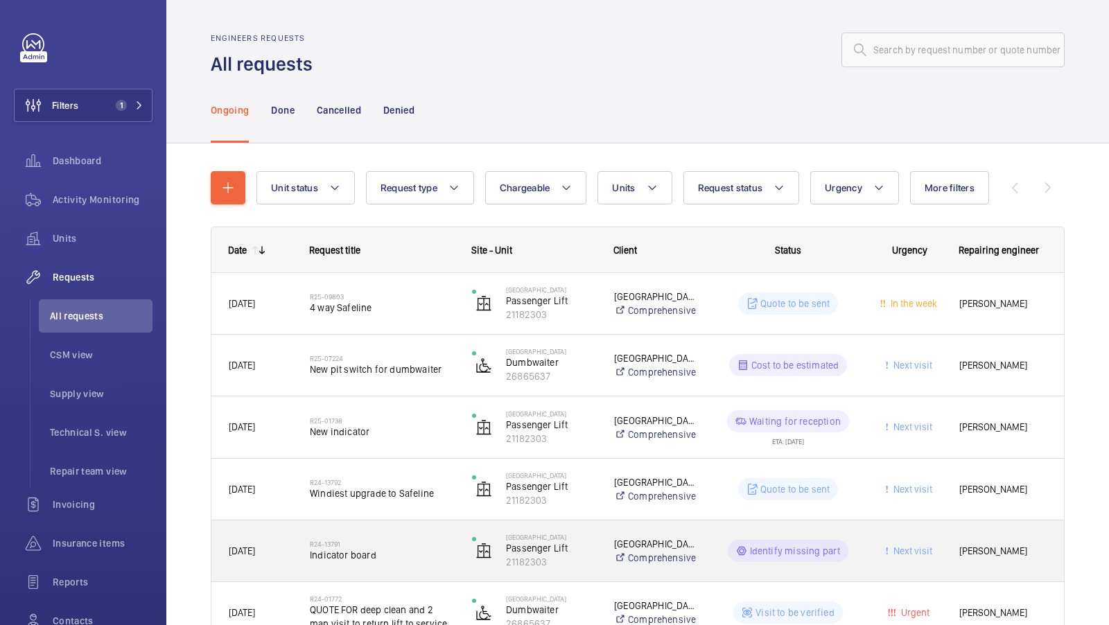
click at [339, 553] on span "Indicator board" at bounding box center [382, 555] width 144 height 14
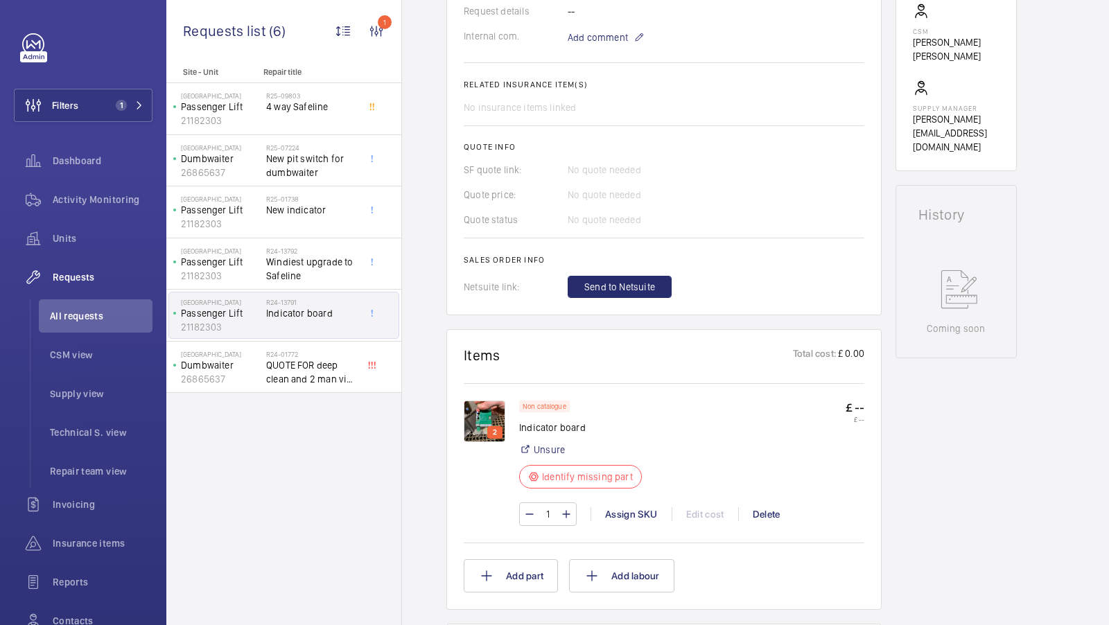
scroll to position [469, 0]
click at [295, 220] on div "R25-01738 New indicator" at bounding box center [312, 215] width 92 height 40
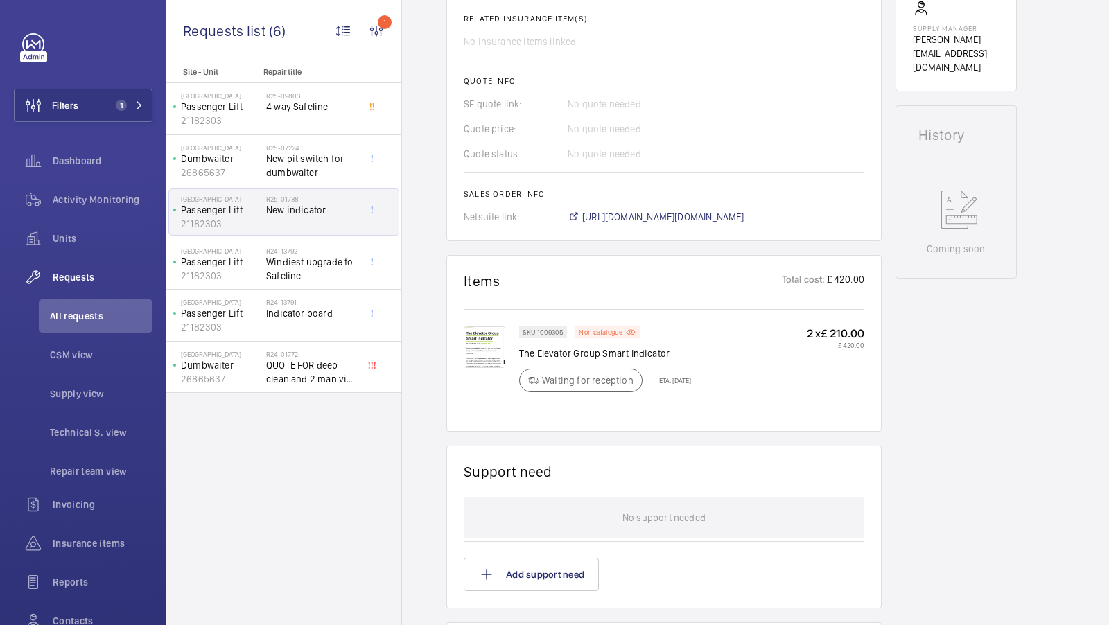
scroll to position [545, 0]
drag, startPoint x: 670, startPoint y: 379, endPoint x: 704, endPoint y: 381, distance: 34.7
click at [691, 381] on p "ETA: [DATE]" at bounding box center [671, 382] width 40 height 8
click at [659, 216] on span "[URL][DOMAIN_NAME][DOMAIN_NAME]" at bounding box center [663, 218] width 162 height 14
click at [325, 327] on div "R24-13791 Indicator board" at bounding box center [312, 318] width 92 height 40
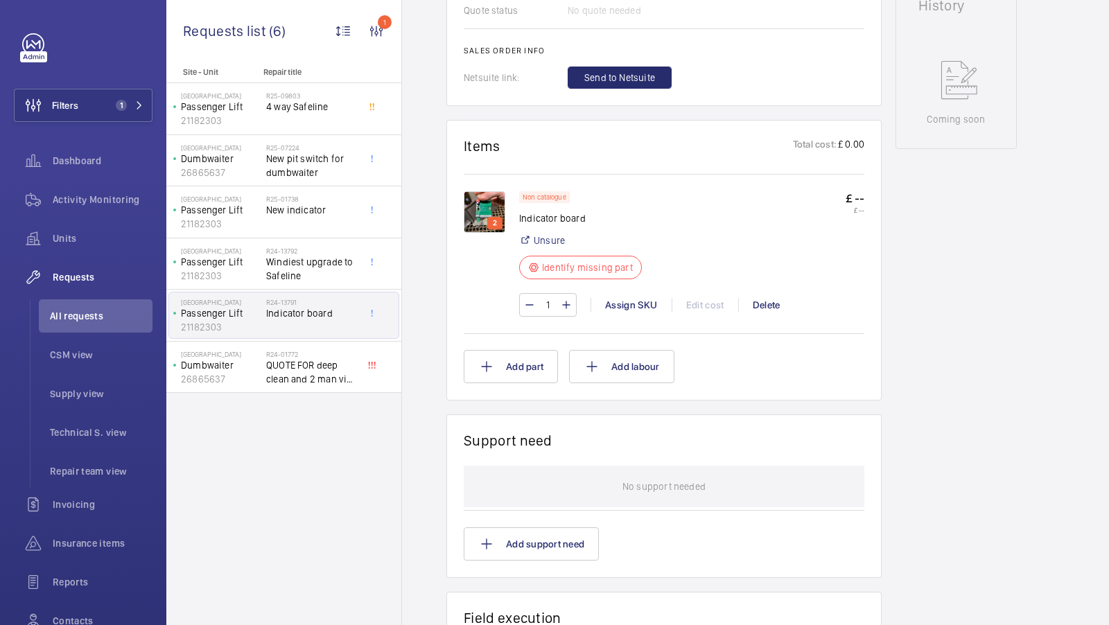
scroll to position [679, 0]
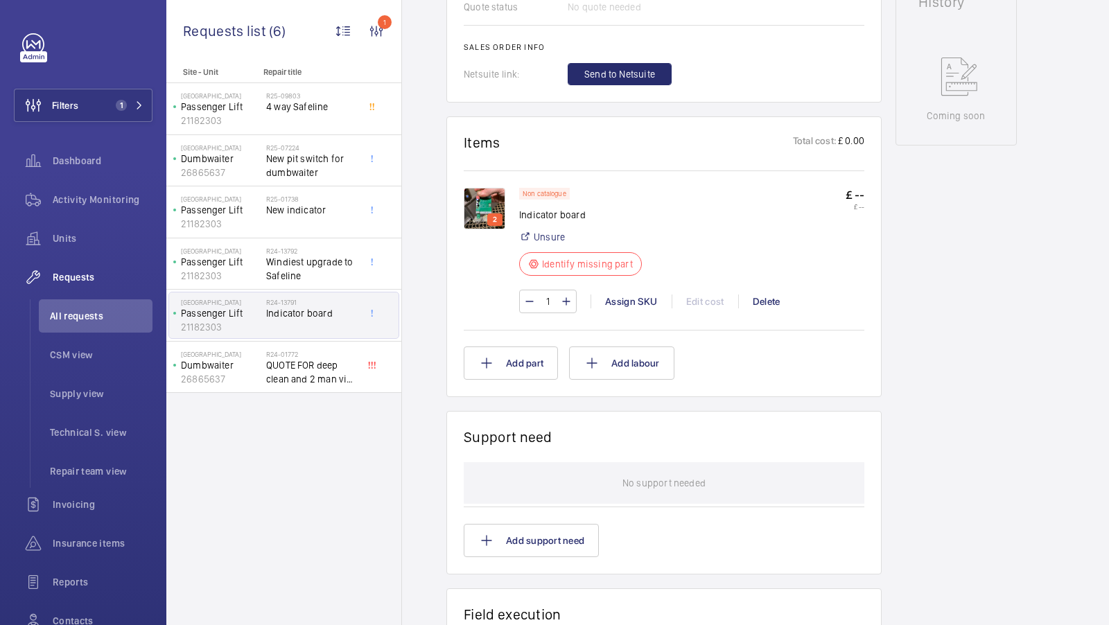
click at [487, 195] on img at bounding box center [485, 209] width 42 height 42
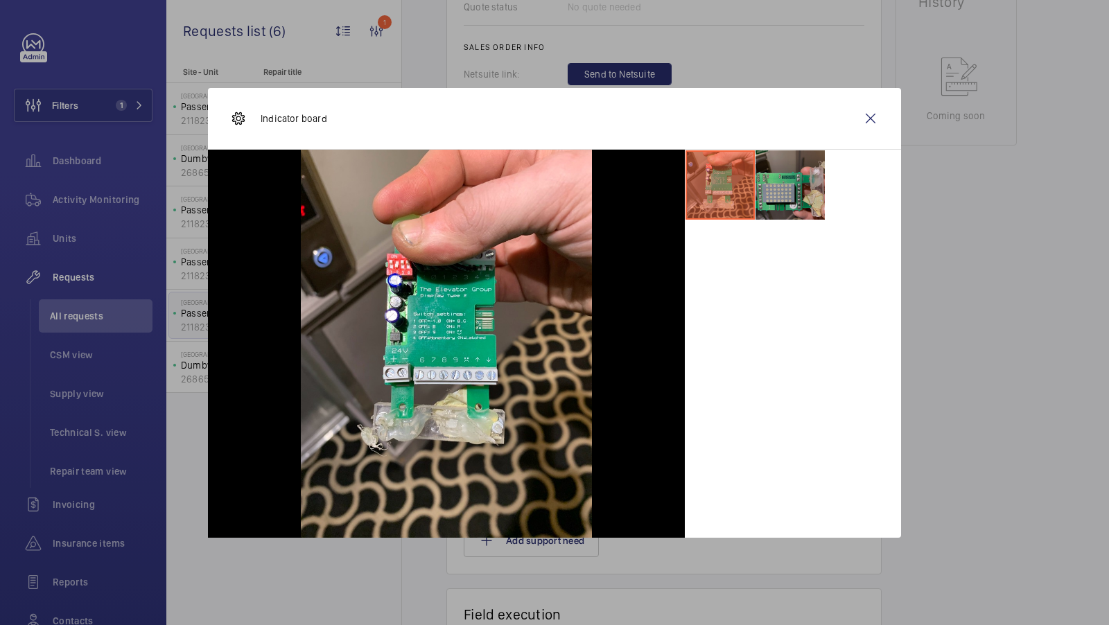
click at [781, 204] on li at bounding box center [790, 184] width 69 height 69
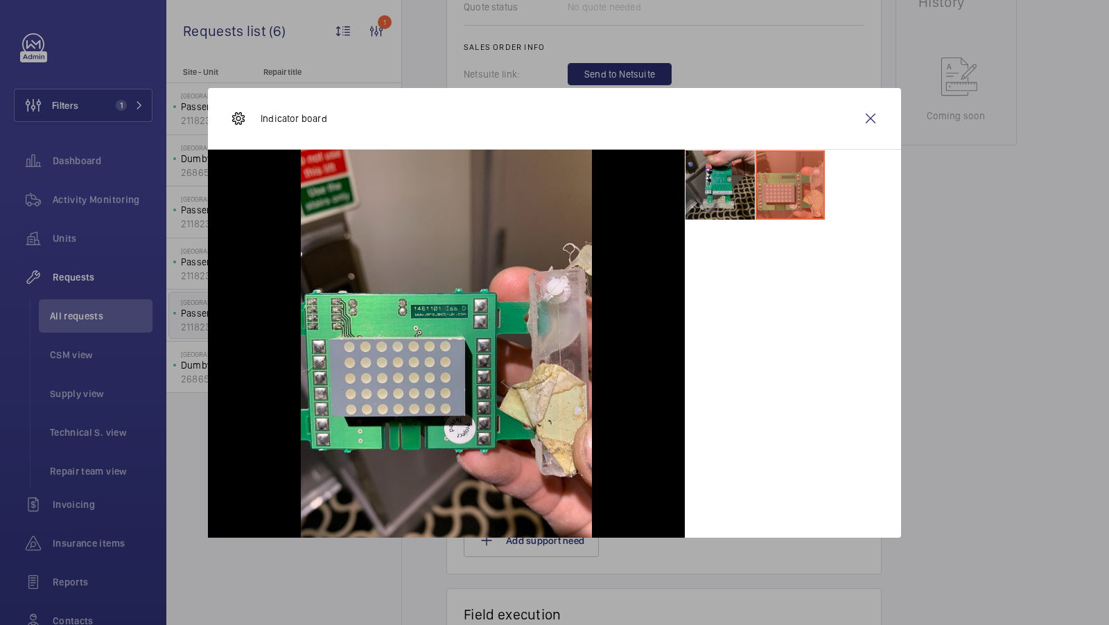
click at [724, 197] on li at bounding box center [720, 184] width 69 height 69
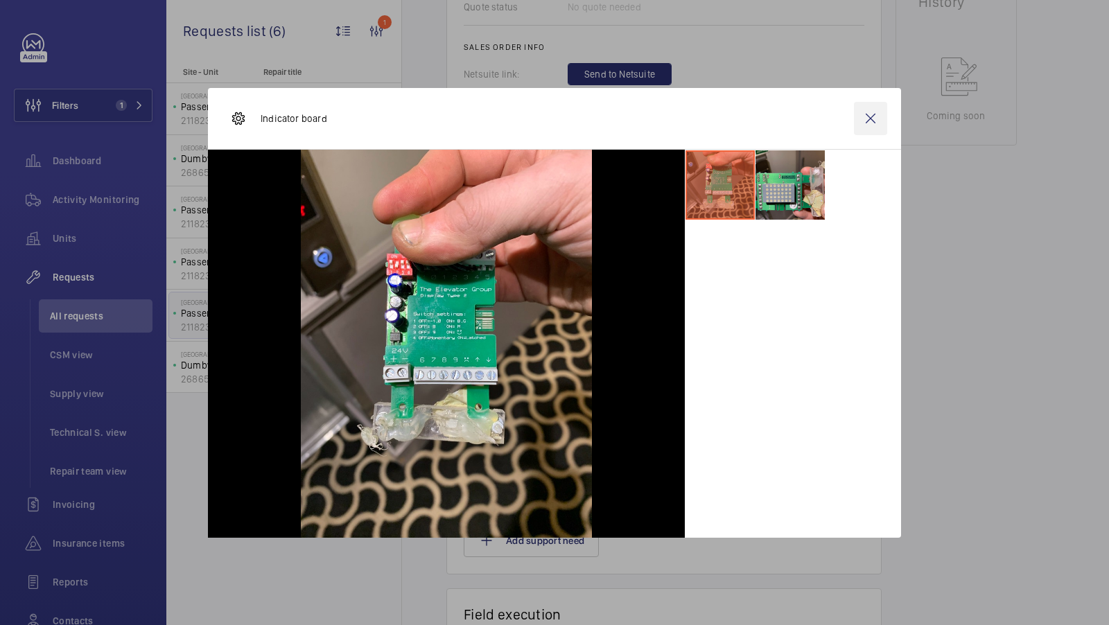
click at [879, 118] on wm-front-icon-button at bounding box center [870, 118] width 33 height 33
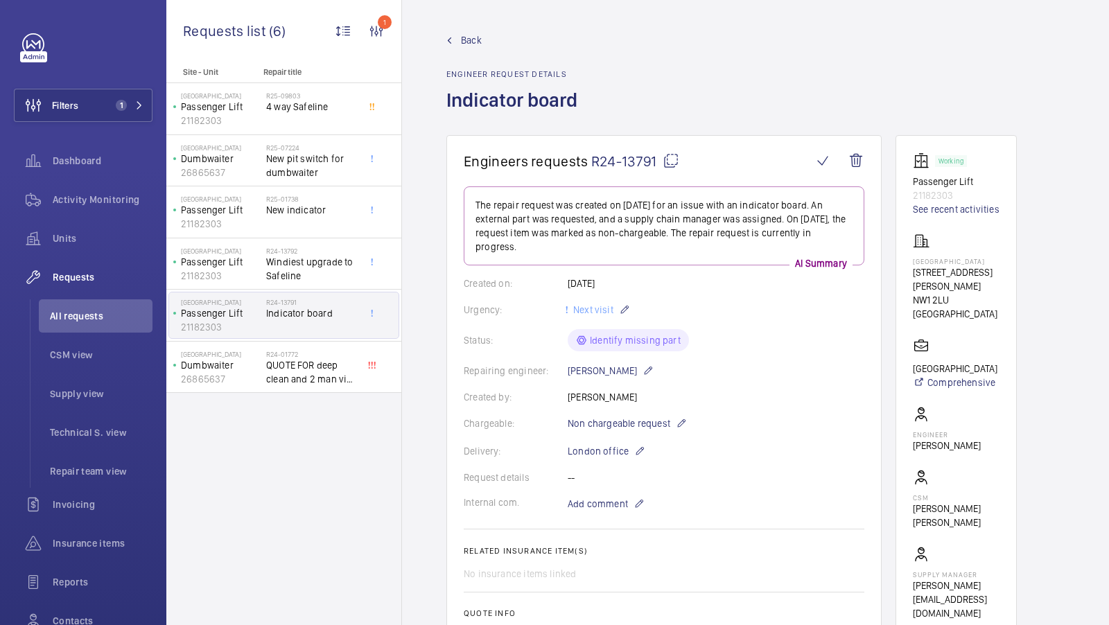
scroll to position [588, 0]
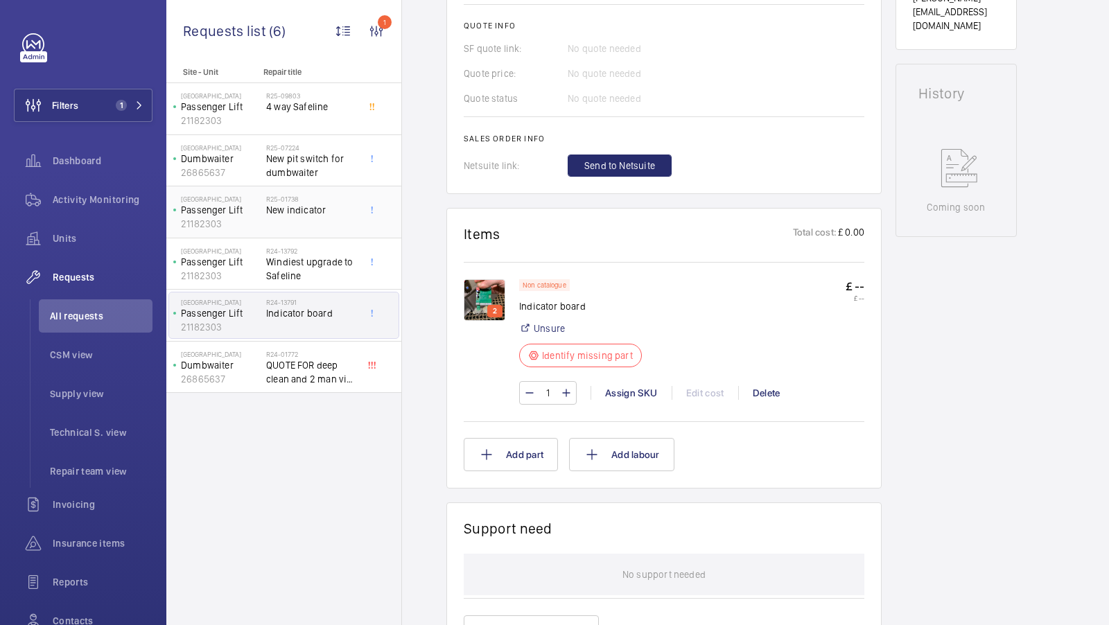
click at [319, 214] on span "New indicator" at bounding box center [312, 210] width 92 height 14
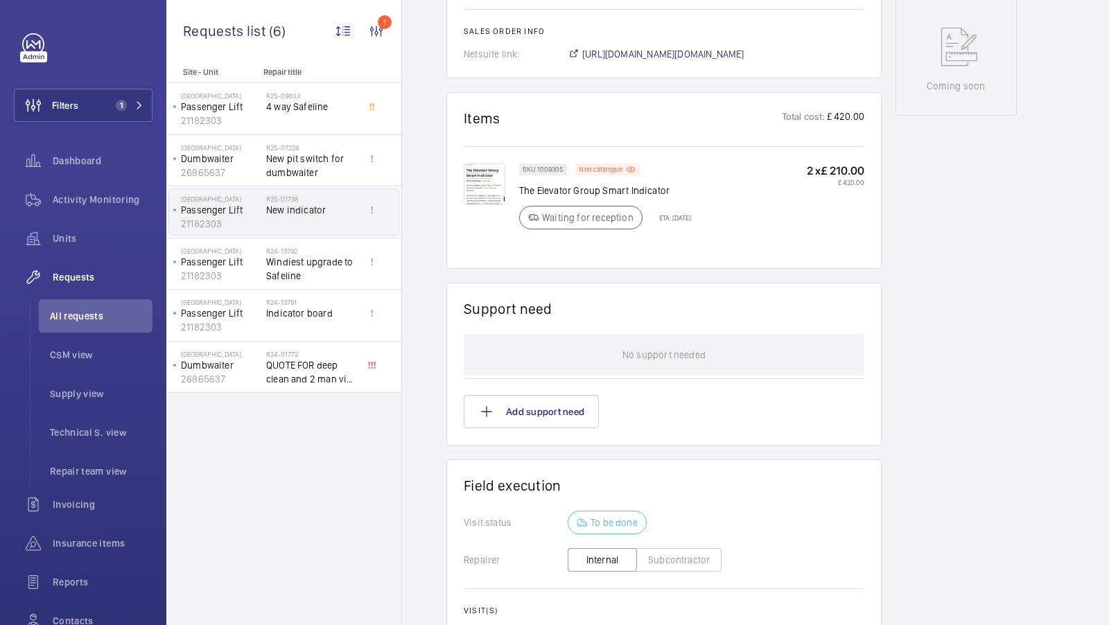
scroll to position [708, 0]
click at [491, 177] on img at bounding box center [485, 185] width 42 height 42
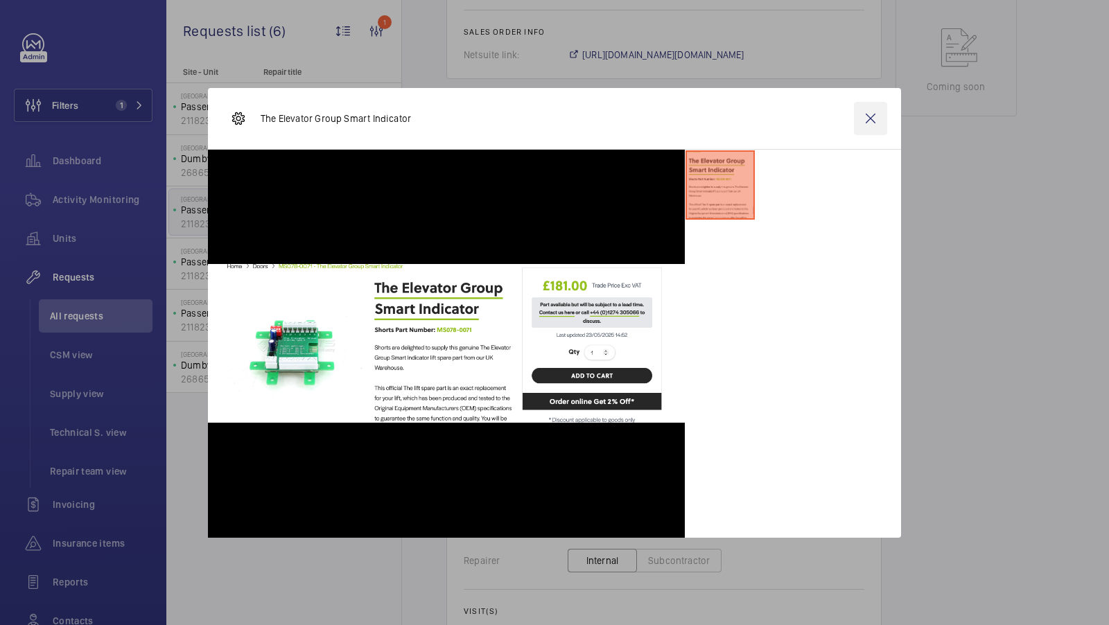
click at [863, 118] on wm-front-icon-button at bounding box center [870, 118] width 33 height 33
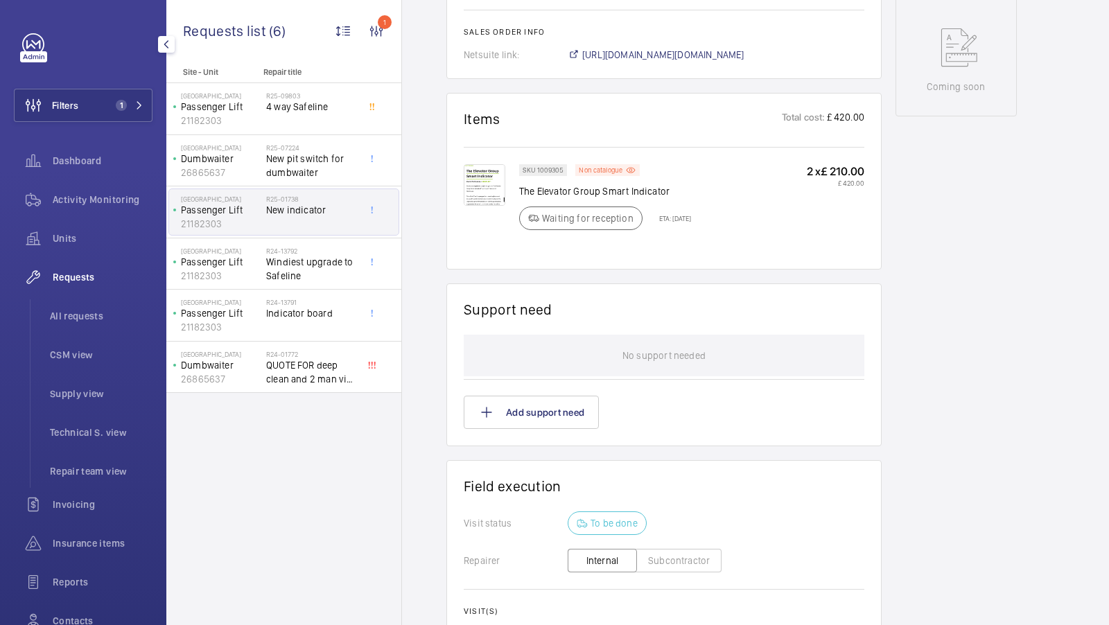
click at [135, 94] on button "Filters 1" at bounding box center [83, 105] width 139 height 33
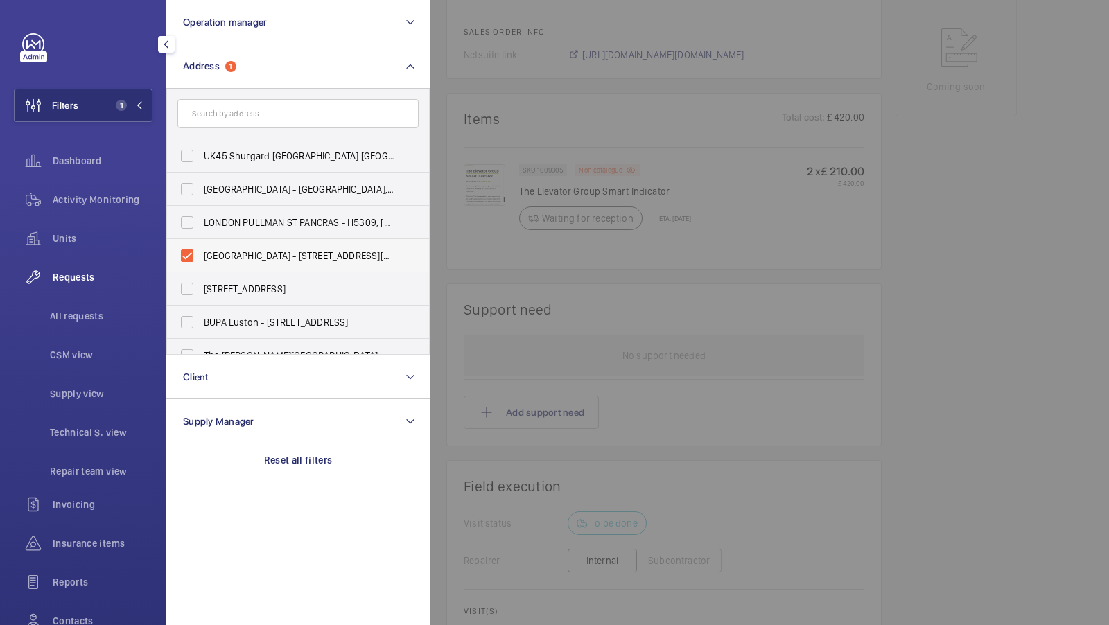
click at [279, 258] on span "[GEOGRAPHIC_DATA] - [STREET_ADDRESS][PERSON_NAME]" at bounding box center [299, 256] width 191 height 14
click at [201, 258] on input "[GEOGRAPHIC_DATA] - [STREET_ADDRESS][PERSON_NAME]" at bounding box center [187, 256] width 28 height 28
checkbox input "false"
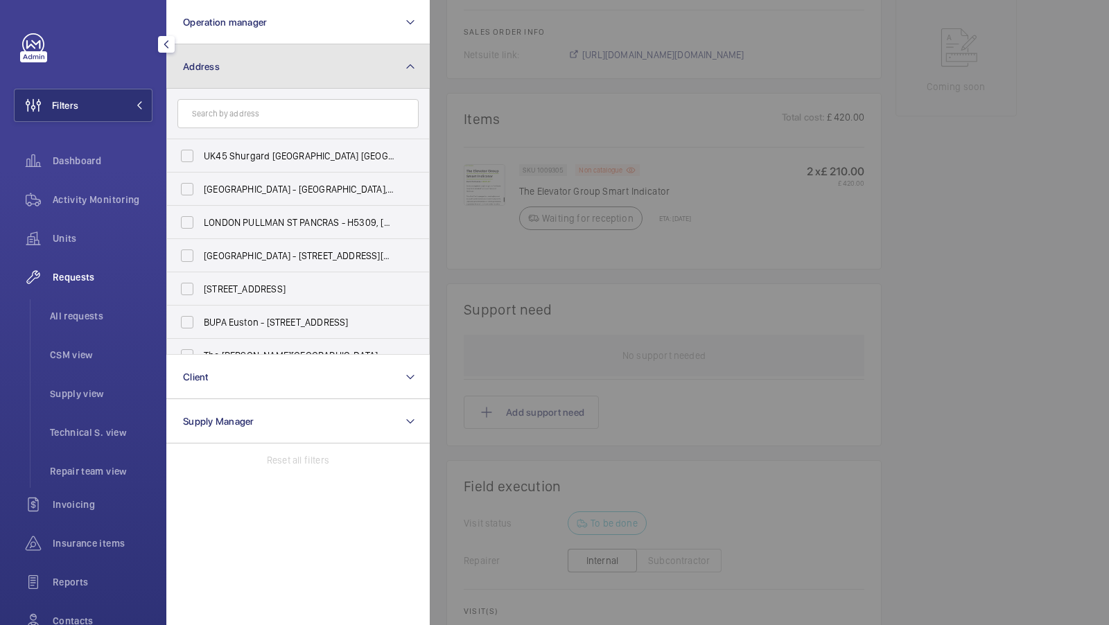
click at [354, 51] on button "Address" at bounding box center [297, 66] width 263 height 44
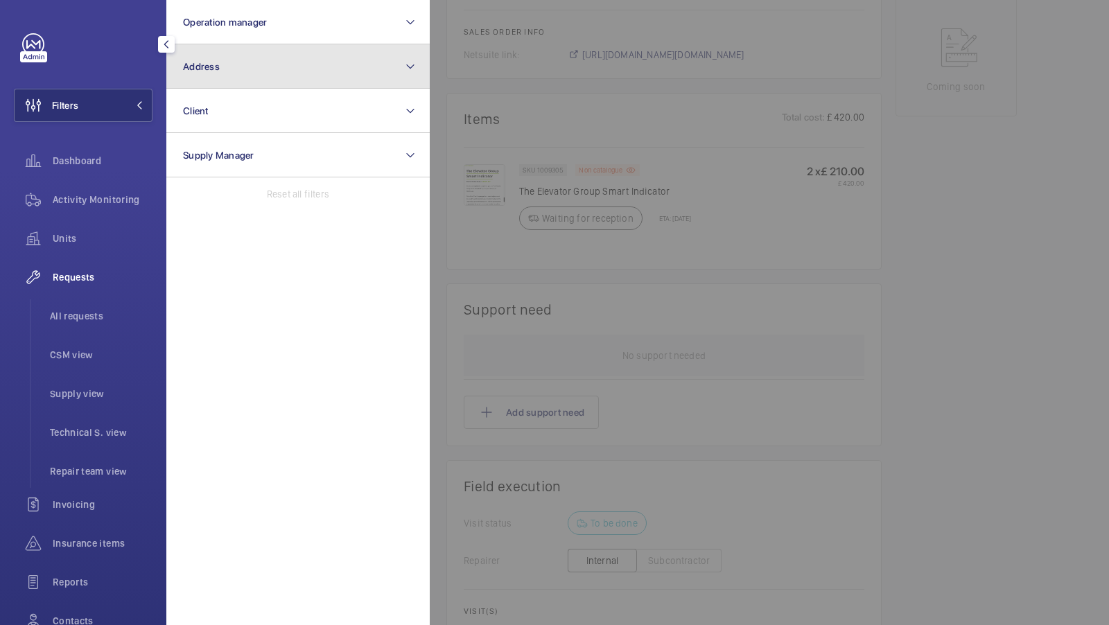
click at [189, 76] on button "Address" at bounding box center [297, 66] width 263 height 44
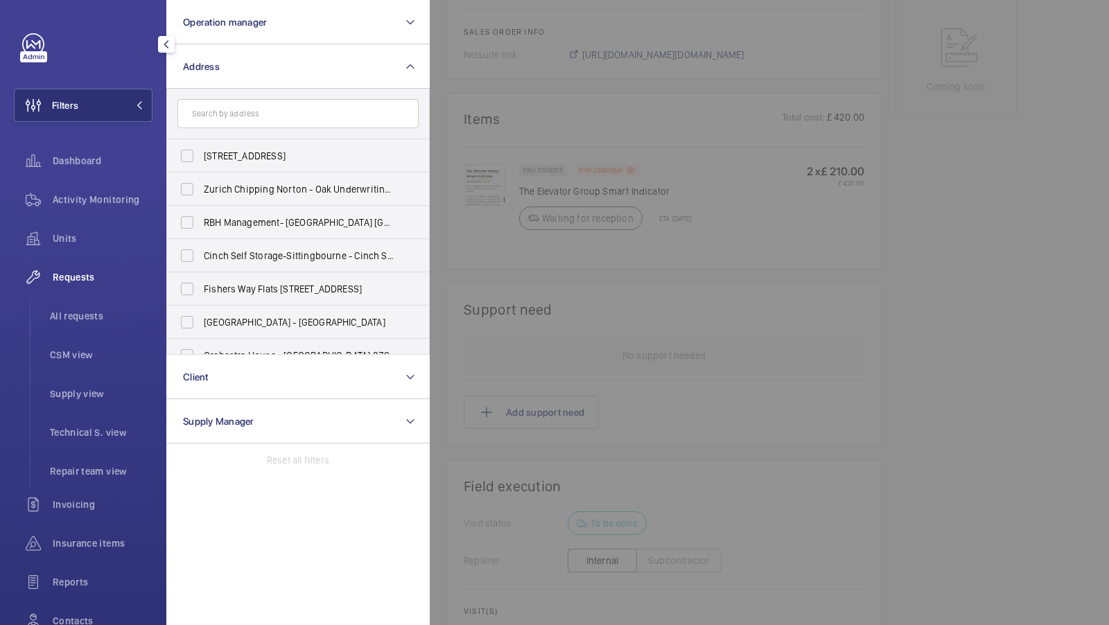
click at [236, 119] on input "text" at bounding box center [297, 113] width 241 height 29
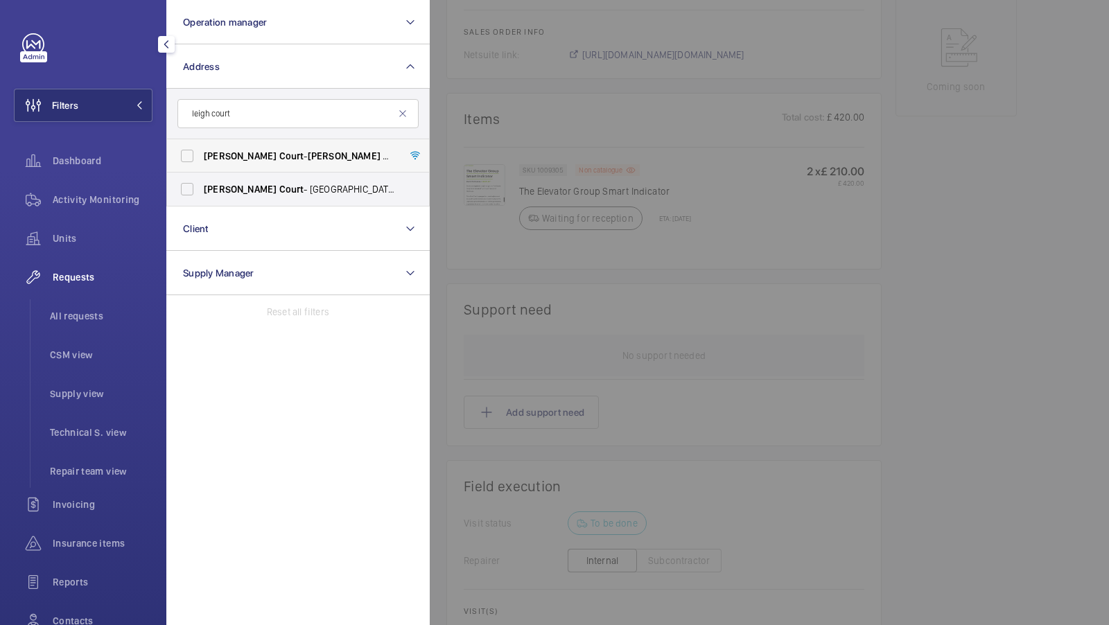
type input "leigh court"
click at [308, 158] on span "Leigh" at bounding box center [344, 155] width 73 height 11
click at [201, 158] on input "Leigh Court - Leigh Court , LONDON SE5 7FP" at bounding box center [187, 156] width 28 height 28
click at [223, 148] on label "Leigh Court - Leigh Court , LONDON SE5 7FP" at bounding box center [287, 155] width 241 height 33
click at [201, 148] on input "Leigh Court - Leigh Court , LONDON SE5 7FP" at bounding box center [187, 156] width 28 height 28
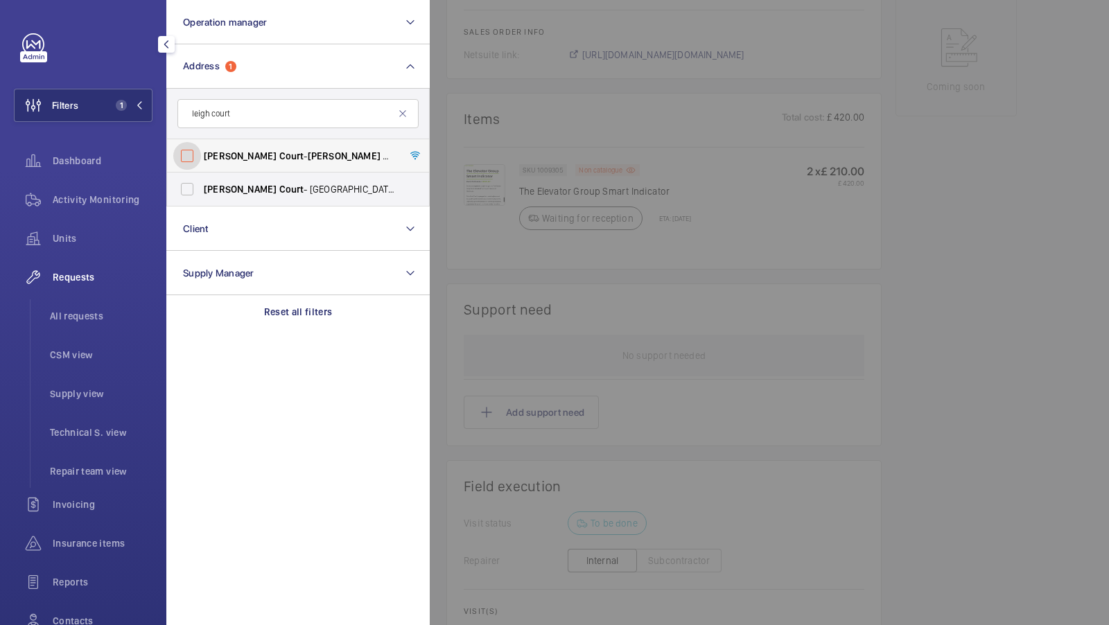
checkbox input "false"
click at [236, 196] on label "Leigh Court - Avonmore Road, LONDON W148RJ" at bounding box center [287, 189] width 241 height 33
click at [201, 196] on input "Leigh Court - Avonmore Road, LONDON W148RJ" at bounding box center [187, 189] width 28 height 28
checkbox input "true"
click at [134, 116] on button "Filters 1" at bounding box center [83, 105] width 139 height 33
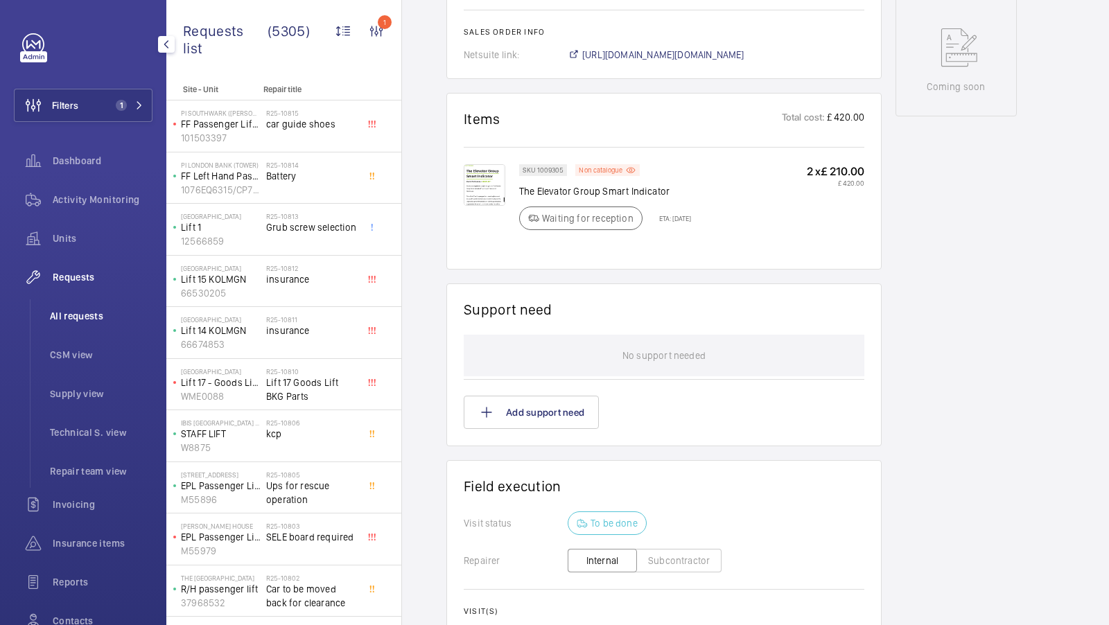
click at [85, 325] on li "All requests" at bounding box center [96, 315] width 114 height 33
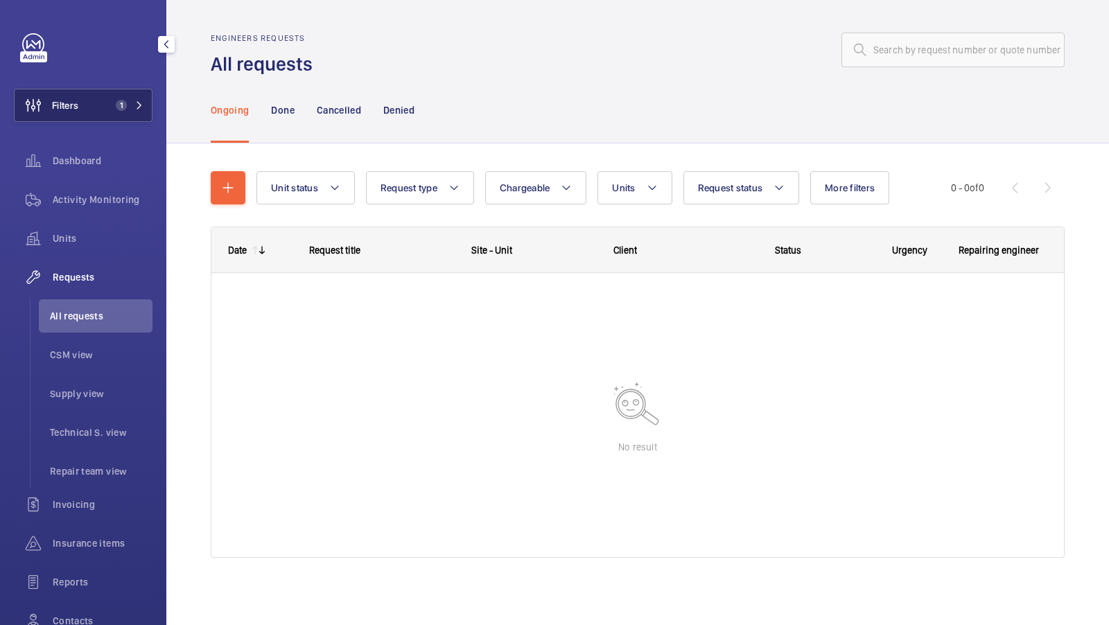
click at [122, 110] on span "1" at bounding box center [121, 105] width 11 height 11
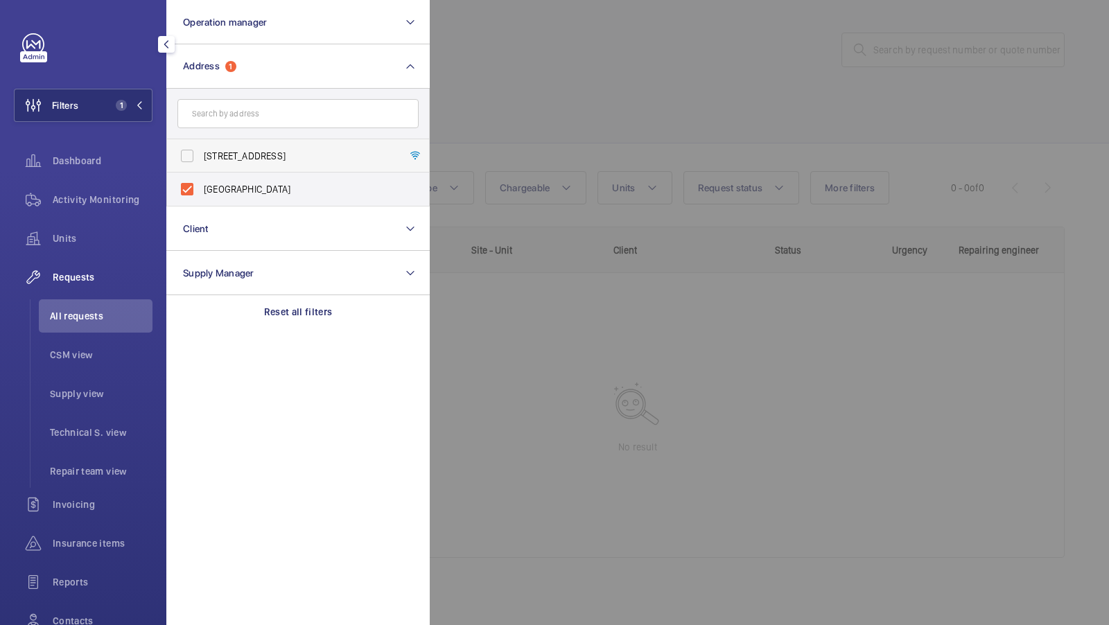
click at [246, 171] on label "Leigh Court - Leigh Court, LONDON SE5 7FP" at bounding box center [287, 155] width 241 height 33
click at [201, 170] on input "Leigh Court - Leigh Court, LONDON SE5 7FP" at bounding box center [187, 156] width 28 height 28
checkbox input "true"
click at [245, 176] on label "Leigh Court - Avonmore Road, LONDON W148RJ" at bounding box center [287, 189] width 241 height 33
click at [201, 176] on input "Leigh Court - Avonmore Road, LONDON W148RJ" at bounding box center [187, 189] width 28 height 28
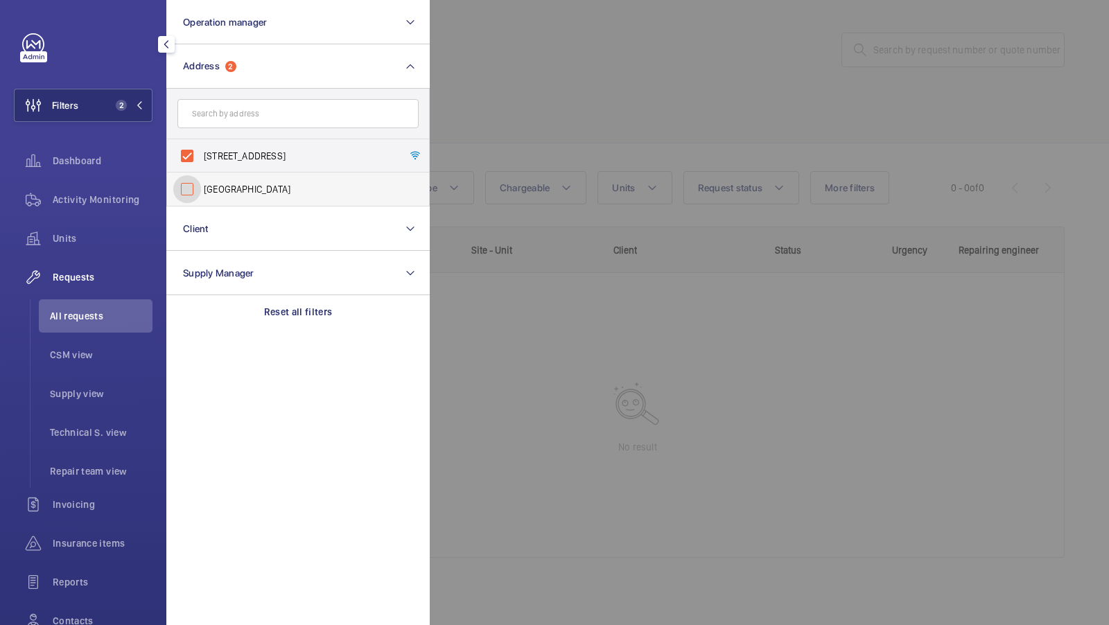
checkbox input "false"
click at [245, 152] on span "Leigh Court - Leigh Court, LONDON SE5 7FP" at bounding box center [299, 156] width 191 height 14
click at [201, 152] on input "Leigh Court - Leigh Court, LONDON SE5 7FP" at bounding box center [187, 156] width 28 height 28
checkbox input "false"
click at [252, 116] on input "text" at bounding box center [297, 113] width 241 height 29
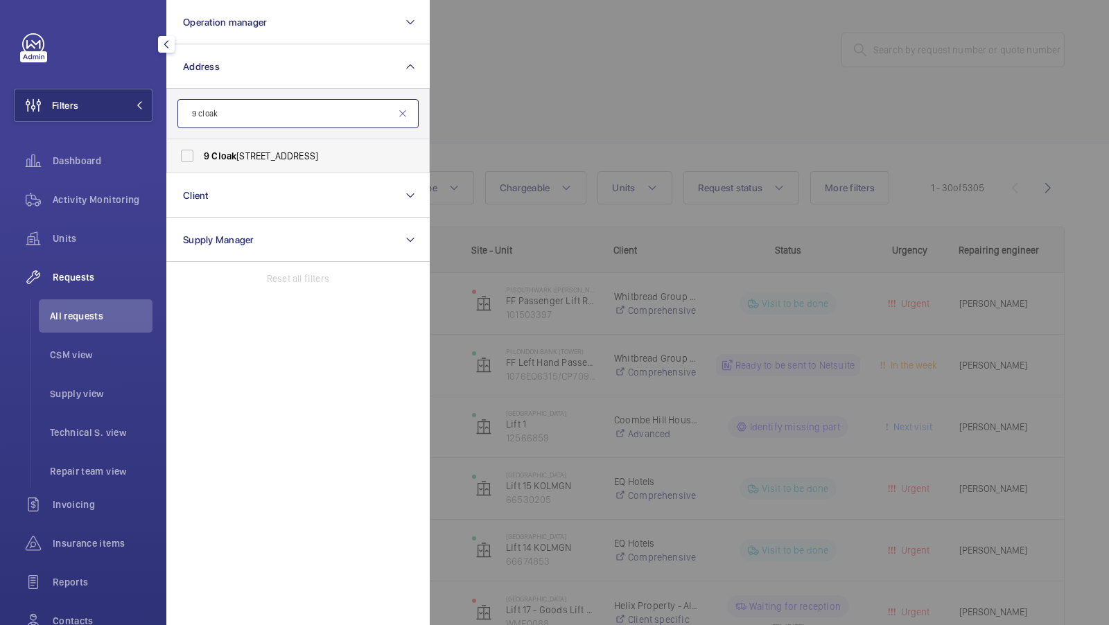
type input "9 cloak"
click at [276, 152] on span "9 Cloak Lane - Pellipar House, LONDON EC4R 2RU" at bounding box center [299, 156] width 191 height 14
click at [201, 152] on input "9 Cloak Lane - Pellipar House, LONDON EC4R 2RU" at bounding box center [187, 156] width 28 height 28
checkbox input "true"
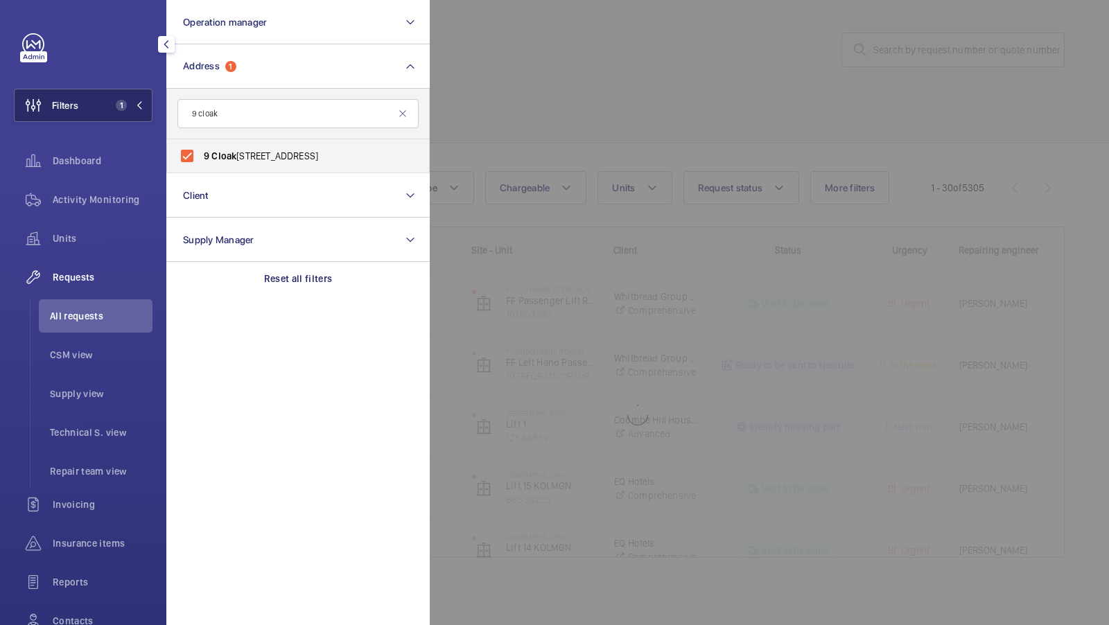
click at [116, 108] on span "1" at bounding box center [121, 105] width 11 height 11
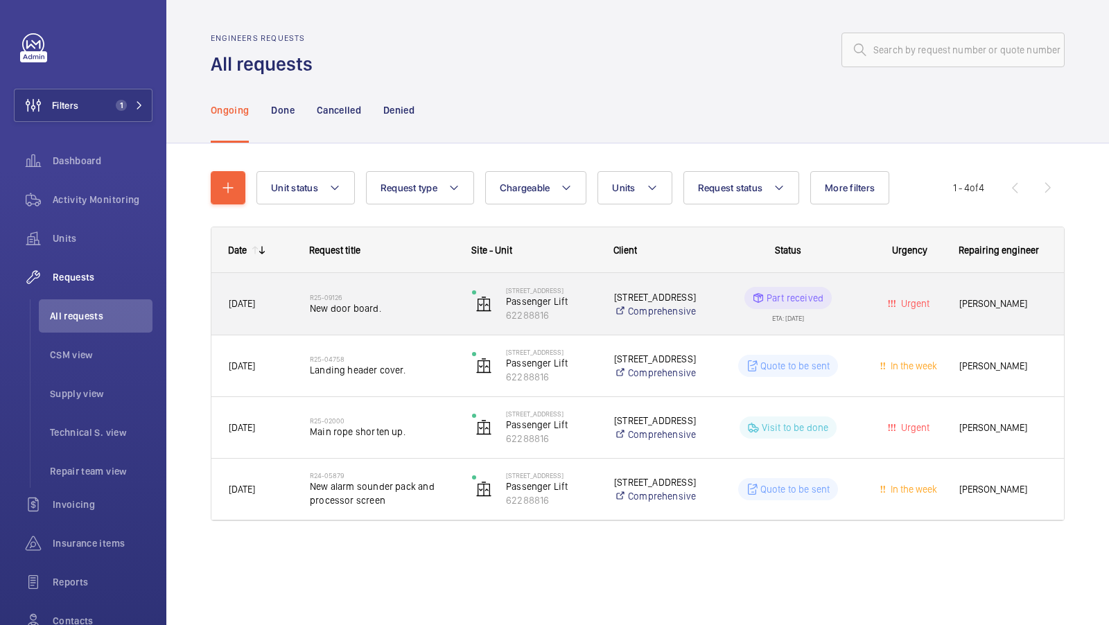
click at [426, 312] on span "New door board." at bounding box center [382, 309] width 144 height 14
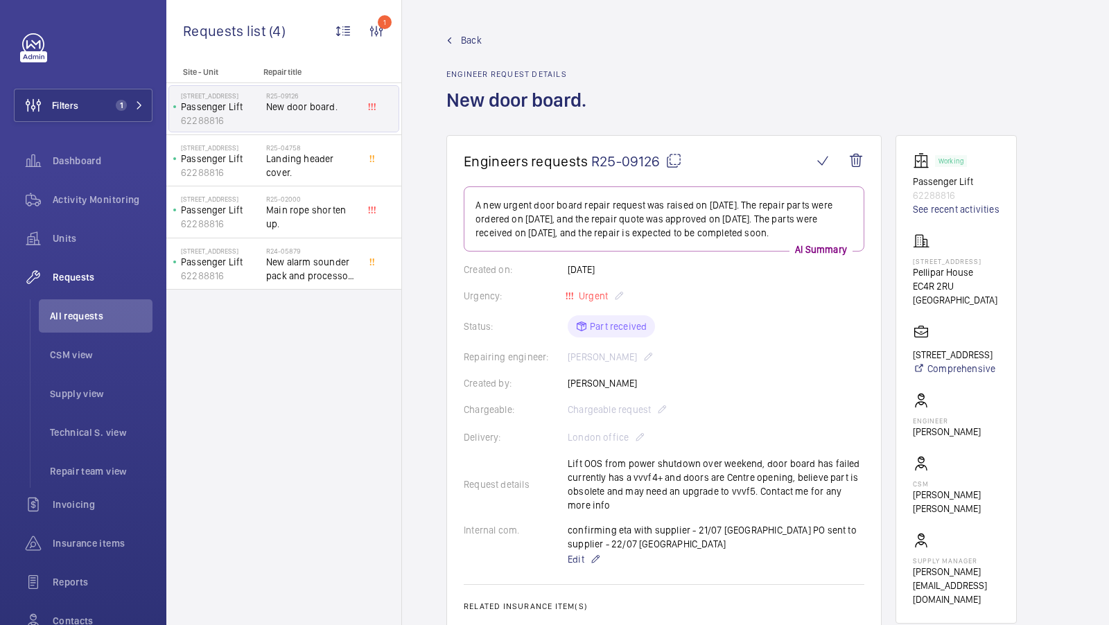
click at [466, 40] on span "Back" at bounding box center [471, 40] width 21 height 14
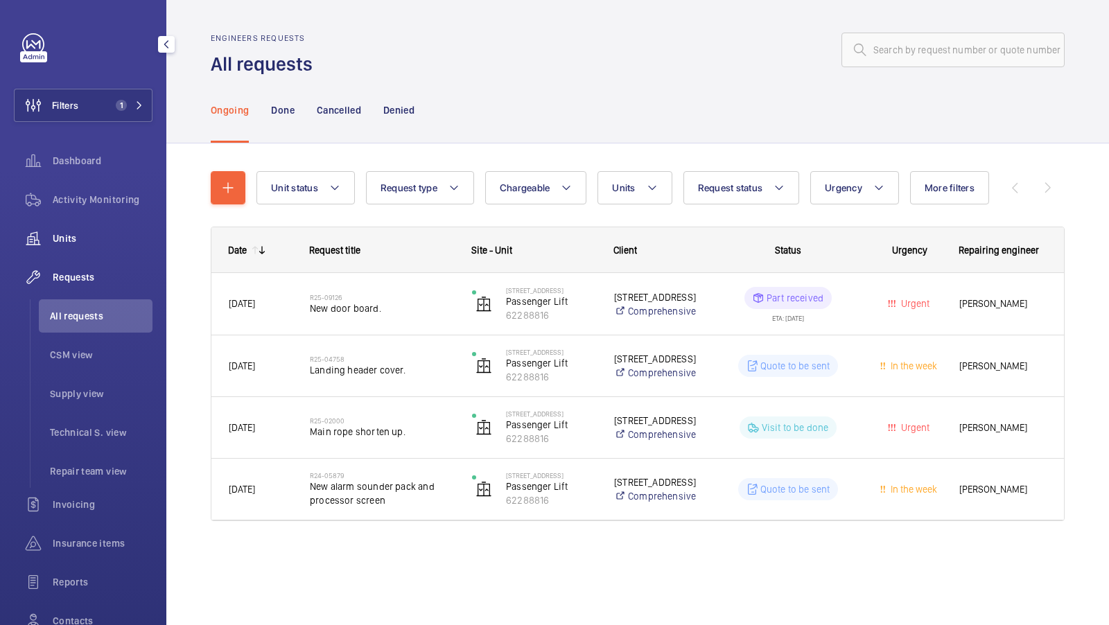
click at [60, 245] on div "Units" at bounding box center [83, 238] width 139 height 33
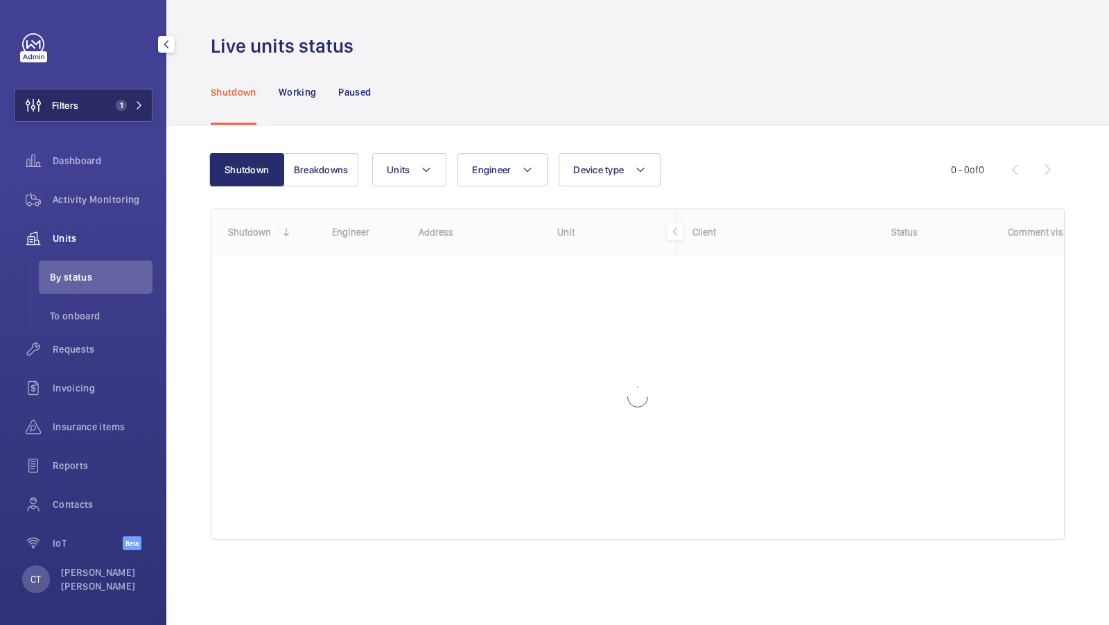
click at [131, 106] on span "1" at bounding box center [126, 105] width 33 height 11
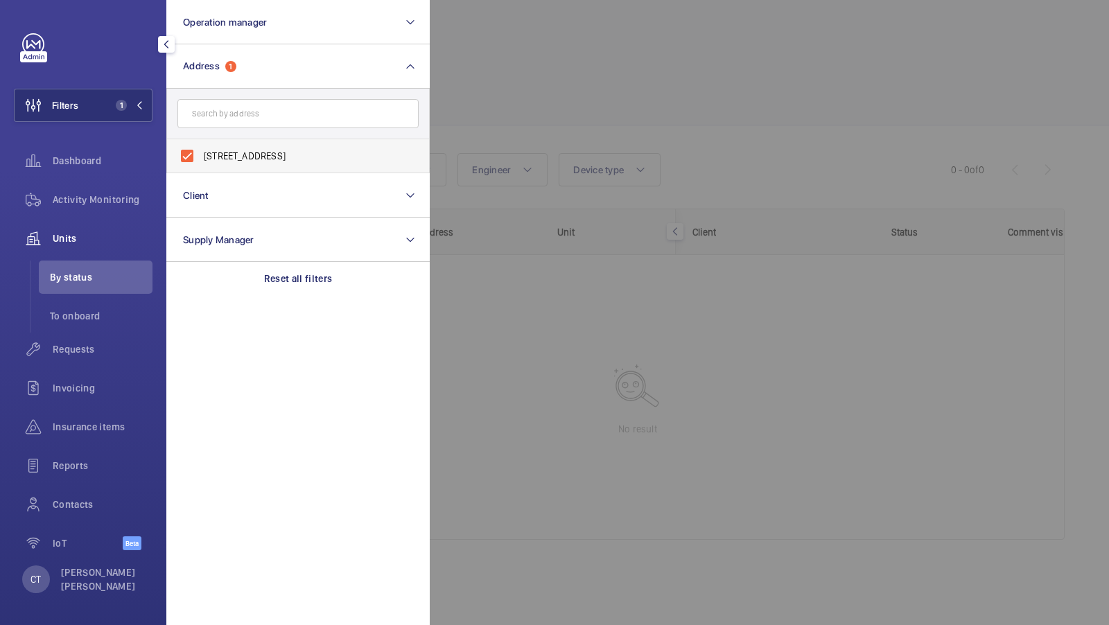
click at [290, 171] on label "9 Cloak Lane - Pellipar House, LONDON EC4R 2RU" at bounding box center [287, 155] width 241 height 33
click at [201, 170] on input "9 Cloak Lane - Pellipar House, LONDON EC4R 2RU" at bounding box center [187, 156] width 28 height 28
checkbox input "false"
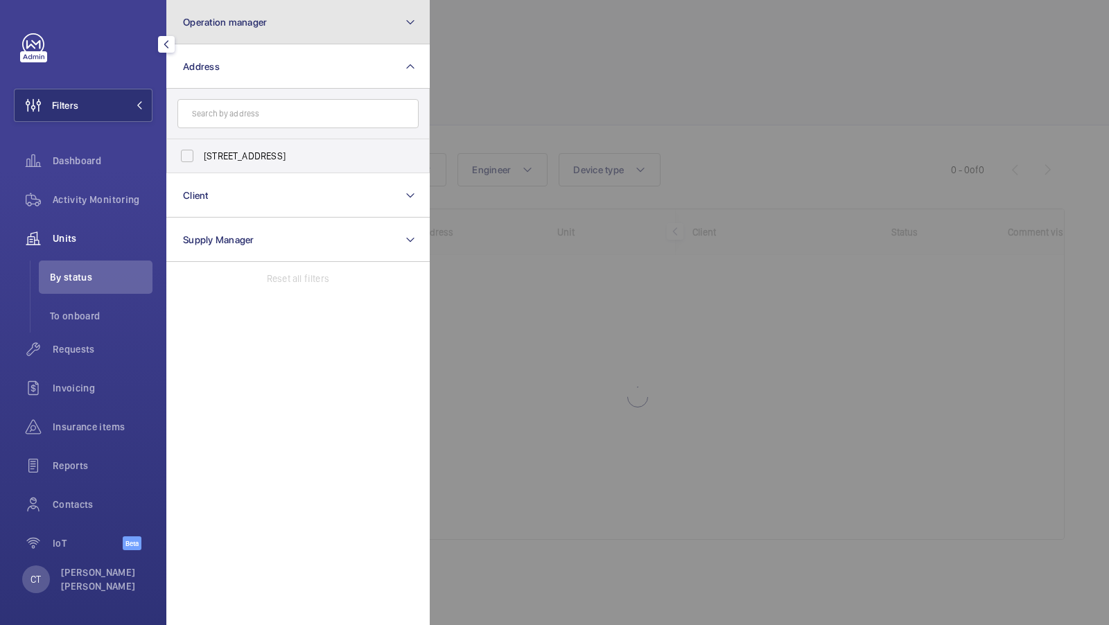
click at [287, 15] on button "Operation manager" at bounding box center [297, 22] width 263 height 44
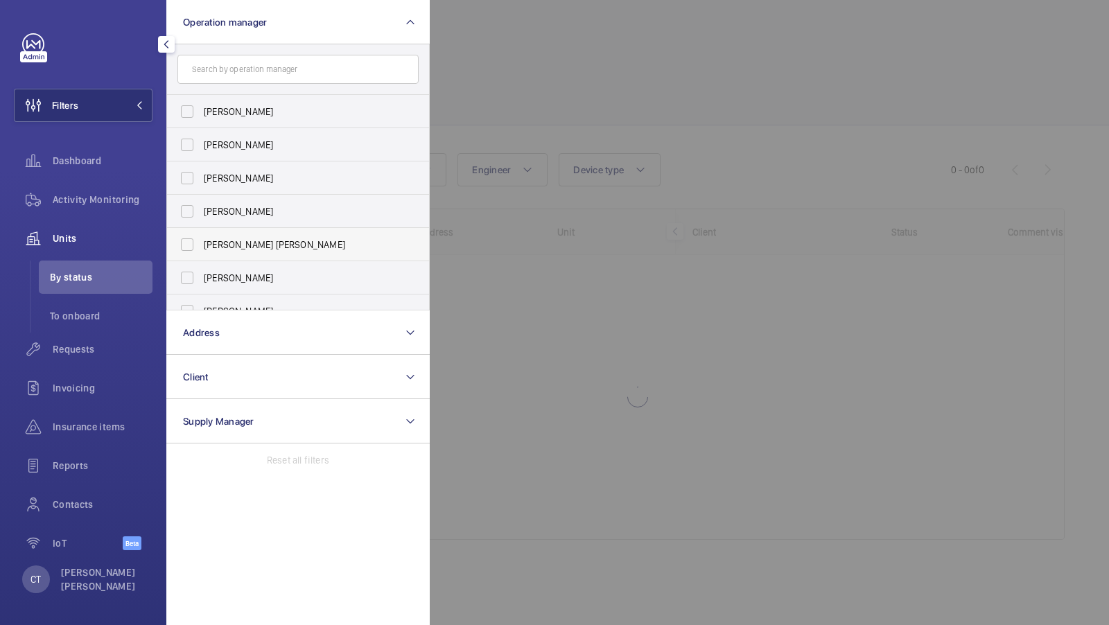
click at [245, 245] on span "[PERSON_NAME] [PERSON_NAME]" at bounding box center [299, 245] width 191 height 14
click at [201, 245] on input "[PERSON_NAME] [PERSON_NAME]" at bounding box center [187, 245] width 28 height 28
checkbox input "true"
click at [117, 100] on span "1" at bounding box center [118, 105] width 17 height 11
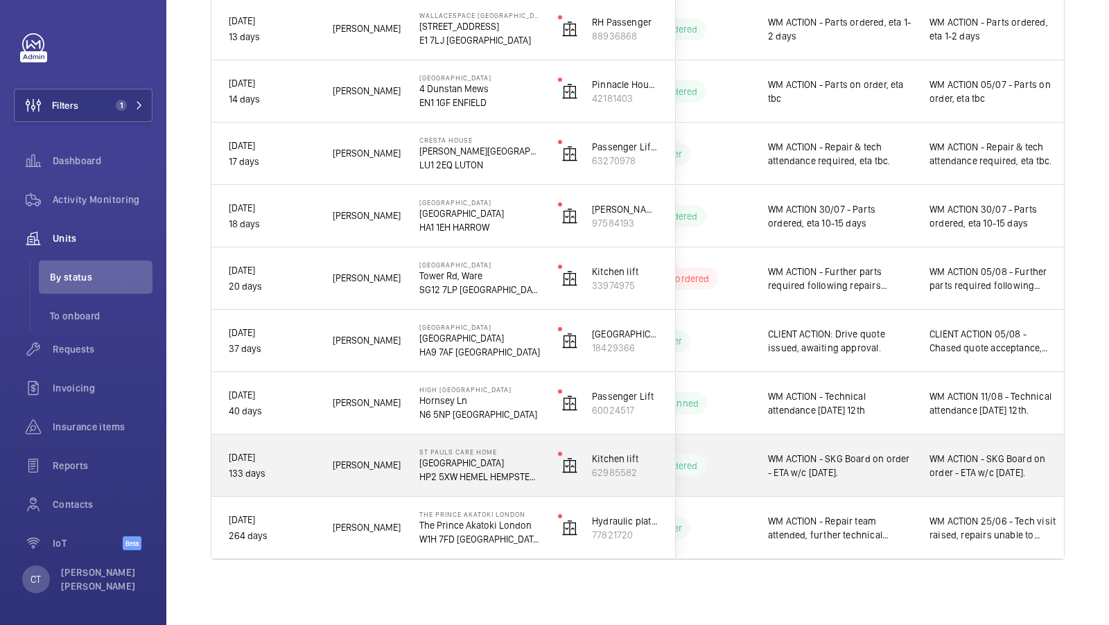
scroll to position [0, 250]
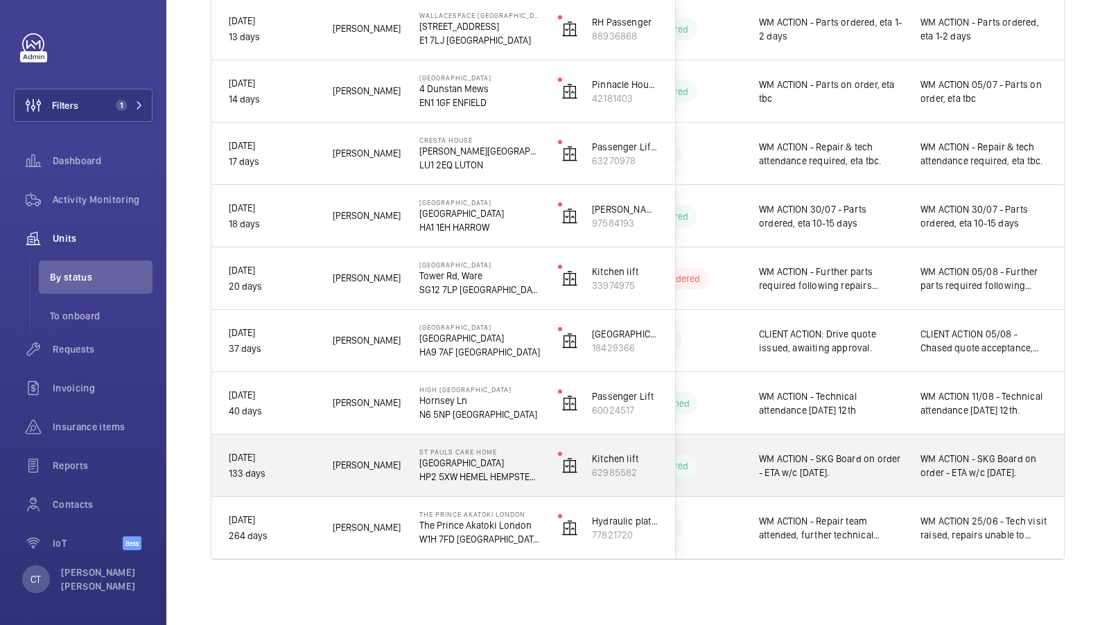
click at [967, 452] on span "WM ACTION - SKG Board on order - ETA w/c [DATE]." at bounding box center [984, 466] width 127 height 28
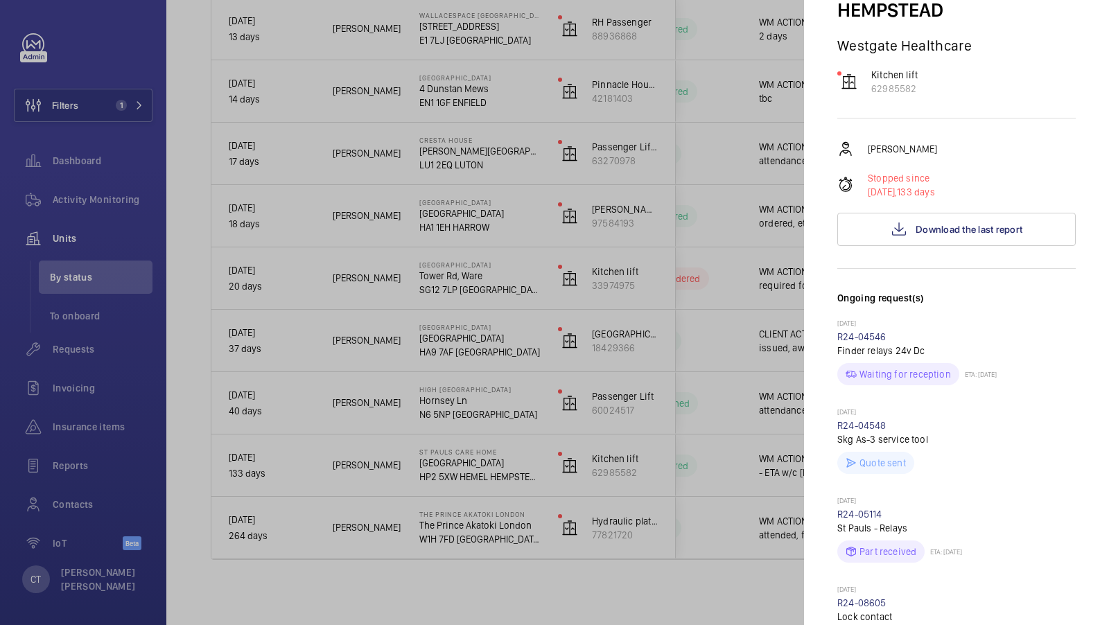
scroll to position [61, 0]
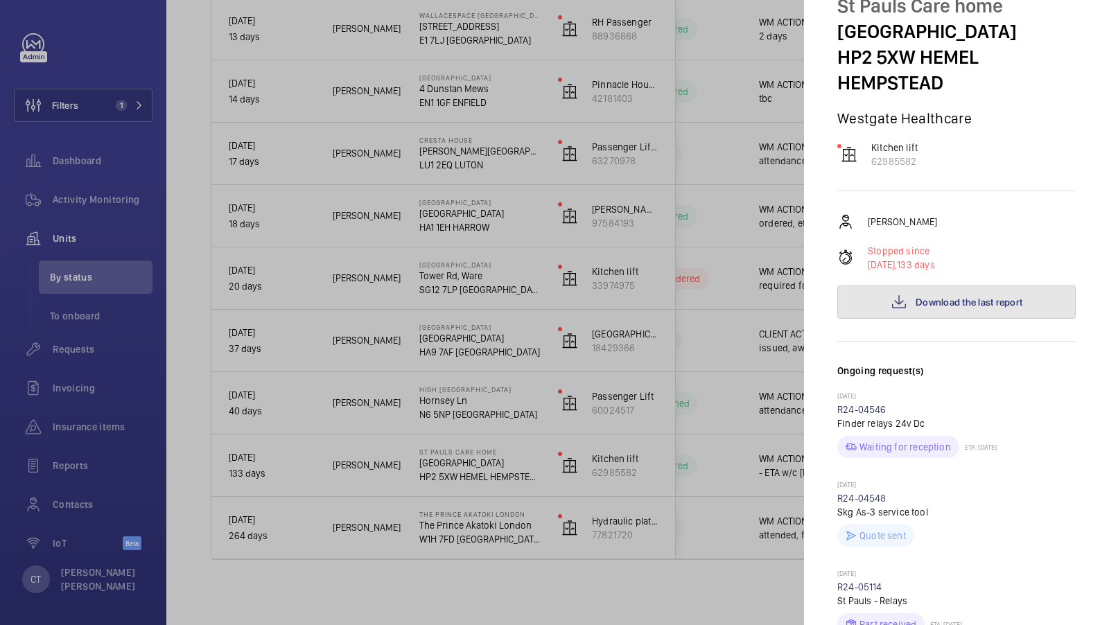
click at [936, 297] on span "Download the last report" at bounding box center [969, 302] width 107 height 11
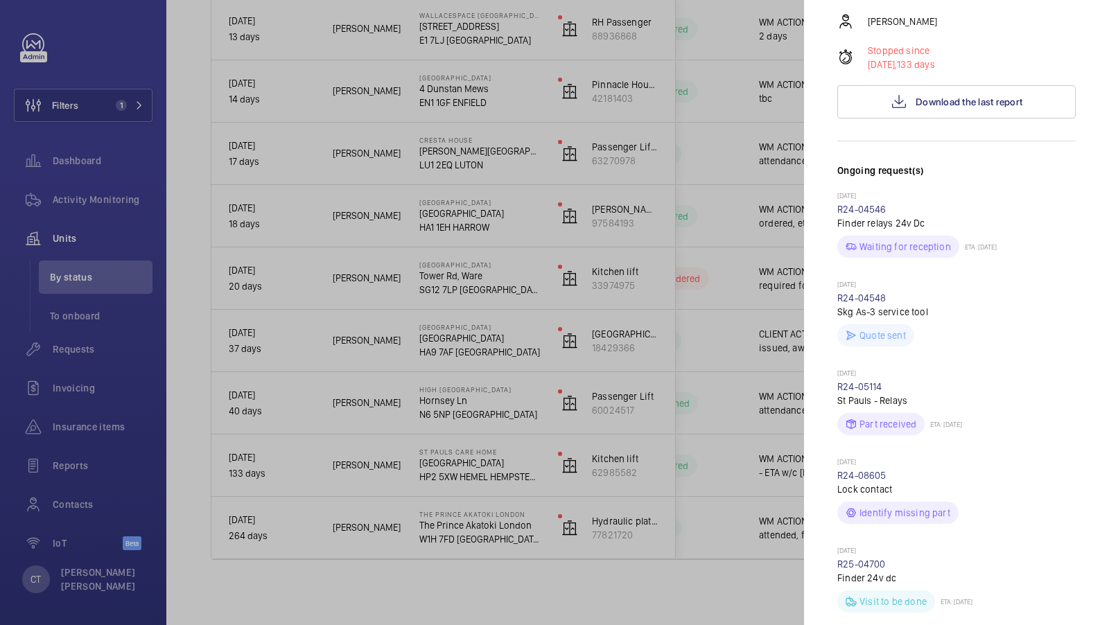
scroll to position [260, 0]
click at [778, 257] on div at bounding box center [554, 312] width 1109 height 625
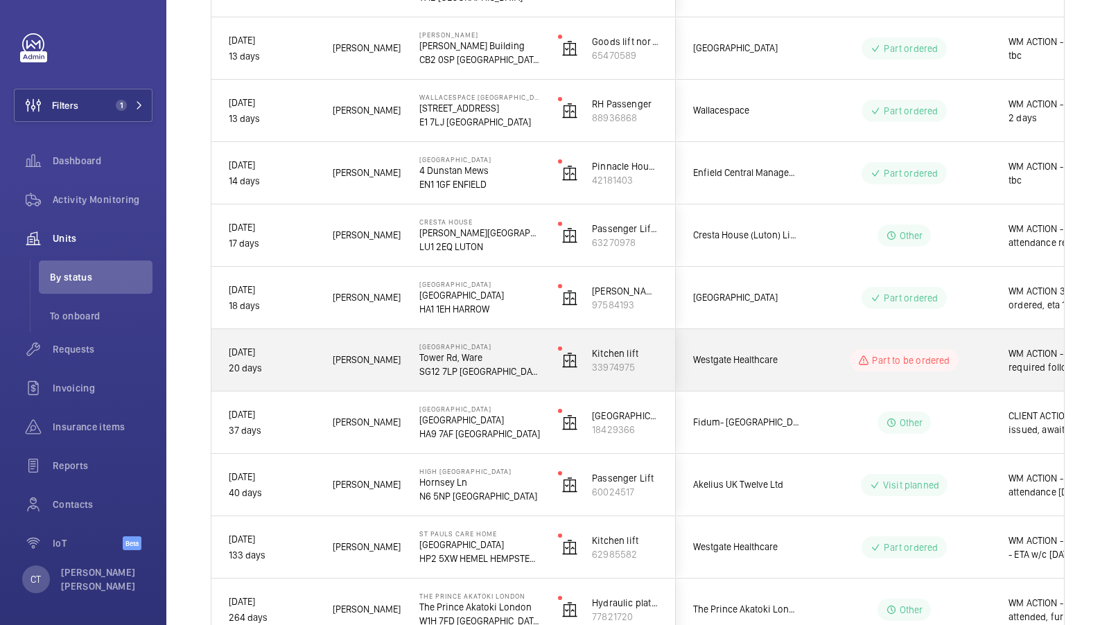
scroll to position [694, 0]
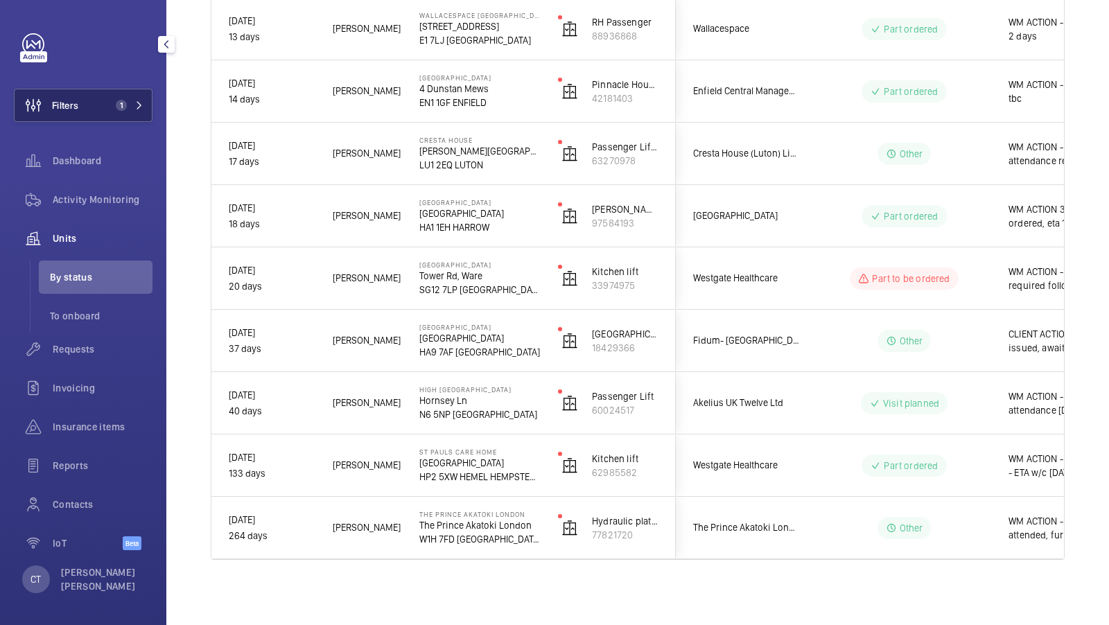
click at [128, 91] on button "Filters 1" at bounding box center [83, 105] width 139 height 33
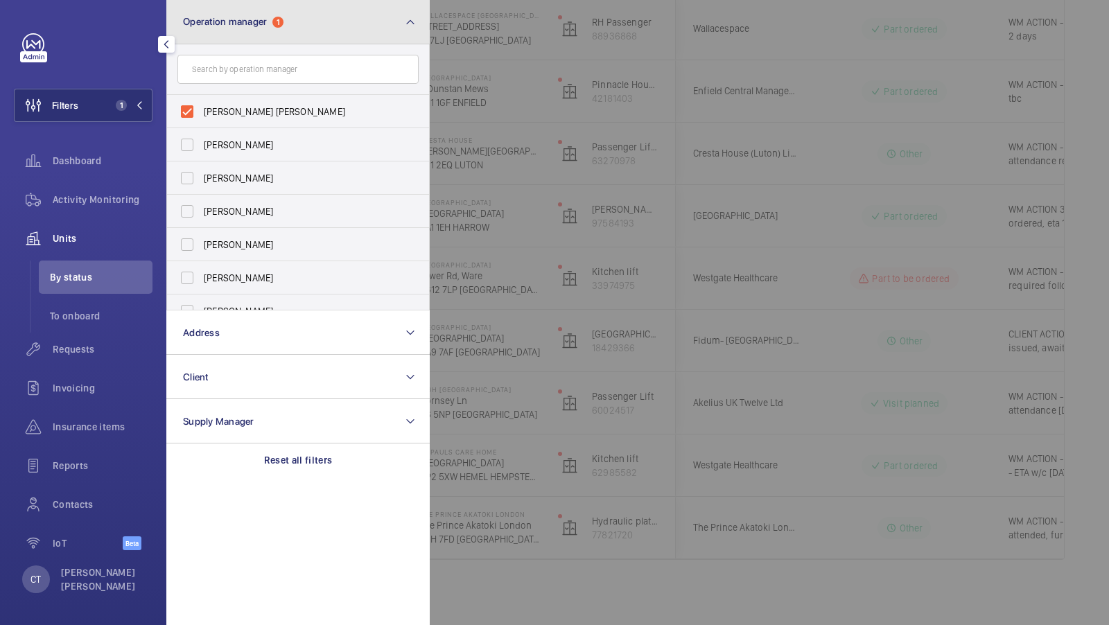
click at [279, 7] on button "Operation manager 1" at bounding box center [297, 22] width 263 height 44
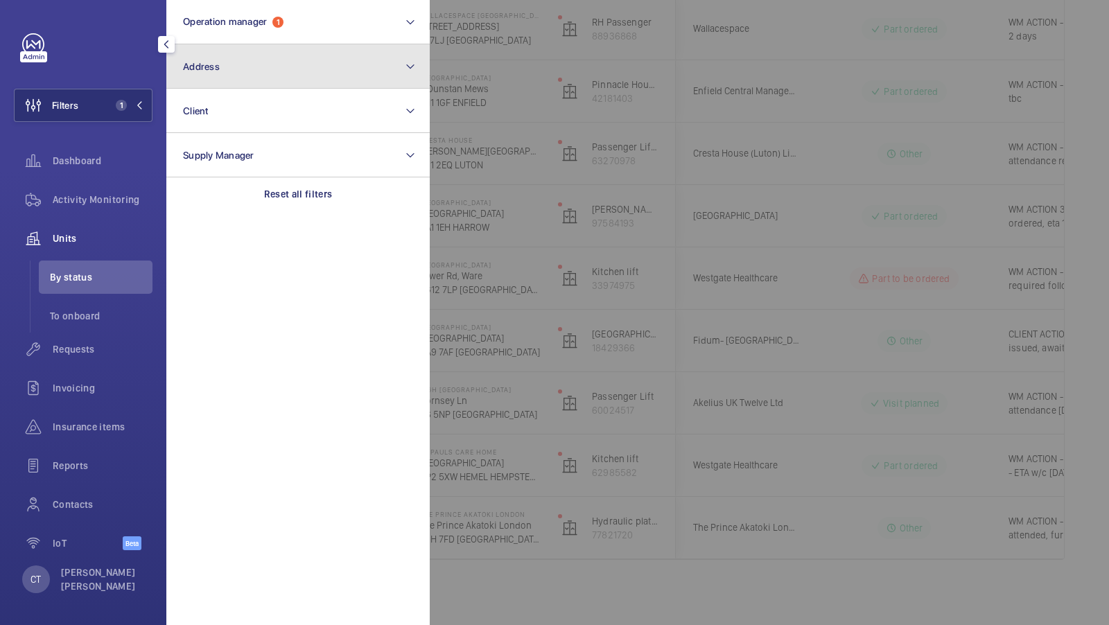
click at [226, 77] on button "Address" at bounding box center [297, 66] width 263 height 44
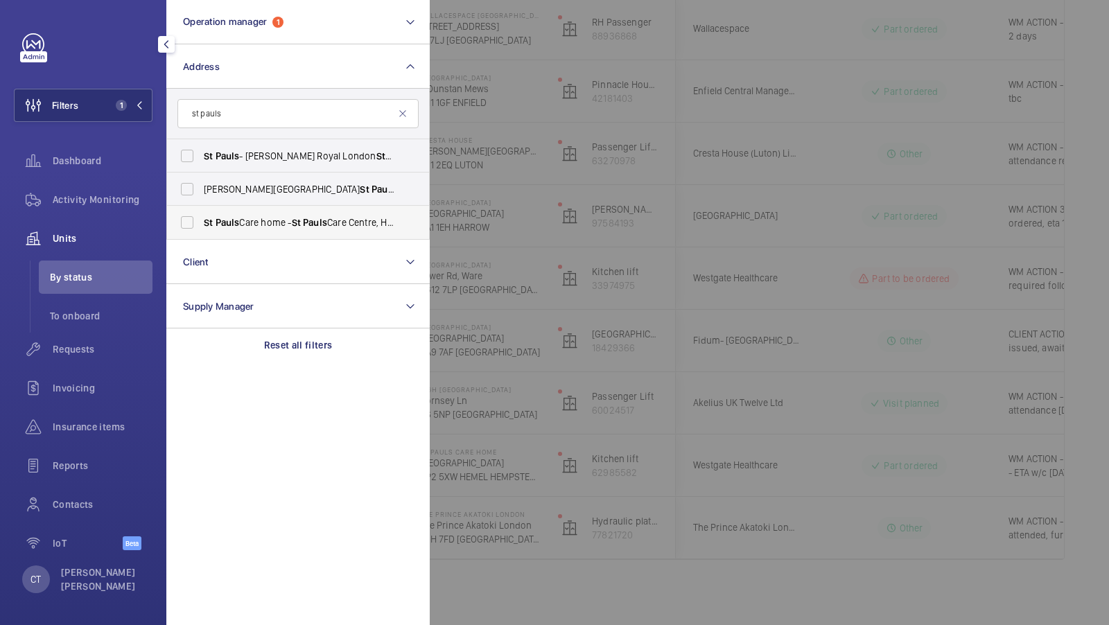
type input "st pauls"
click at [253, 223] on span "St Pauls Care home - [GEOGRAPHIC_DATA], HEMEL HEMP ST EAD HP2 5XW" at bounding box center [299, 223] width 191 height 14
click at [201, 223] on input "St Pauls Care home - [GEOGRAPHIC_DATA], HEMEL HEMP ST EAD HP2 5XW" at bounding box center [187, 223] width 28 height 28
checkbox input "true"
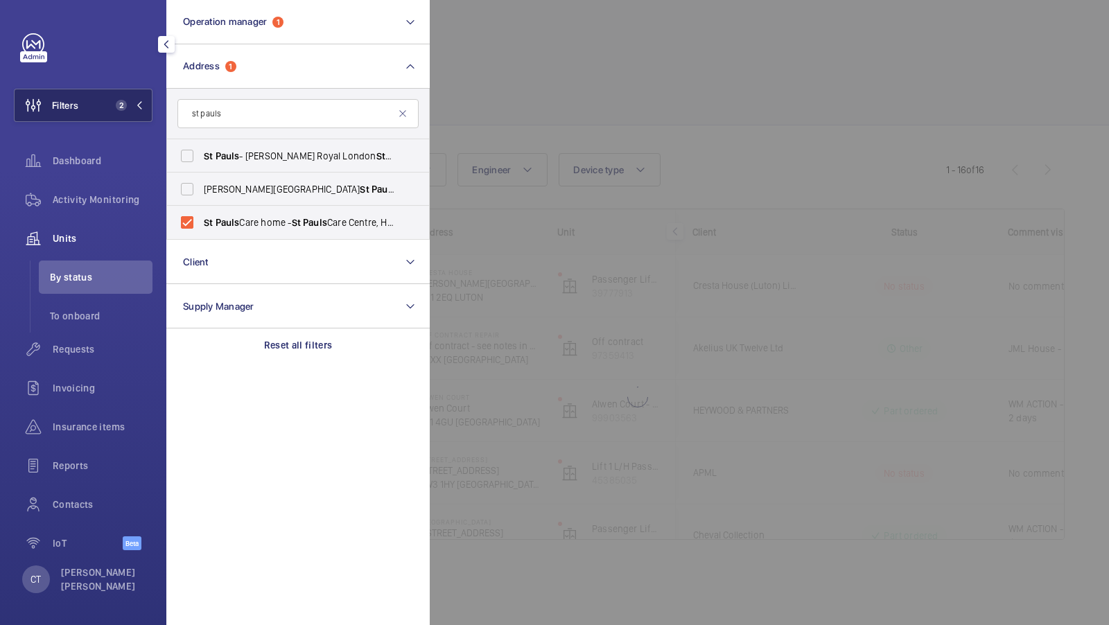
click at [140, 92] on button "Filters 2" at bounding box center [83, 105] width 139 height 33
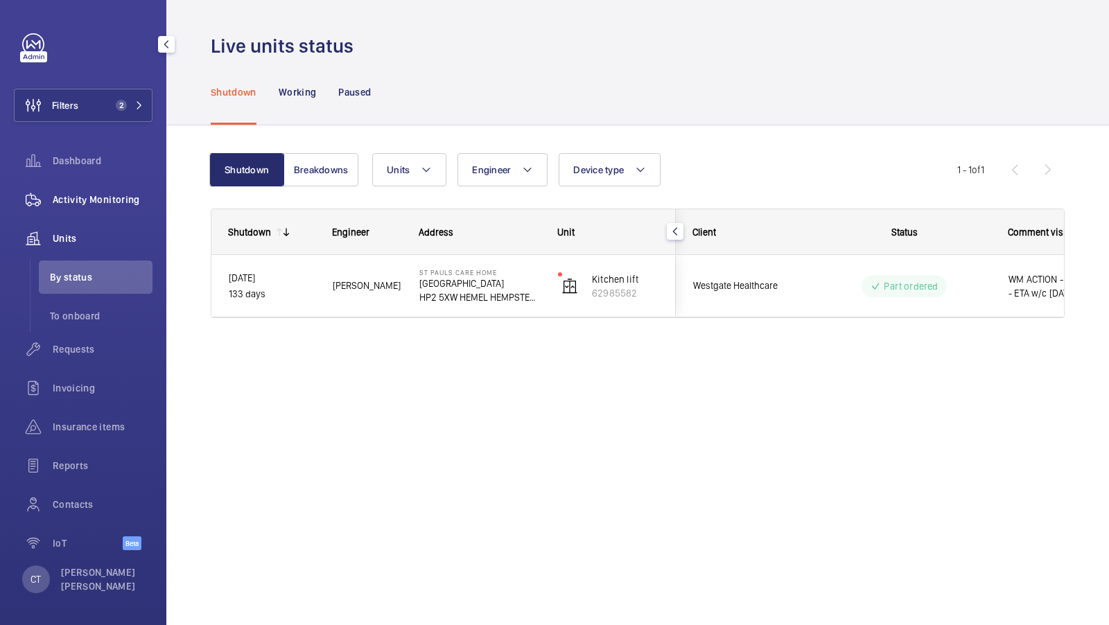
click at [99, 202] on span "Activity Monitoring" at bounding box center [103, 200] width 100 height 14
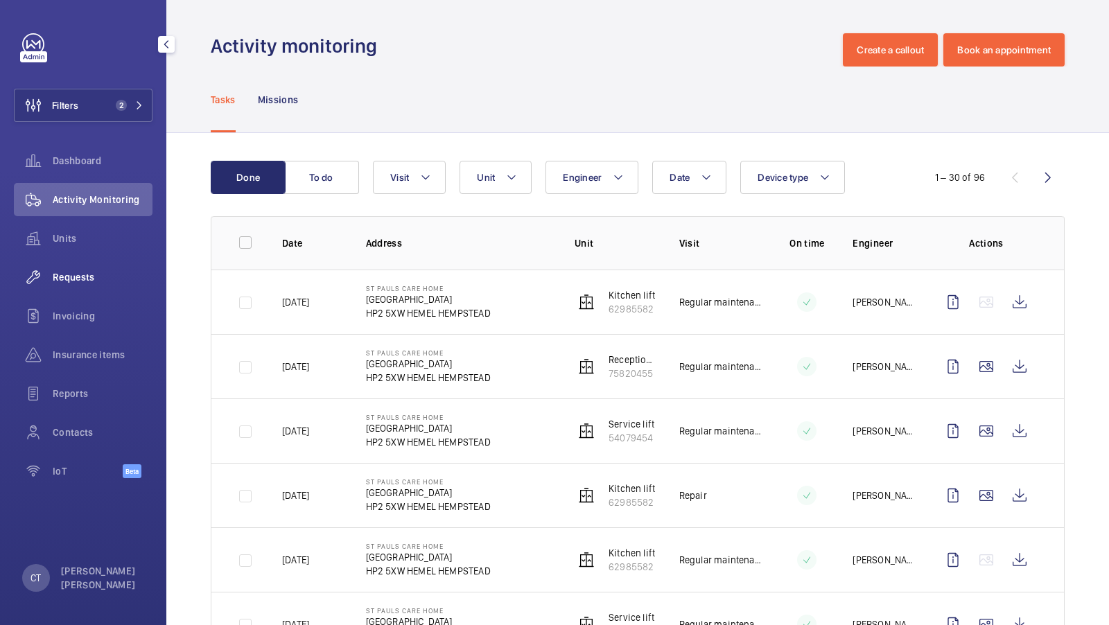
click at [63, 275] on span "Requests" at bounding box center [103, 277] width 100 height 14
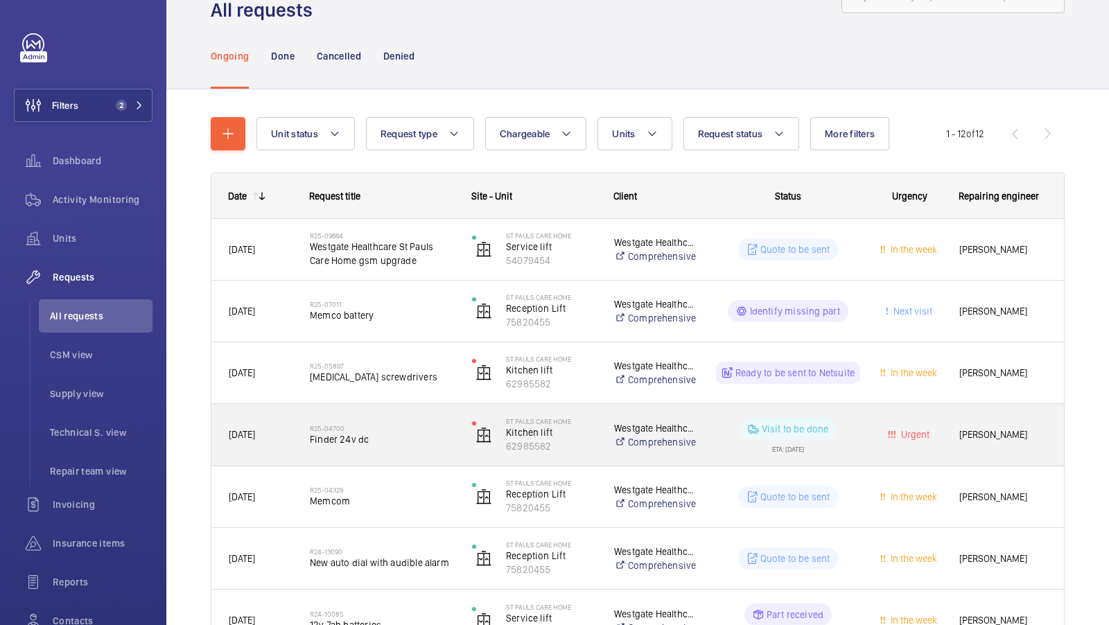
scroll to position [175, 0]
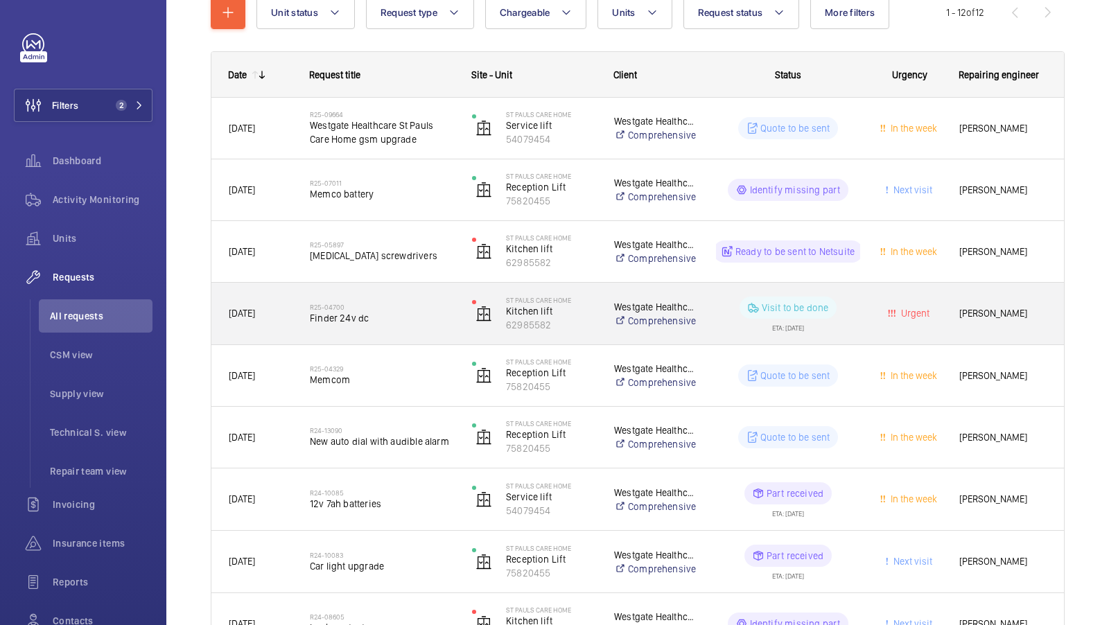
click at [390, 329] on div "R25-04700 Finder 24v dc" at bounding box center [382, 314] width 144 height 40
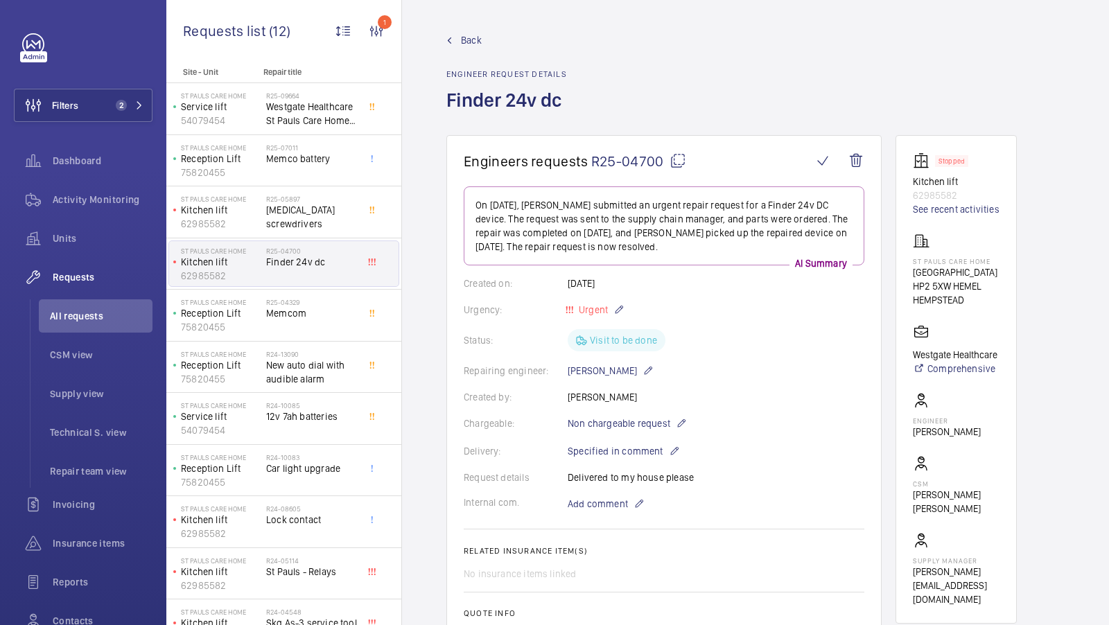
click at [471, 39] on span "Back" at bounding box center [471, 40] width 21 height 14
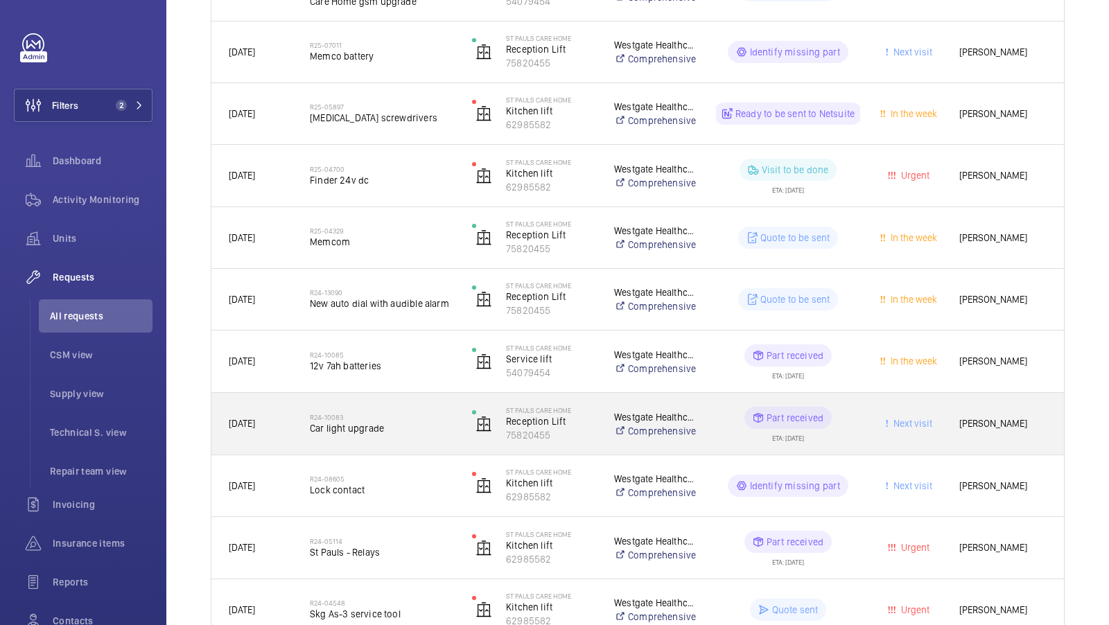
scroll to position [449, 0]
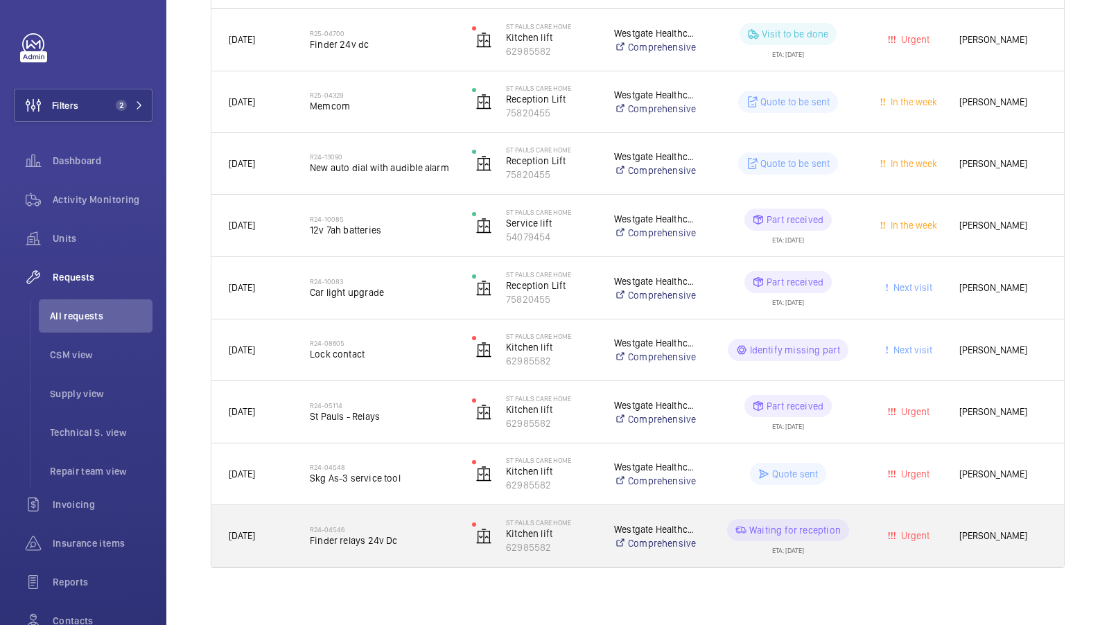
click at [404, 534] on span "Finder relays 24v Dc" at bounding box center [382, 541] width 144 height 14
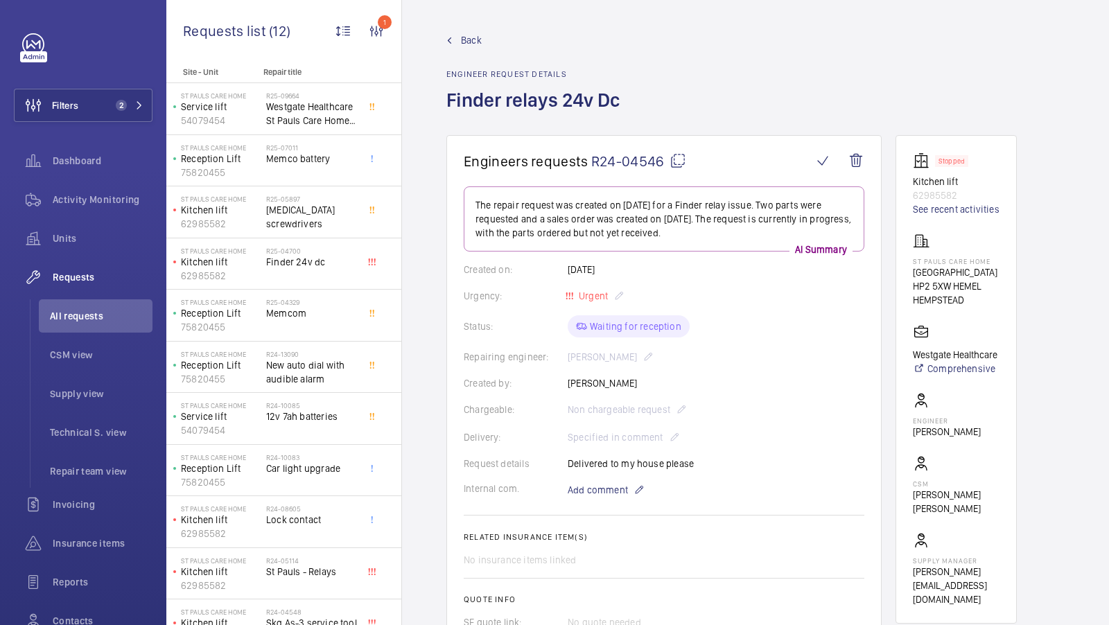
click at [467, 37] on span "Back" at bounding box center [471, 40] width 21 height 14
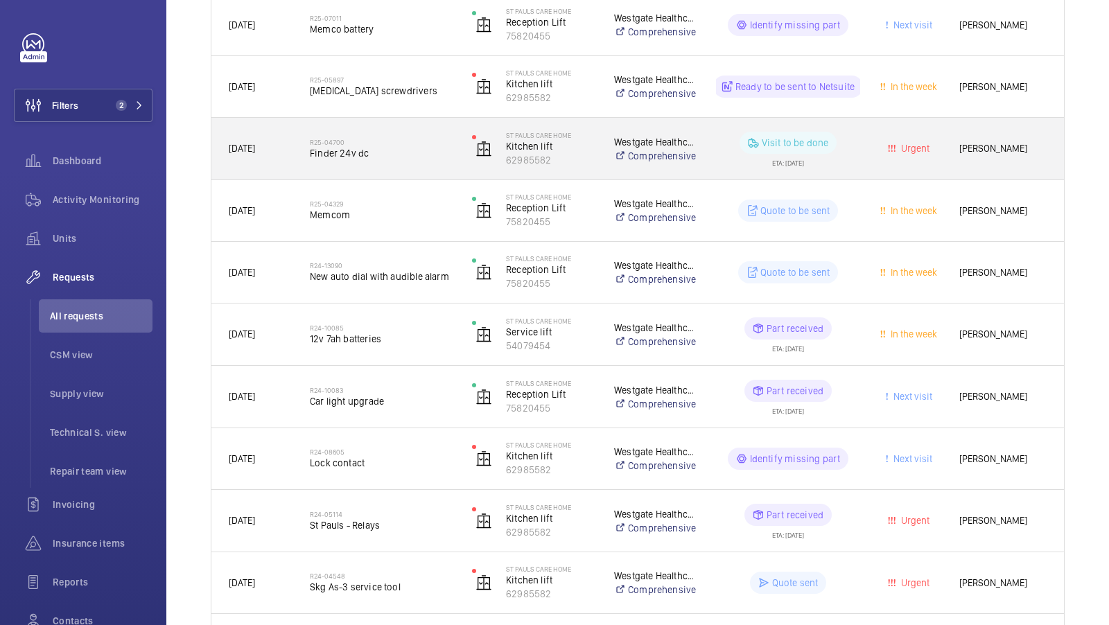
scroll to position [458, 0]
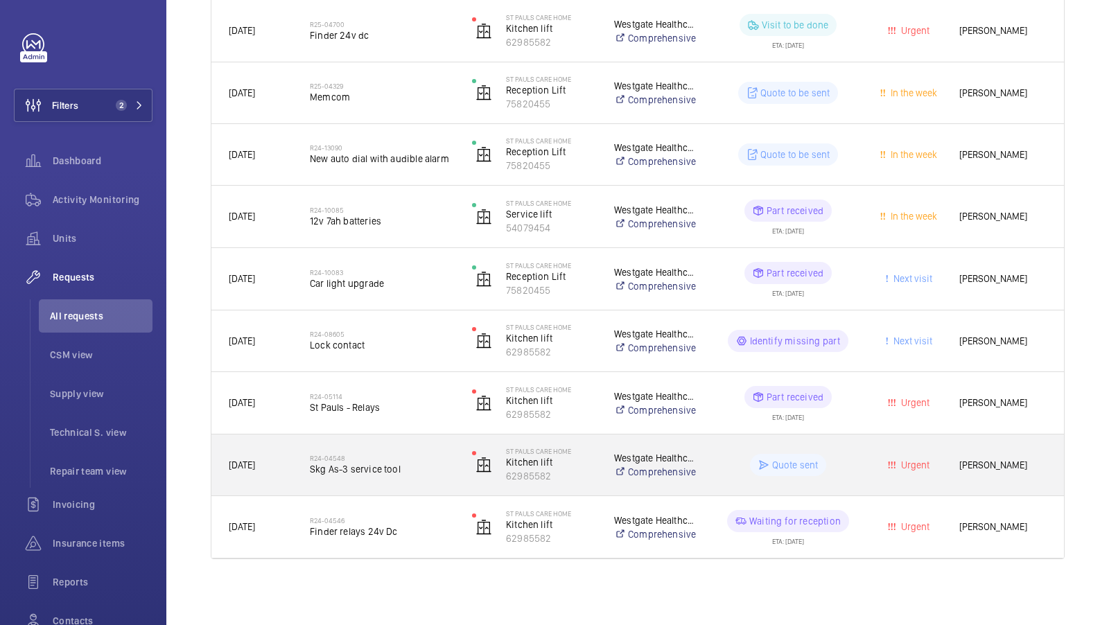
click at [393, 478] on div "R24-04548 Skg As-3 service tool" at bounding box center [382, 465] width 144 height 40
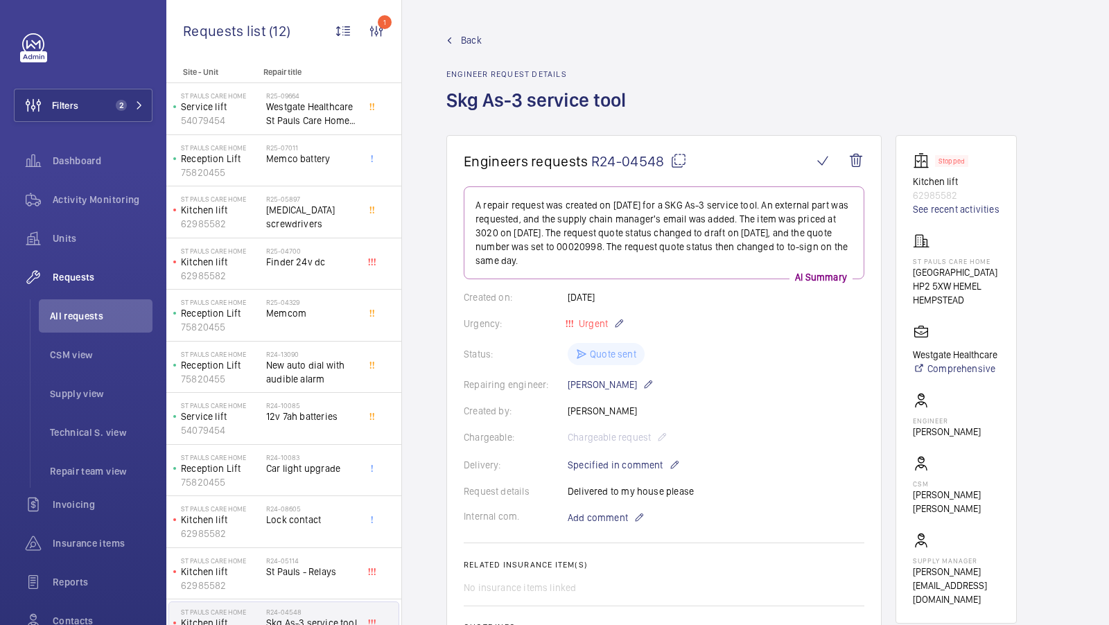
click at [472, 40] on span "Back" at bounding box center [471, 40] width 21 height 14
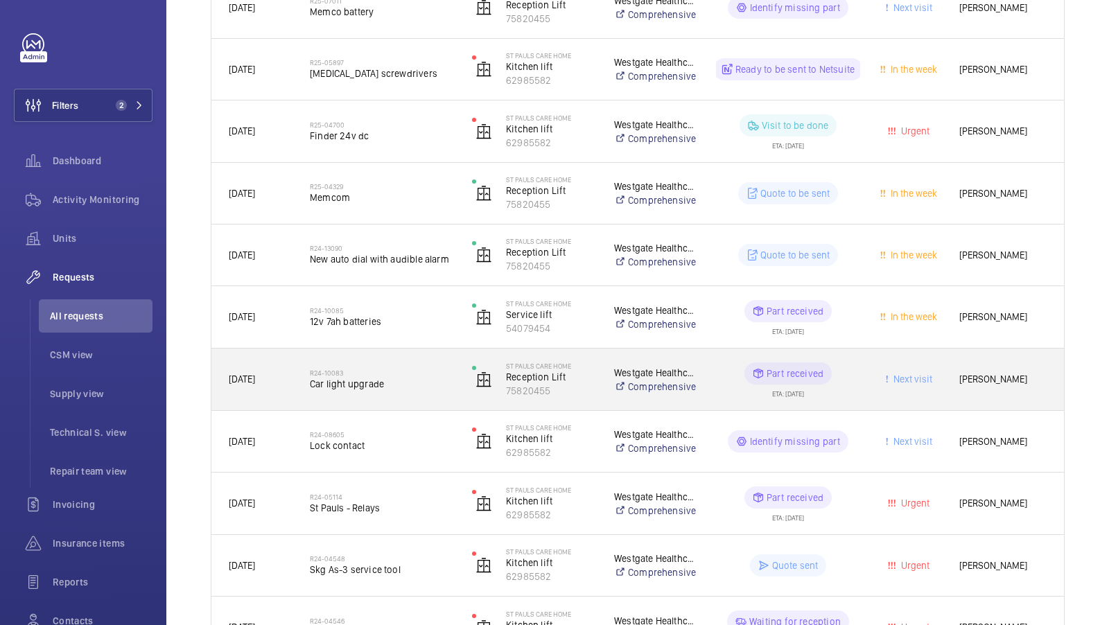
scroll to position [458, 0]
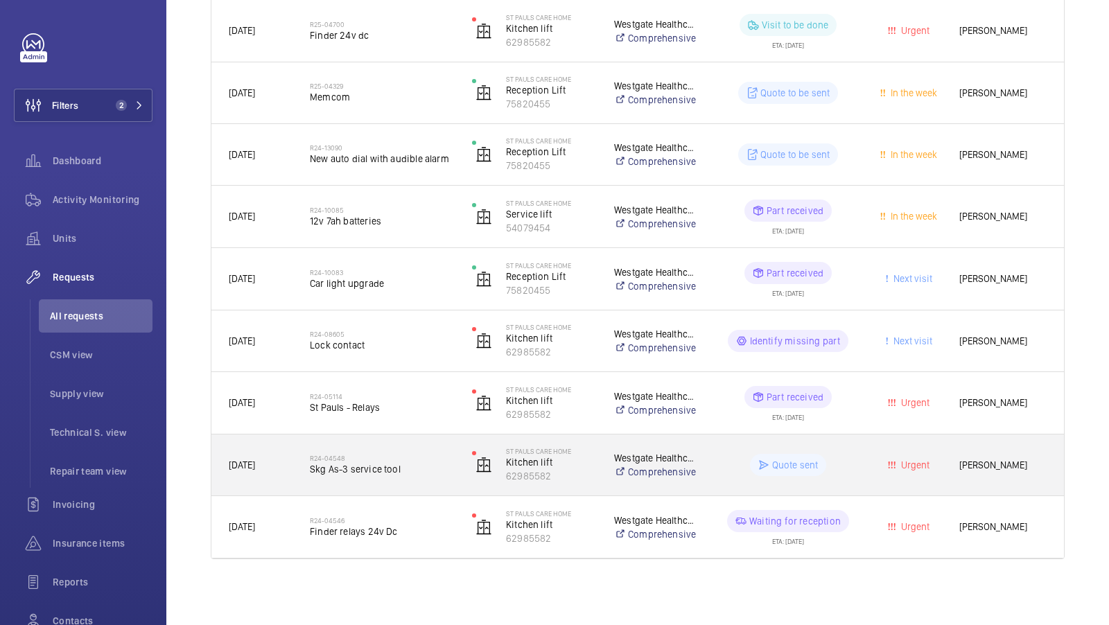
click at [374, 476] on div "R24-04548 Skg As-3 service tool" at bounding box center [382, 465] width 144 height 40
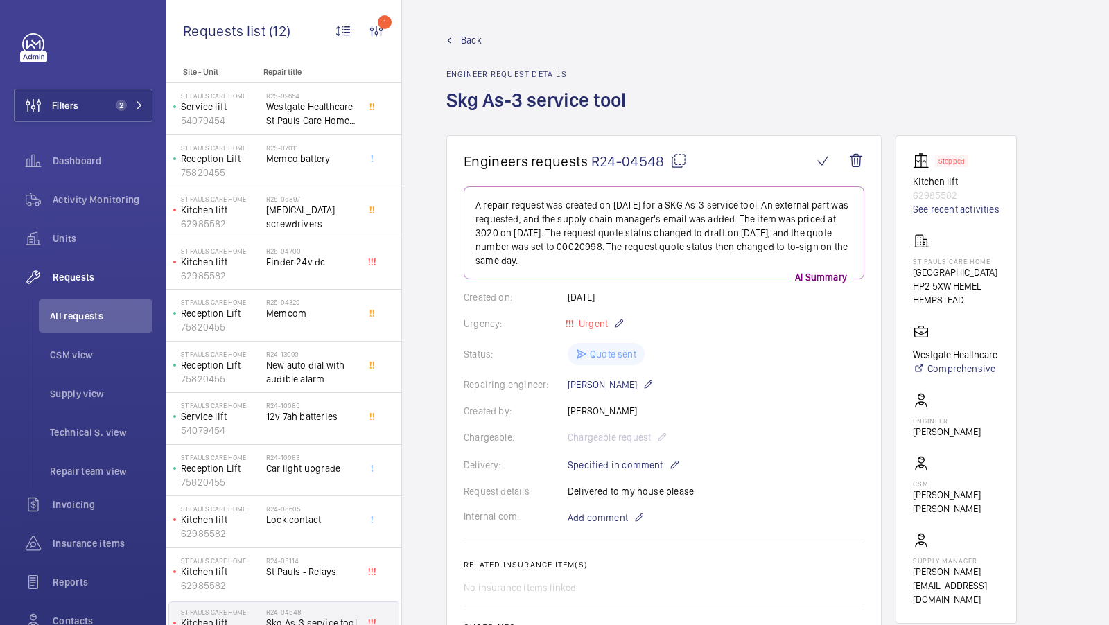
click at [470, 44] on span "Back" at bounding box center [471, 40] width 21 height 14
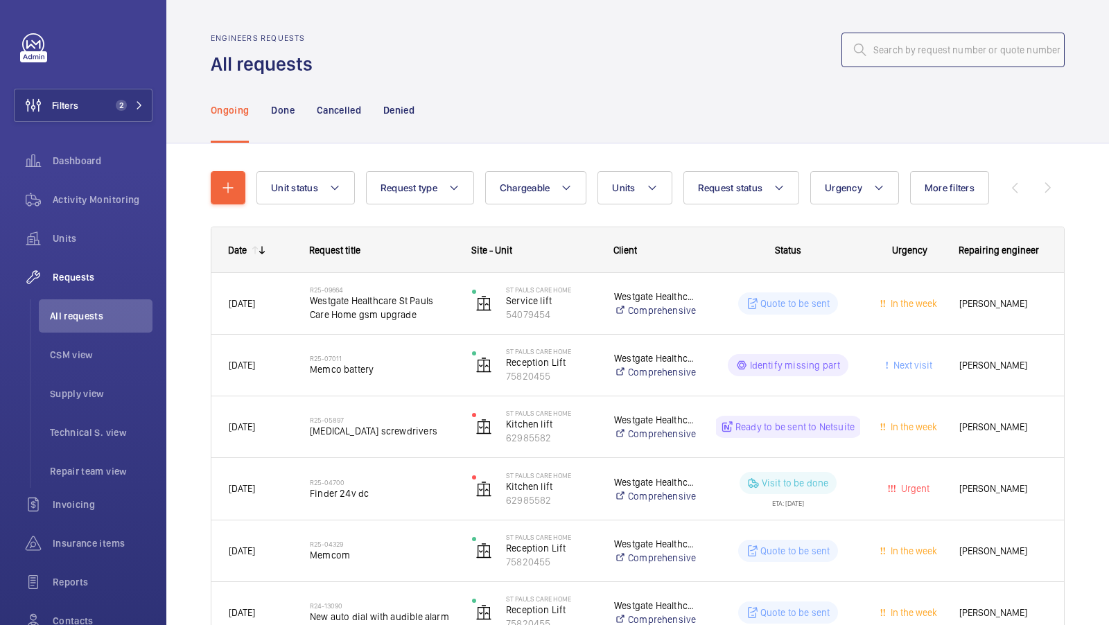
click at [918, 67] on input "text" at bounding box center [953, 50] width 223 height 35
paste input "08582"
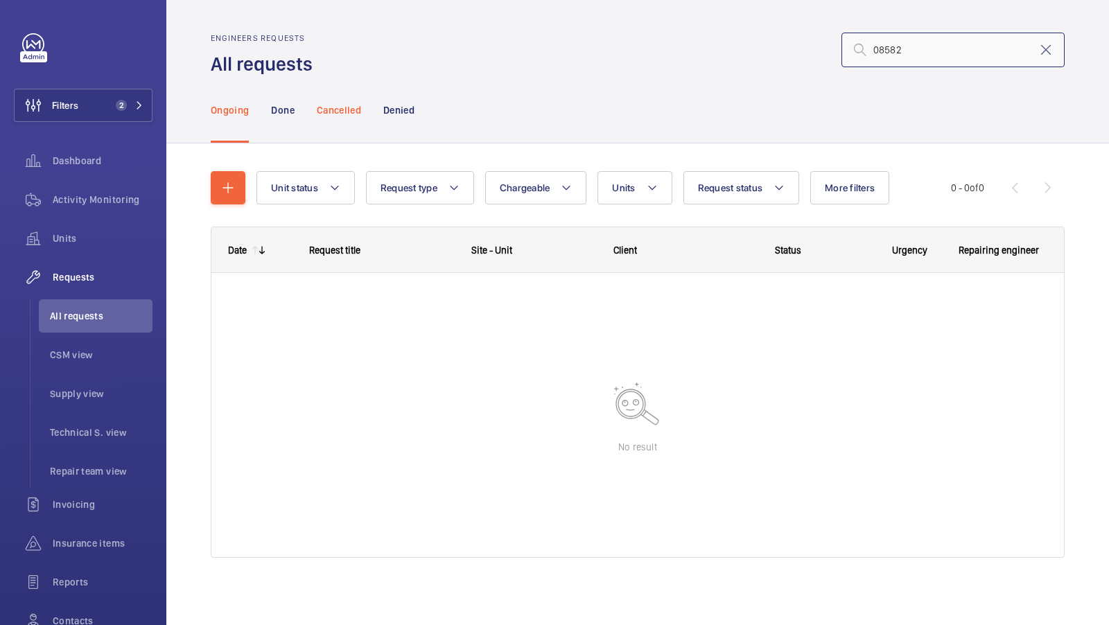
type input "08582"
click at [326, 107] on p "Cancelled" at bounding box center [339, 110] width 44 height 14
click at [268, 112] on nav "Ongoing Done Cancelled Denied" at bounding box center [313, 110] width 204 height 66
click at [278, 112] on p "Done" at bounding box center [282, 110] width 23 height 14
click at [384, 123] on div "Denied" at bounding box center [398, 110] width 31 height 66
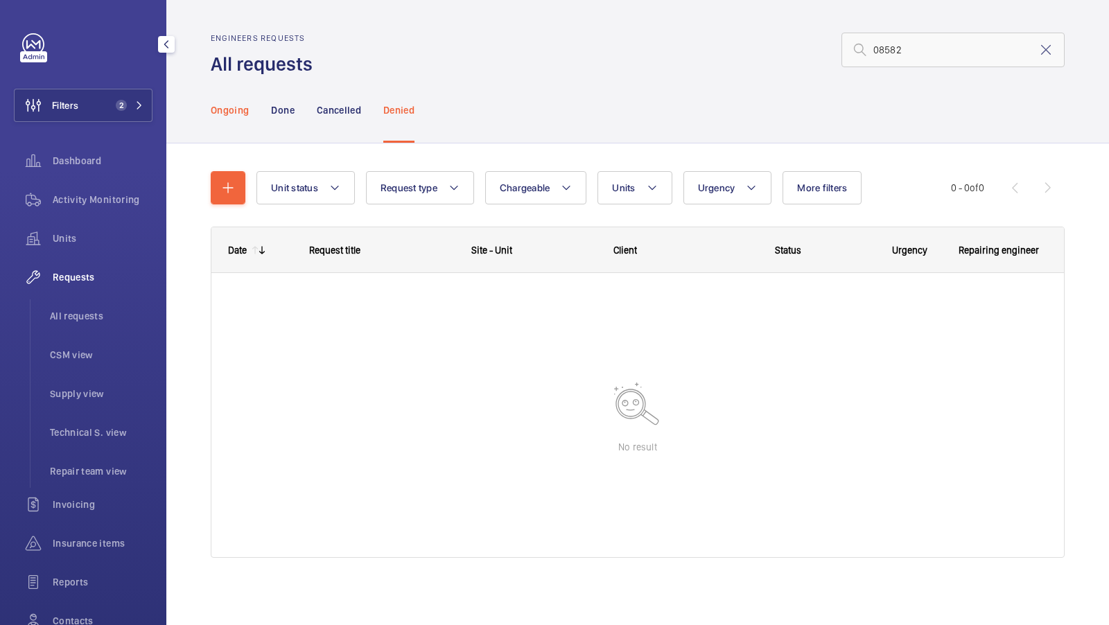
click at [216, 118] on div "Ongoing" at bounding box center [230, 110] width 38 height 66
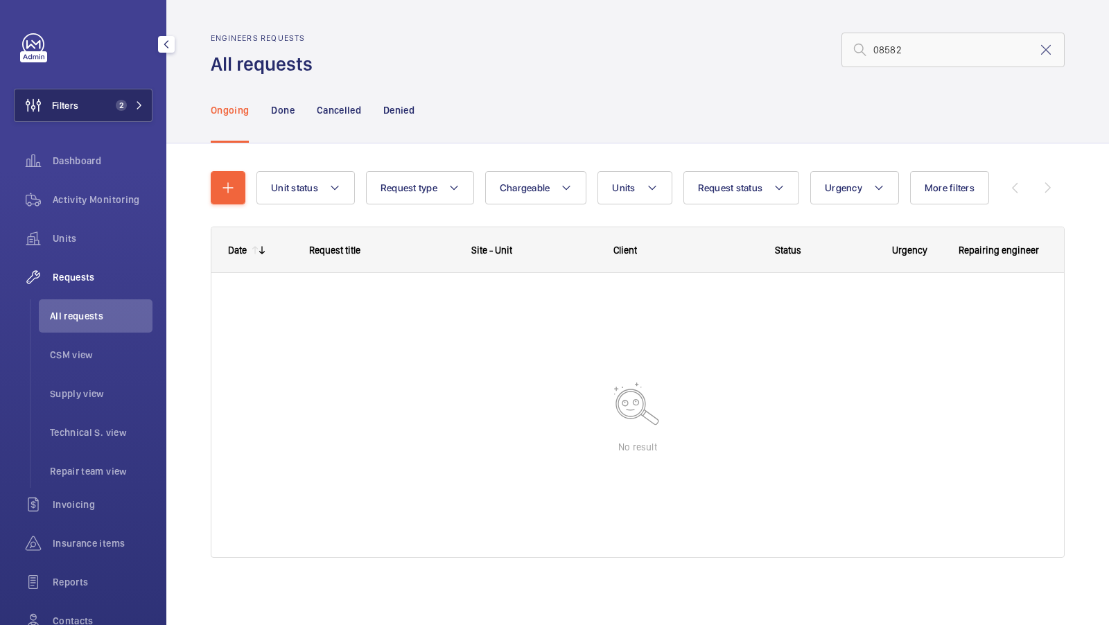
click at [130, 100] on span "2" at bounding box center [126, 105] width 33 height 11
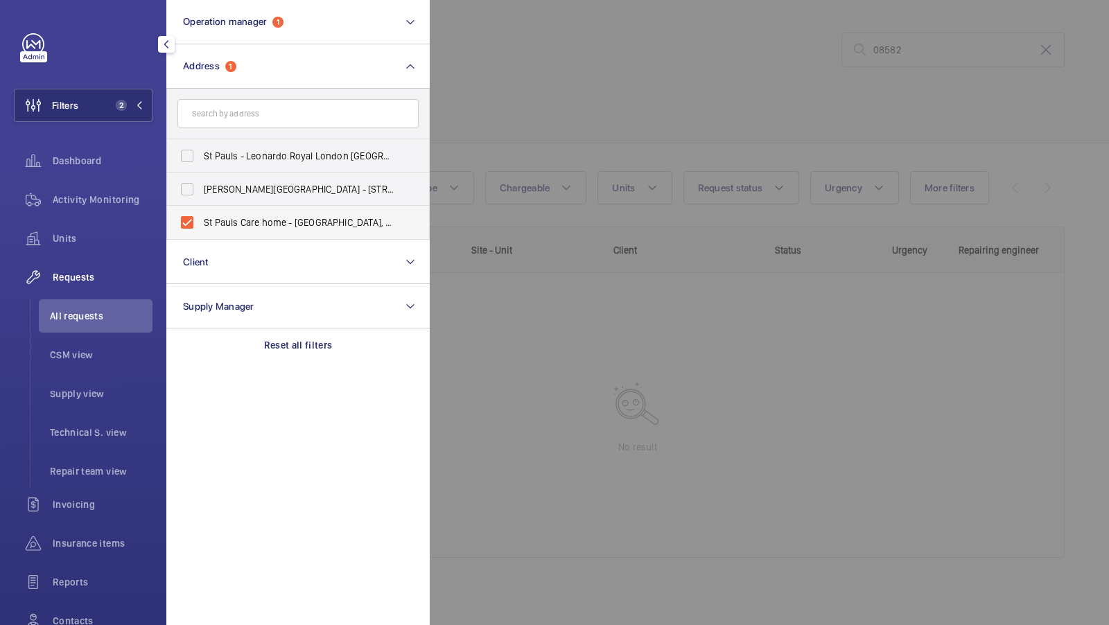
click at [259, 230] on label "St Pauls Care home - [GEOGRAPHIC_DATA], HEMEL HEMPSTEAD HP2 5XW" at bounding box center [287, 222] width 241 height 33
click at [201, 230] on input "St Pauls Care home - [GEOGRAPHIC_DATA], HEMEL HEMPSTEAD HP2 5XW" at bounding box center [187, 223] width 28 height 28
checkbox input "false"
click at [500, 118] on div at bounding box center [984, 312] width 1109 height 625
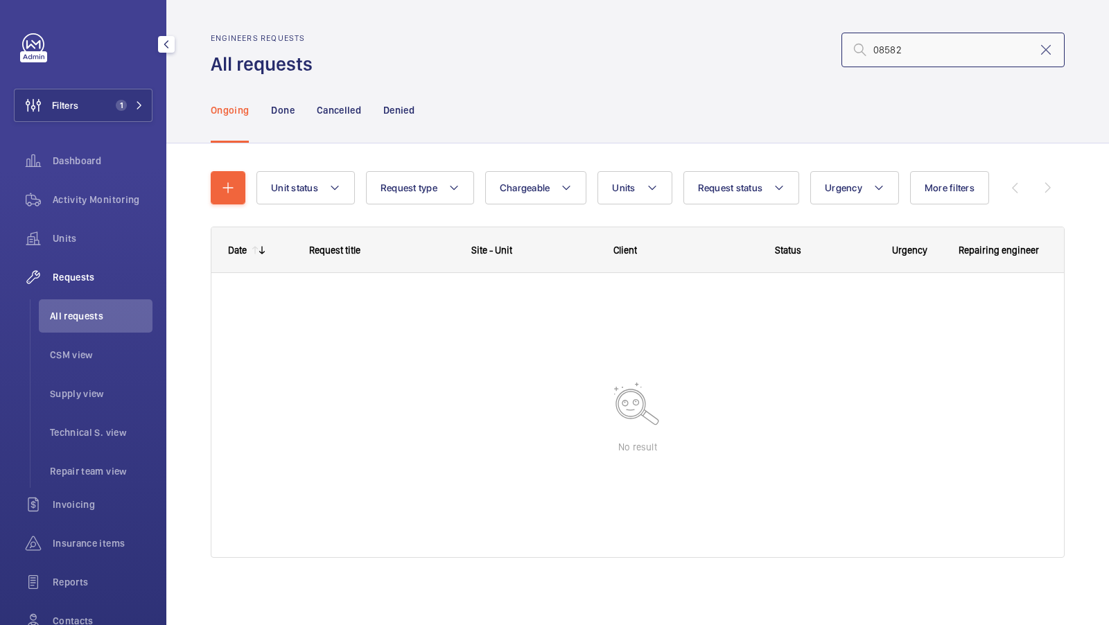
click at [914, 59] on input "08582" at bounding box center [953, 50] width 223 height 35
click at [873, 49] on input "08582" at bounding box center [953, 50] width 223 height 35
click at [951, 54] on input "r25-08582" at bounding box center [953, 50] width 223 height 35
click at [923, 57] on input "r25-08582" at bounding box center [953, 50] width 223 height 35
type input "r25-08582"
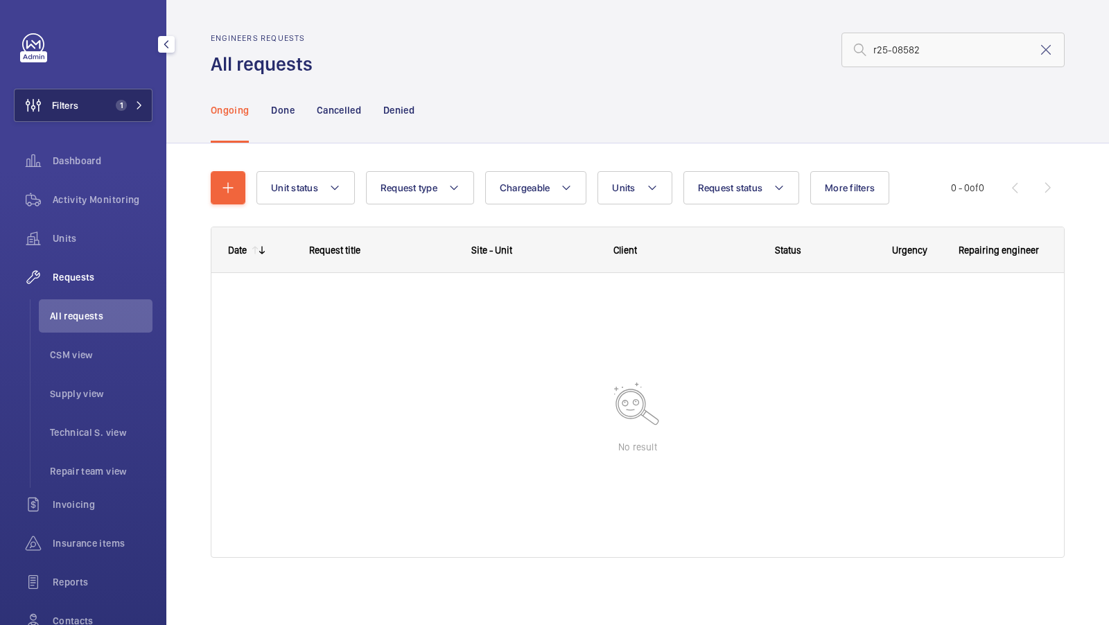
click at [98, 110] on button "Filters 1" at bounding box center [83, 105] width 139 height 33
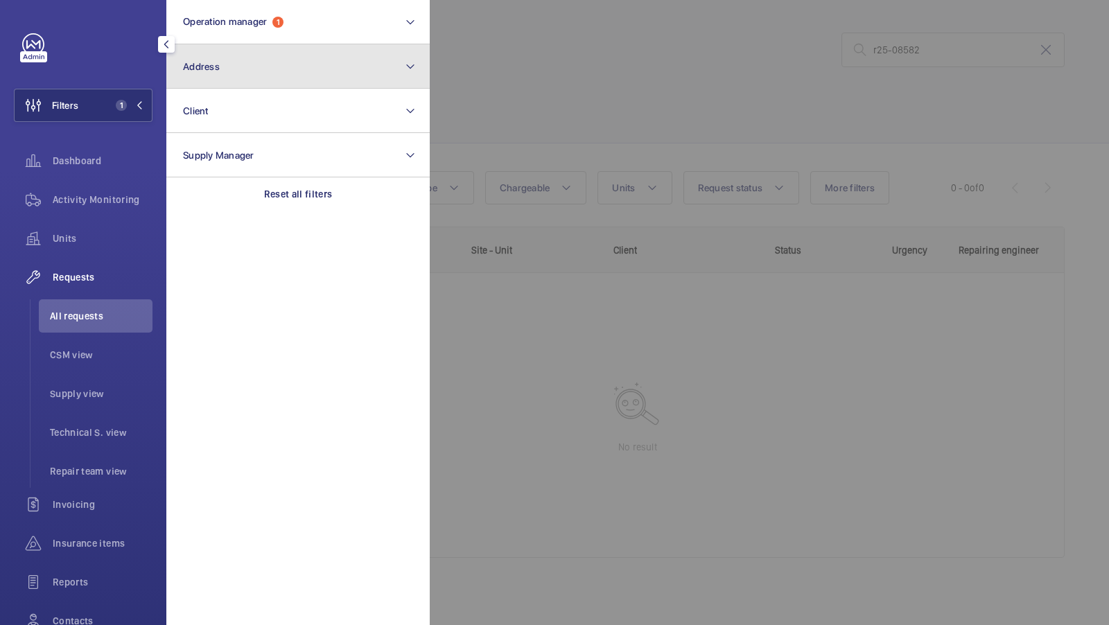
click at [252, 52] on button "Address" at bounding box center [297, 66] width 263 height 44
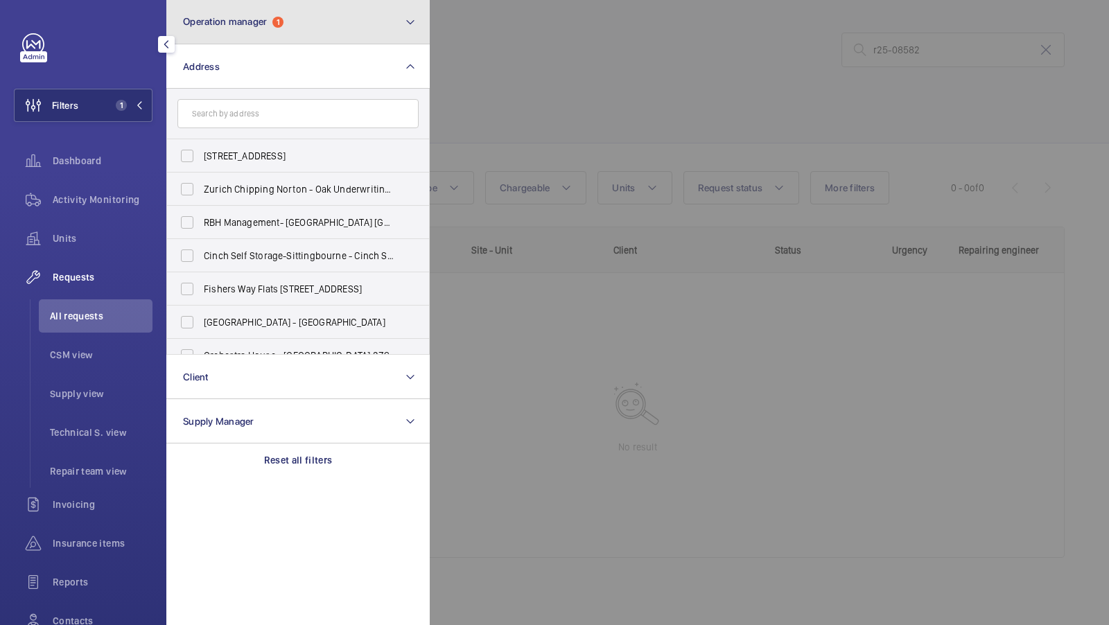
click at [252, 28] on button "Operation manager 1" at bounding box center [297, 22] width 263 height 44
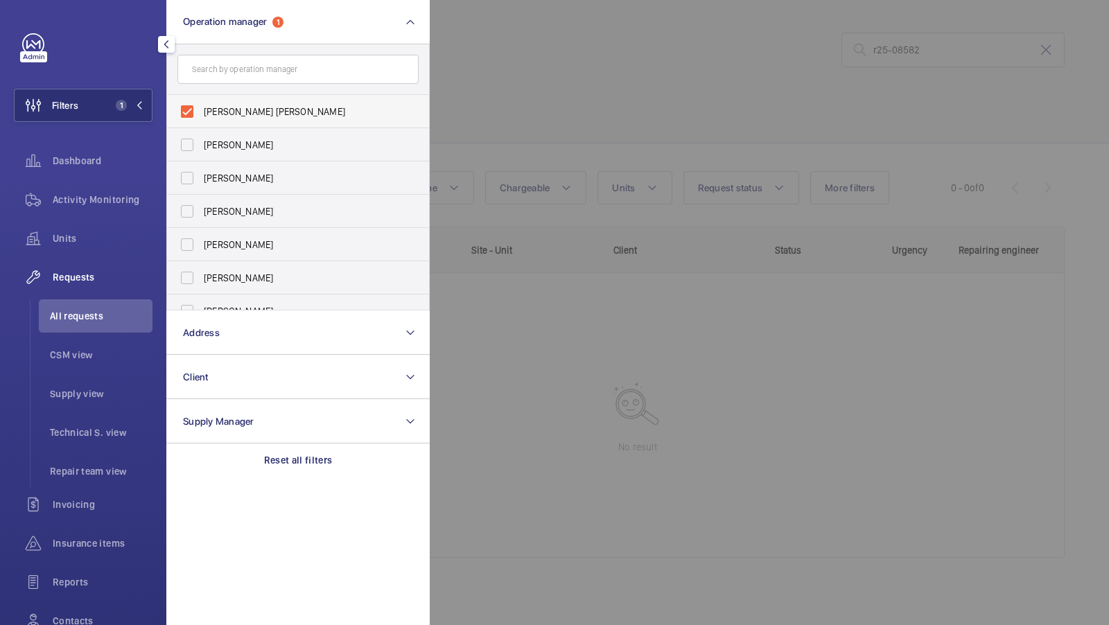
click at [223, 120] on label "[PERSON_NAME] [PERSON_NAME]" at bounding box center [287, 111] width 241 height 33
click at [201, 120] on input "[PERSON_NAME] [PERSON_NAME]" at bounding box center [187, 112] width 28 height 28
checkbox input "false"
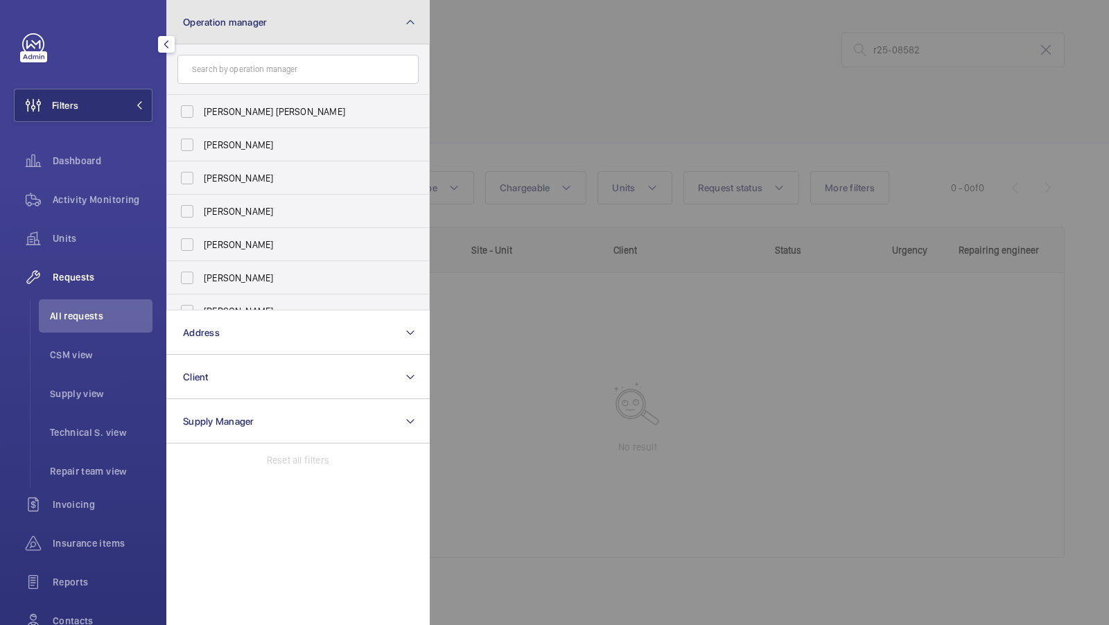
click at [332, 27] on button "Operation manager" at bounding box center [297, 22] width 263 height 44
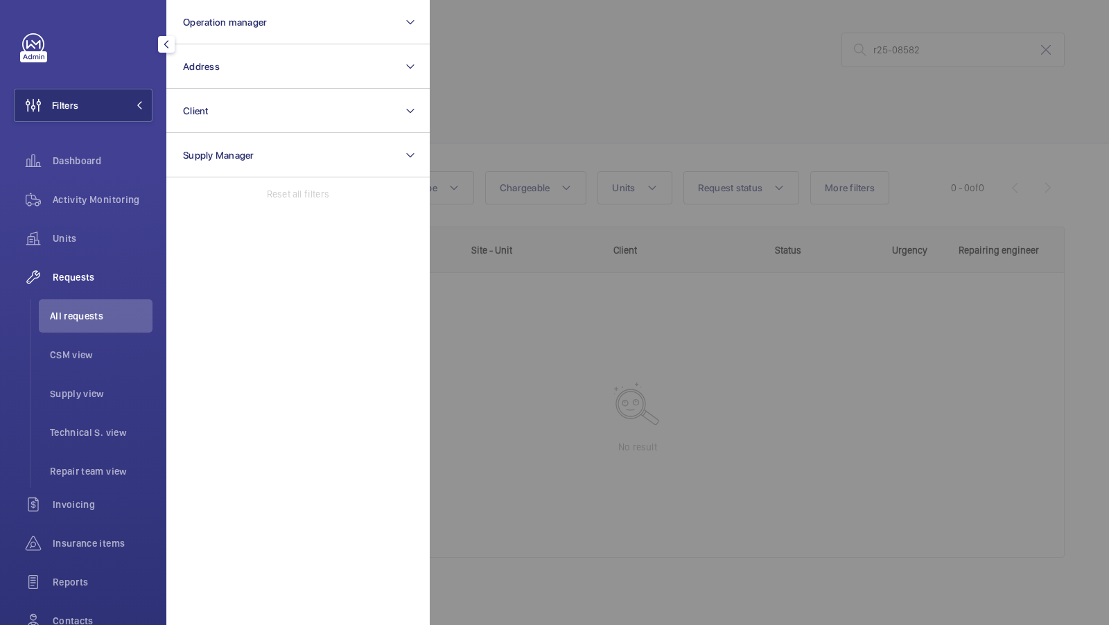
click at [528, 119] on div at bounding box center [984, 312] width 1109 height 625
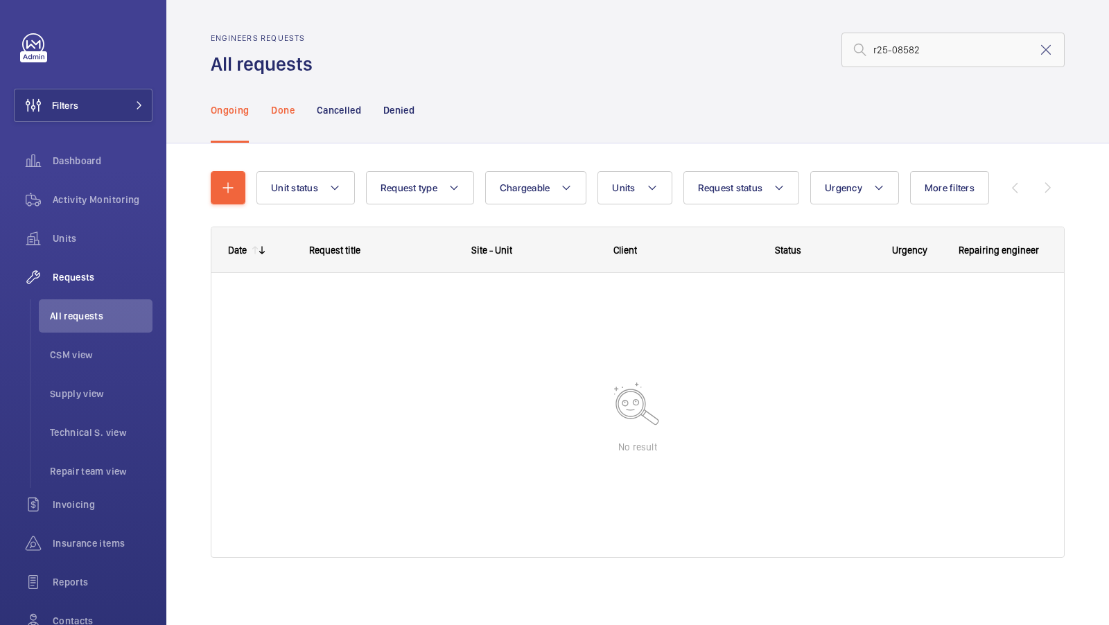
click at [286, 121] on div "Done" at bounding box center [282, 110] width 23 height 66
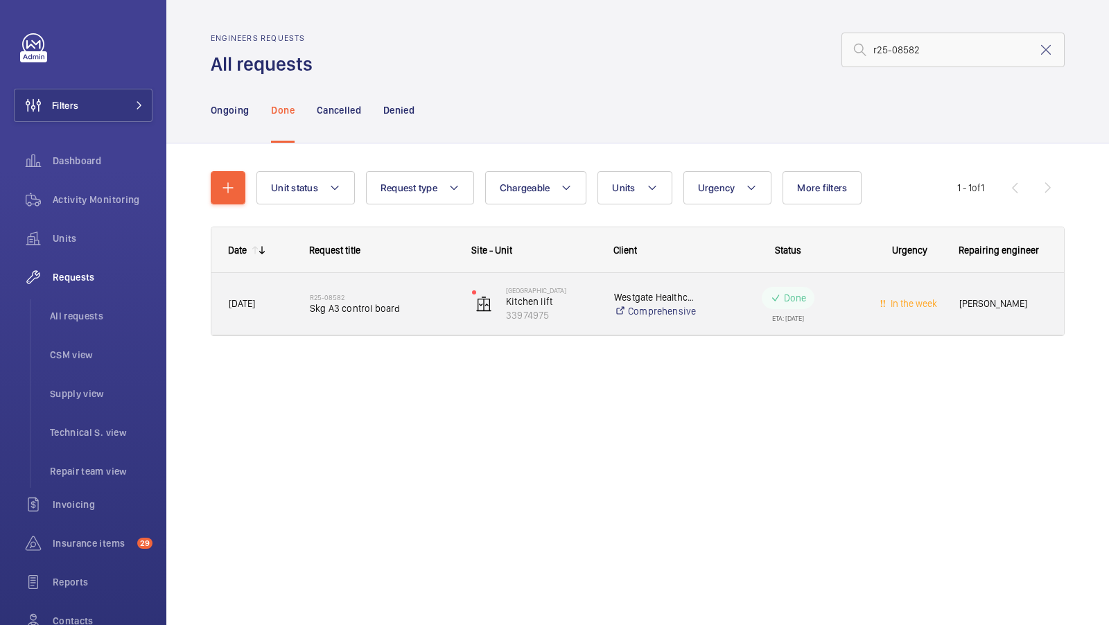
click at [403, 314] on span "Skg A3 control board" at bounding box center [382, 309] width 144 height 14
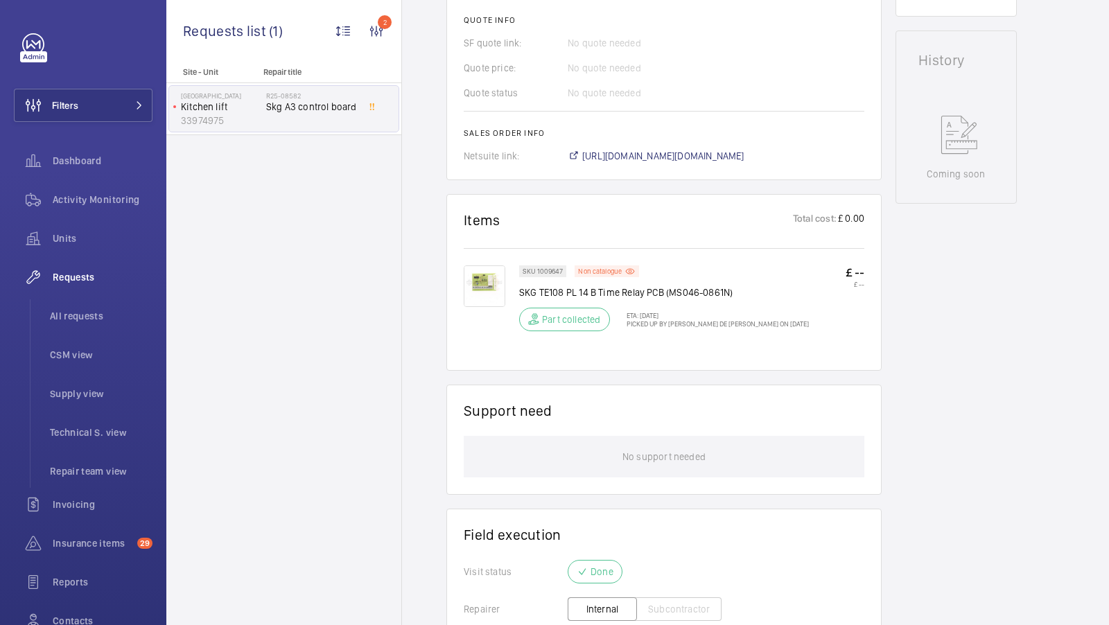
scroll to position [617, 0]
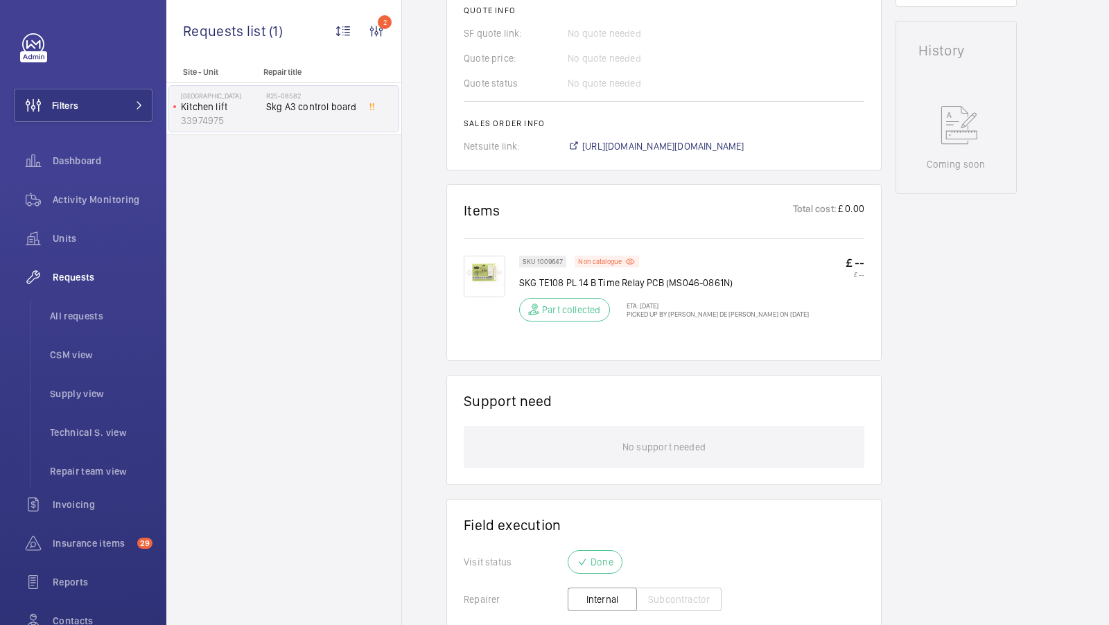
click at [479, 277] on img at bounding box center [485, 277] width 42 height 42
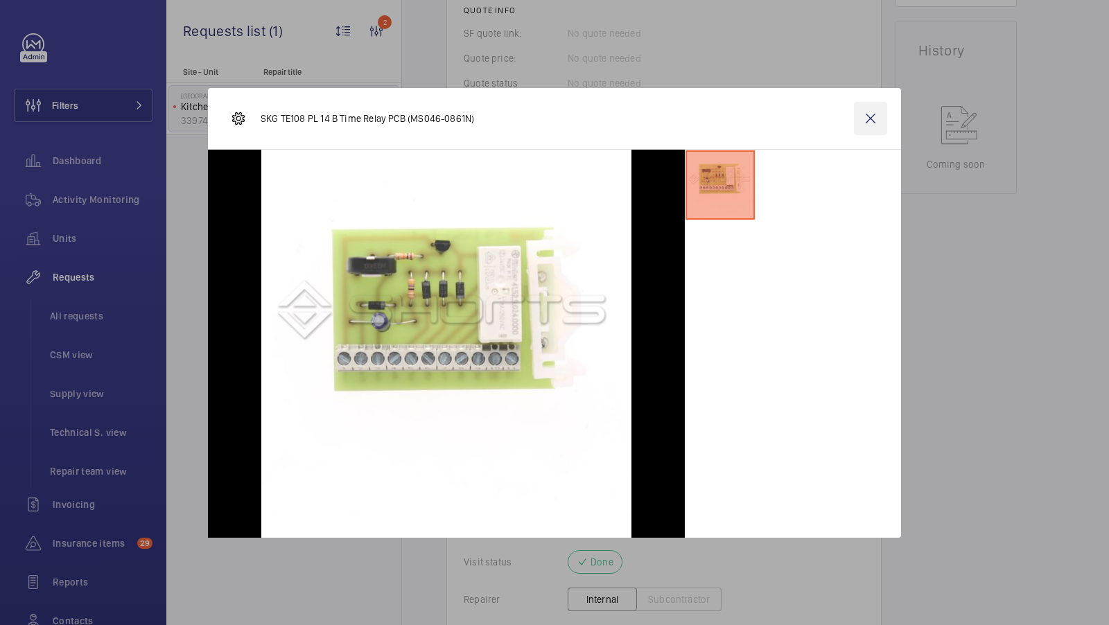
click at [869, 114] on wm-front-icon-button at bounding box center [870, 118] width 33 height 33
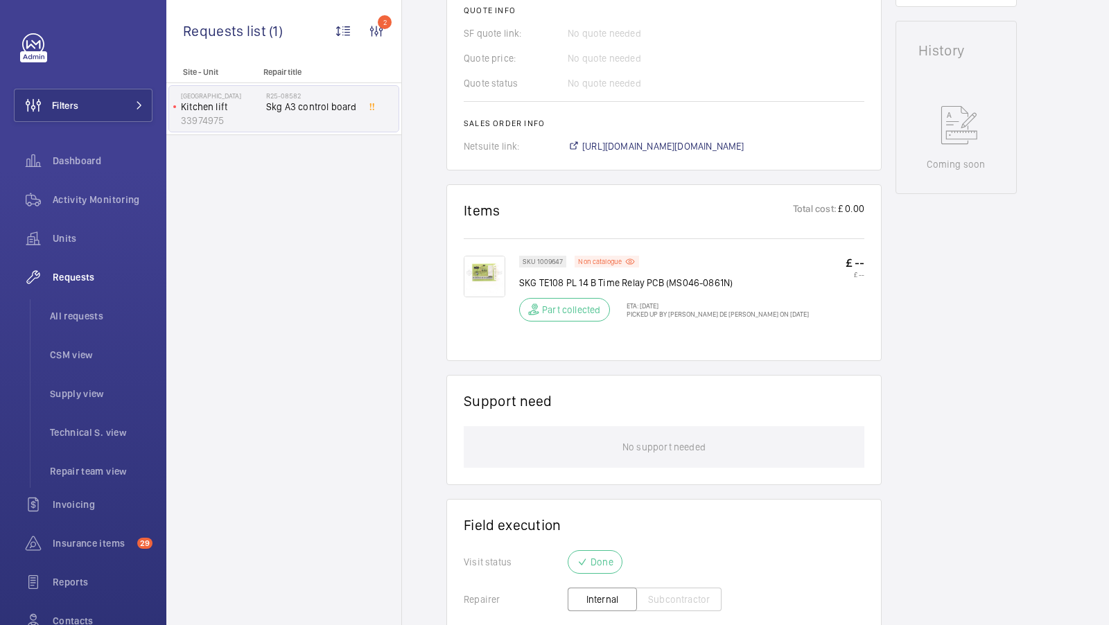
scroll to position [780, 0]
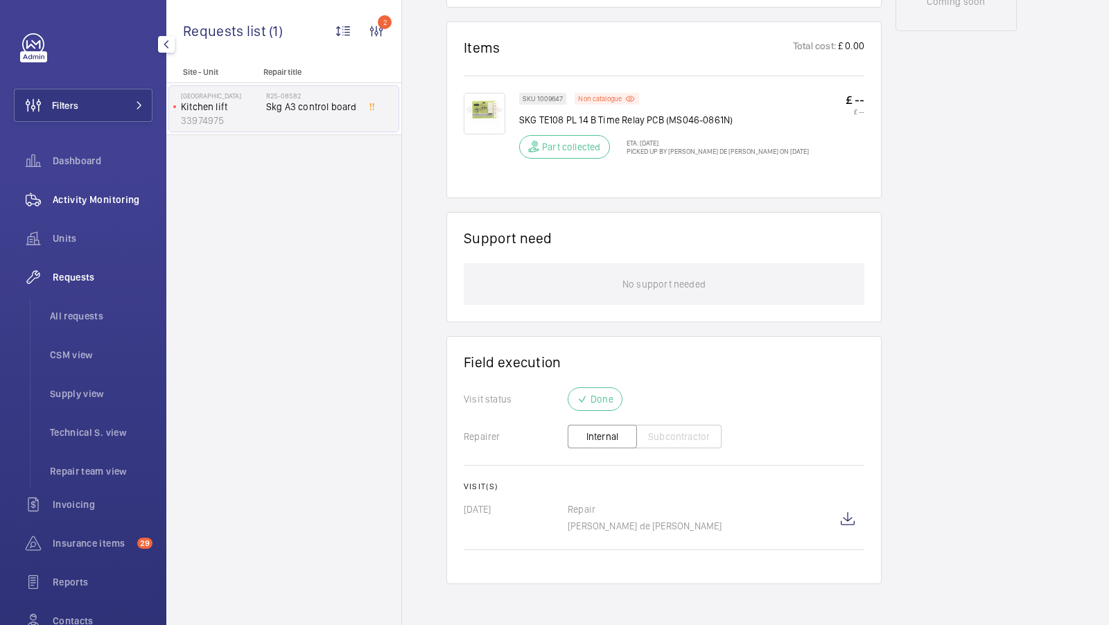
click at [64, 202] on span "Activity Monitoring" at bounding box center [103, 200] width 100 height 14
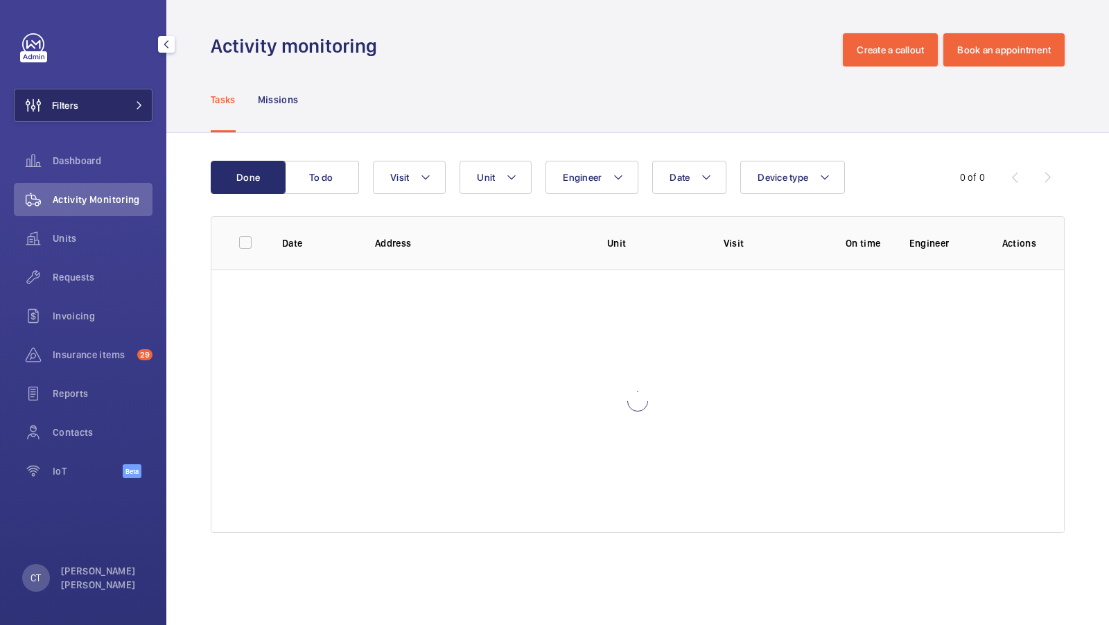
click at [111, 116] on button "Filters" at bounding box center [83, 105] width 139 height 33
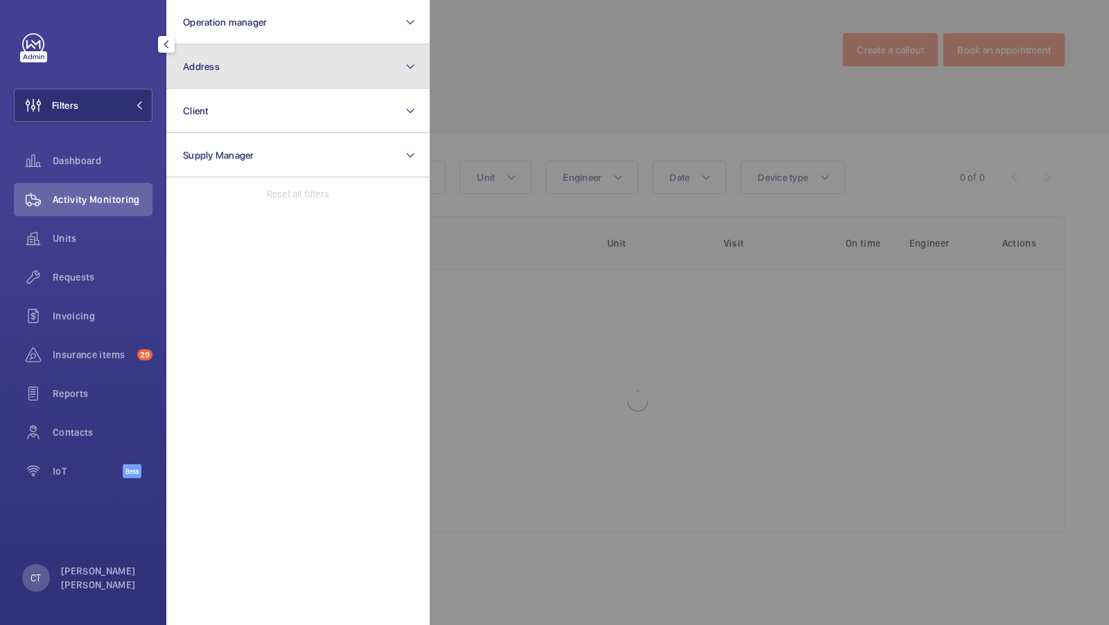
click at [321, 62] on button "Address" at bounding box center [297, 66] width 263 height 44
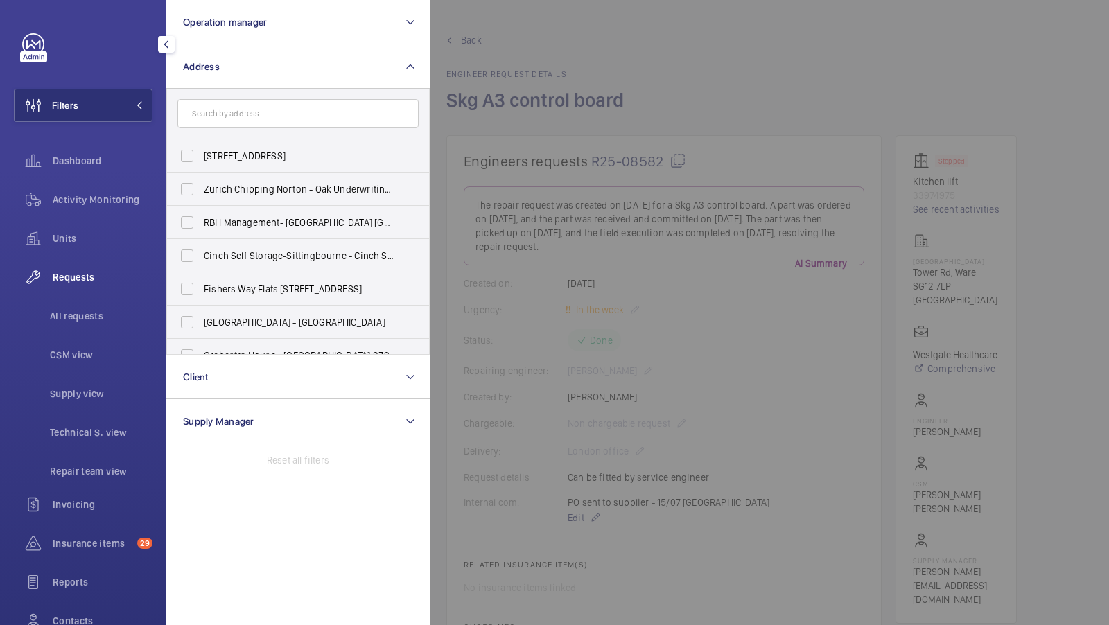
click at [788, 272] on div at bounding box center [984, 312] width 1109 height 625
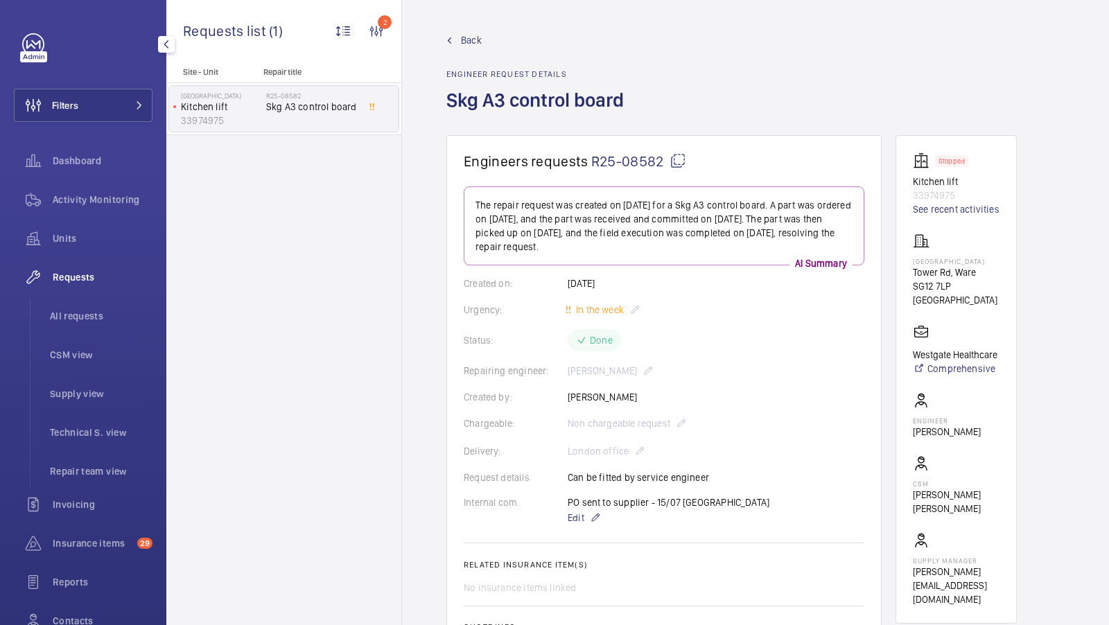
click at [132, 76] on div "Filters Dashboard Activity Monitoring Units Requests All requests CSM view Supp…" at bounding box center [83, 357] width 139 height 649
click at [132, 94] on button "Filters" at bounding box center [83, 105] width 139 height 33
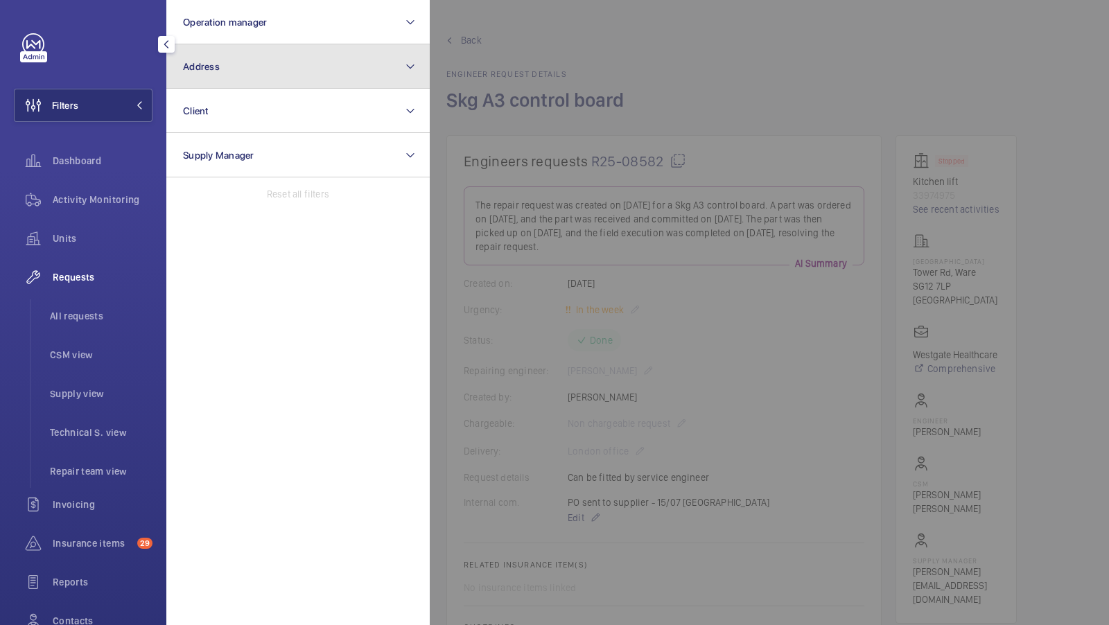
click at [237, 69] on button "Address" at bounding box center [297, 66] width 263 height 44
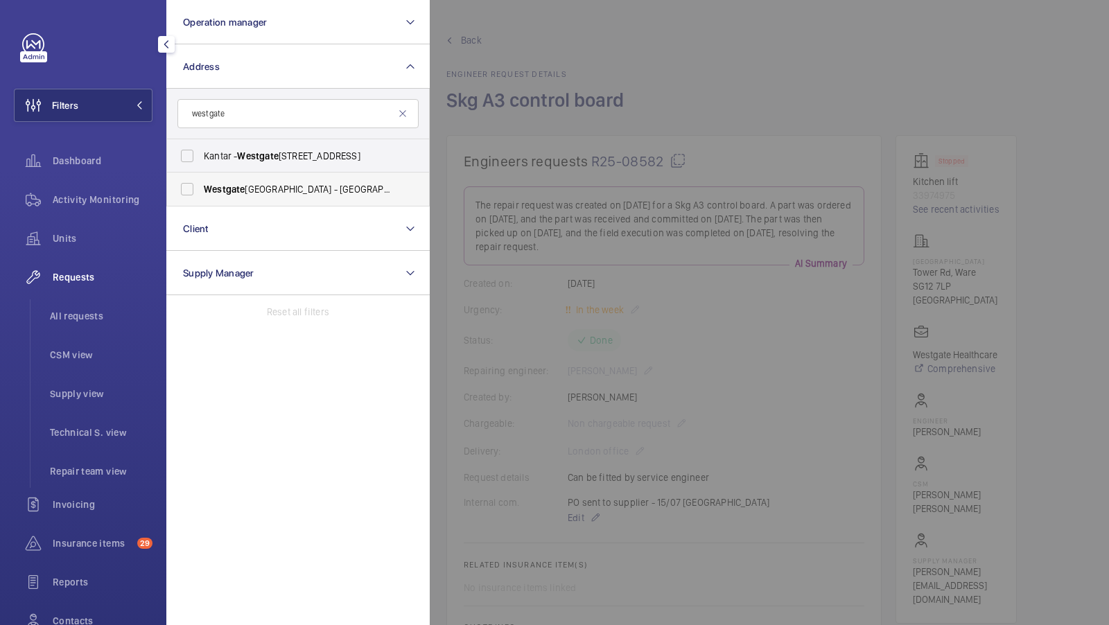
type input "westgate"
click at [265, 193] on span "[GEOGRAPHIC_DATA] - [STREET_ADDRESS]" at bounding box center [299, 189] width 191 height 14
click at [201, 193] on input "[GEOGRAPHIC_DATA] - [STREET_ADDRESS]" at bounding box center [187, 189] width 28 height 28
checkbox input "true"
click at [123, 93] on button "Filters 1" at bounding box center [83, 105] width 139 height 33
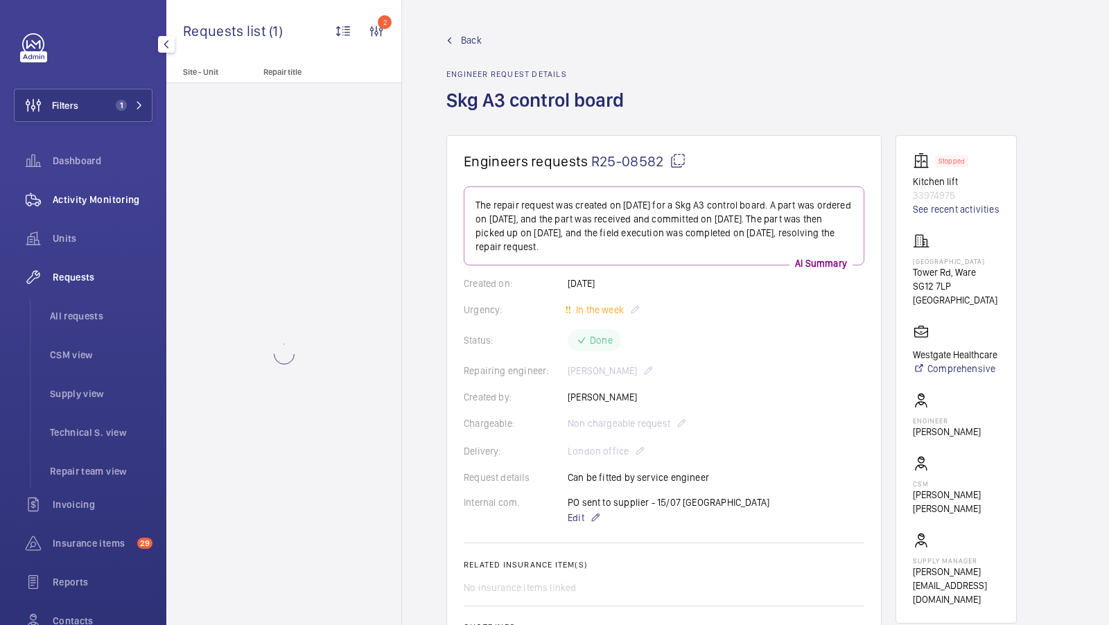
click at [112, 209] on div "Activity Monitoring" at bounding box center [83, 199] width 139 height 33
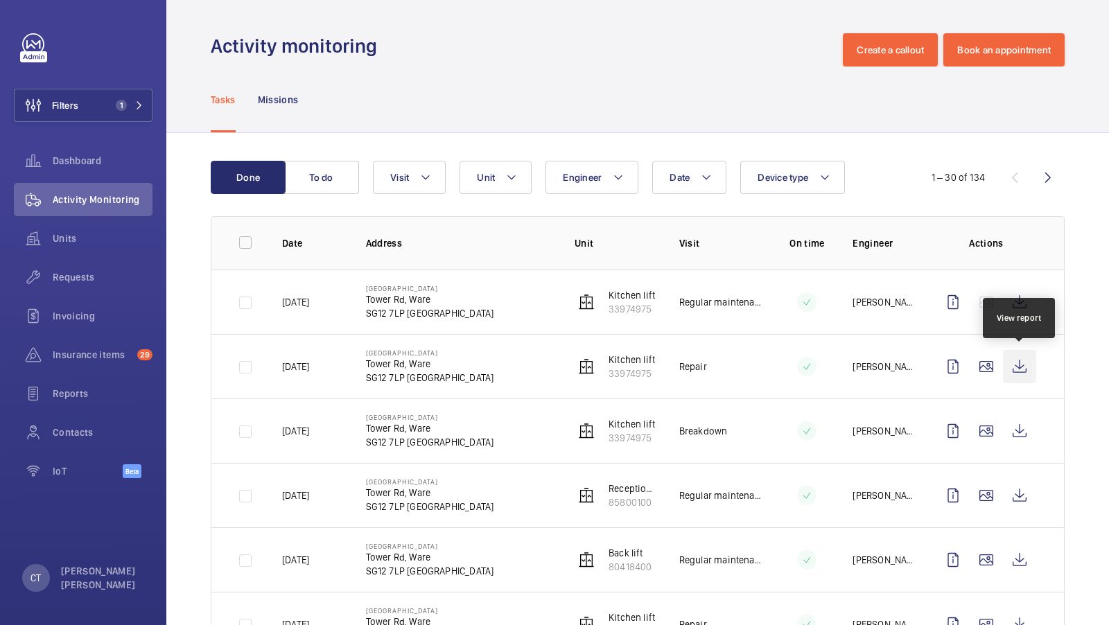
click at [1027, 369] on wm-front-icon-button at bounding box center [1019, 366] width 33 height 33
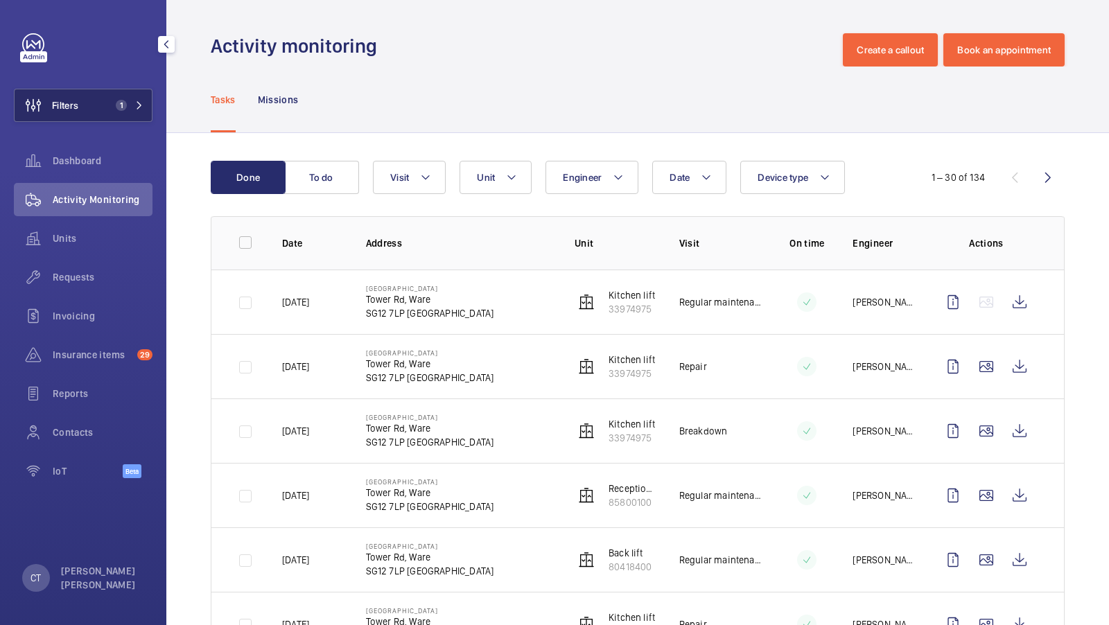
click at [107, 108] on button "Filters 1" at bounding box center [83, 105] width 139 height 33
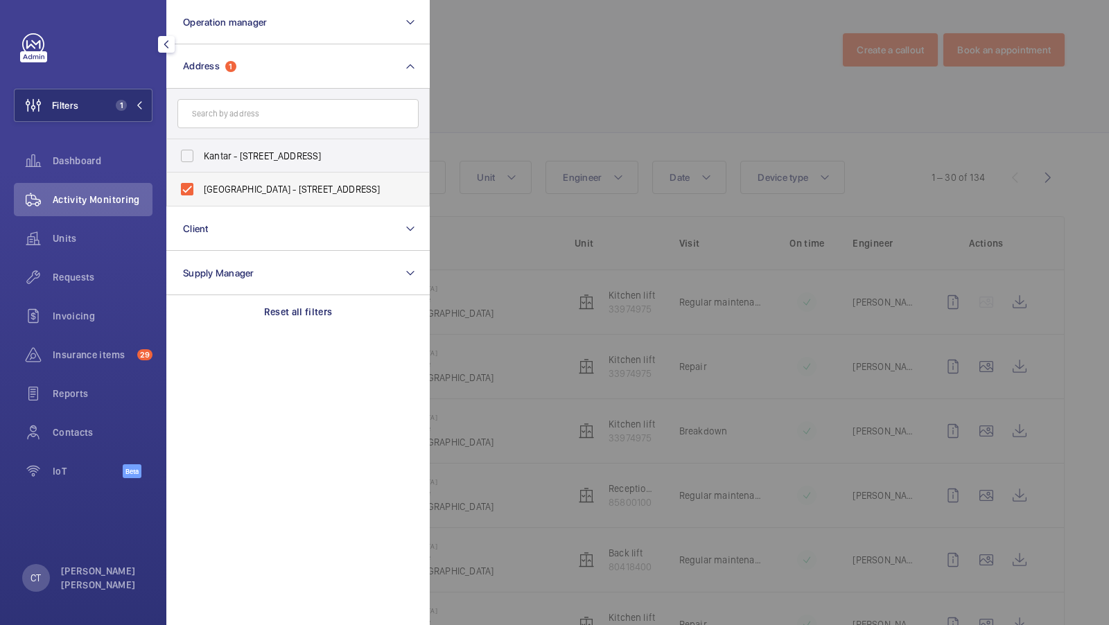
click at [262, 189] on span "[GEOGRAPHIC_DATA] - [STREET_ADDRESS]" at bounding box center [299, 189] width 191 height 14
click at [201, 189] on input "[GEOGRAPHIC_DATA] - [STREET_ADDRESS]" at bounding box center [187, 189] width 28 height 28
checkbox input "false"
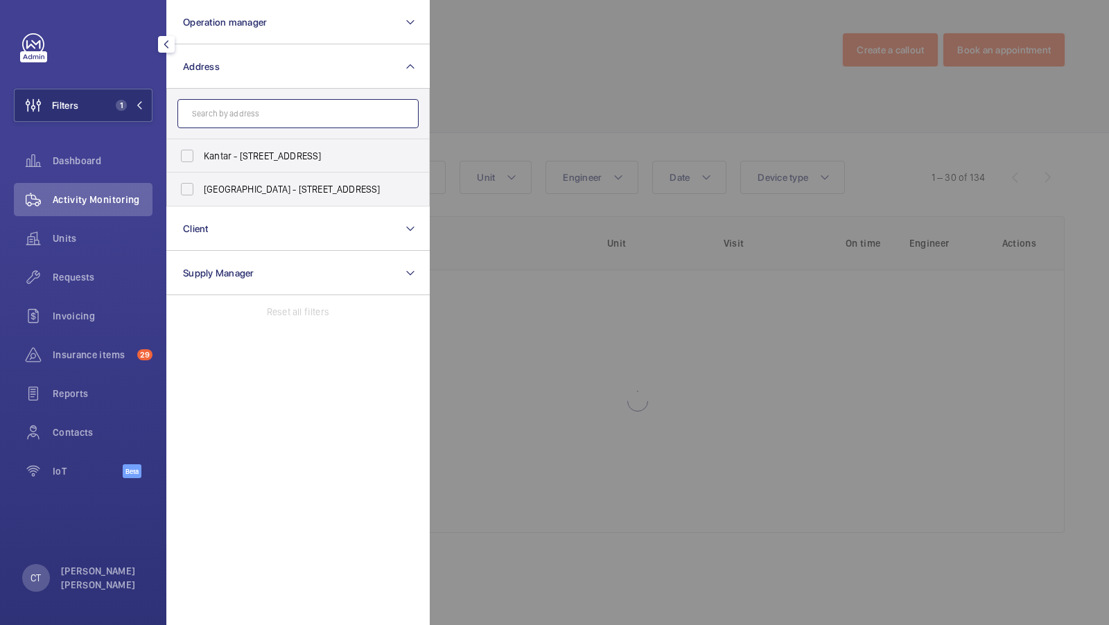
click at [247, 117] on input "text" at bounding box center [297, 113] width 241 height 29
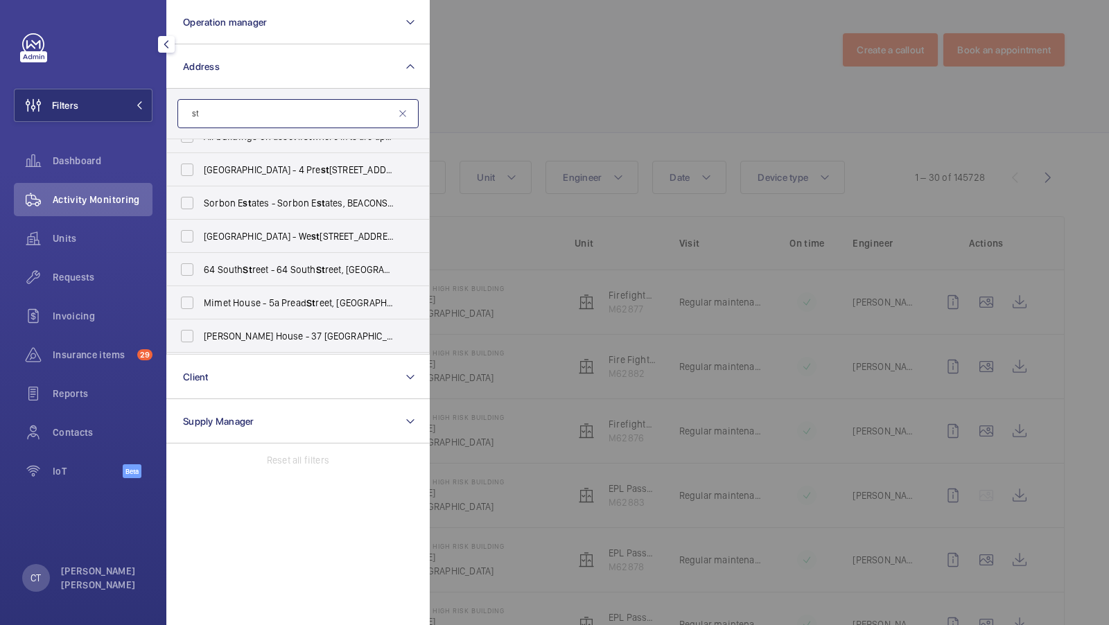
scroll to position [216, 0]
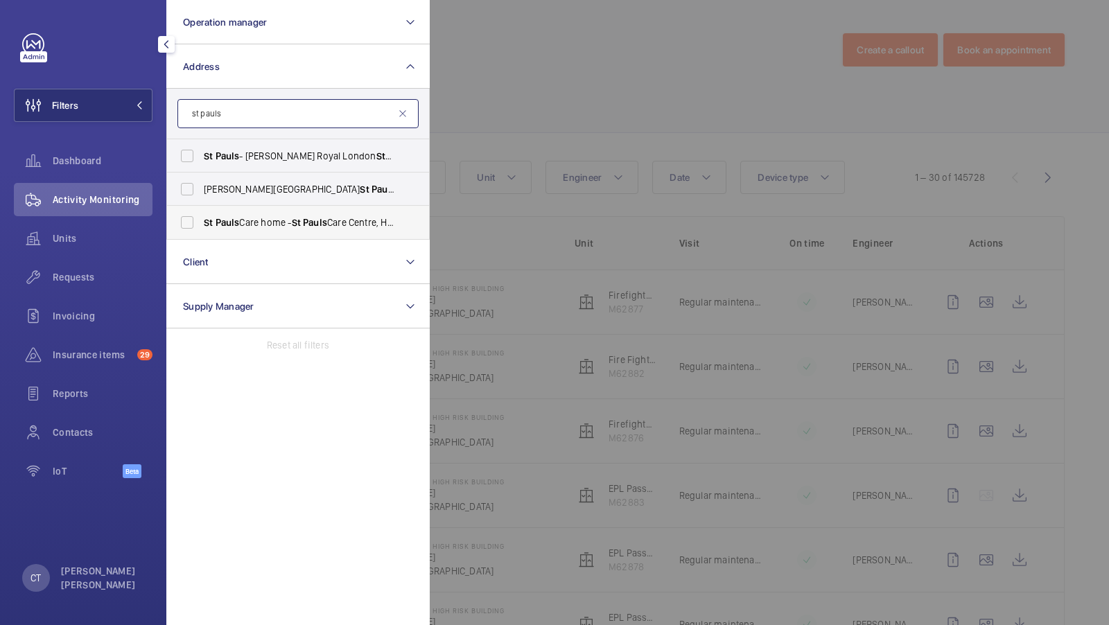
type input "st pauls"
click at [255, 226] on span "St Pauls Care home - [GEOGRAPHIC_DATA], HEMEL HEMP ST EAD HP2 5XW" at bounding box center [299, 223] width 191 height 14
click at [201, 226] on input "St Pauls Care home - [GEOGRAPHIC_DATA], HEMEL HEMP ST EAD HP2 5XW" at bounding box center [187, 223] width 28 height 28
checkbox input "true"
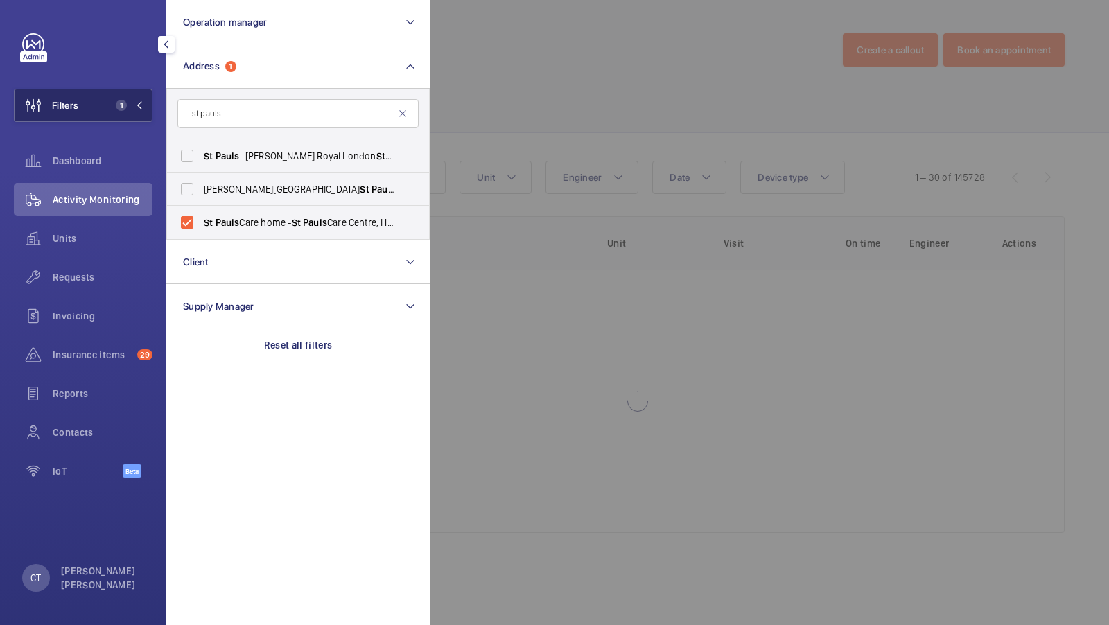
click at [132, 110] on span "1" at bounding box center [126, 105] width 33 height 11
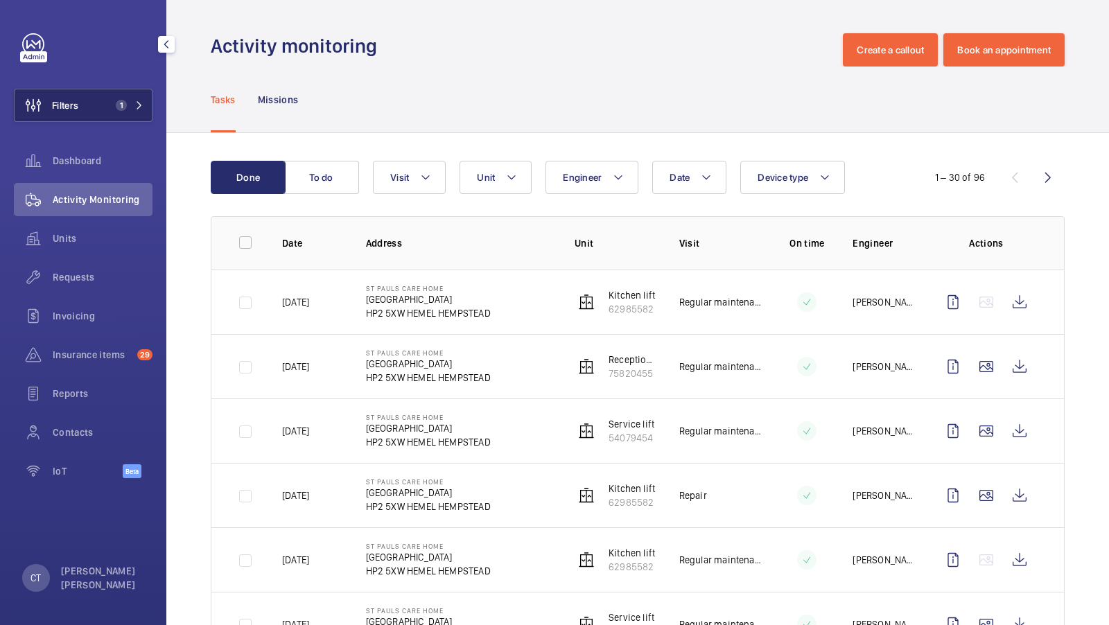
click at [131, 104] on span "1" at bounding box center [126, 105] width 33 height 11
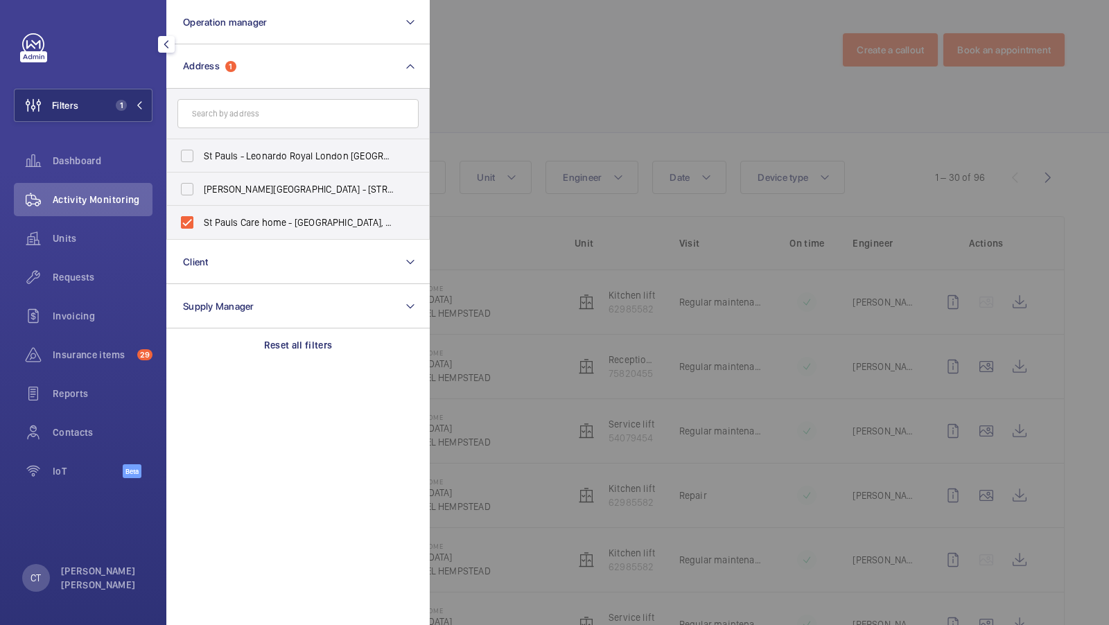
click at [505, 114] on div at bounding box center [984, 312] width 1109 height 625
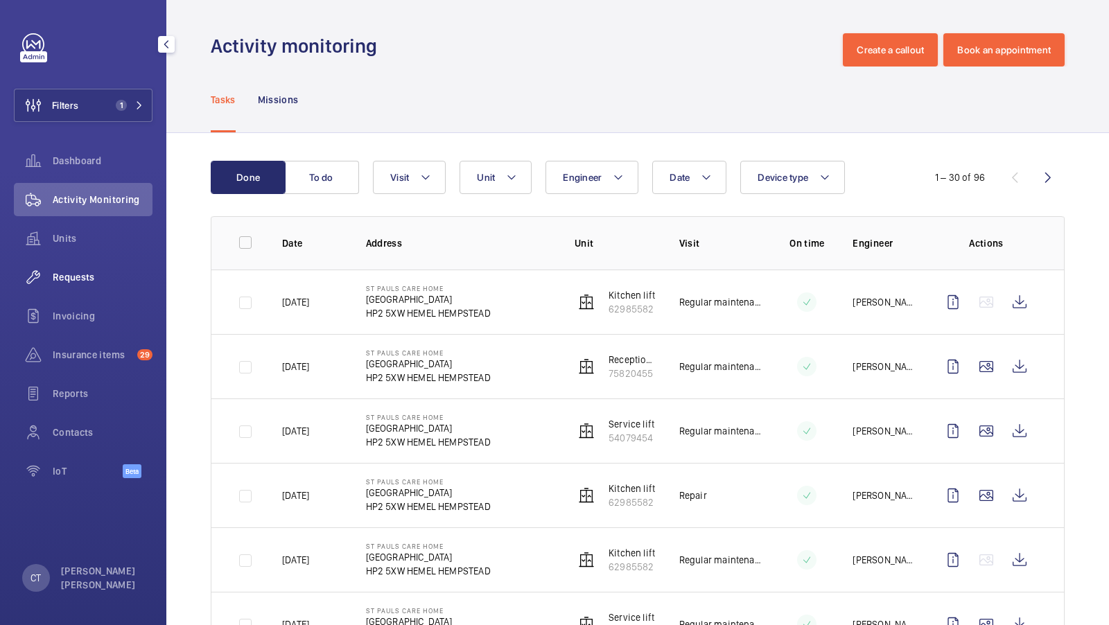
click at [78, 281] on span "Requests" at bounding box center [103, 277] width 100 height 14
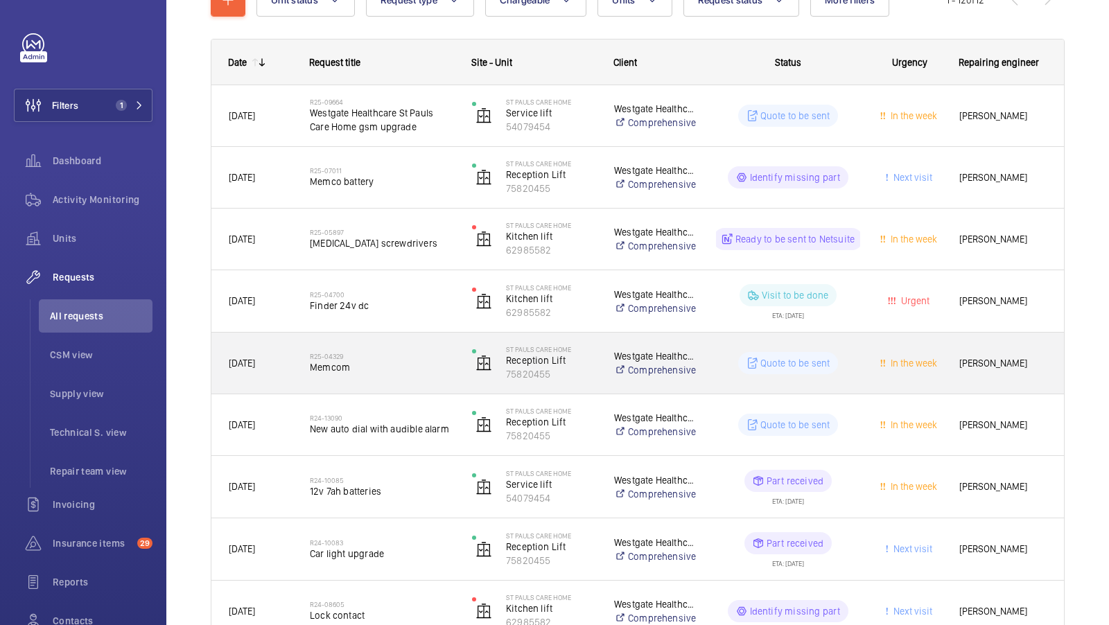
scroll to position [187, 0]
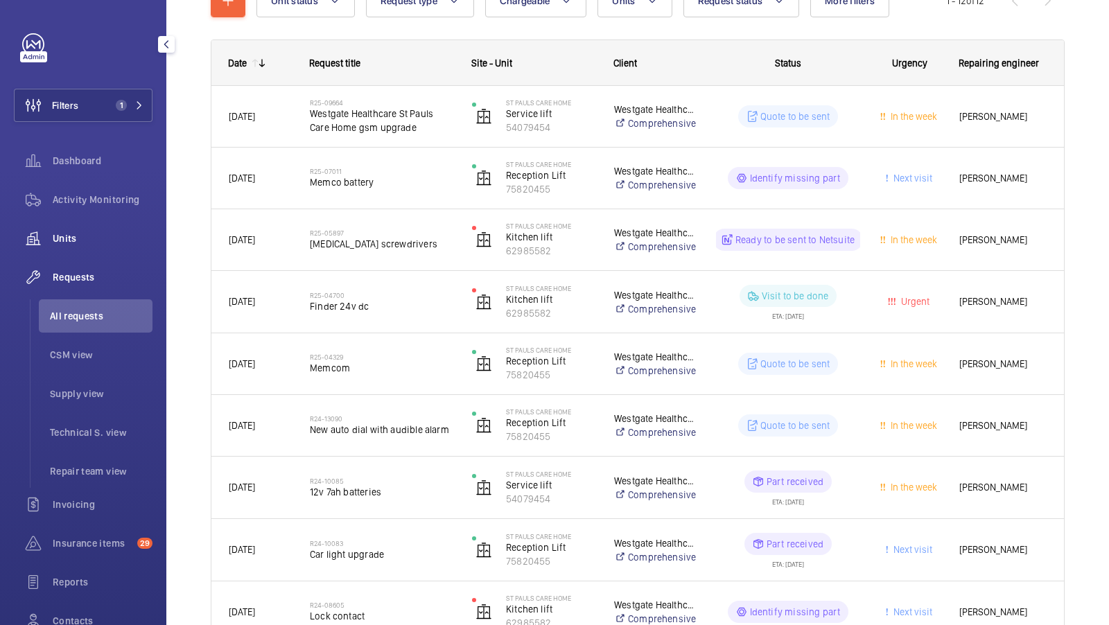
click at [73, 237] on span "Units" at bounding box center [103, 239] width 100 height 14
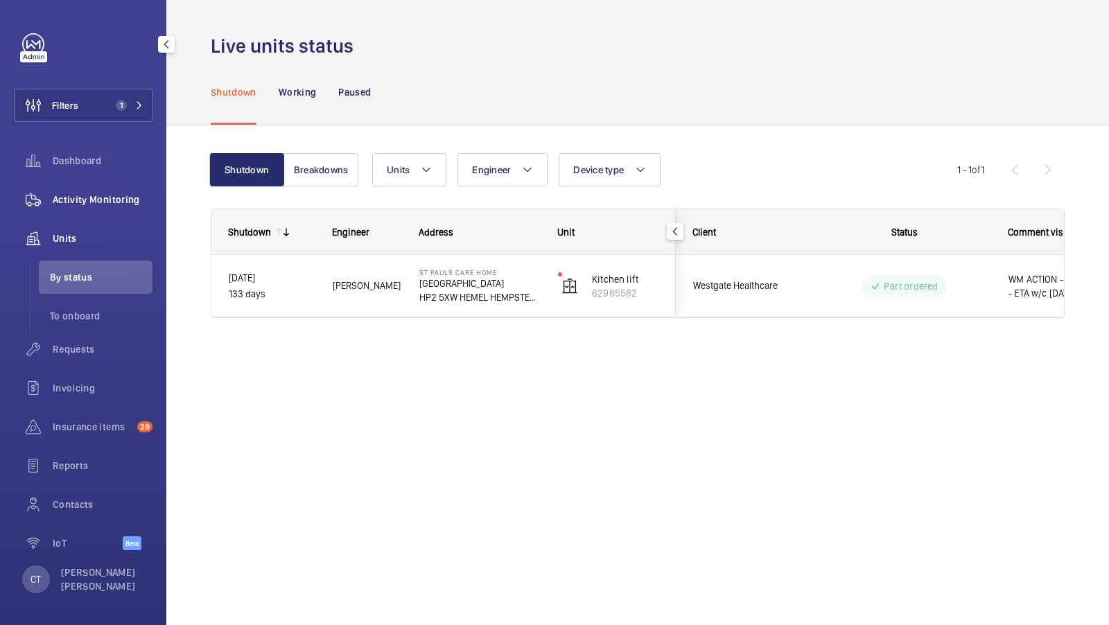
click at [117, 189] on div "Activity Monitoring" at bounding box center [83, 199] width 139 height 33
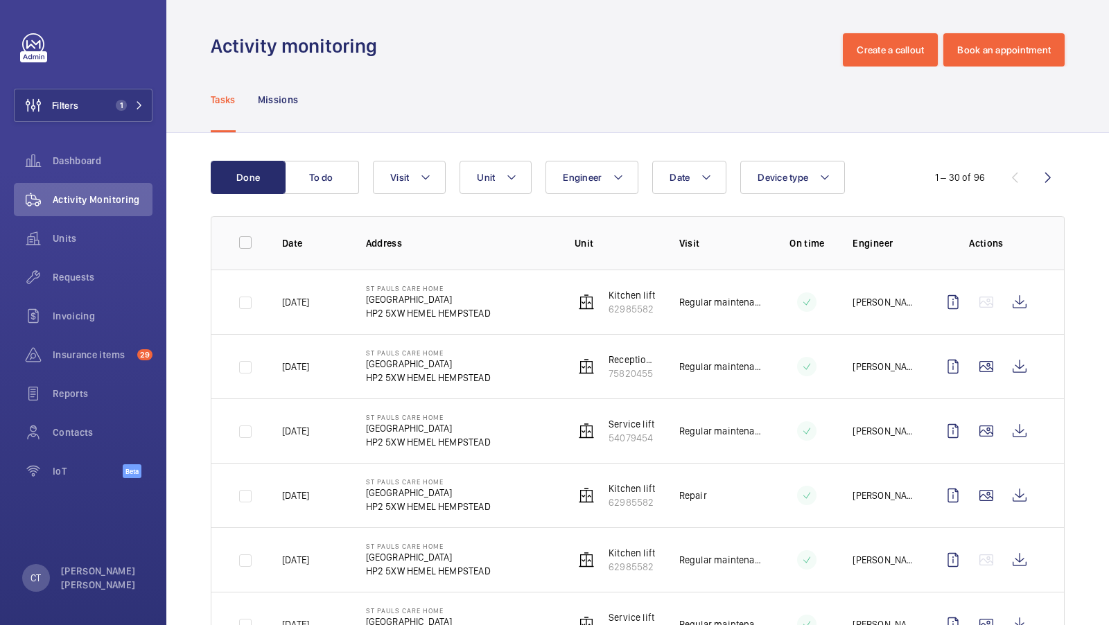
scroll to position [59, 0]
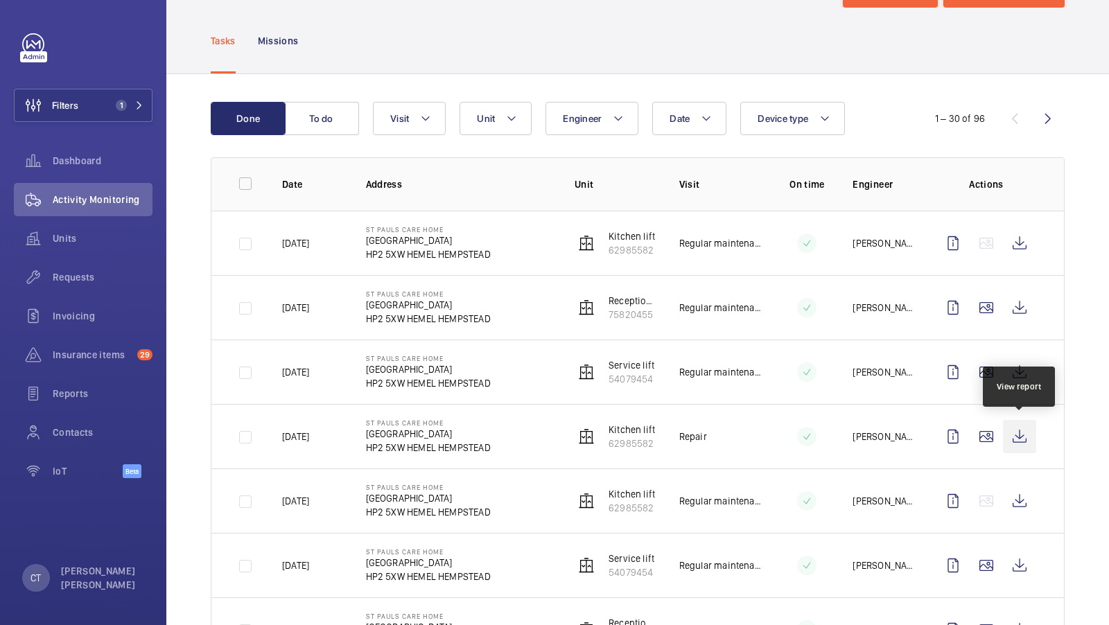
click at [1024, 426] on wm-front-icon-button at bounding box center [1019, 436] width 33 height 33
click at [501, 125] on button "Unit" at bounding box center [496, 118] width 72 height 33
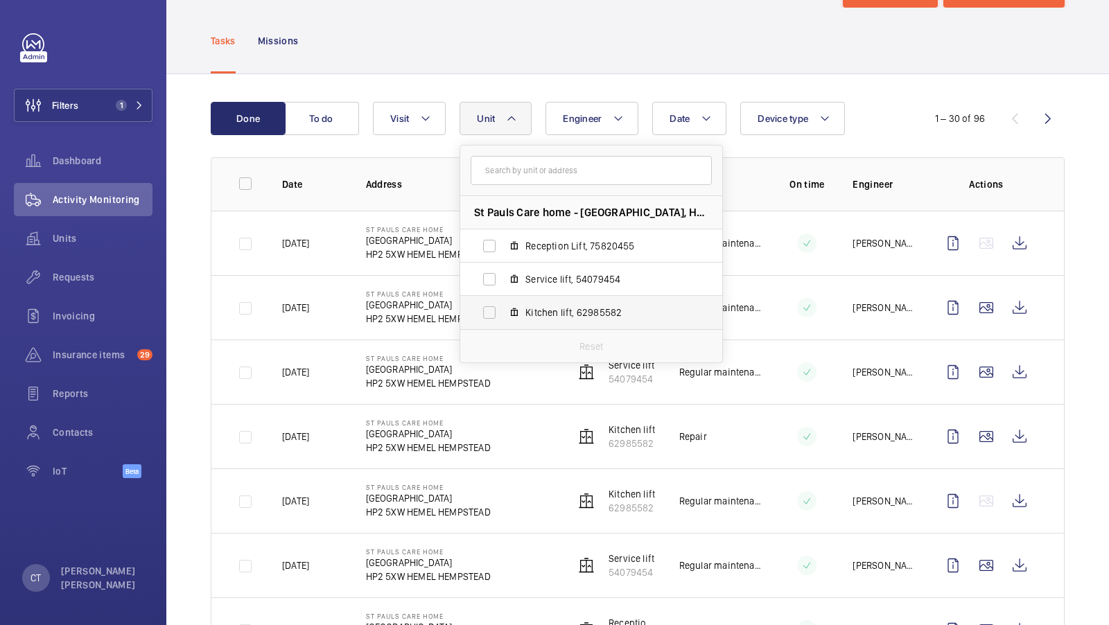
click at [600, 306] on span "Kitchen lift, 62985582" at bounding box center [605, 313] width 161 height 14
click at [503, 306] on input "Kitchen lift, 62985582" at bounding box center [490, 313] width 28 height 28
checkbox input "true"
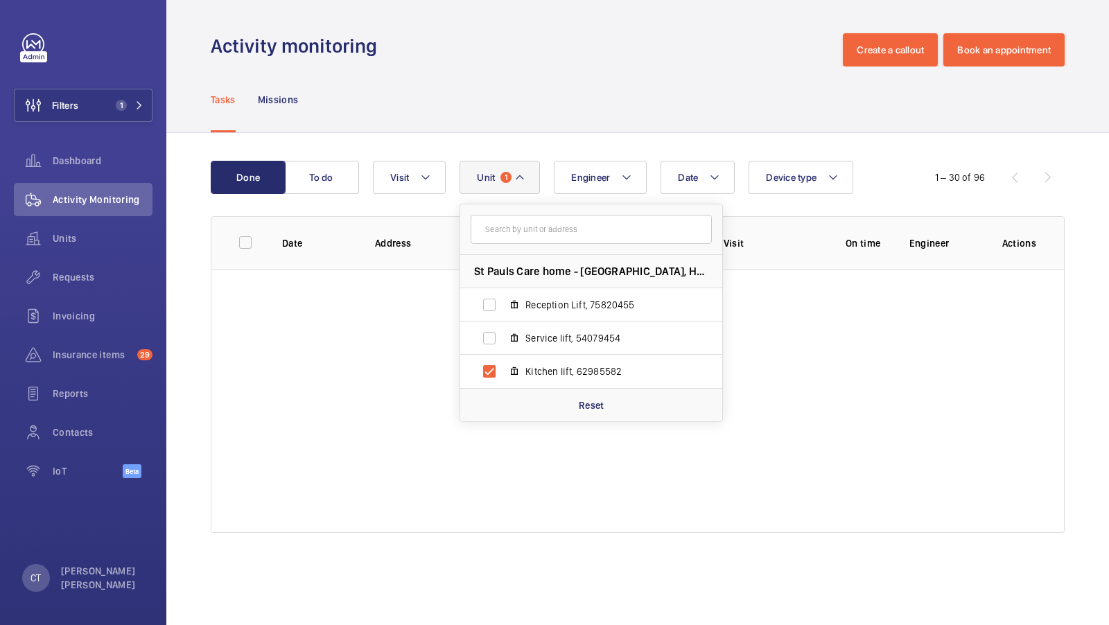
click at [929, 157] on div "Done To do Date Engineer Unit 1 St Pauls Care home - [GEOGRAPHIC_DATA], HP2 5XW…" at bounding box center [637, 349] width 943 height 433
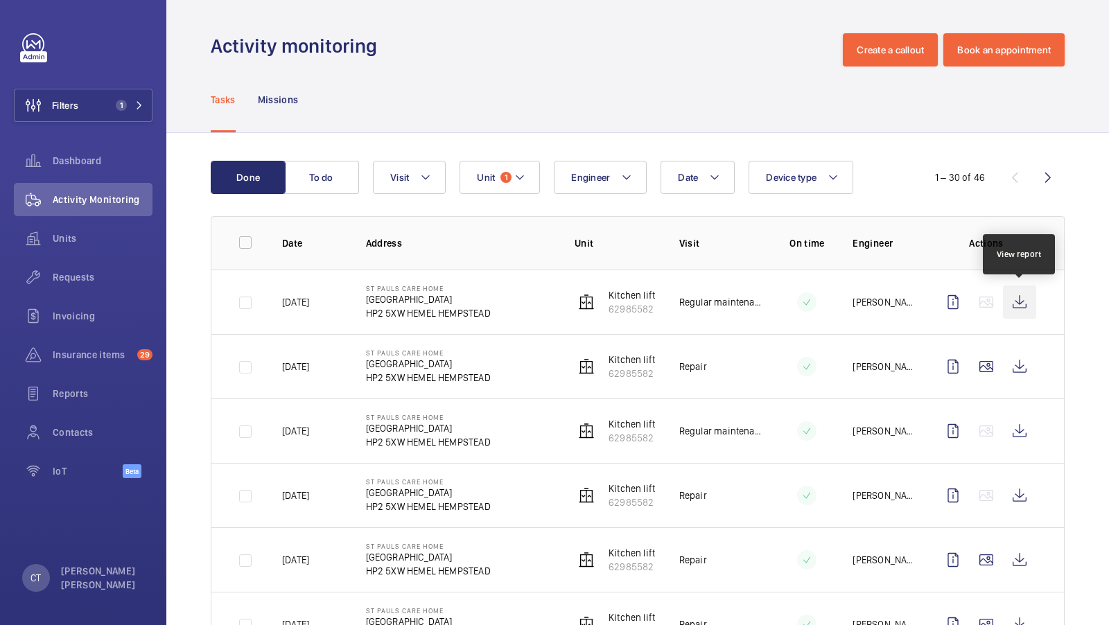
click at [1016, 302] on wm-front-icon-button at bounding box center [1019, 302] width 33 height 33
click at [516, 183] on mat-icon at bounding box center [519, 177] width 11 height 17
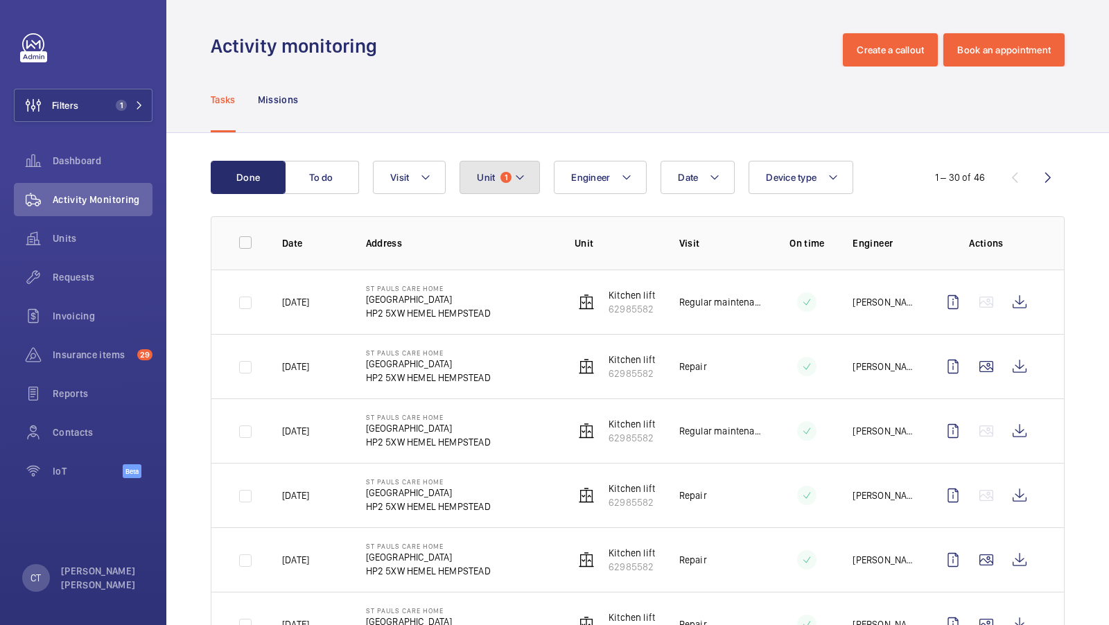
click at [509, 176] on span "1" at bounding box center [505, 177] width 11 height 11
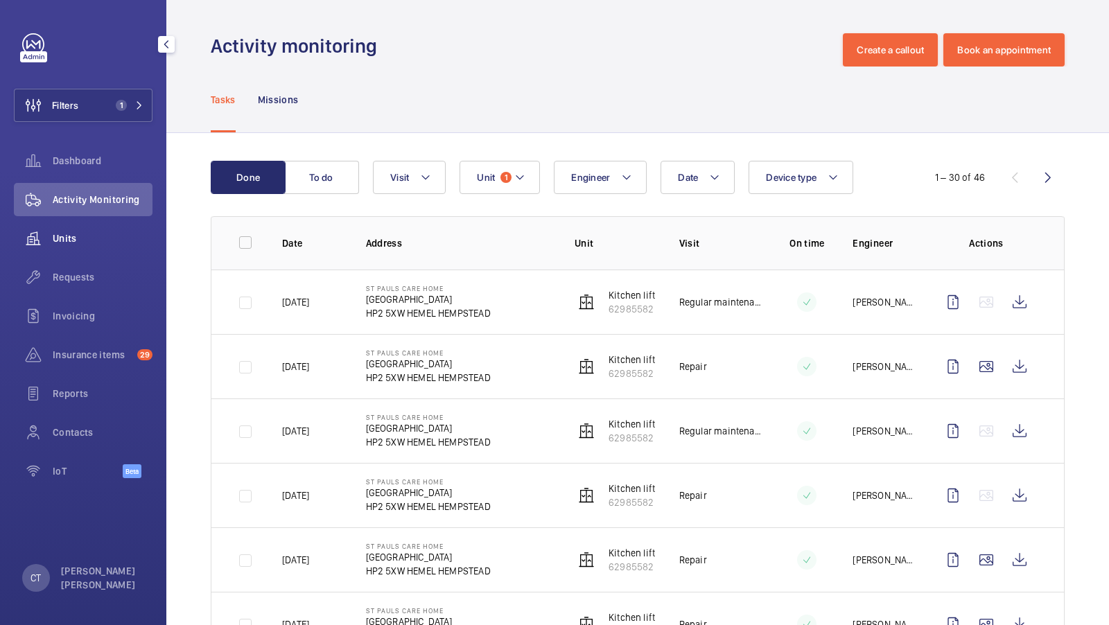
click at [79, 235] on span "Units" at bounding box center [103, 239] width 100 height 14
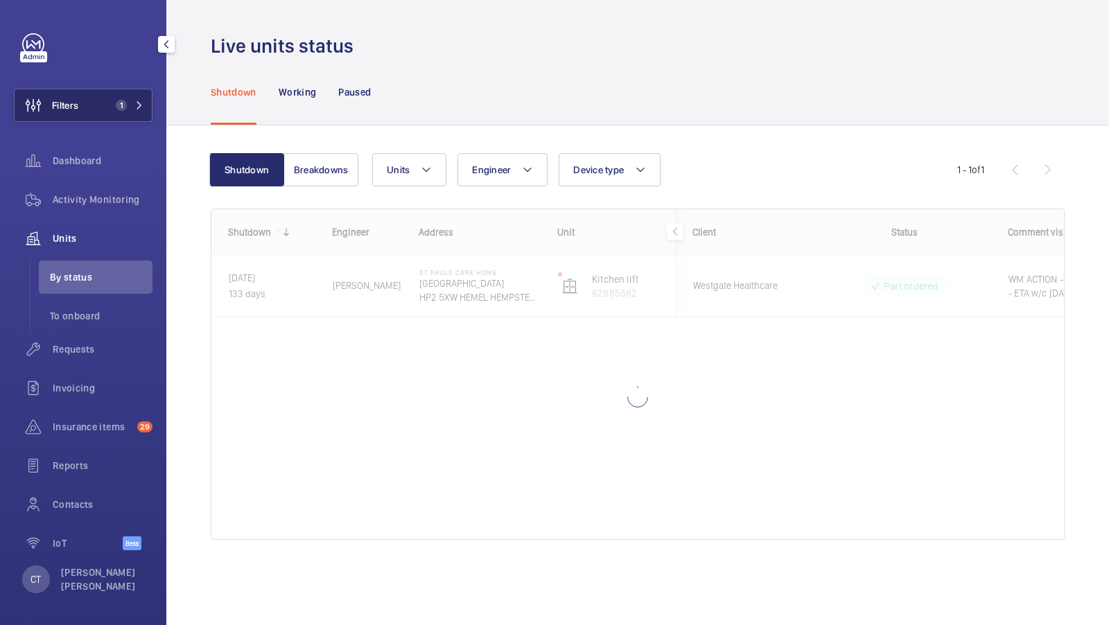
click at [122, 115] on button "Filters 1" at bounding box center [83, 105] width 139 height 33
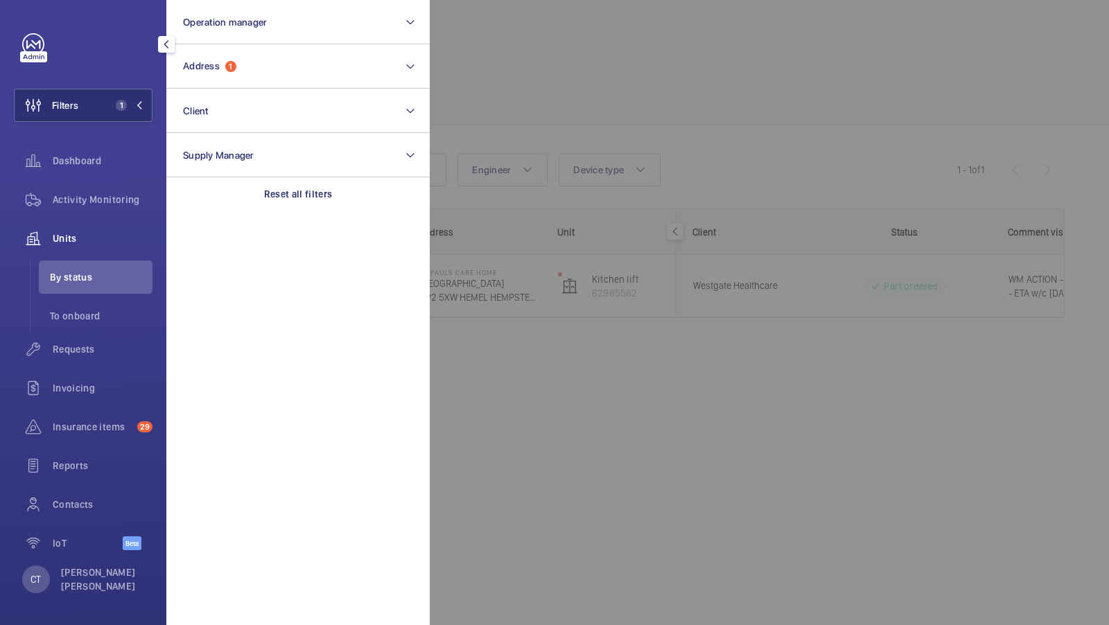
click at [708, 180] on div at bounding box center [984, 312] width 1109 height 625
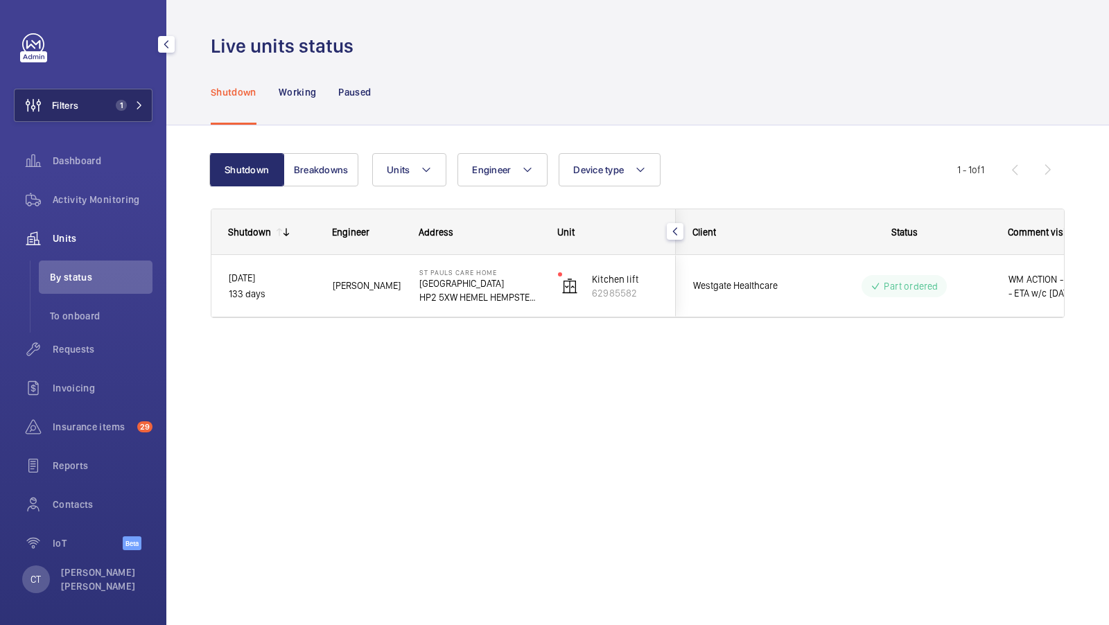
click at [90, 103] on button "Filters 1" at bounding box center [83, 105] width 139 height 33
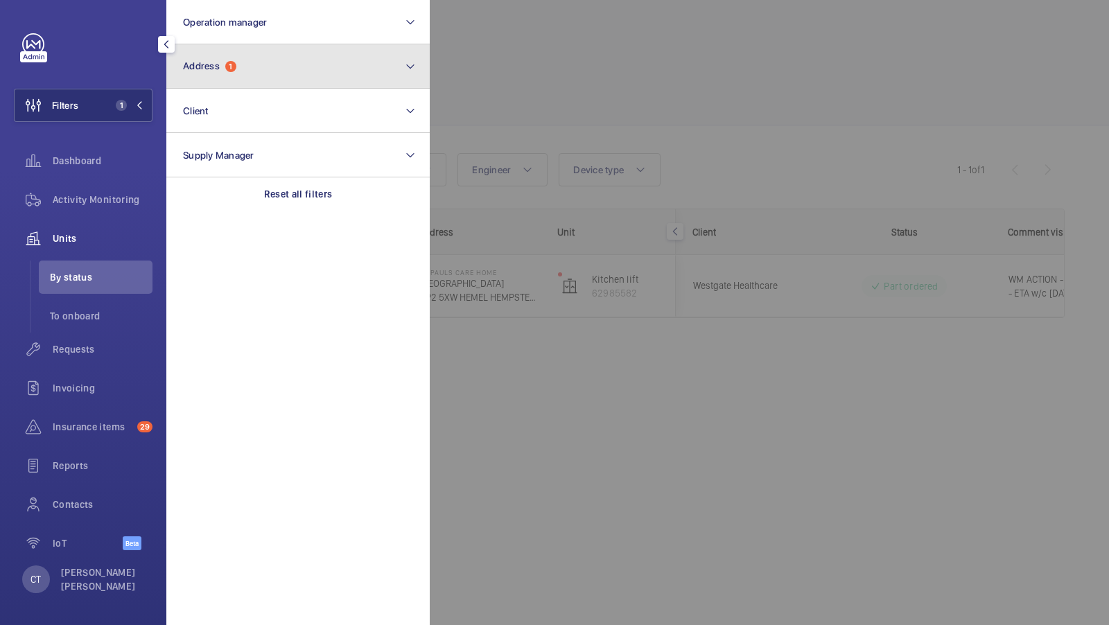
click at [314, 65] on button "Address 1" at bounding box center [297, 66] width 263 height 44
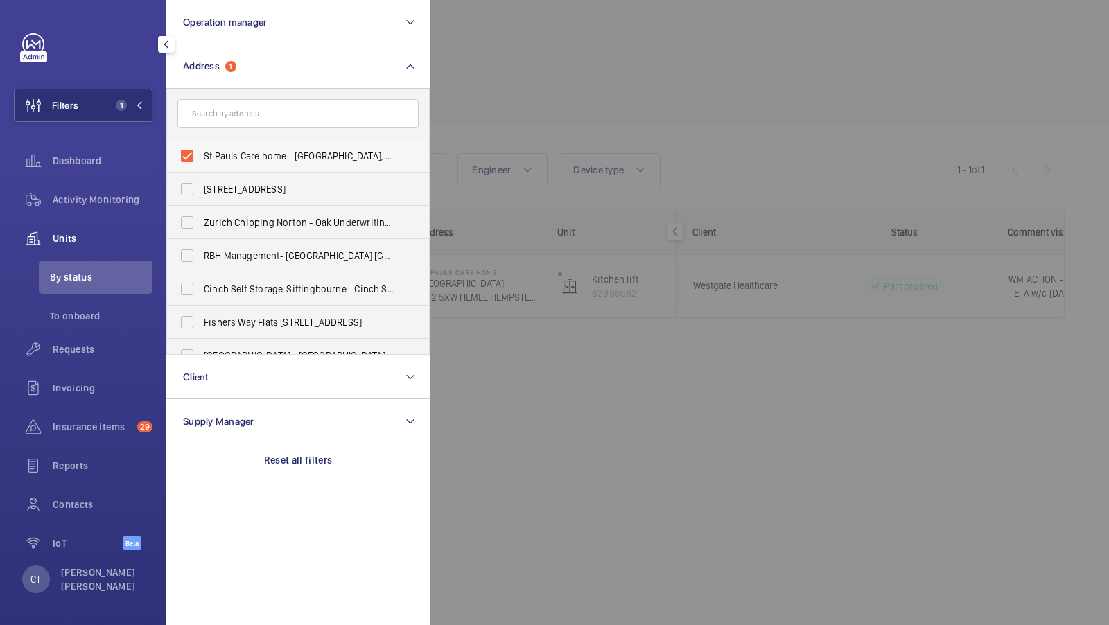
click at [293, 143] on label "St Pauls Care home - [GEOGRAPHIC_DATA], HEMEL HEMPSTEAD HP2 5XW" at bounding box center [287, 155] width 241 height 33
click at [201, 143] on input "St Pauls Care home - [GEOGRAPHIC_DATA], HEMEL HEMPSTEAD HP2 5XW" at bounding box center [187, 156] width 28 height 28
checkbox input "false"
click at [282, 108] on input "text" at bounding box center [297, 113] width 241 height 29
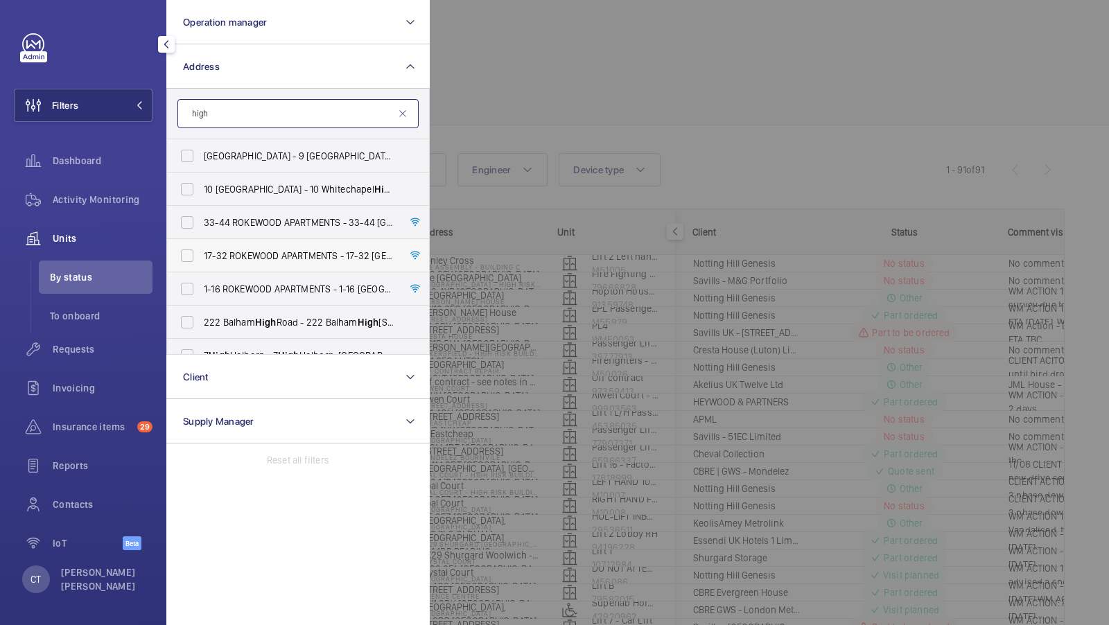
scroll to position [180, 0]
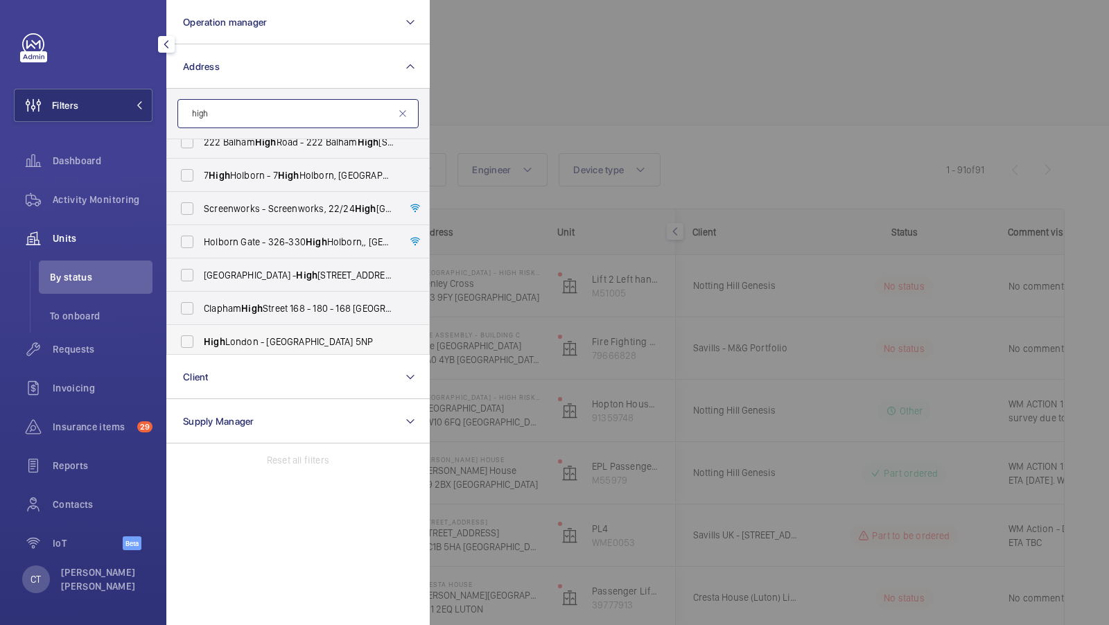
type input "high"
click at [253, 342] on span "High [GEOGRAPHIC_DATA] - [GEOGRAPHIC_DATA] 5NP" at bounding box center [299, 342] width 191 height 14
click at [201, 342] on input "High [GEOGRAPHIC_DATA] - [GEOGRAPHIC_DATA] 5NP" at bounding box center [187, 342] width 28 height 28
checkbox input "true"
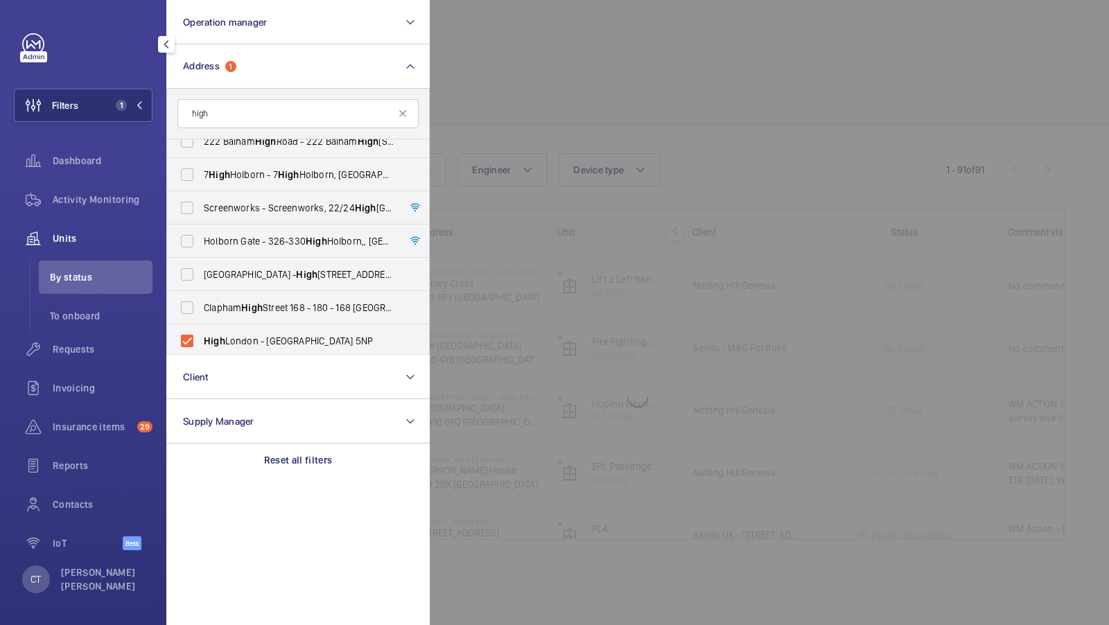
click at [128, 86] on div "Filters 1 Operation manager Address 1 [GEOGRAPHIC_DATA] - [STREET_ADDRESS] [GEO…" at bounding box center [83, 299] width 139 height 532
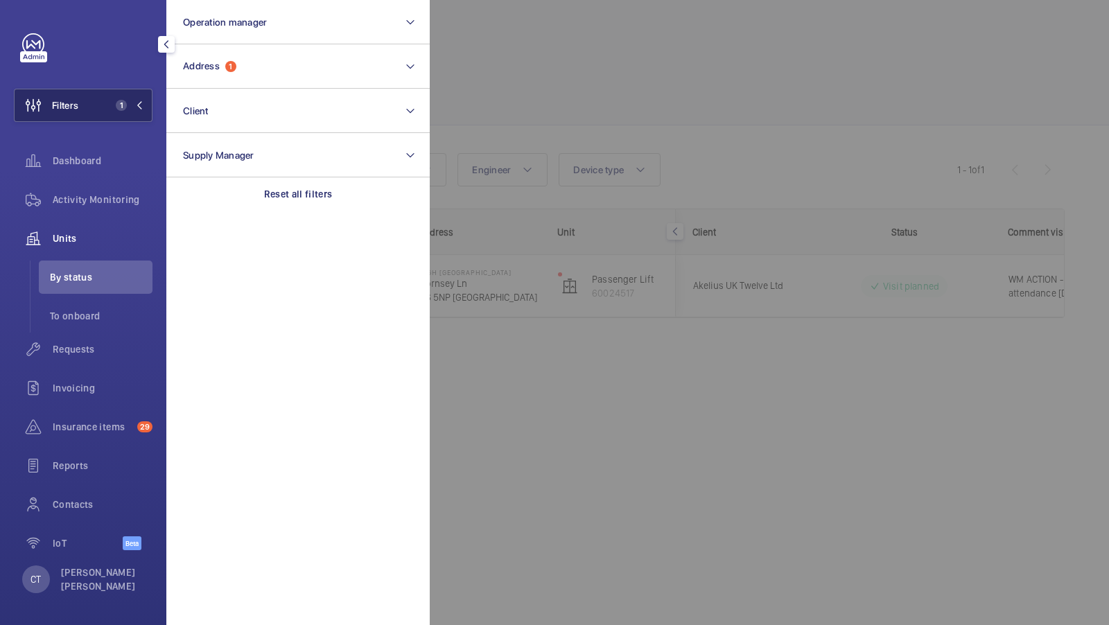
click at [129, 108] on span "1" at bounding box center [126, 105] width 33 height 11
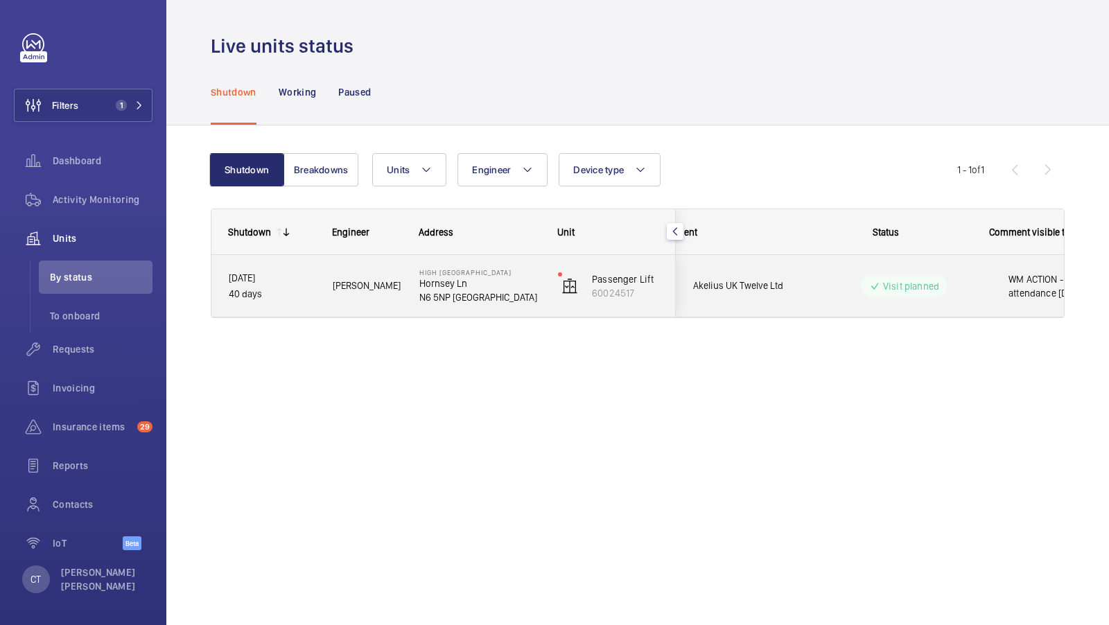
scroll to position [0, 250]
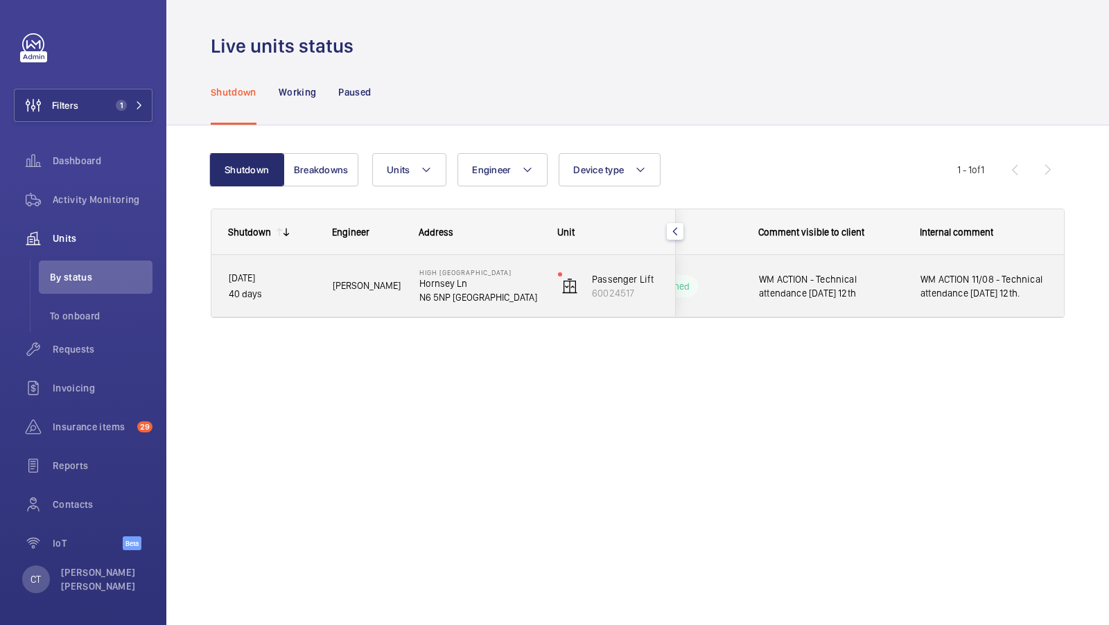
click at [871, 290] on span "WM ACTION - Technical attendance [DATE] 12th" at bounding box center [830, 286] width 143 height 28
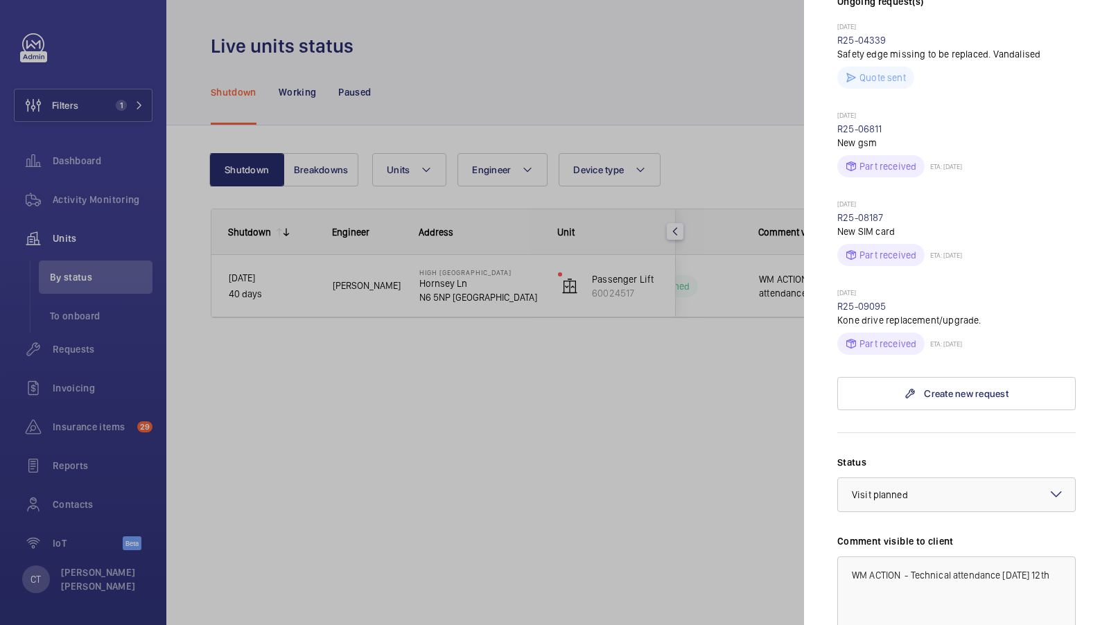
scroll to position [427, 0]
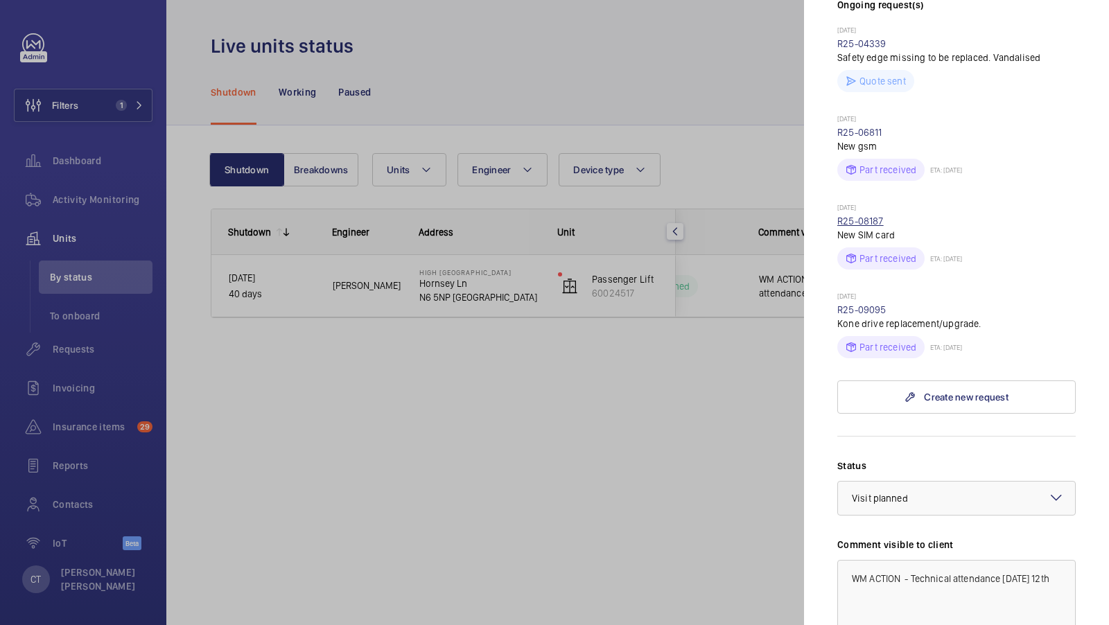
click at [866, 216] on link "R25-08187" at bounding box center [860, 221] width 46 height 11
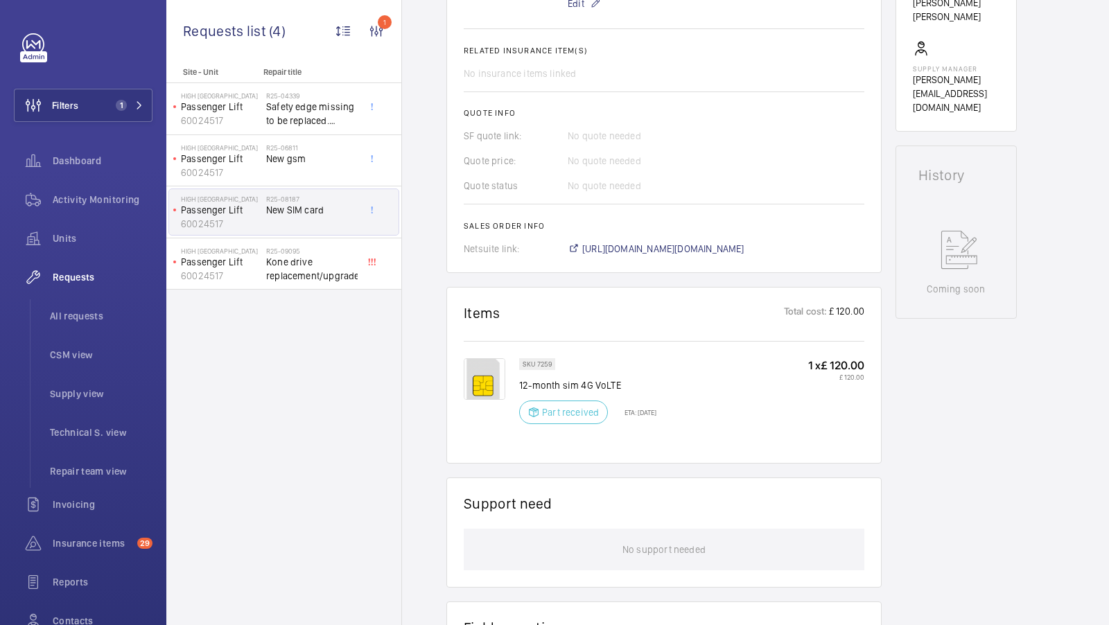
scroll to position [572, 0]
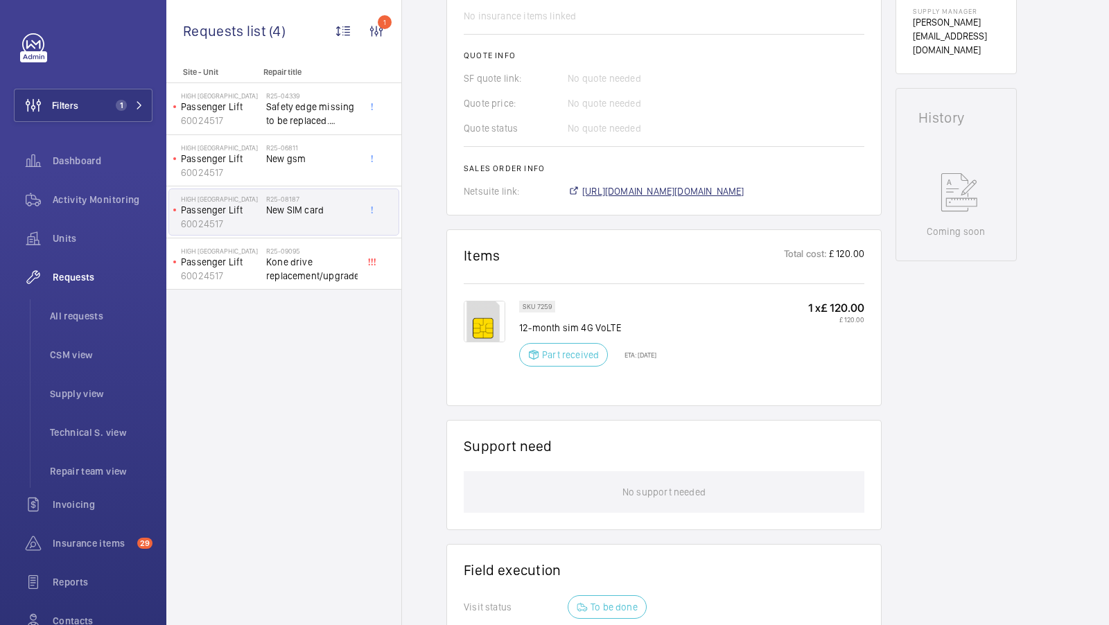
click at [689, 187] on span "[URL][DOMAIN_NAME][DOMAIN_NAME]" at bounding box center [663, 191] width 162 height 14
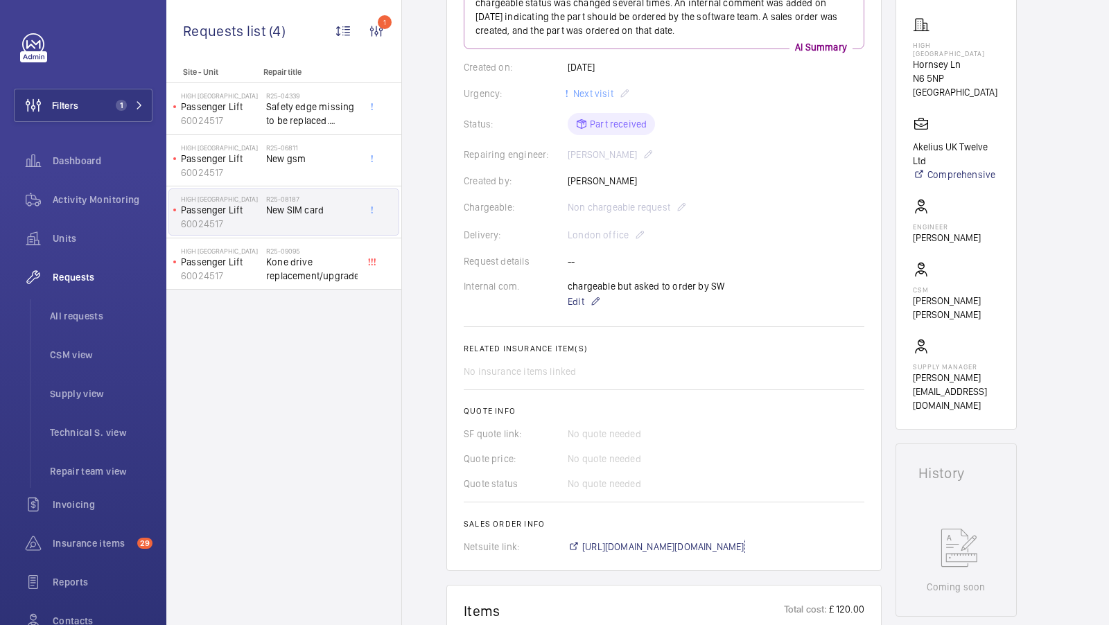
scroll to position [0, 0]
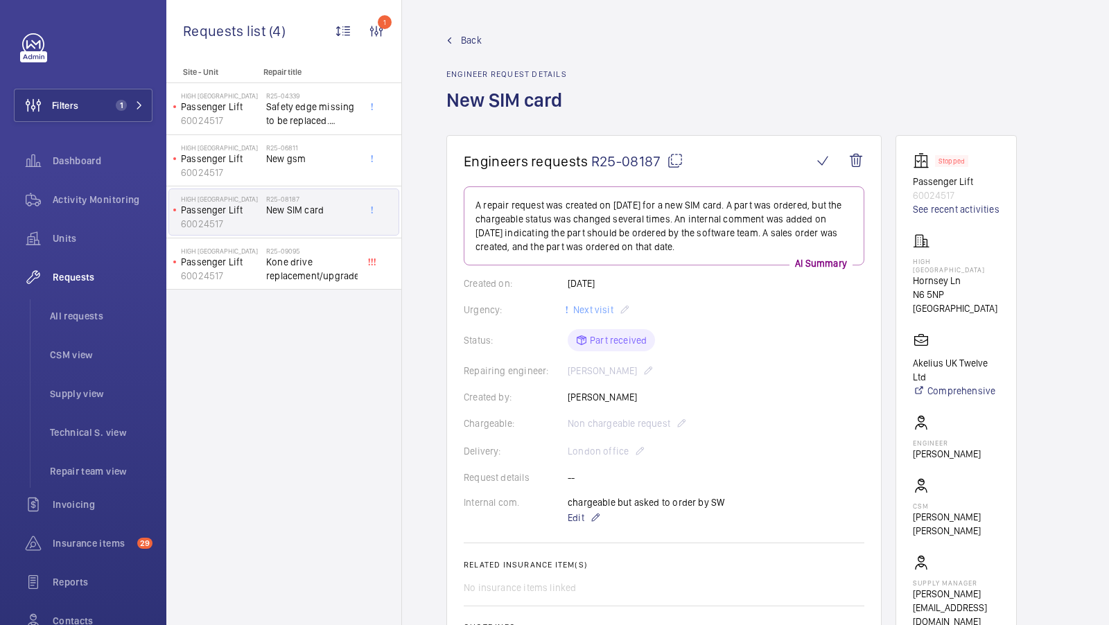
click at [762, 446] on div "Delivery: London office" at bounding box center [664, 451] width 401 height 17
click at [103, 109] on button "Filters 1" at bounding box center [83, 105] width 139 height 33
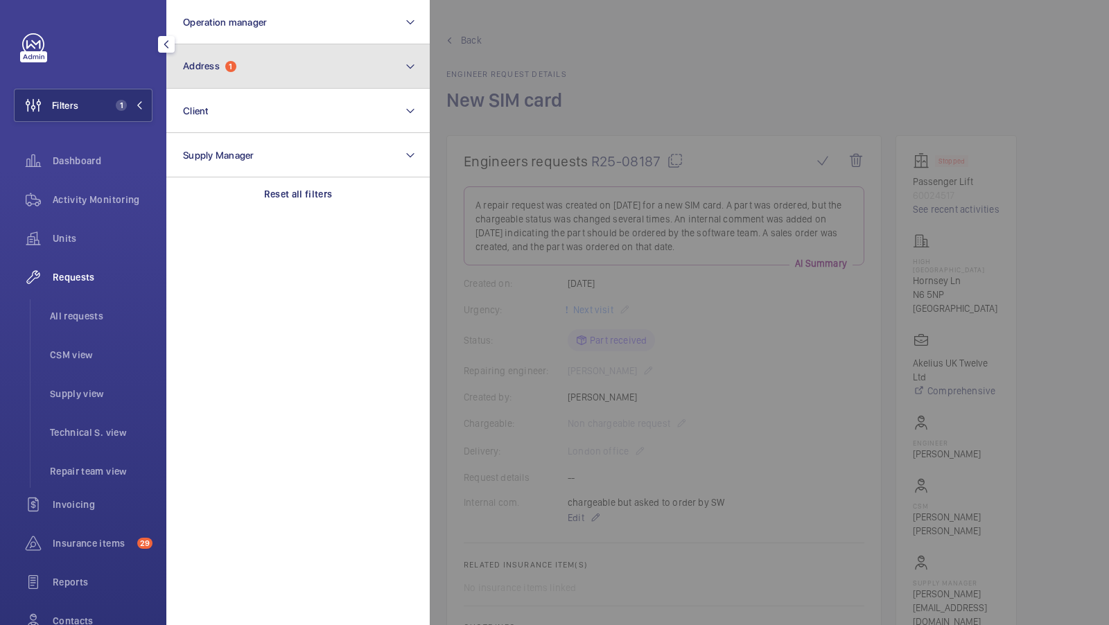
click at [299, 57] on button "Address 1" at bounding box center [297, 66] width 263 height 44
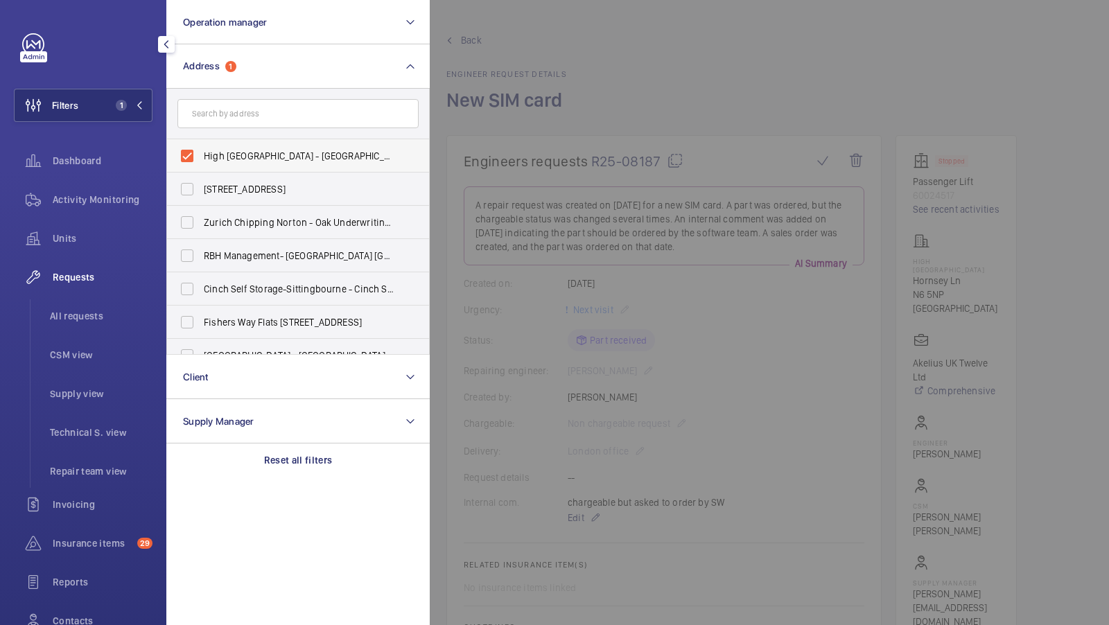
click at [241, 149] on span "High [GEOGRAPHIC_DATA] - [GEOGRAPHIC_DATA] 5NP" at bounding box center [299, 156] width 191 height 14
click at [201, 148] on input "High [GEOGRAPHIC_DATA] - [GEOGRAPHIC_DATA] 5NP" at bounding box center [187, 156] width 28 height 28
checkbox input "false"
click at [247, 114] on input "text" at bounding box center [297, 113] width 241 height 29
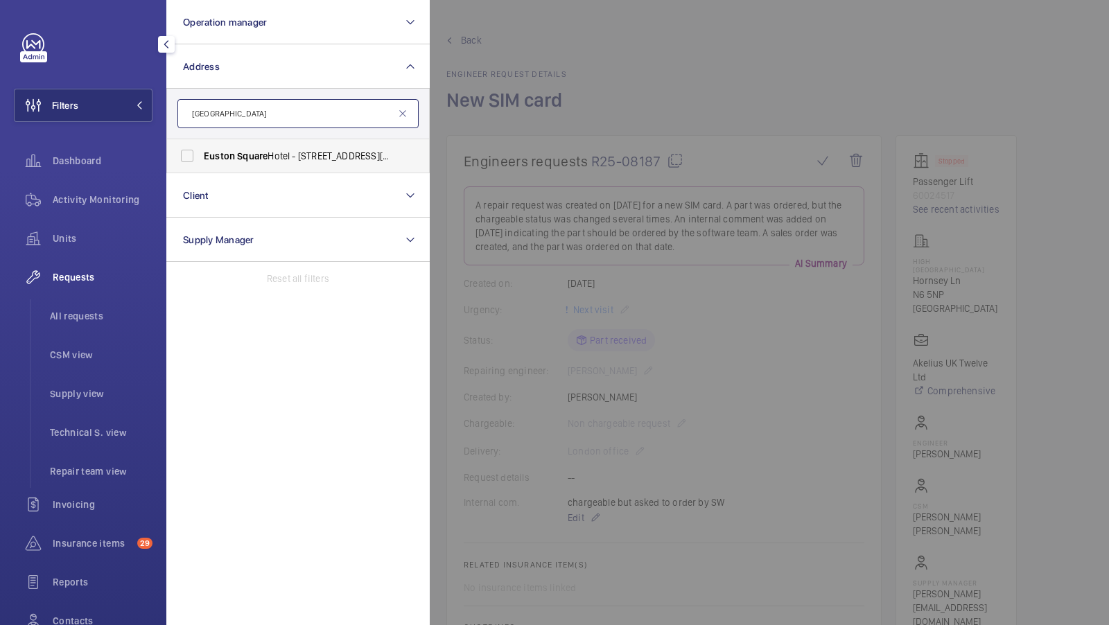
type input "[GEOGRAPHIC_DATA]"
click at [280, 161] on span "[GEOGRAPHIC_DATA] - [STREET_ADDRESS][PERSON_NAME]" at bounding box center [299, 156] width 191 height 14
click at [201, 161] on input "[GEOGRAPHIC_DATA] - [STREET_ADDRESS][PERSON_NAME]" at bounding box center [187, 156] width 28 height 28
checkbox input "true"
click at [116, 116] on button "Filters 1" at bounding box center [83, 105] width 139 height 33
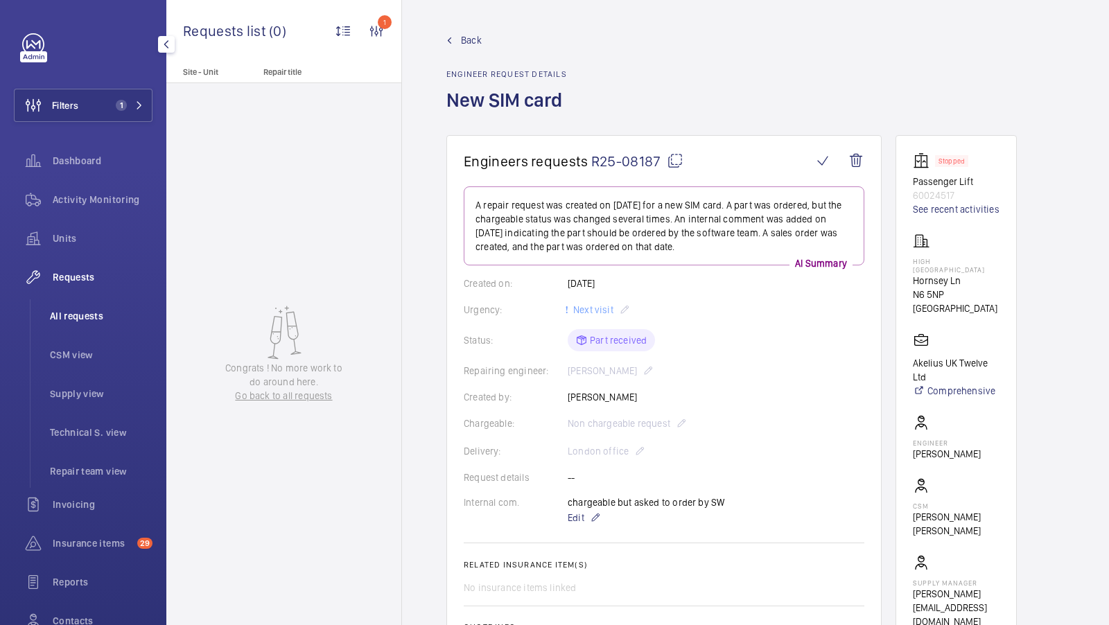
click at [50, 315] on span "All requests" at bounding box center [101, 316] width 103 height 14
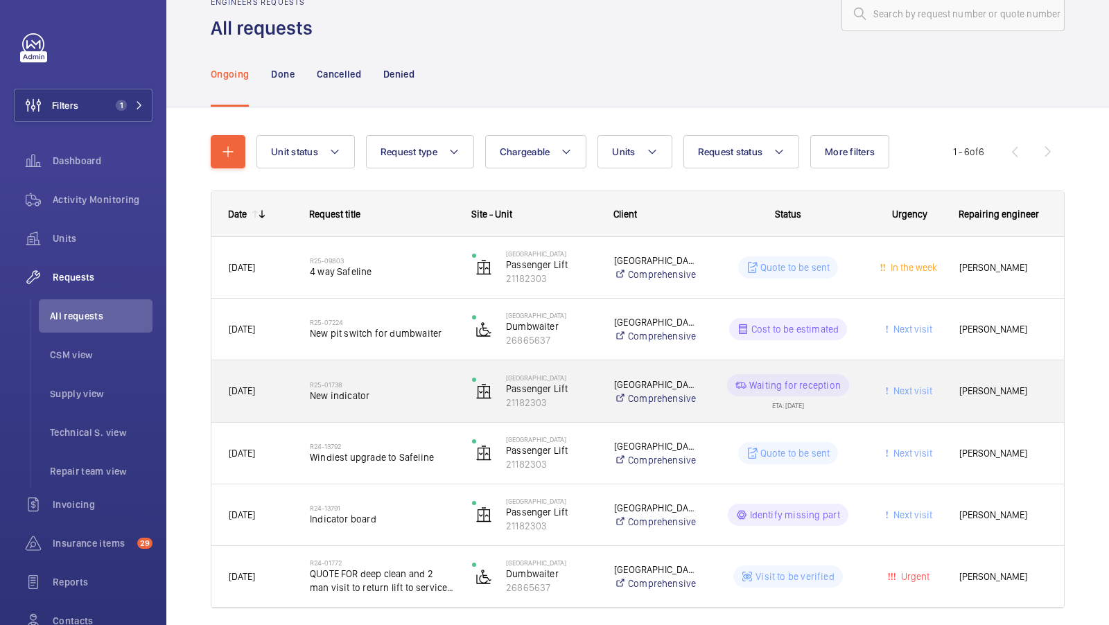
scroll to position [85, 0]
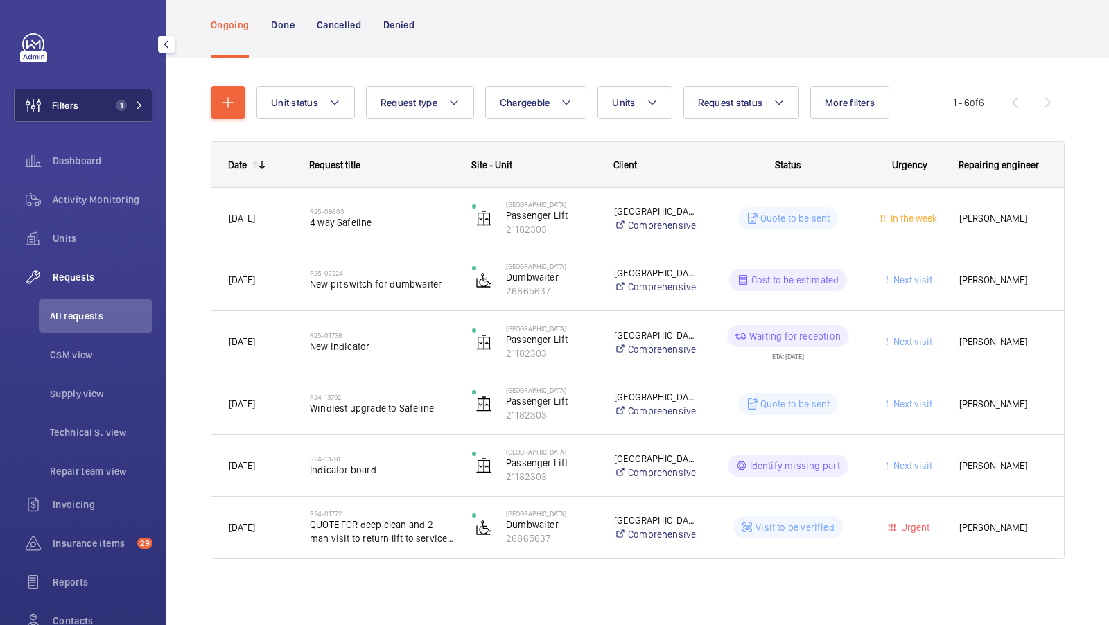
click at [127, 121] on button "Filters 1" at bounding box center [83, 105] width 139 height 33
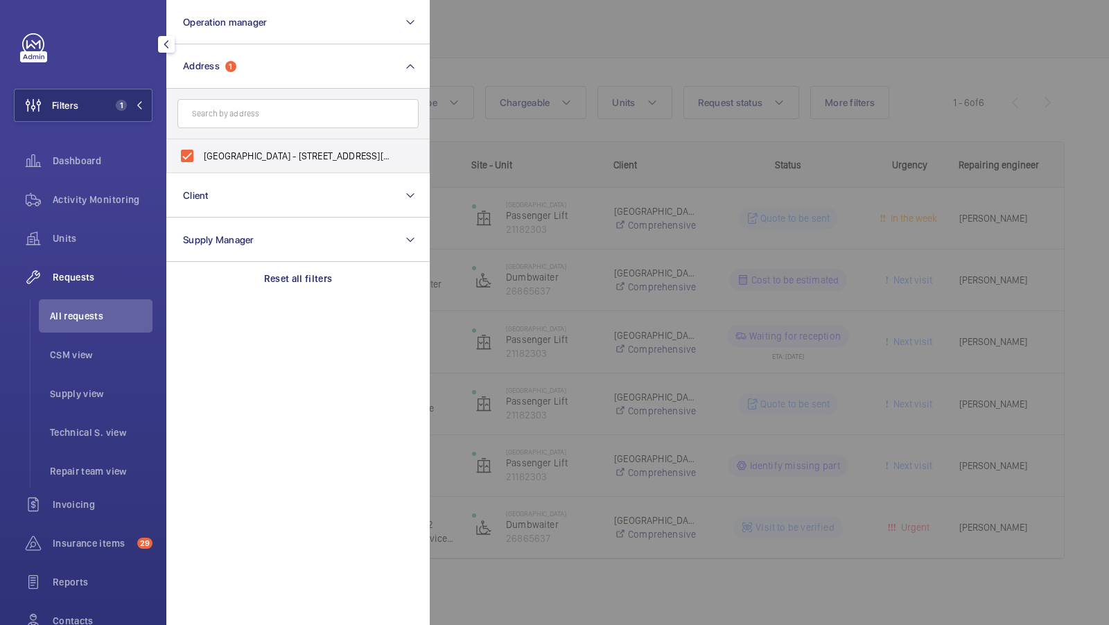
click at [111, 71] on div "Filters 1 Operation manager Address 1 [GEOGRAPHIC_DATA] - [STREET_ADDRESS][PERS…" at bounding box center [83, 357] width 139 height 649
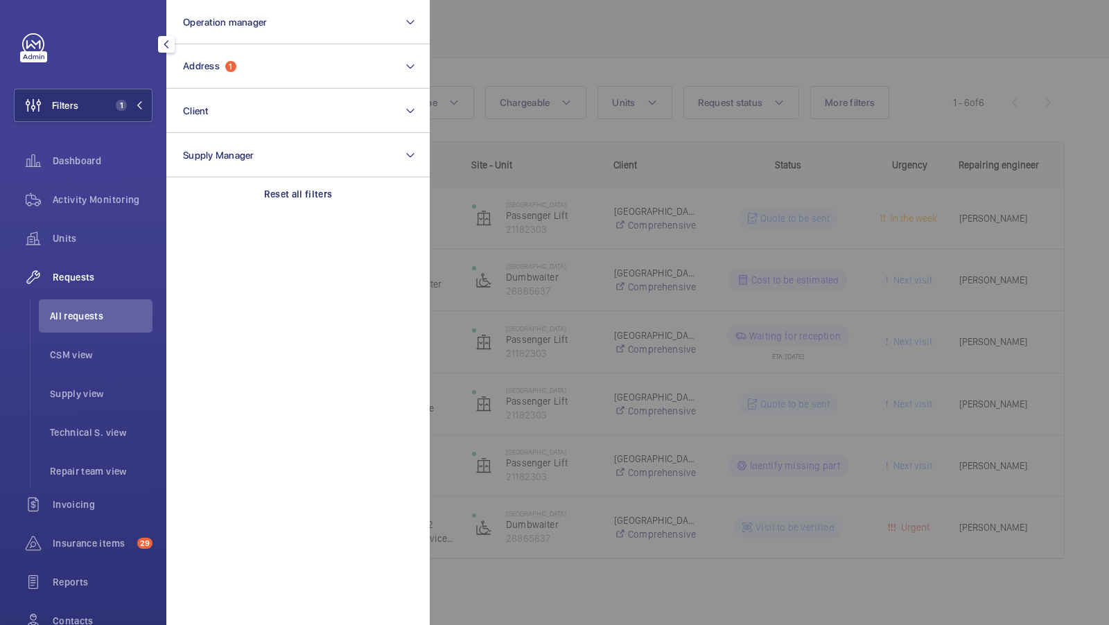
click at [598, 329] on div at bounding box center [984, 312] width 1109 height 625
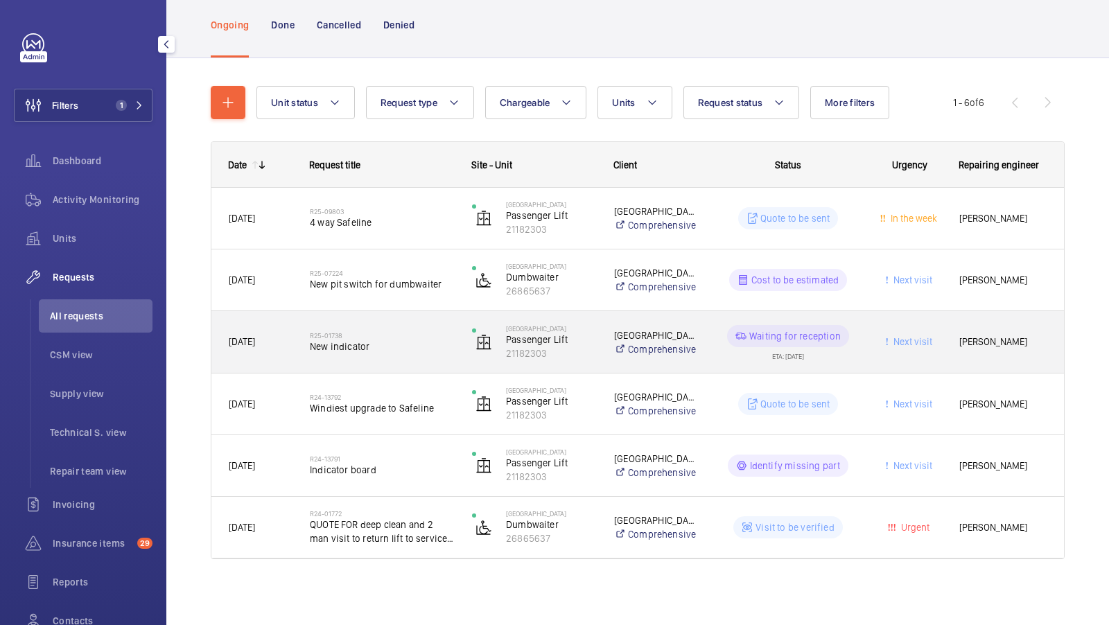
click at [393, 347] on span "New indicator" at bounding box center [382, 347] width 144 height 14
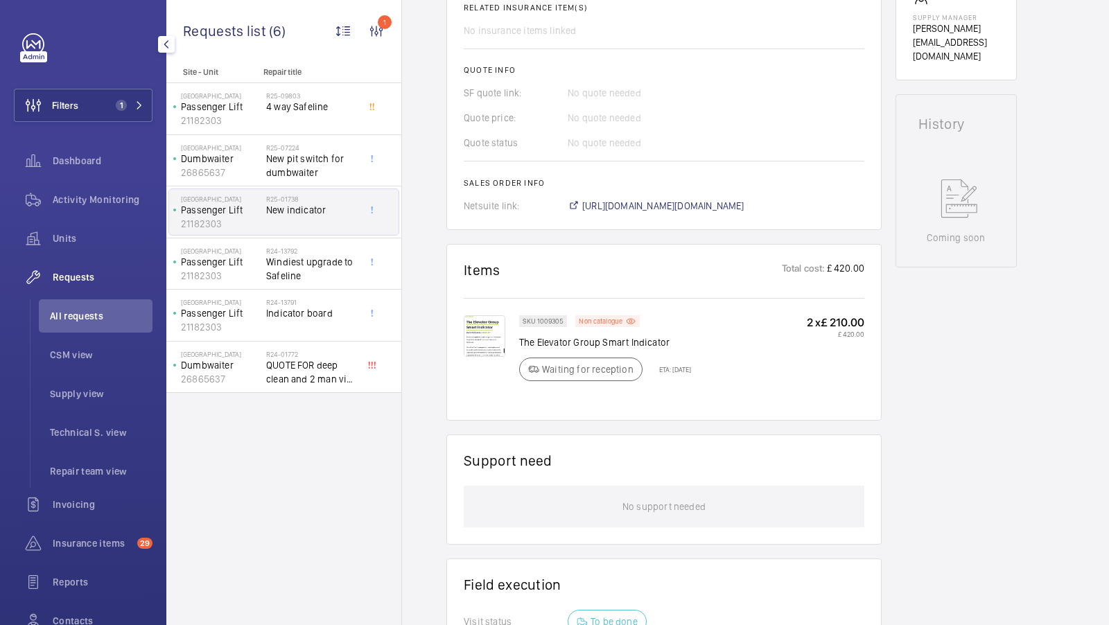
scroll to position [557, 0]
click at [487, 326] on img at bounding box center [485, 337] width 42 height 42
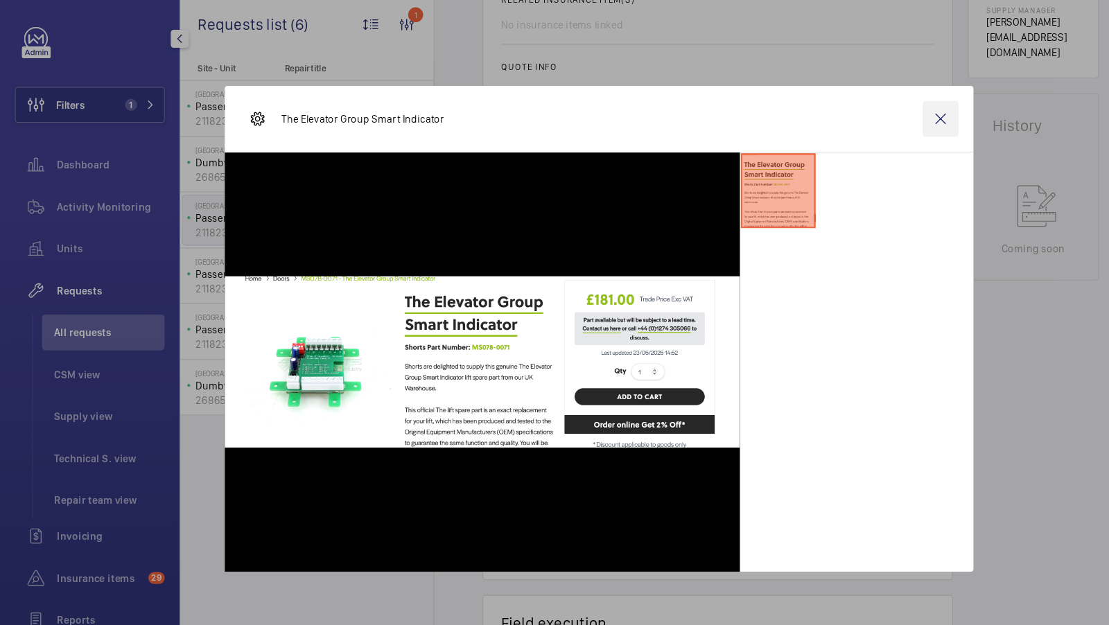
click at [874, 114] on wm-front-icon-button at bounding box center [870, 118] width 33 height 33
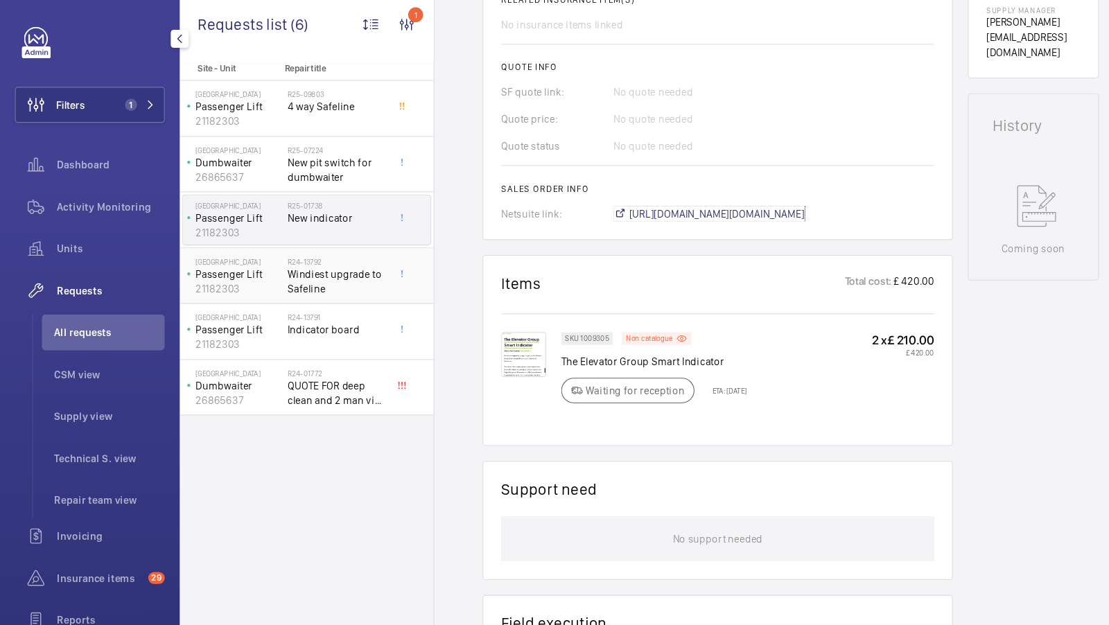
click at [744, 209] on span "[URL][DOMAIN_NAME][DOMAIN_NAME]" at bounding box center [663, 207] width 162 height 14
click at [485, 338] on img at bounding box center [485, 337] width 42 height 42
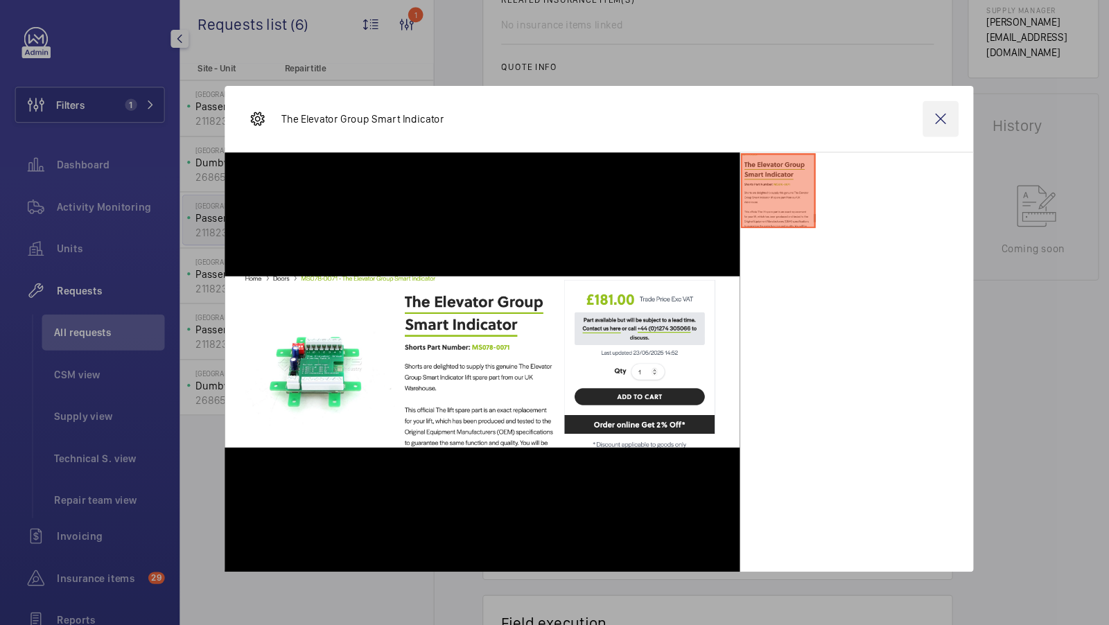
click at [871, 120] on wm-front-icon-button at bounding box center [870, 118] width 33 height 33
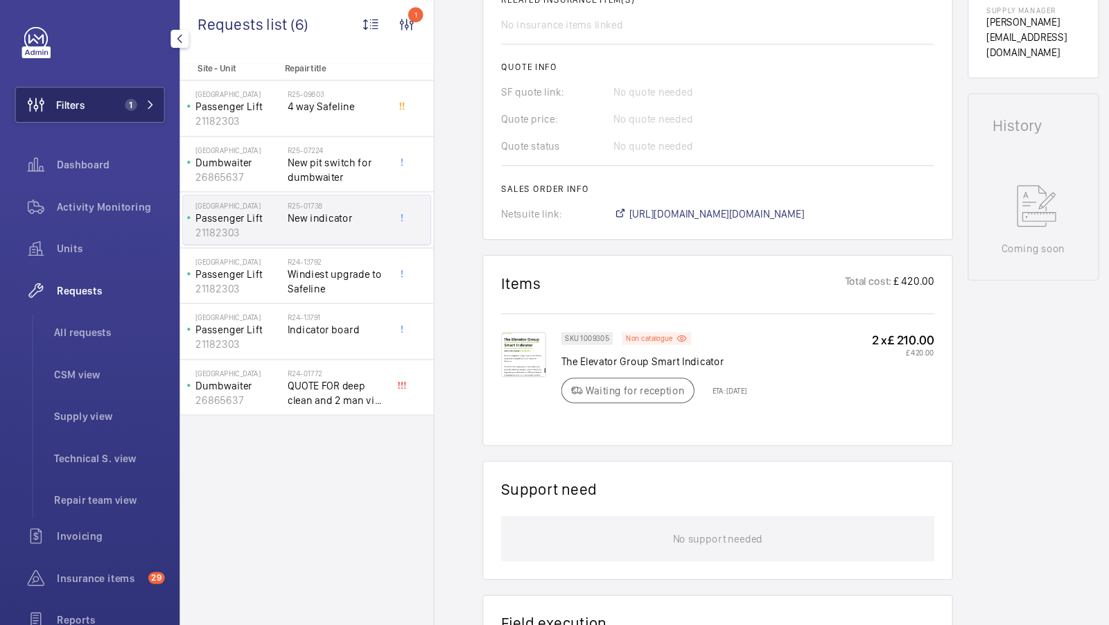
click at [68, 249] on div "Units" at bounding box center [83, 238] width 139 height 33
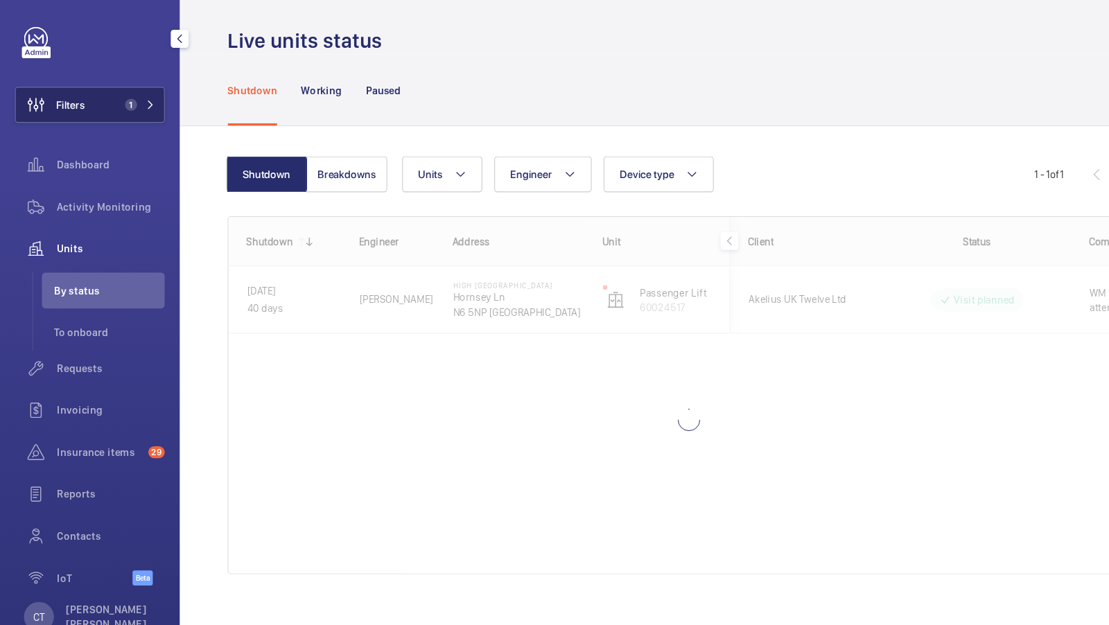
click at [136, 98] on button "Filters 1" at bounding box center [83, 105] width 139 height 33
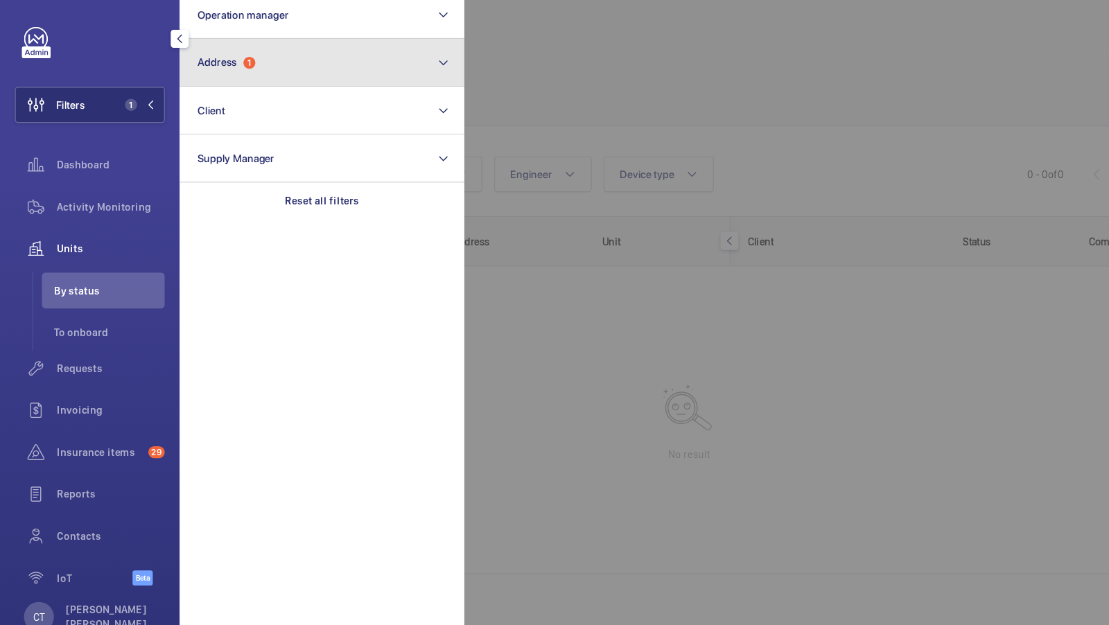
click at [290, 69] on button "Address 1" at bounding box center [297, 66] width 263 height 44
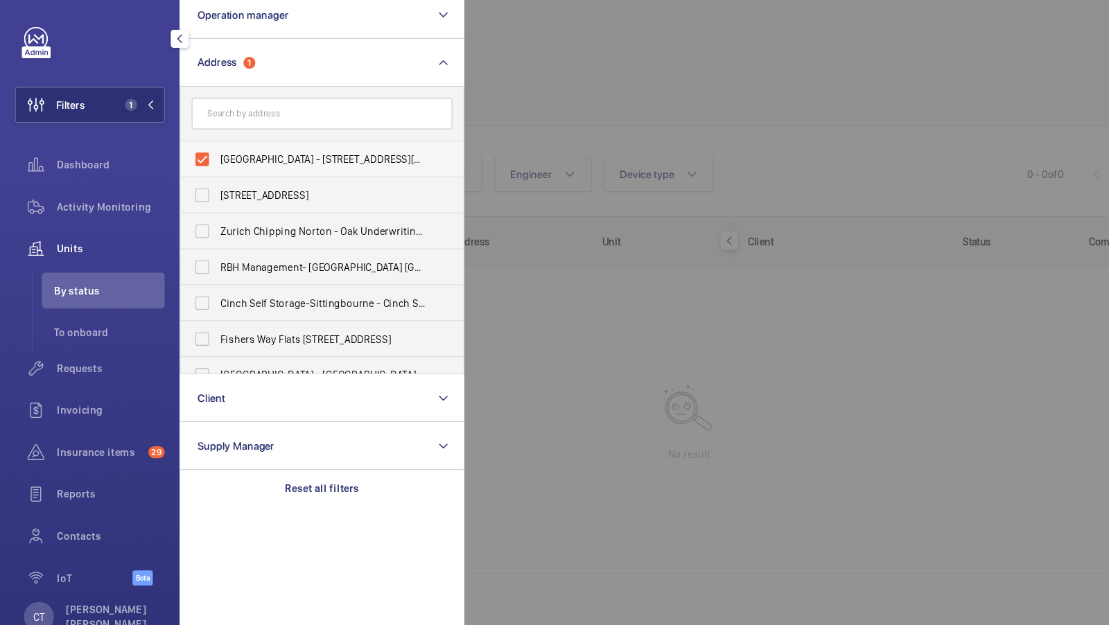
click at [249, 154] on span "[GEOGRAPHIC_DATA] - [STREET_ADDRESS][PERSON_NAME]" at bounding box center [299, 156] width 191 height 14
click at [201, 154] on input "[GEOGRAPHIC_DATA] - [STREET_ADDRESS][PERSON_NAME]" at bounding box center [187, 156] width 28 height 28
checkbox input "false"
click at [238, 119] on input "text" at bounding box center [297, 113] width 241 height 29
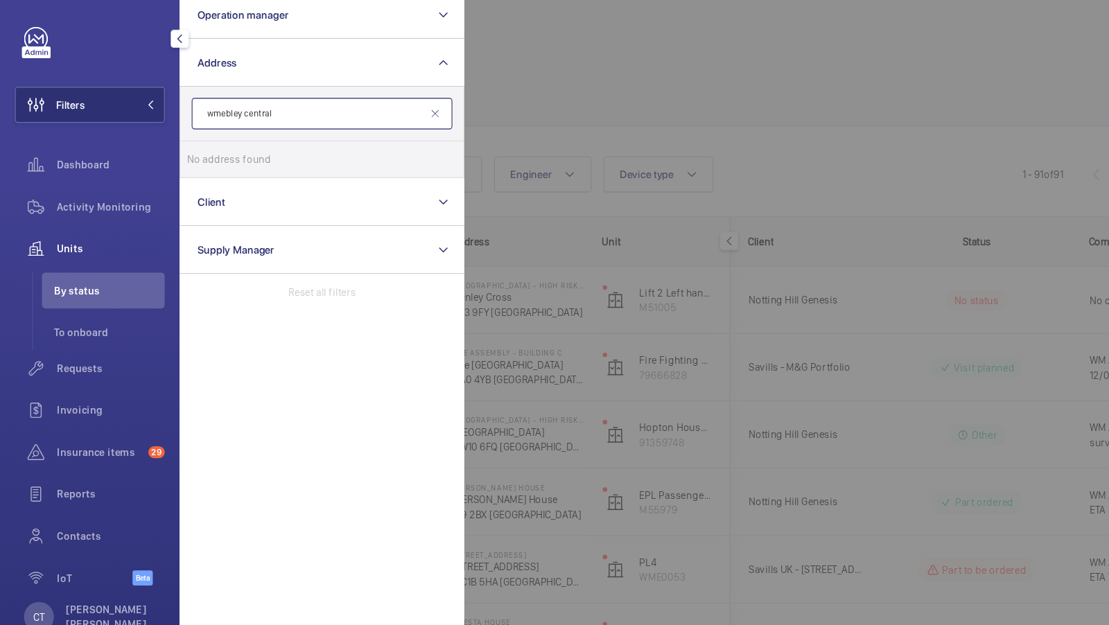
click at [213, 114] on input "wmebley central" at bounding box center [297, 113] width 241 height 29
type input "[GEOGRAPHIC_DATA]"
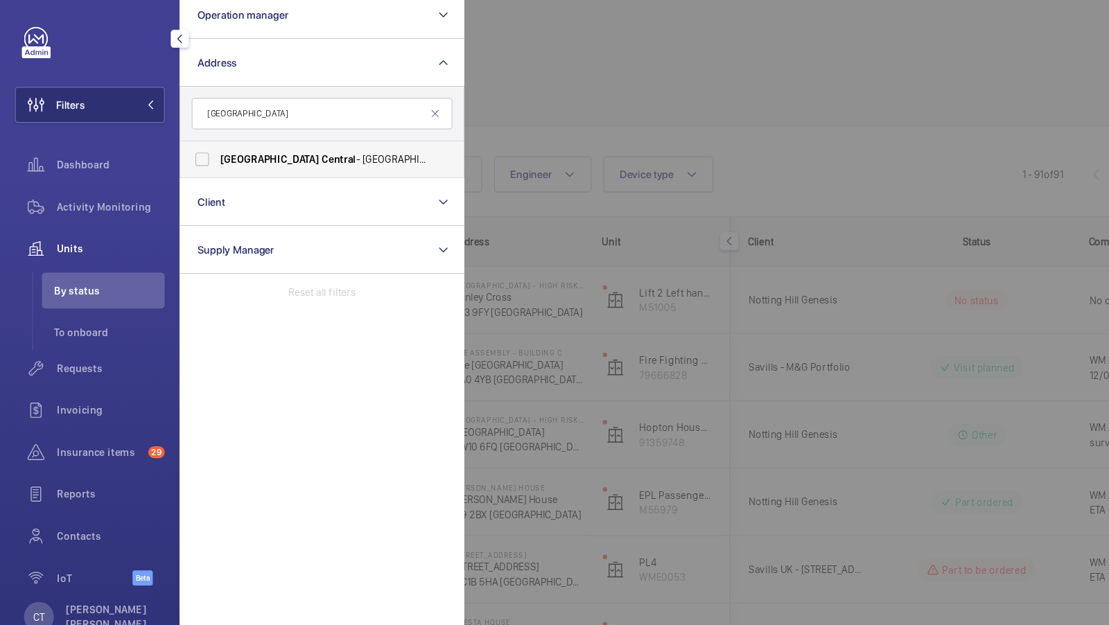
click at [247, 171] on label "[STREET_ADDRESS]" at bounding box center [287, 155] width 241 height 33
click at [201, 170] on input "[STREET_ADDRESS]" at bounding box center [187, 156] width 28 height 28
checkbox input "true"
click at [129, 107] on span "1" at bounding box center [126, 105] width 33 height 11
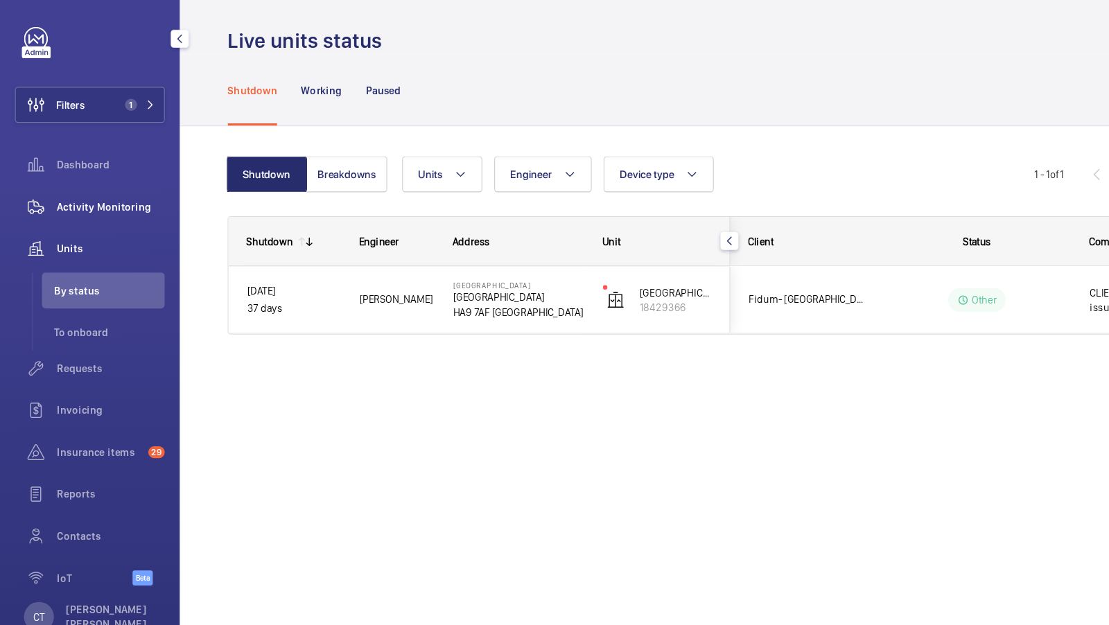
click at [99, 197] on span "Activity Monitoring" at bounding box center [103, 200] width 100 height 14
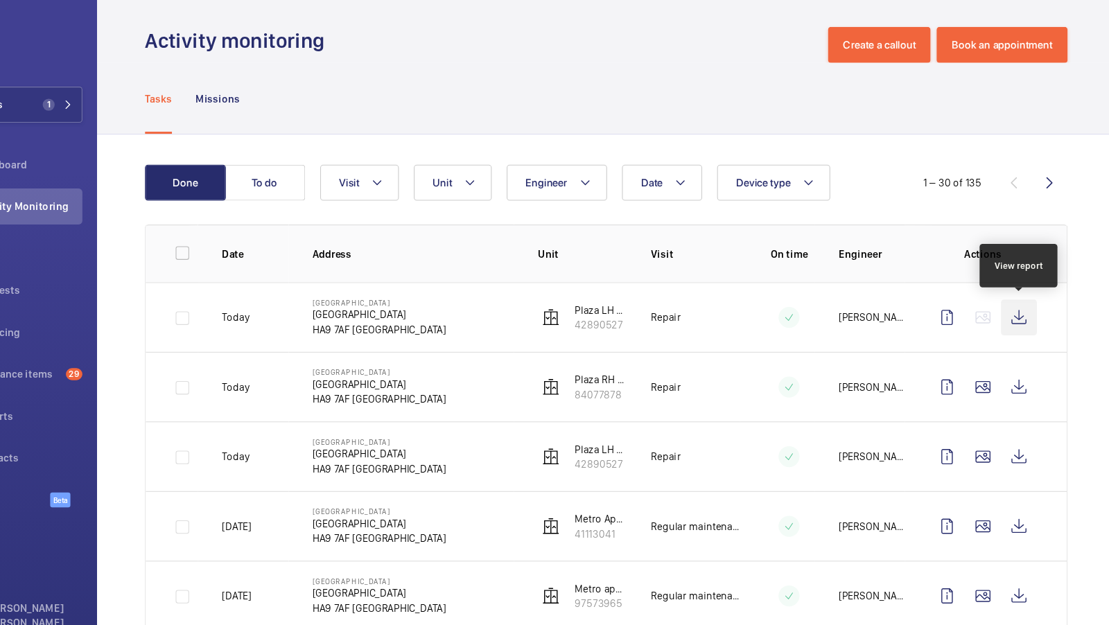
click at [1026, 303] on wm-front-icon-button at bounding box center [1019, 302] width 33 height 33
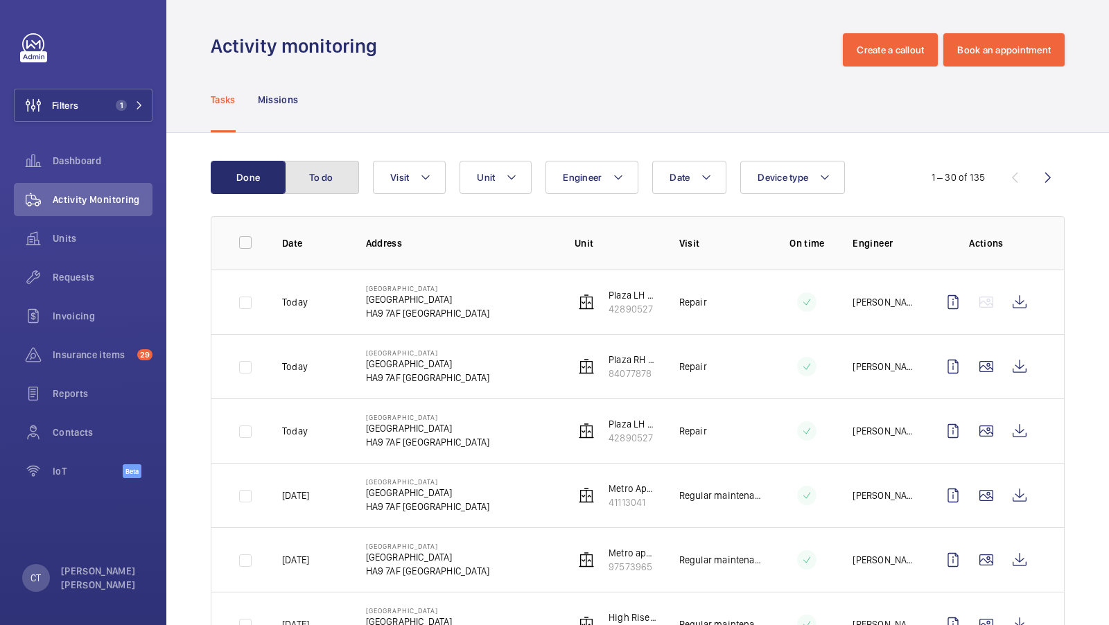
click at [347, 182] on button "To do" at bounding box center [321, 177] width 75 height 33
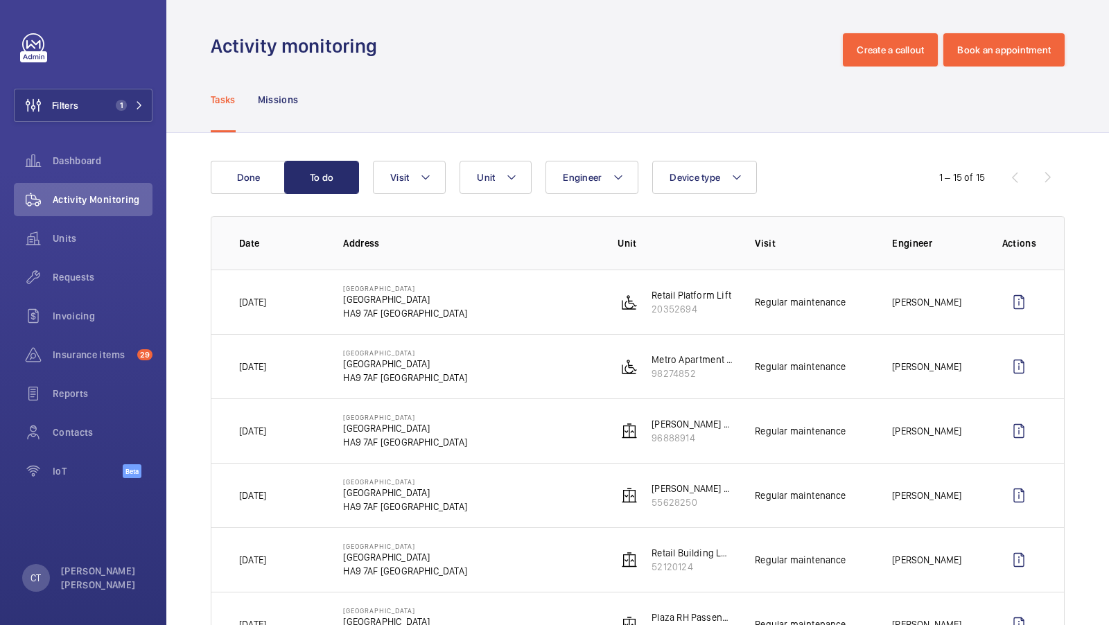
click at [246, 180] on button "Done" at bounding box center [248, 177] width 75 height 33
